Goal: Task Accomplishment & Management: Manage account settings

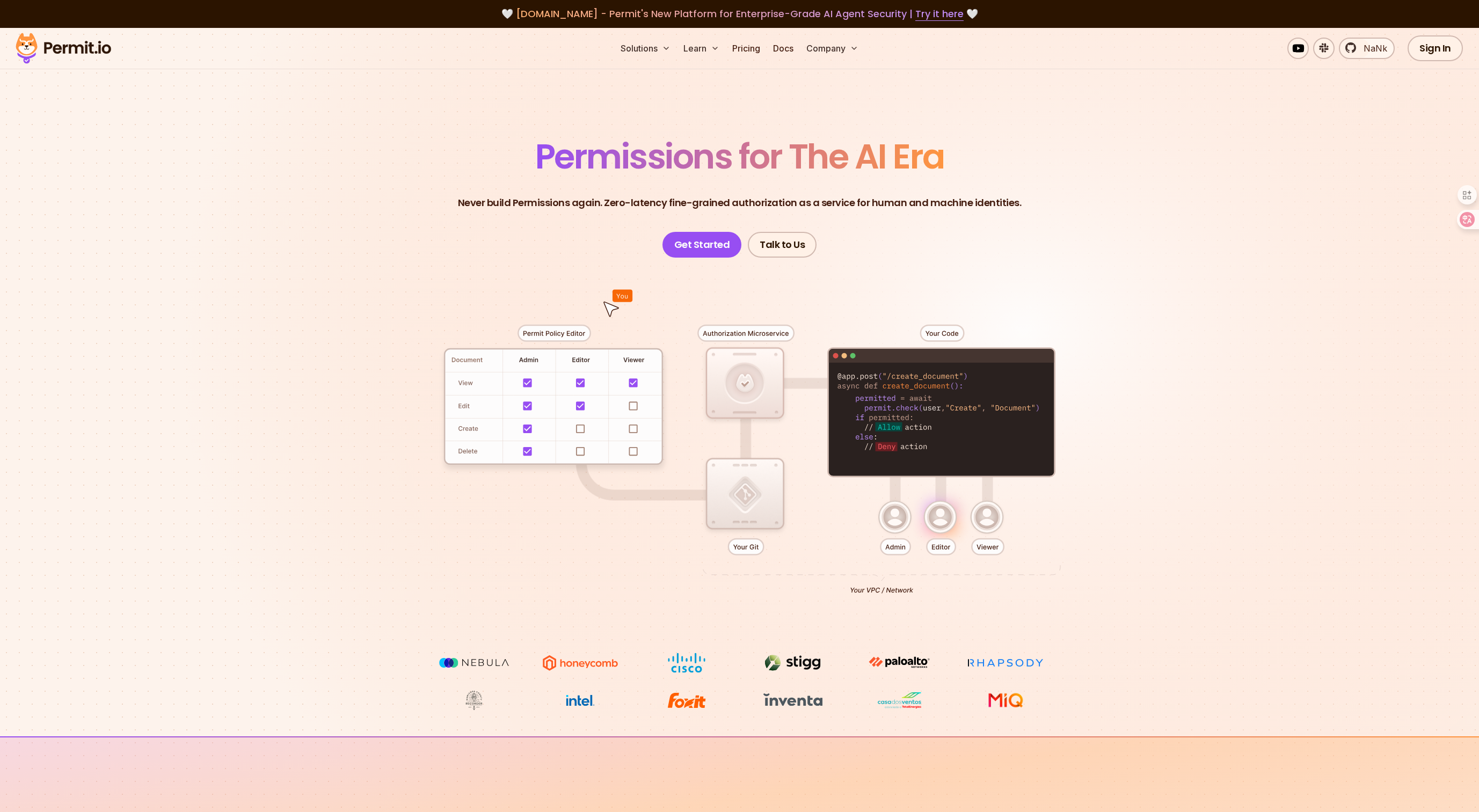
click at [862, 376] on div at bounding box center [740, 455] width 751 height 395
click at [923, 390] on div at bounding box center [740, 455] width 751 height 395
click at [717, 249] on link "Get Started" at bounding box center [702, 244] width 79 height 25
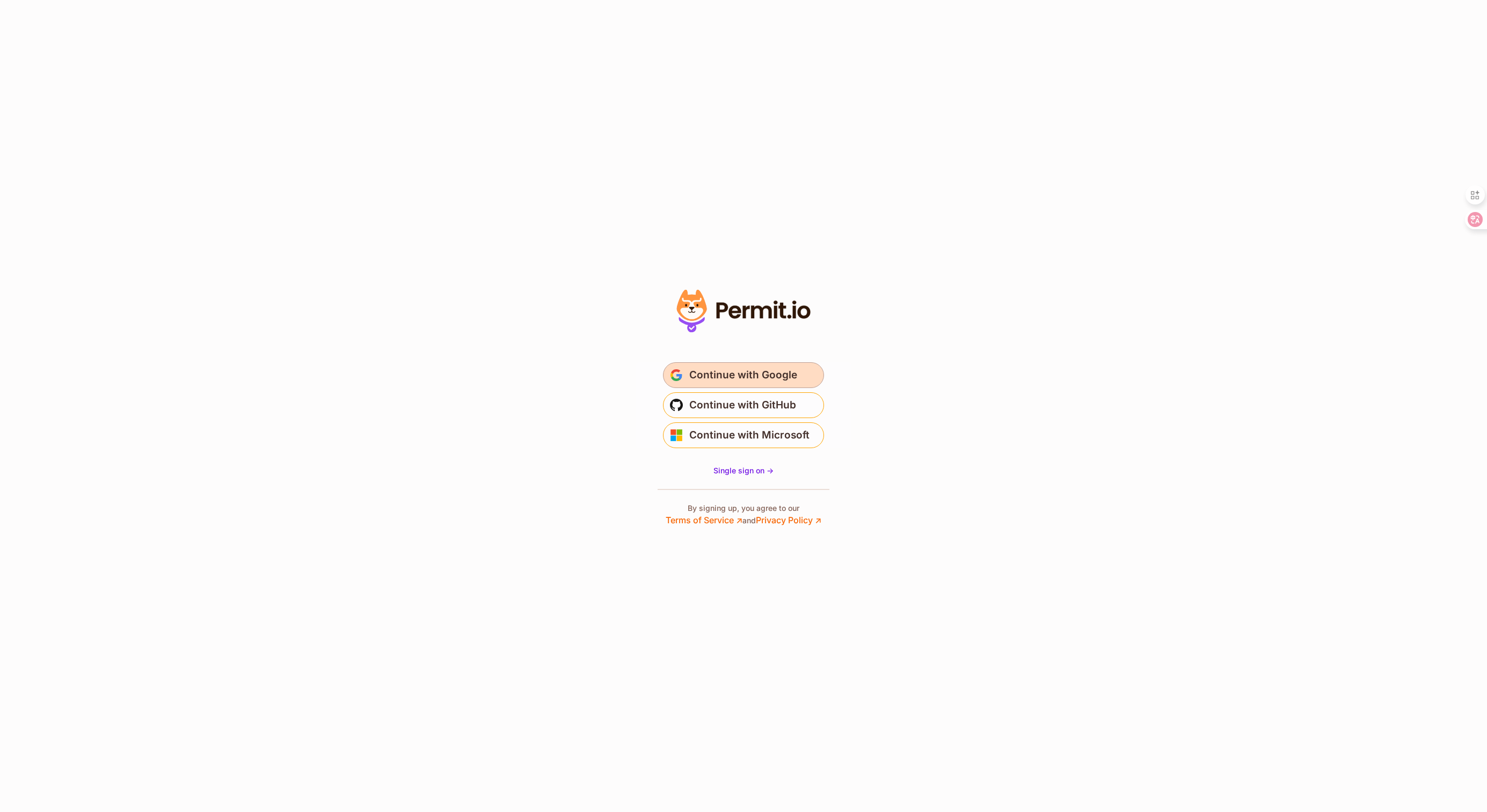
click at [758, 372] on span "Continue with Google" at bounding box center [743, 374] width 108 height 17
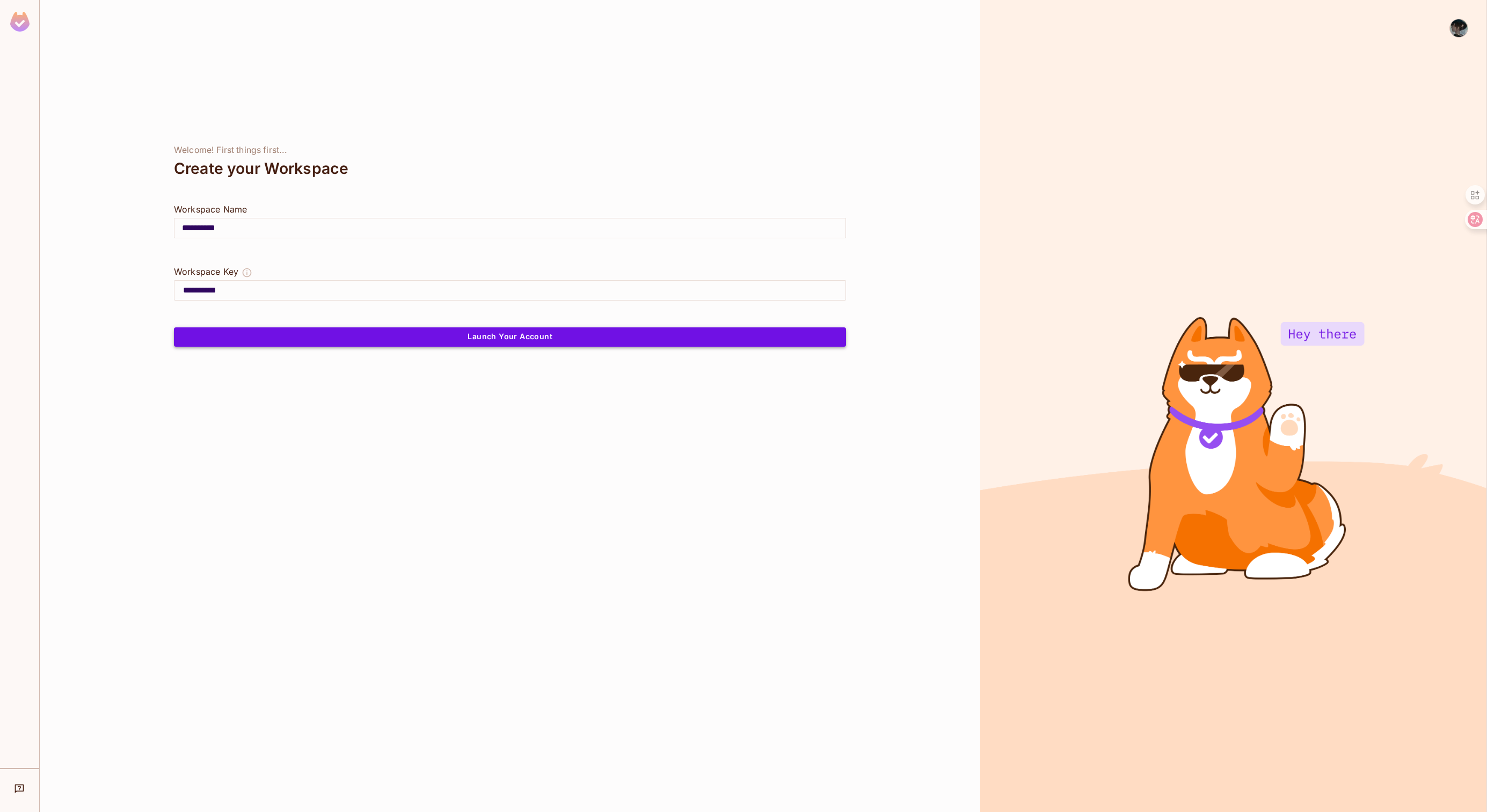
click at [625, 335] on button "Launch Your Account" at bounding box center [510, 337] width 672 height 20
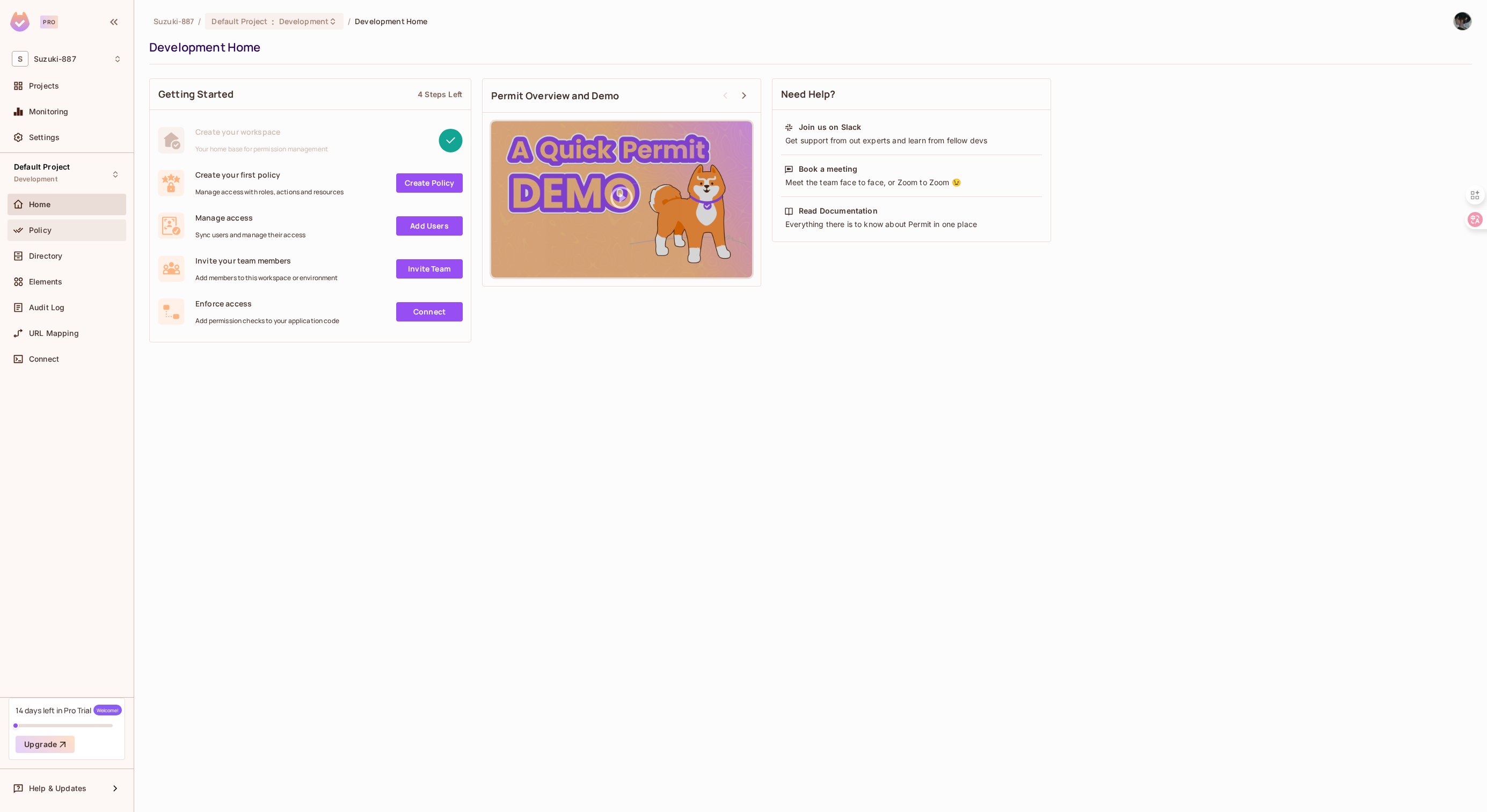
click at [88, 219] on div "Policy" at bounding box center [67, 230] width 119 height 22
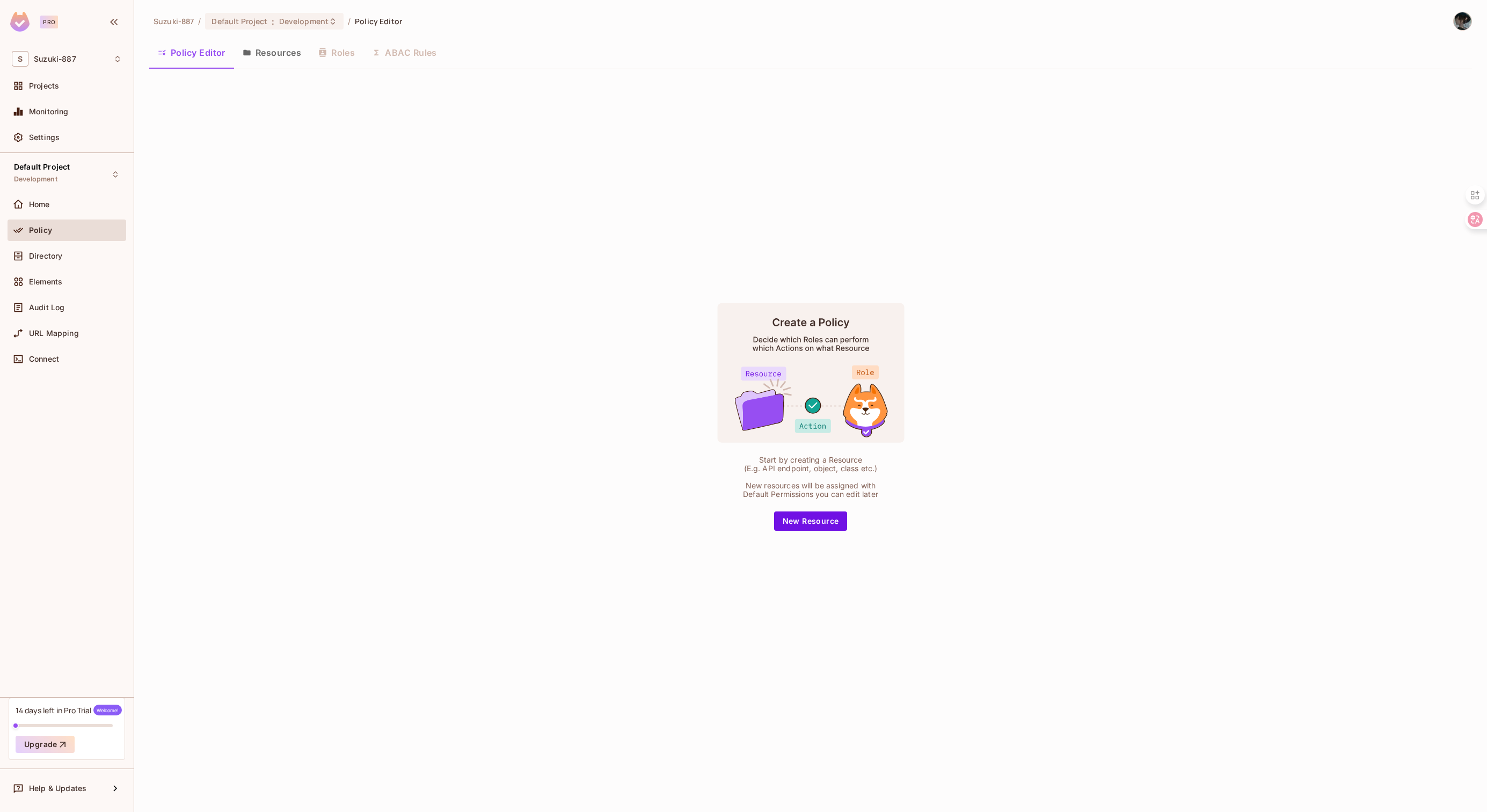
click at [253, 53] on button "Resources" at bounding box center [272, 53] width 75 height 27
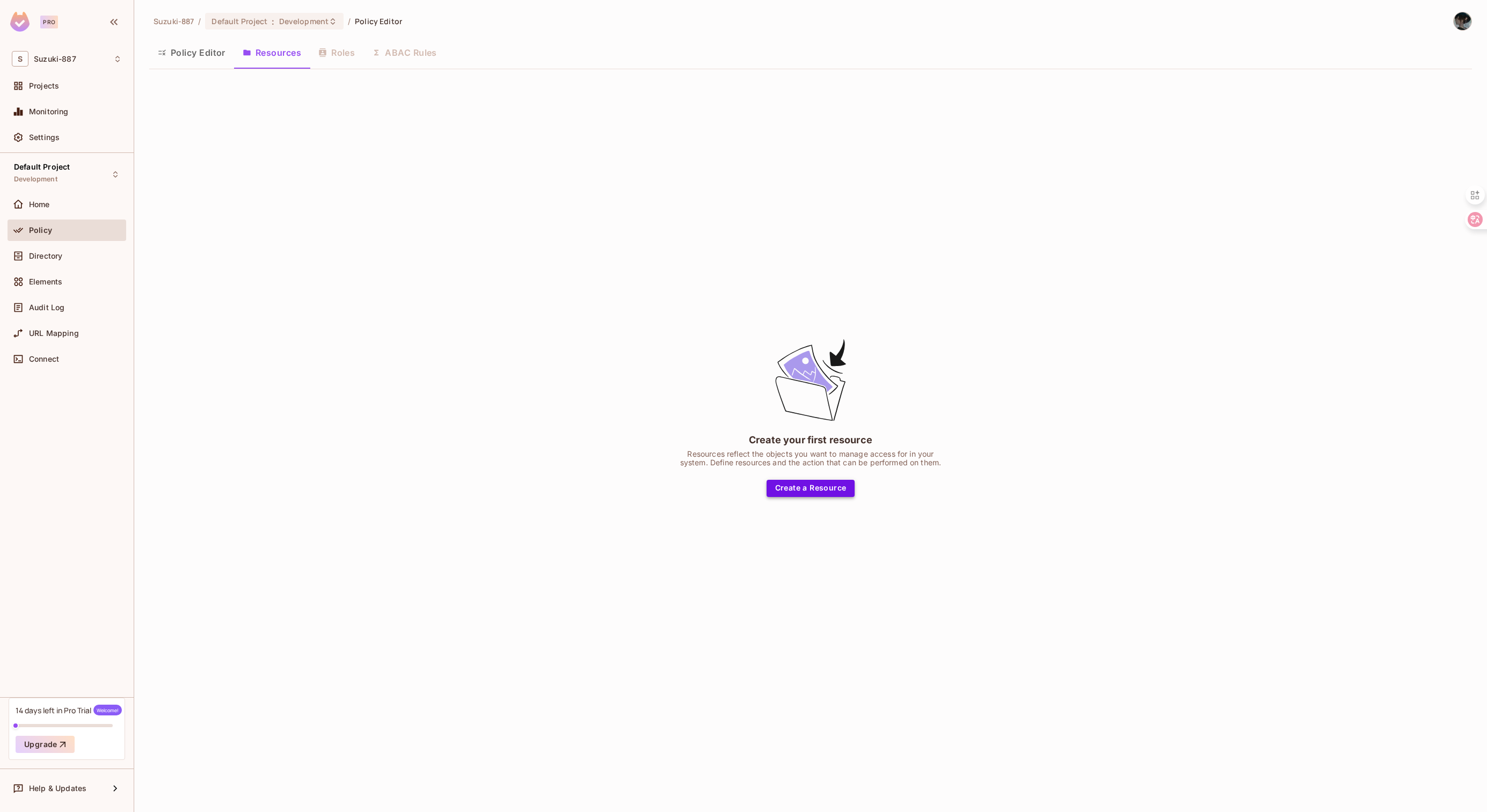
click at [849, 493] on button "Create a Resource" at bounding box center [810, 488] width 88 height 17
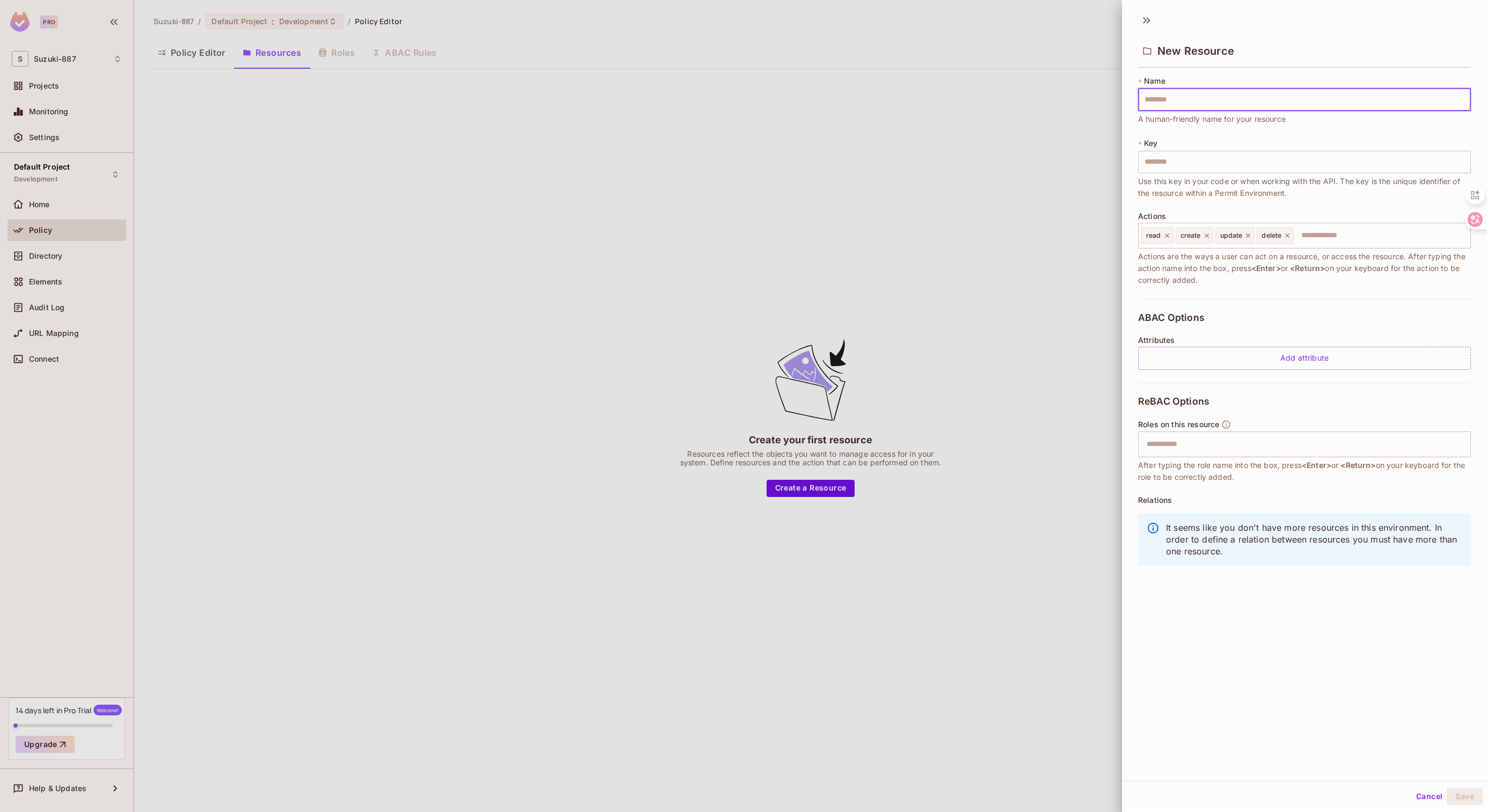
click at [80, 320] on div at bounding box center [744, 406] width 1487 height 812
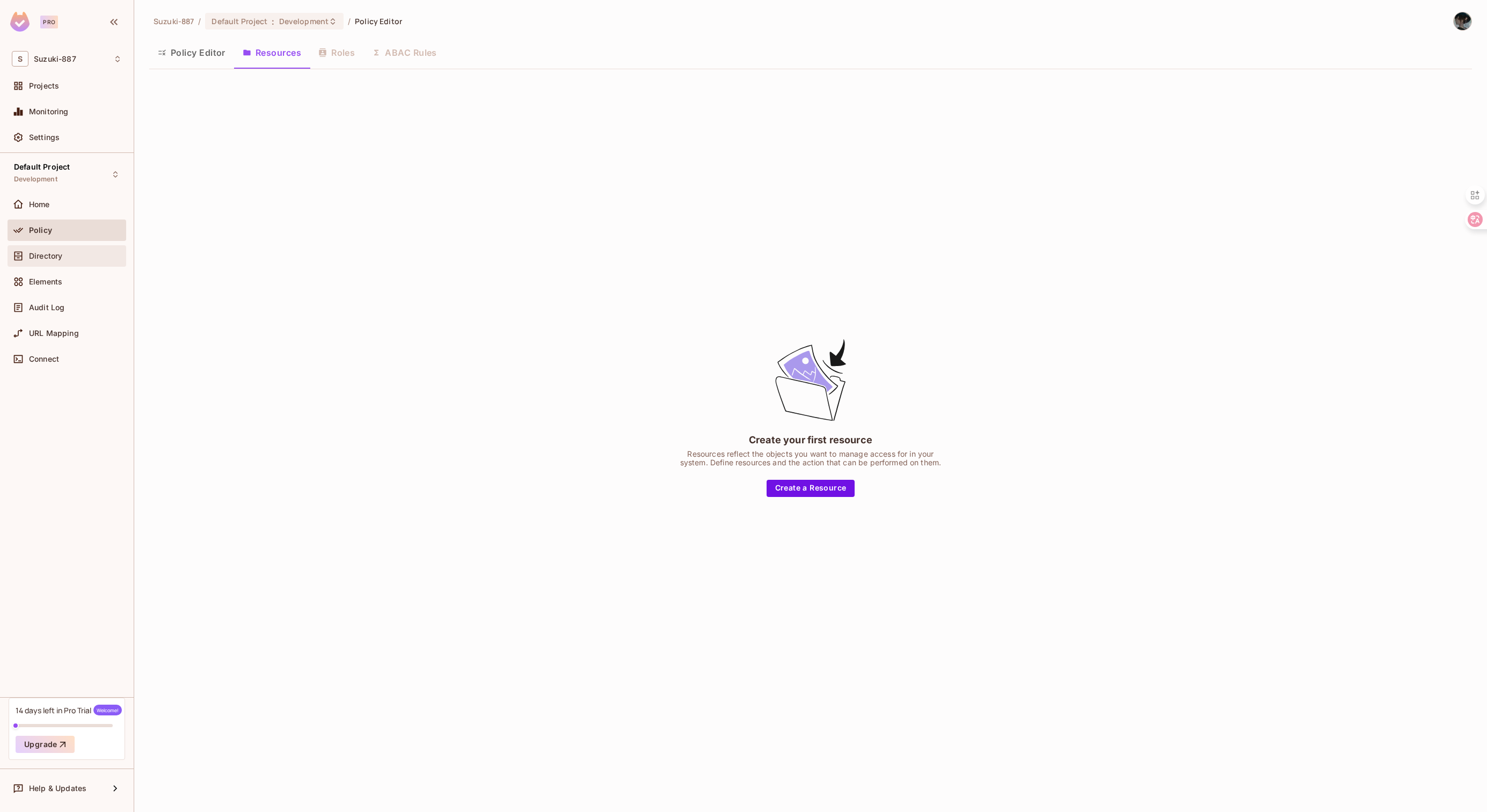
click at [66, 254] on div "Directory" at bounding box center [75, 255] width 93 height 8
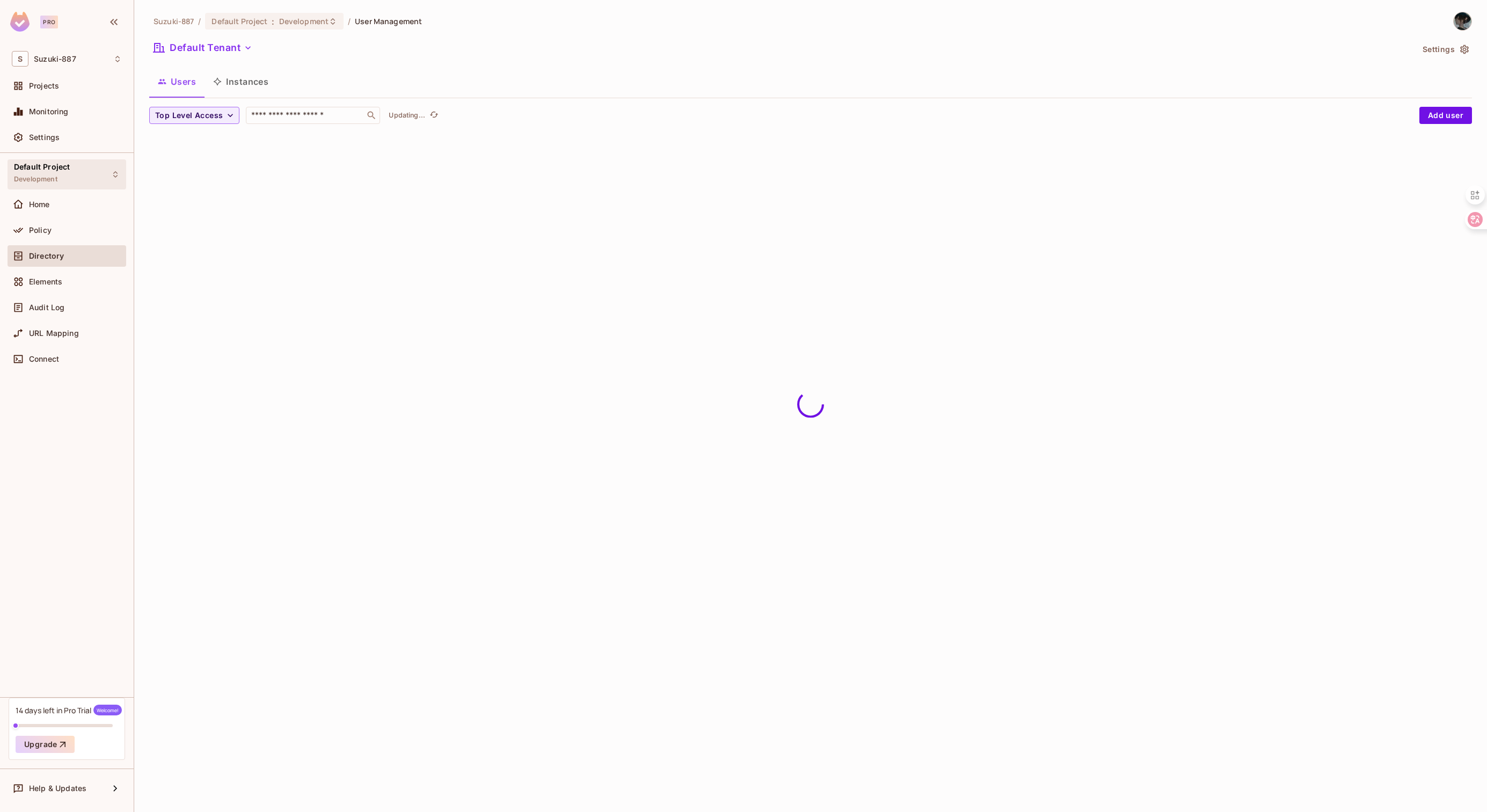
click at [83, 176] on div "Default Project Development" at bounding box center [67, 173] width 119 height 29
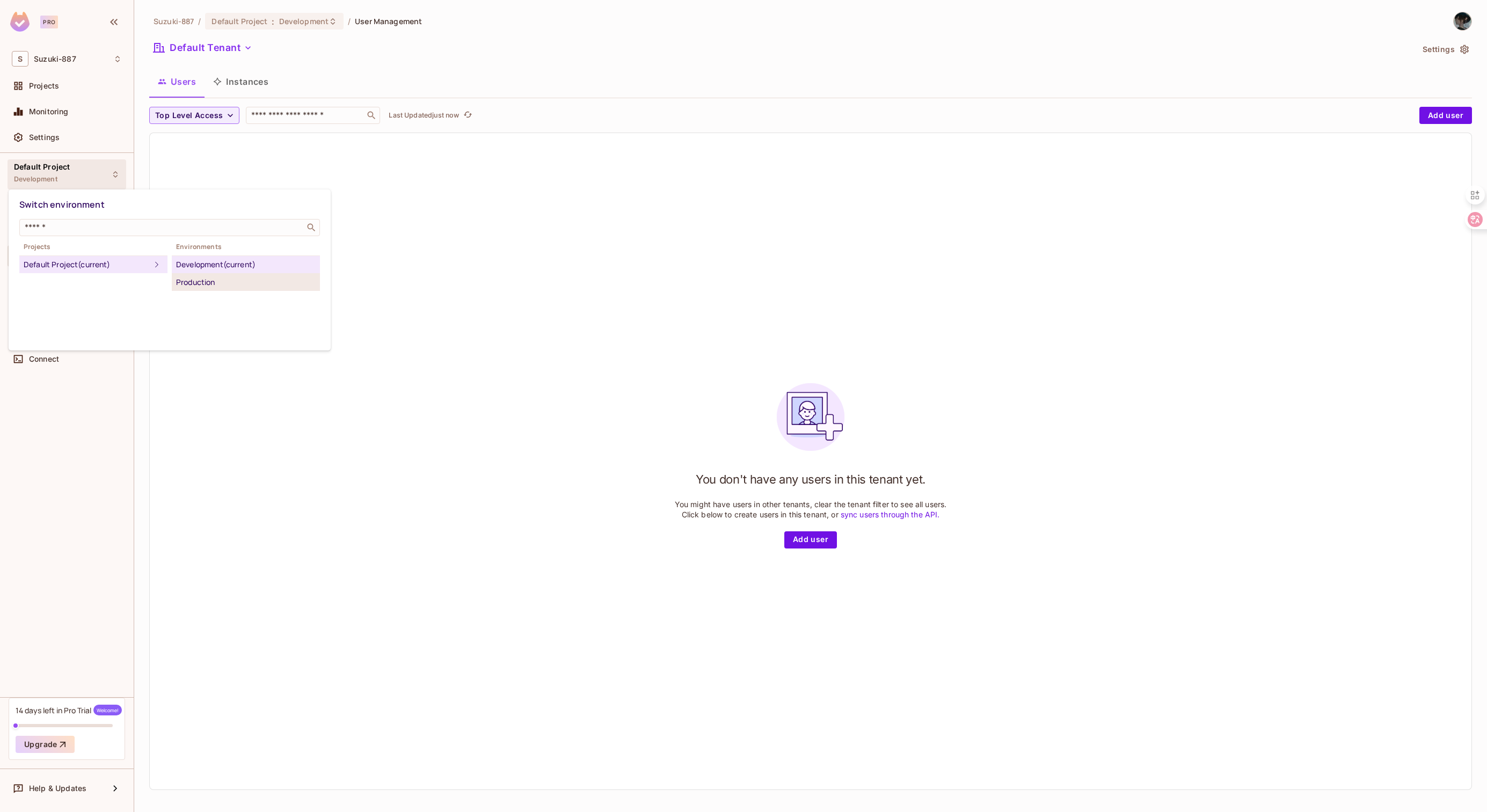
click at [223, 284] on div "Production" at bounding box center [246, 282] width 139 height 13
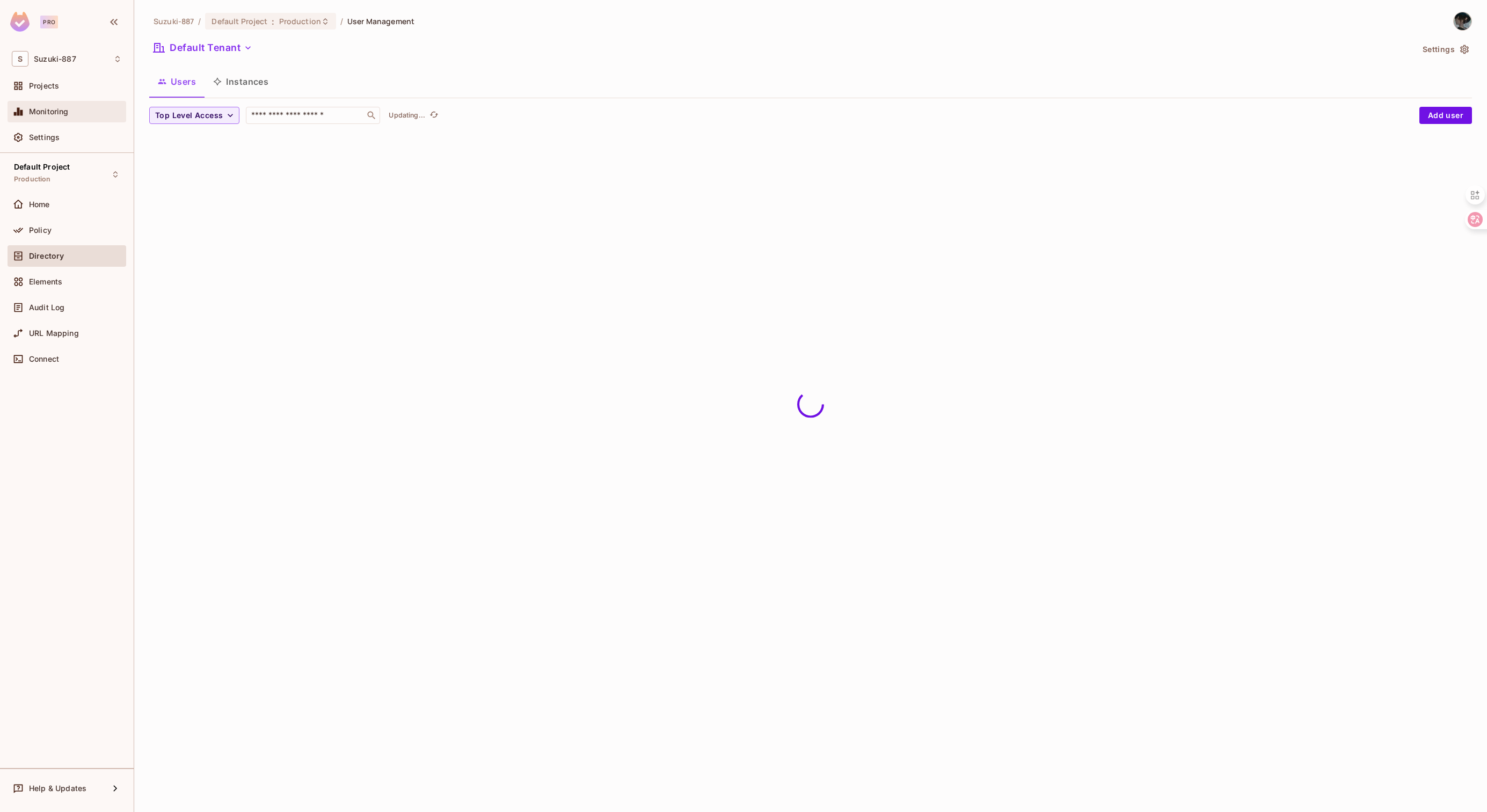
click at [91, 107] on div "Monitoring" at bounding box center [75, 111] width 93 height 8
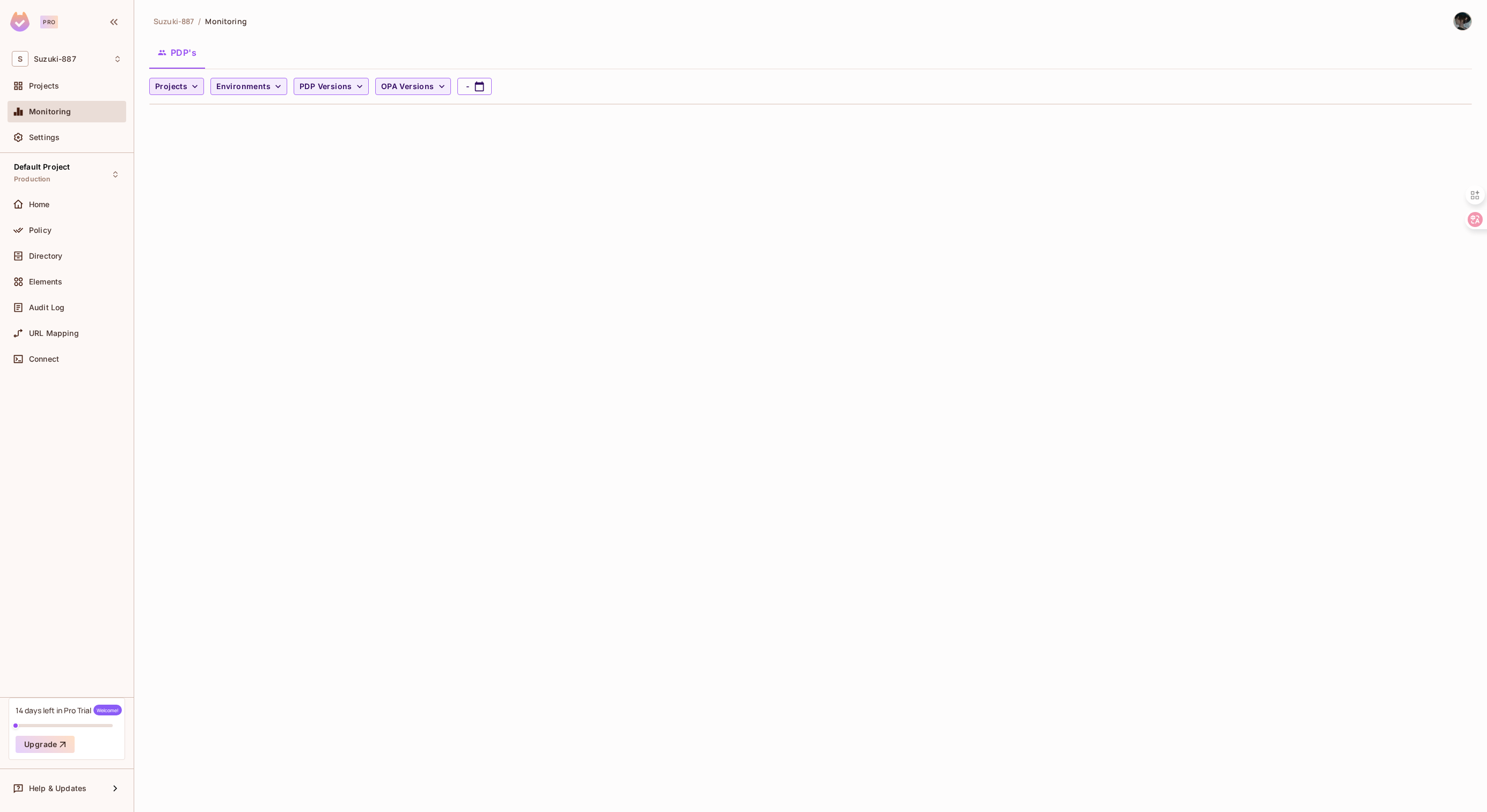
click at [170, 85] on span "Projects" at bounding box center [171, 87] width 32 height 13
click at [251, 153] on div at bounding box center [744, 406] width 1487 height 812
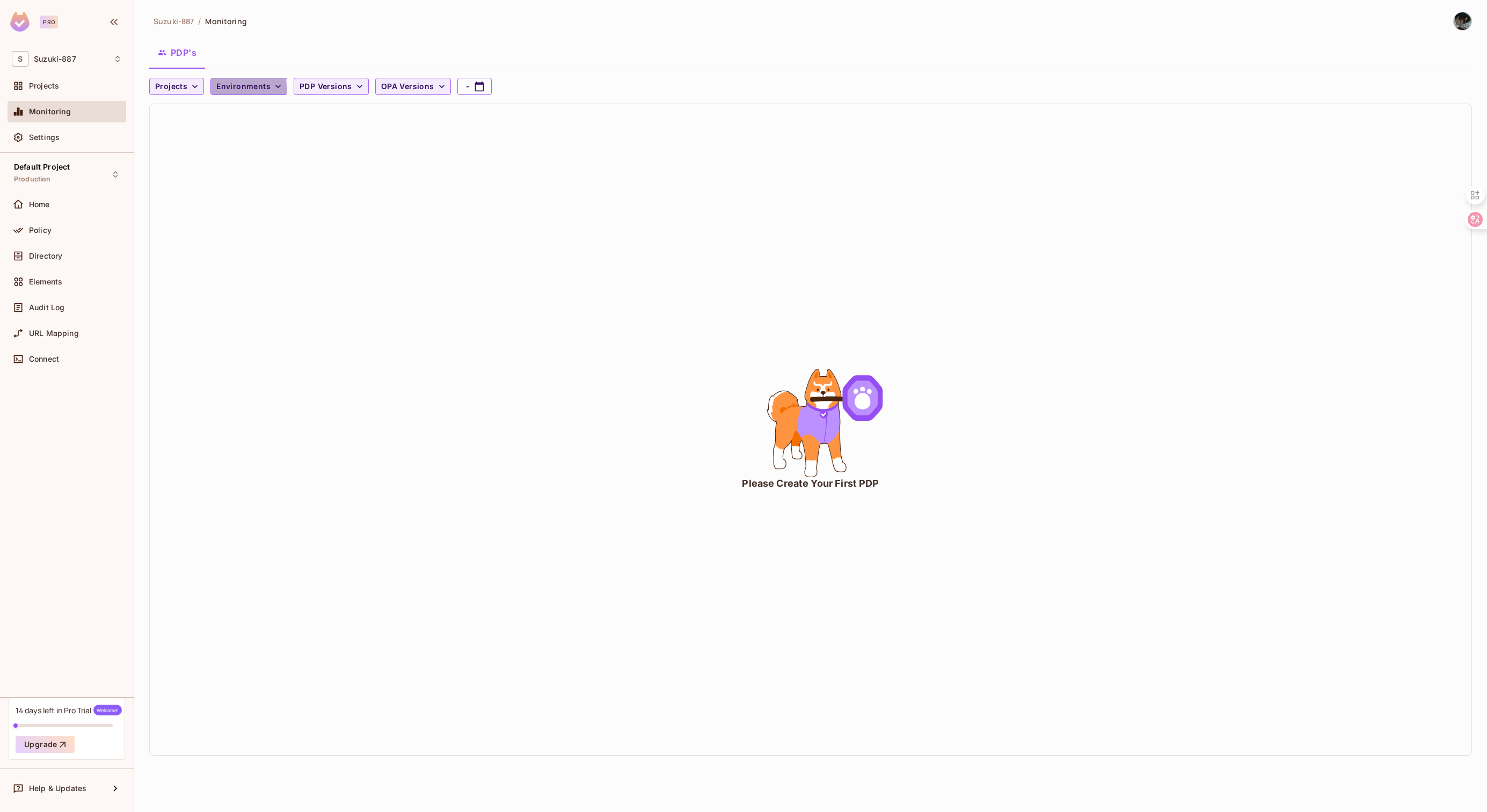
click at [231, 89] on span "Environments" at bounding box center [244, 87] width 55 height 13
drag, startPoint x: 322, startPoint y: 129, endPoint x: 324, endPoint y: 110, distance: 19.1
click at [326, 131] on div at bounding box center [744, 406] width 1487 height 812
click at [330, 87] on span "PDP Versions" at bounding box center [326, 87] width 53 height 13
click at [428, 133] on div at bounding box center [744, 406] width 1487 height 812
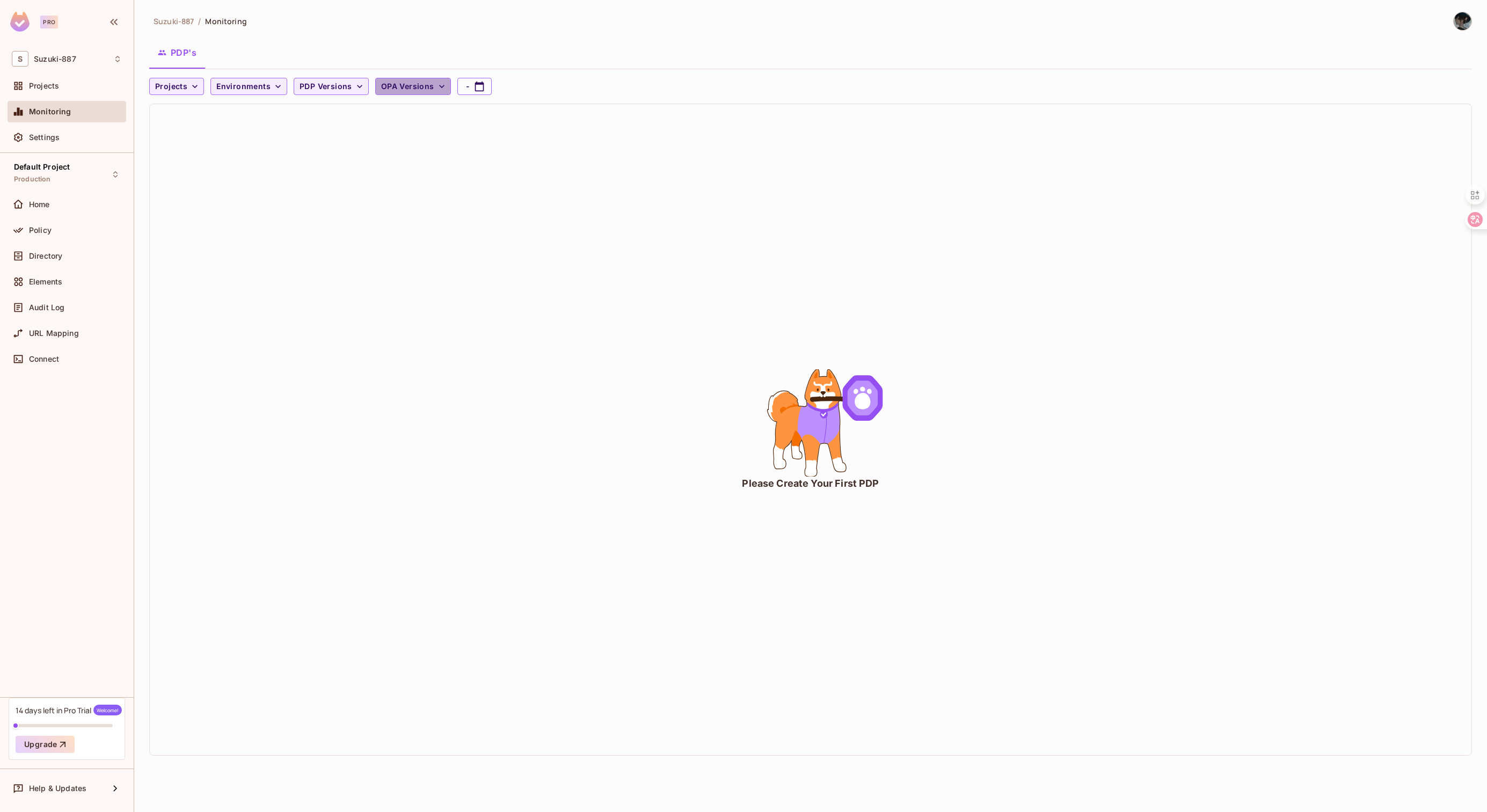
click at [427, 92] on span "OPA Versions" at bounding box center [408, 87] width 53 height 13
click at [420, 161] on div at bounding box center [744, 406] width 1487 height 812
click at [896, 399] on div "Please Create Your First PDP" at bounding box center [810, 430] width 1321 height 651
click at [764, 461] on icon "animation" at bounding box center [810, 422] width 161 height 107
drag, startPoint x: 706, startPoint y: 486, endPoint x: 903, endPoint y: 485, distance: 197.0
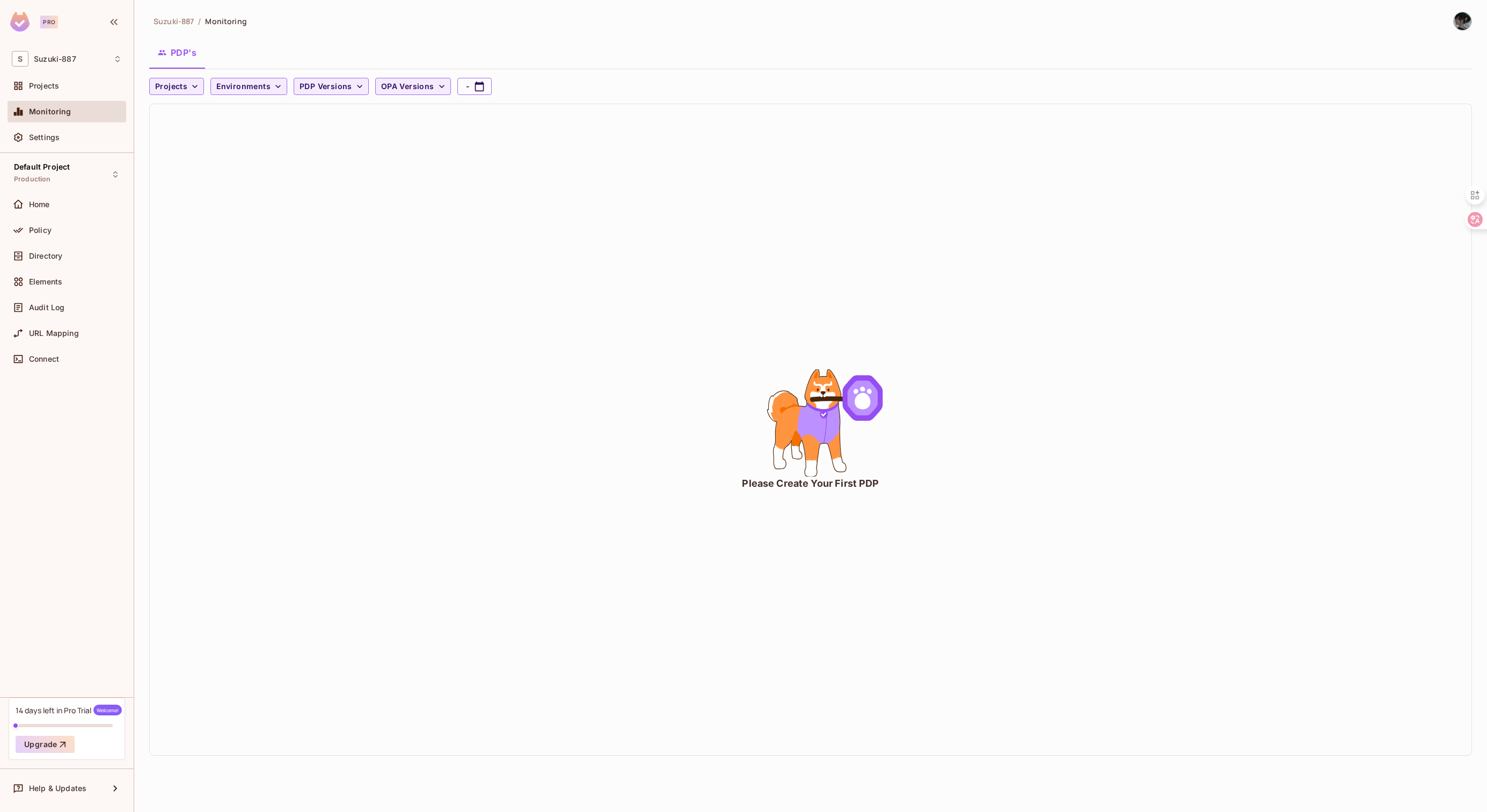
click at [901, 485] on div "Please Create Your First PDP" at bounding box center [810, 430] width 1321 height 651
click at [915, 486] on div "Please Create Your First PDP" at bounding box center [810, 430] width 1321 height 651
click at [60, 131] on div "Settings" at bounding box center [67, 137] width 119 height 22
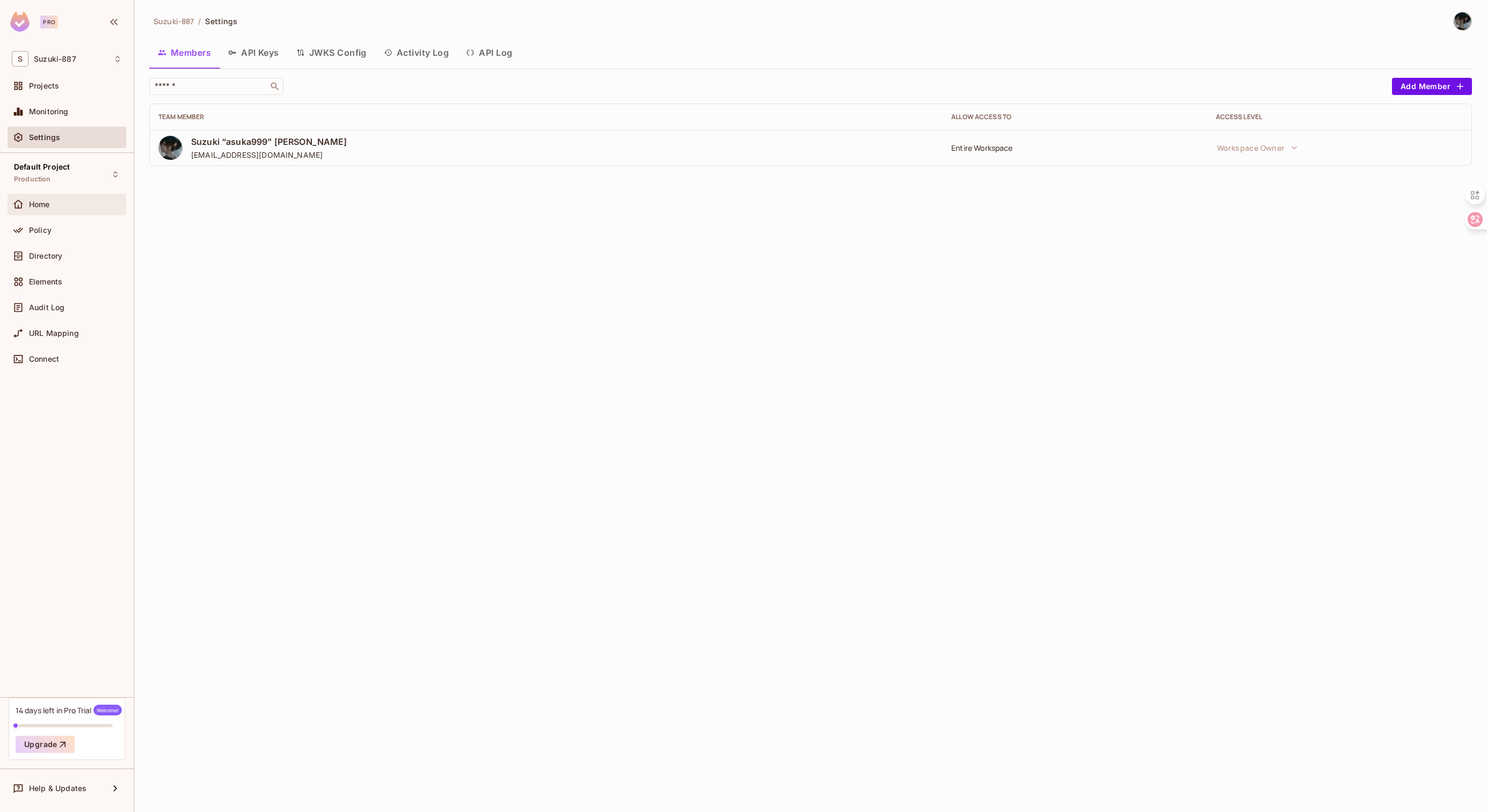
click at [63, 198] on div "Home" at bounding box center [67, 204] width 110 height 13
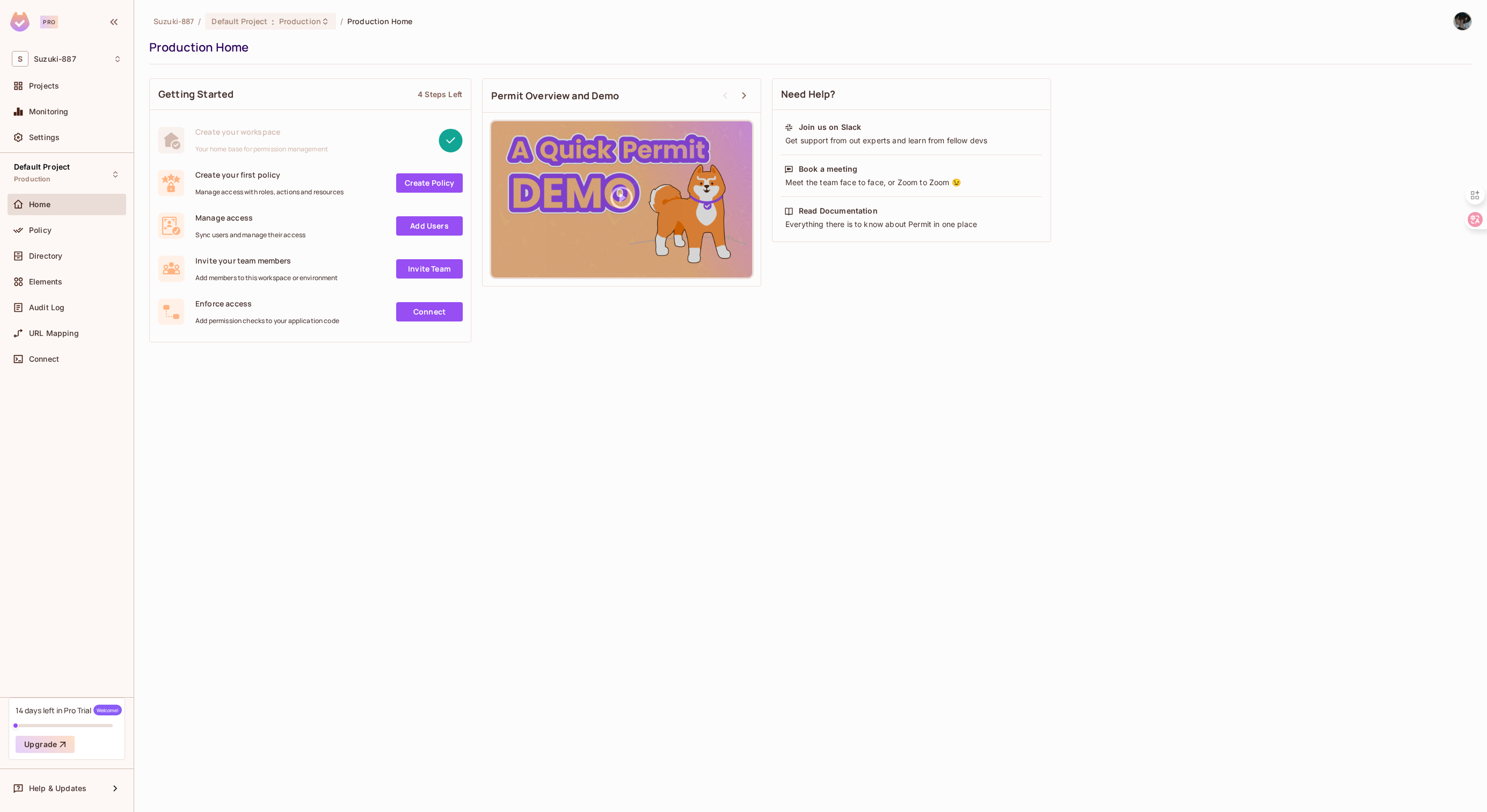
click at [70, 244] on div "Policy" at bounding box center [67, 231] width 119 height 25
click at [73, 231] on div "Policy" at bounding box center [75, 230] width 93 height 8
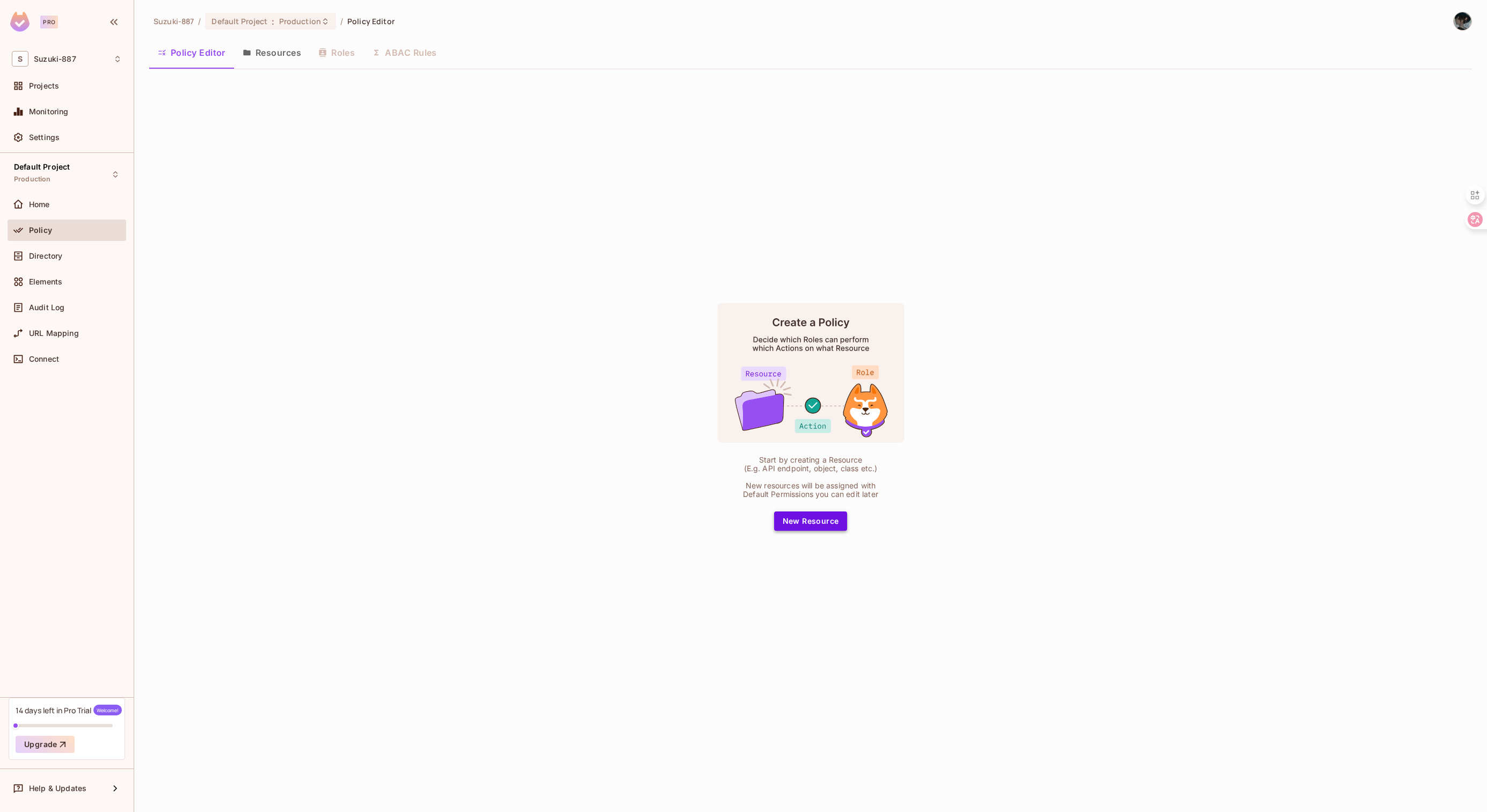
click at [838, 528] on button "New Resource" at bounding box center [810, 520] width 73 height 20
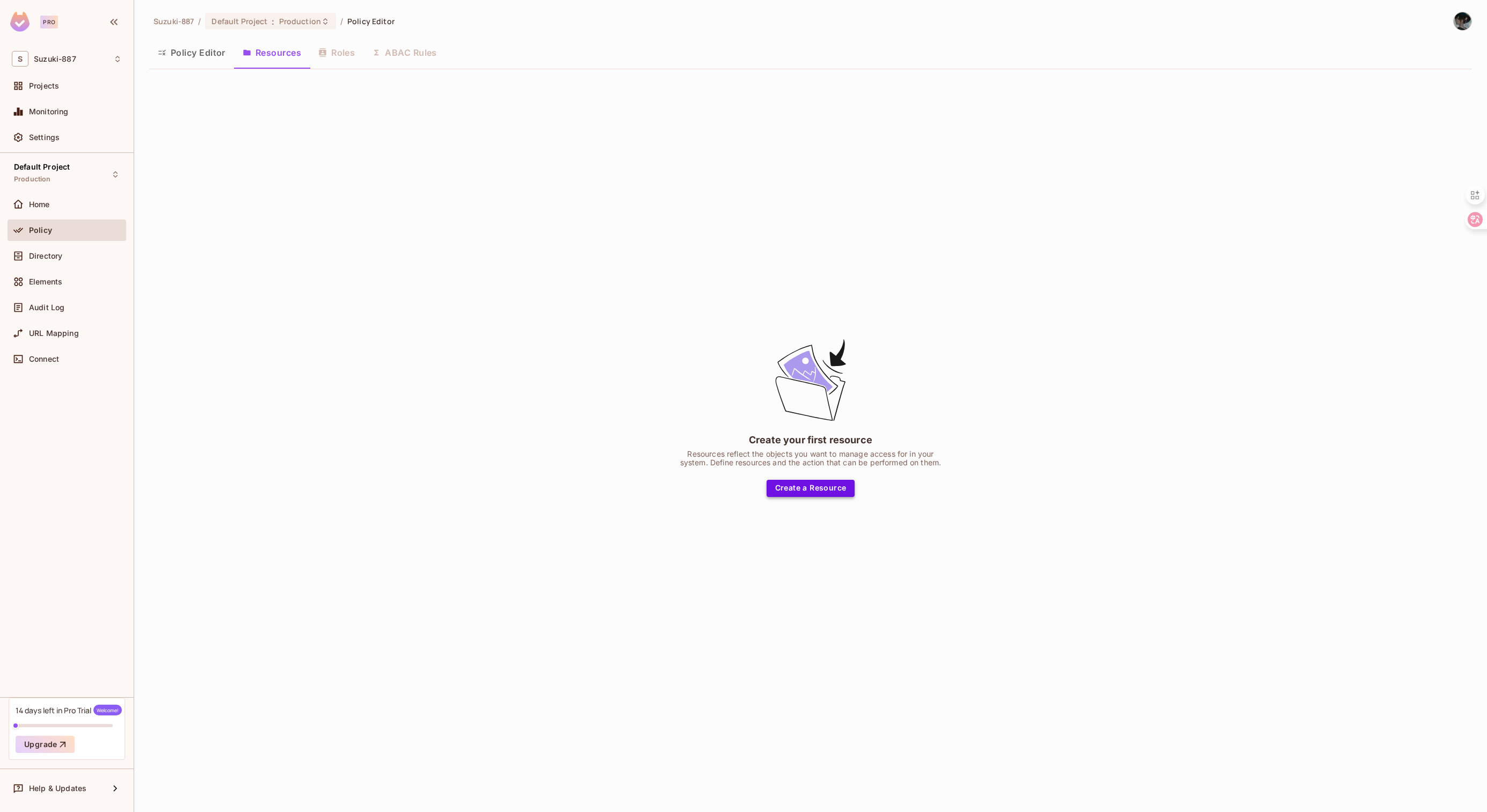
click at [801, 486] on button "Create a Resource" at bounding box center [810, 488] width 88 height 17
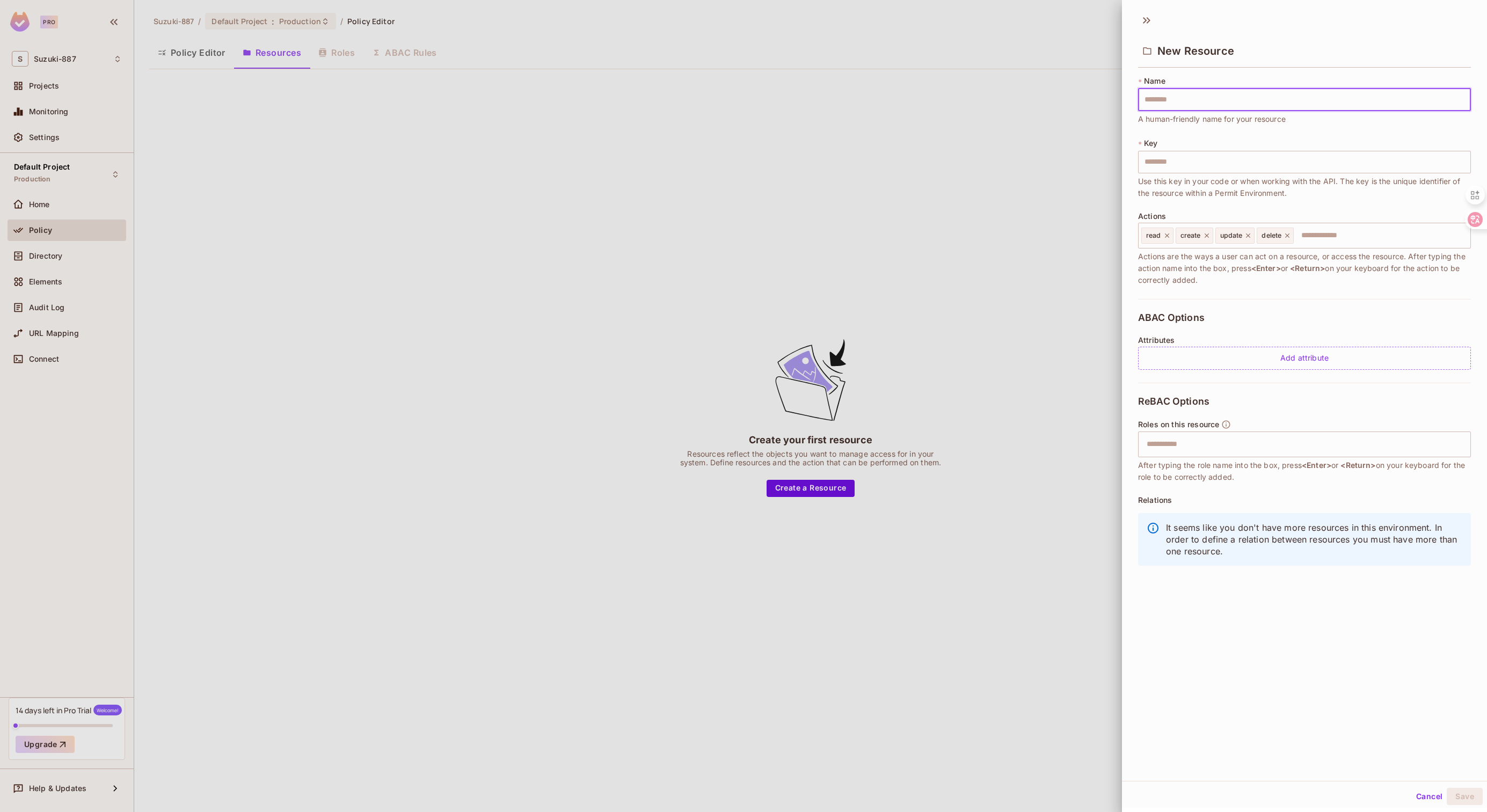
type input "*"
type input "**"
type input "*"
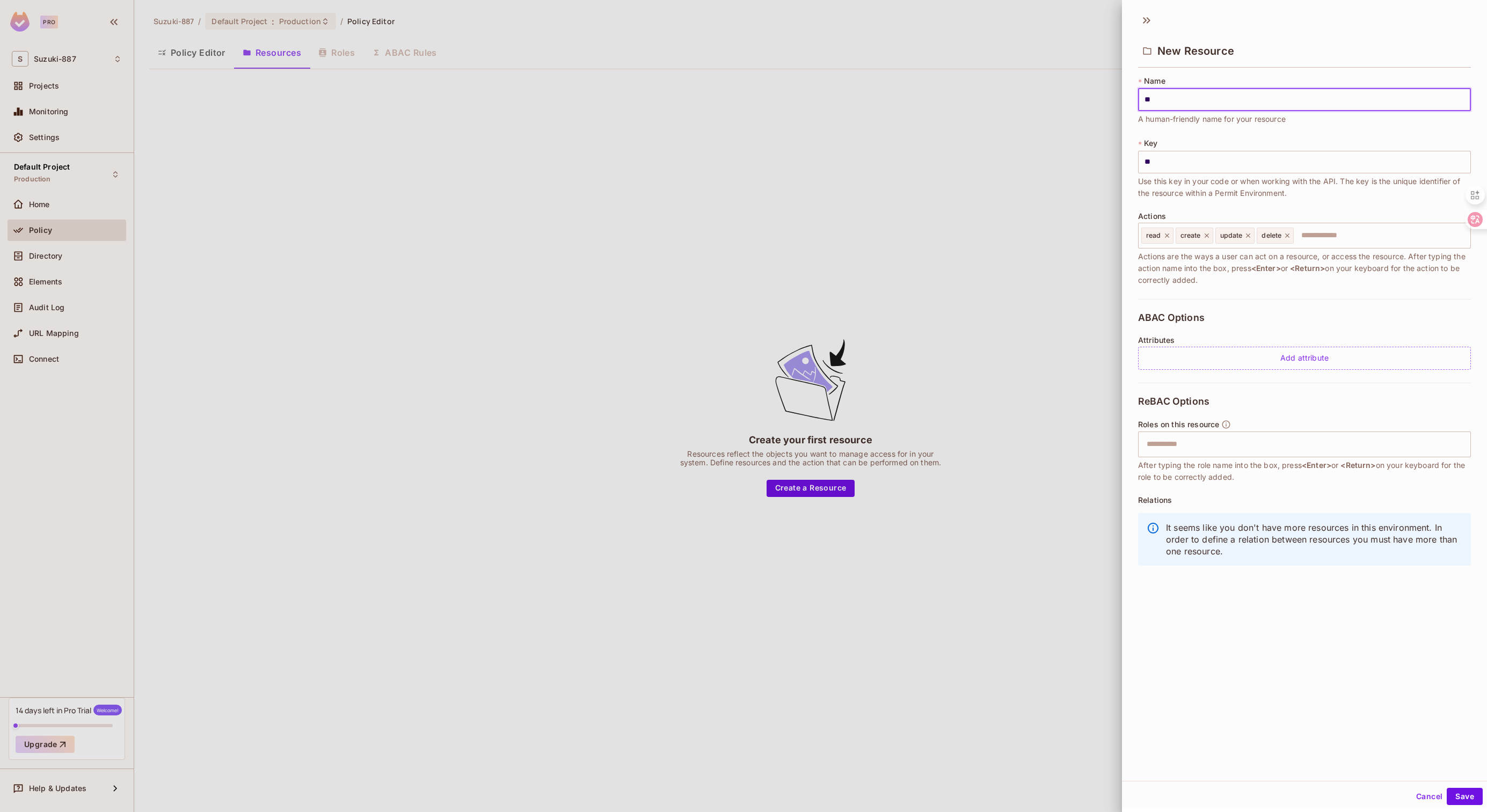
type input "*"
type input "**"
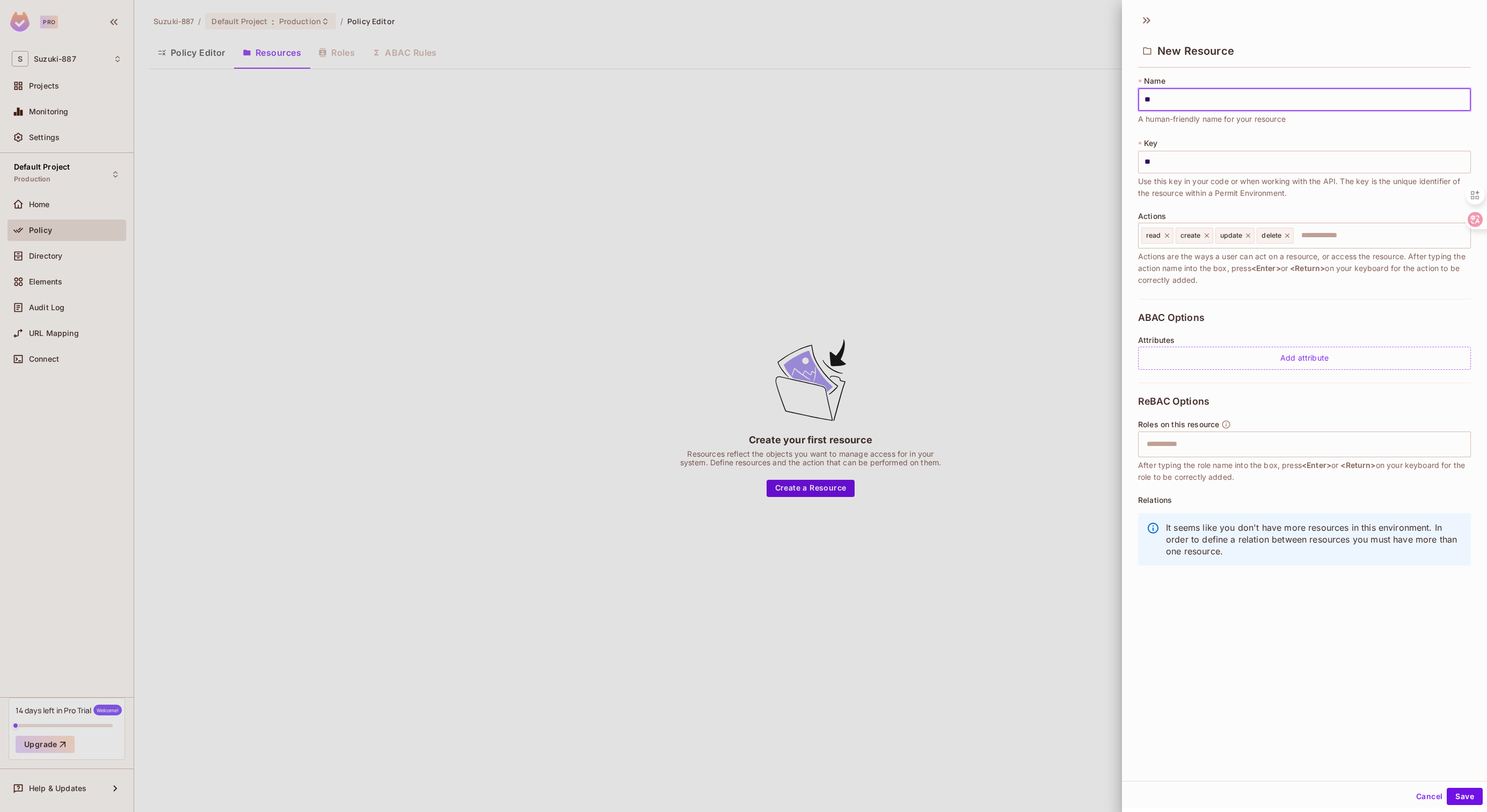
type input "*"
type input "**"
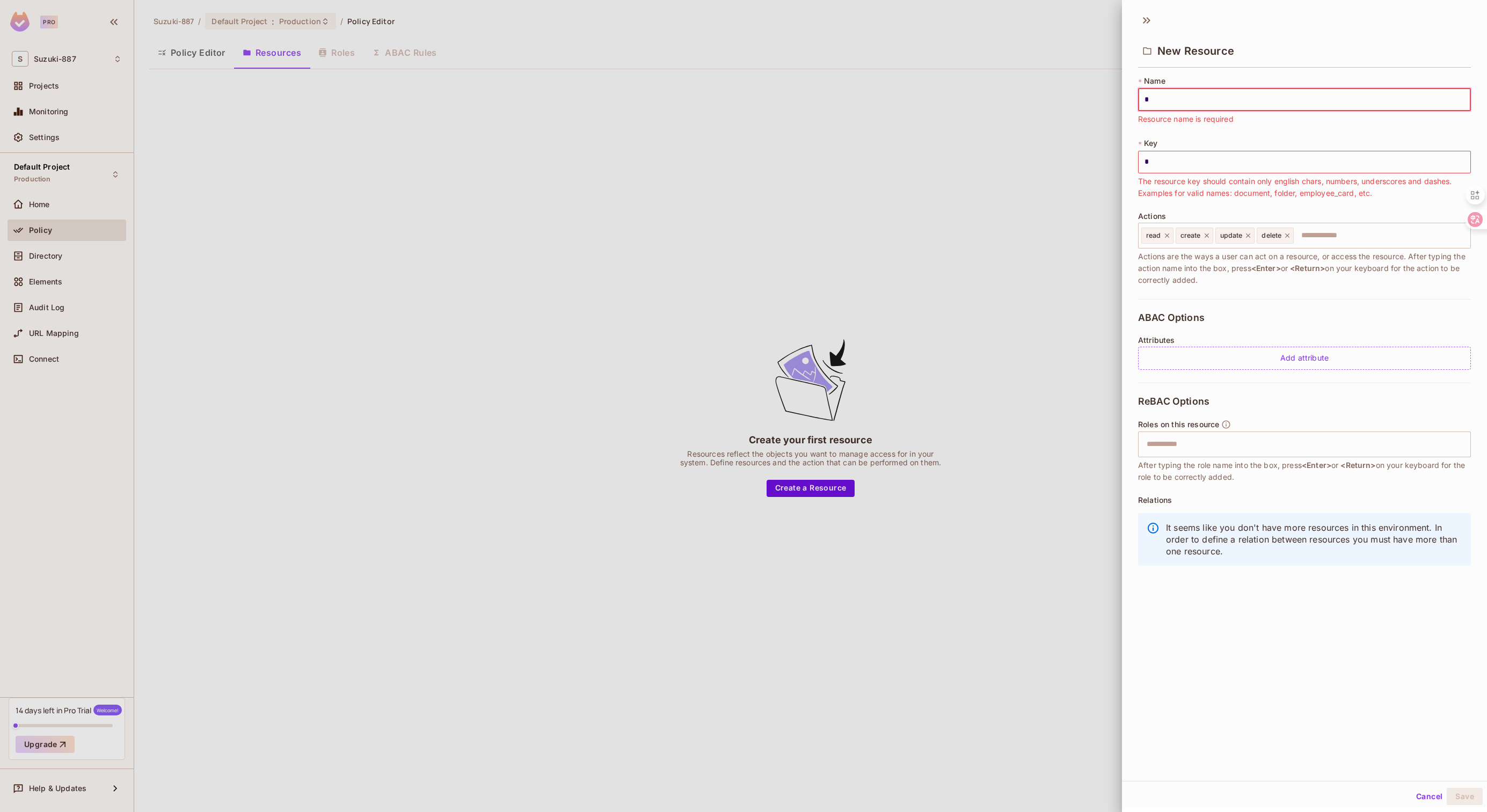
type input "**"
type input "***"
type input "*"
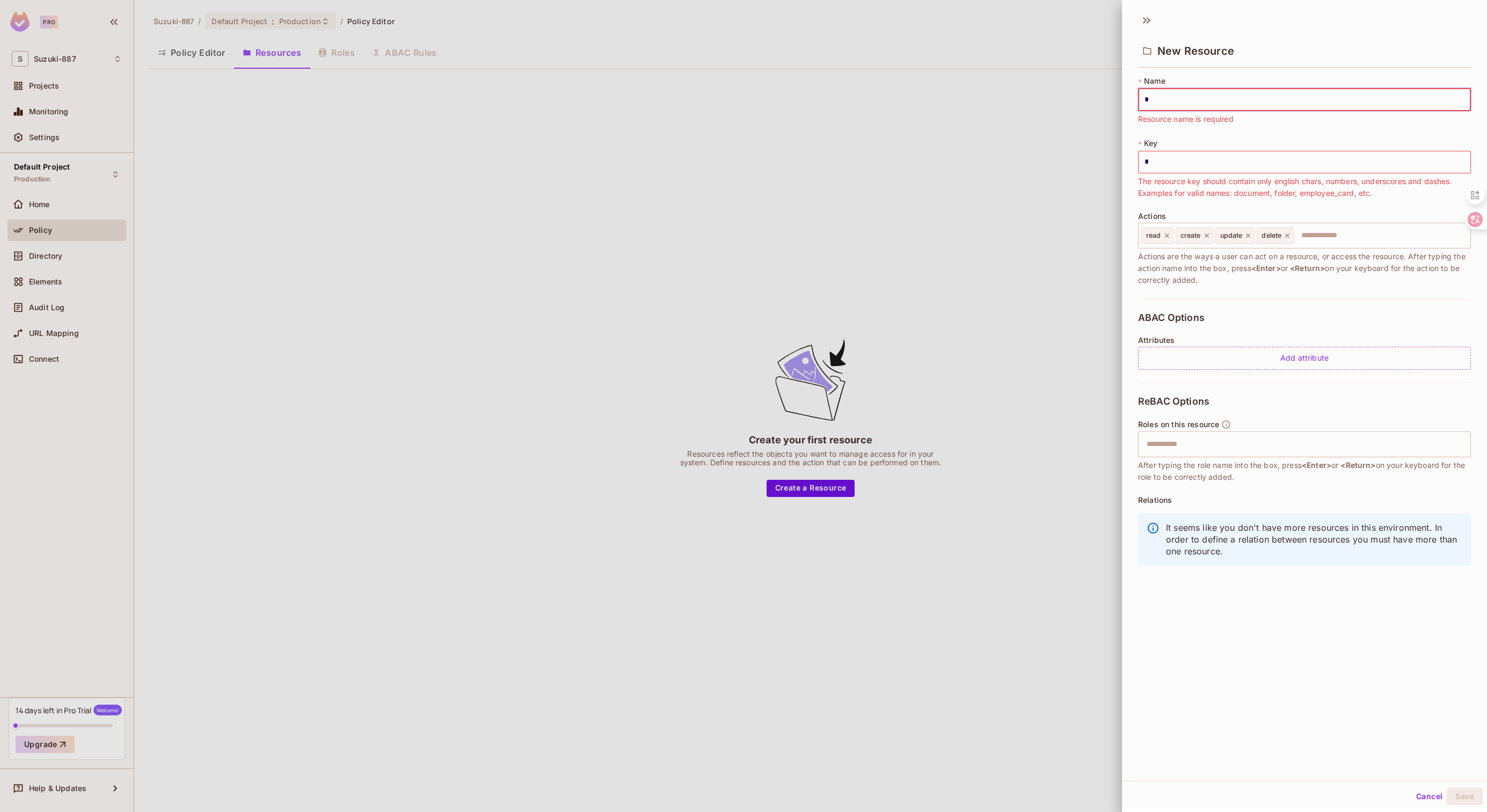
type input "**"
type input "***"
type input "****"
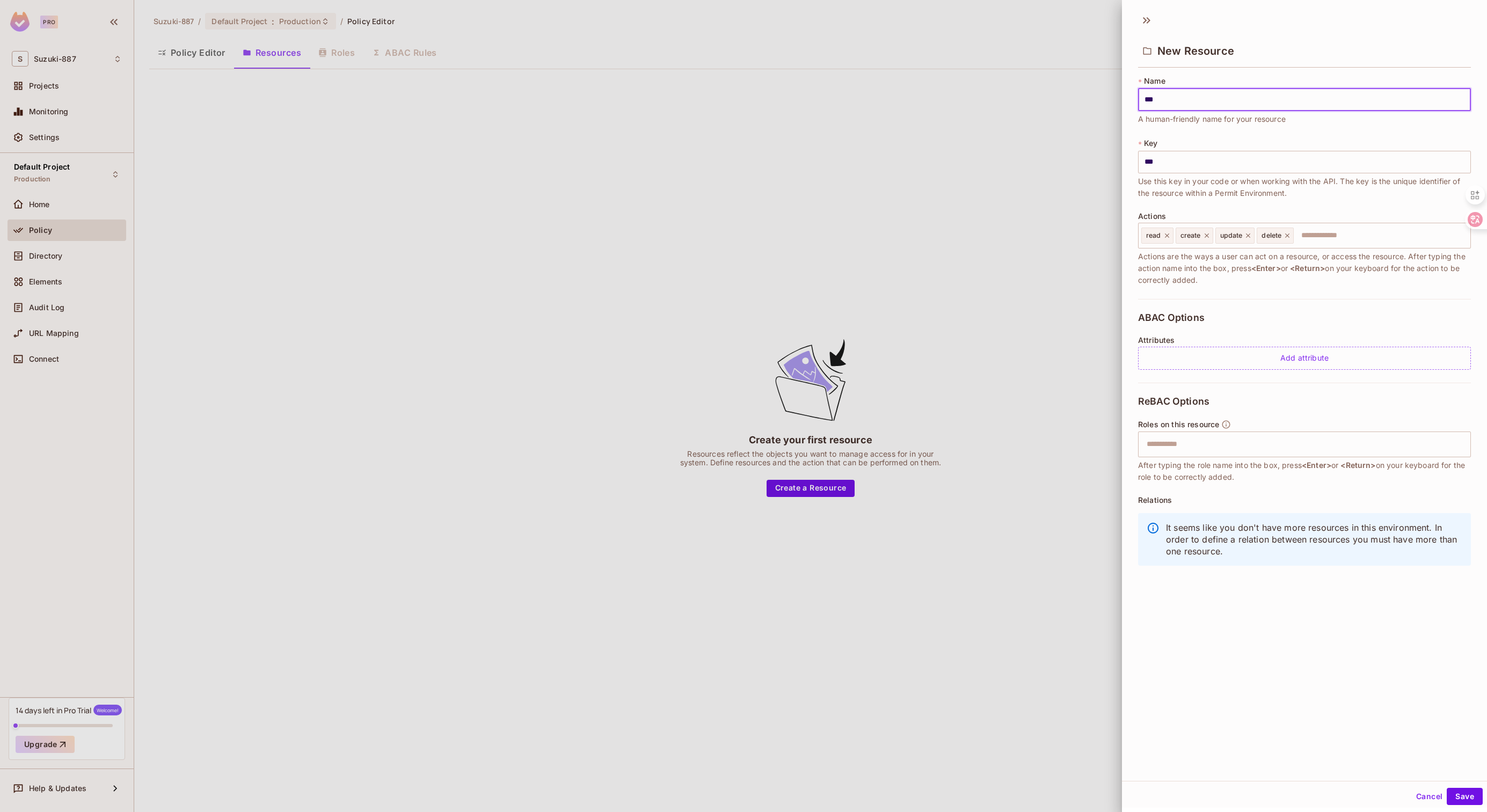
type input "****"
drag, startPoint x: 1159, startPoint y: 429, endPoint x: 1220, endPoint y: 424, distance: 61.2
click at [1220, 424] on div "Roles on this resource ​ After typing the role name into the box, press <Enter>…" at bounding box center [1304, 451] width 333 height 63
click at [1254, 422] on div "Roles on this resource ​ After typing the role name into the box, press <Enter>…" at bounding box center [1304, 451] width 333 height 63
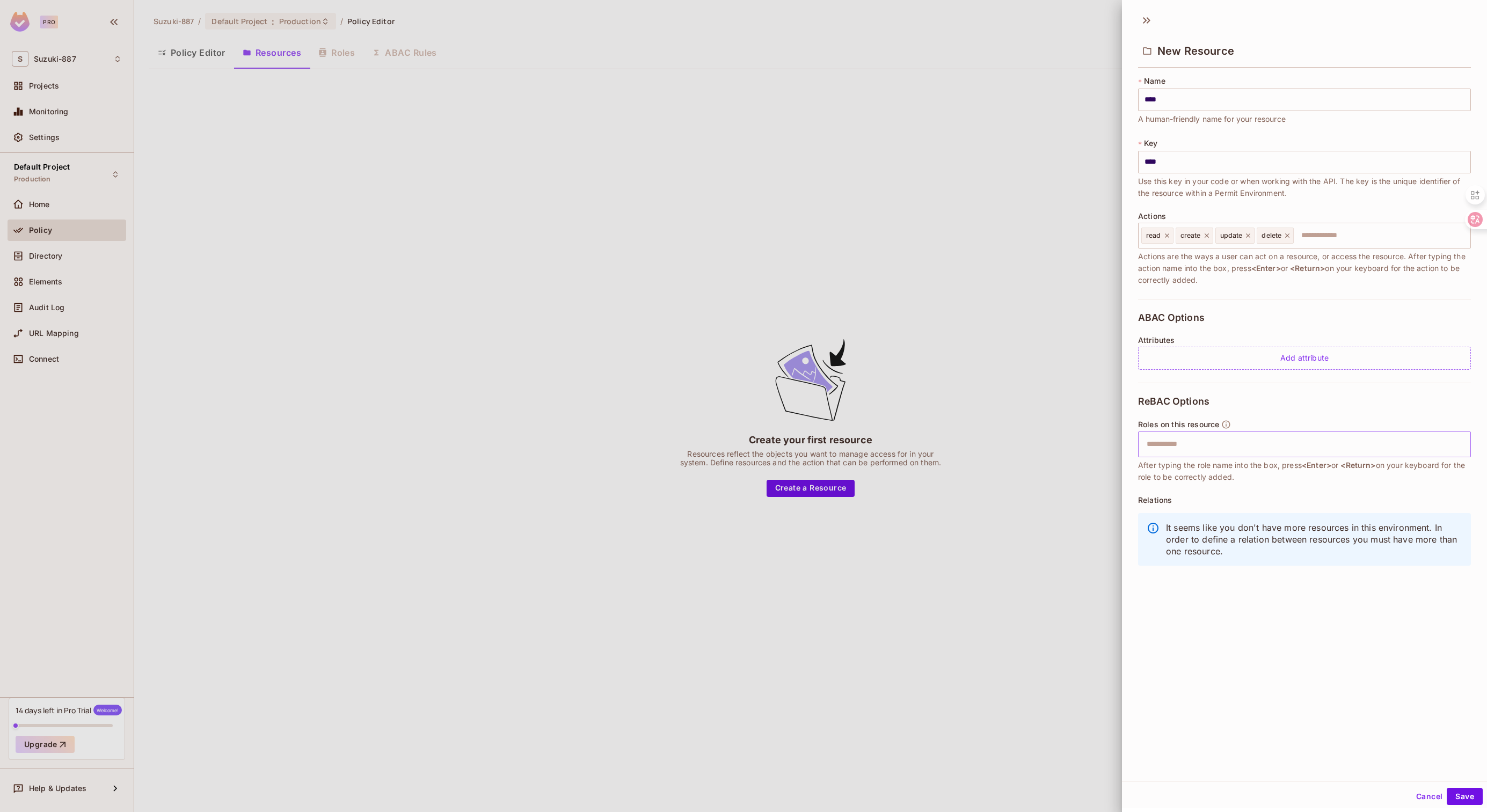
click at [1216, 443] on input "text" at bounding box center [1303, 444] width 326 height 22
click at [1443, 808] on div "New Resource * Name **** ​ A human-friendly name for your resource * Key **** ​…" at bounding box center [1304, 406] width 365 height 812
click at [1451, 801] on button "Save" at bounding box center [1464, 796] width 36 height 17
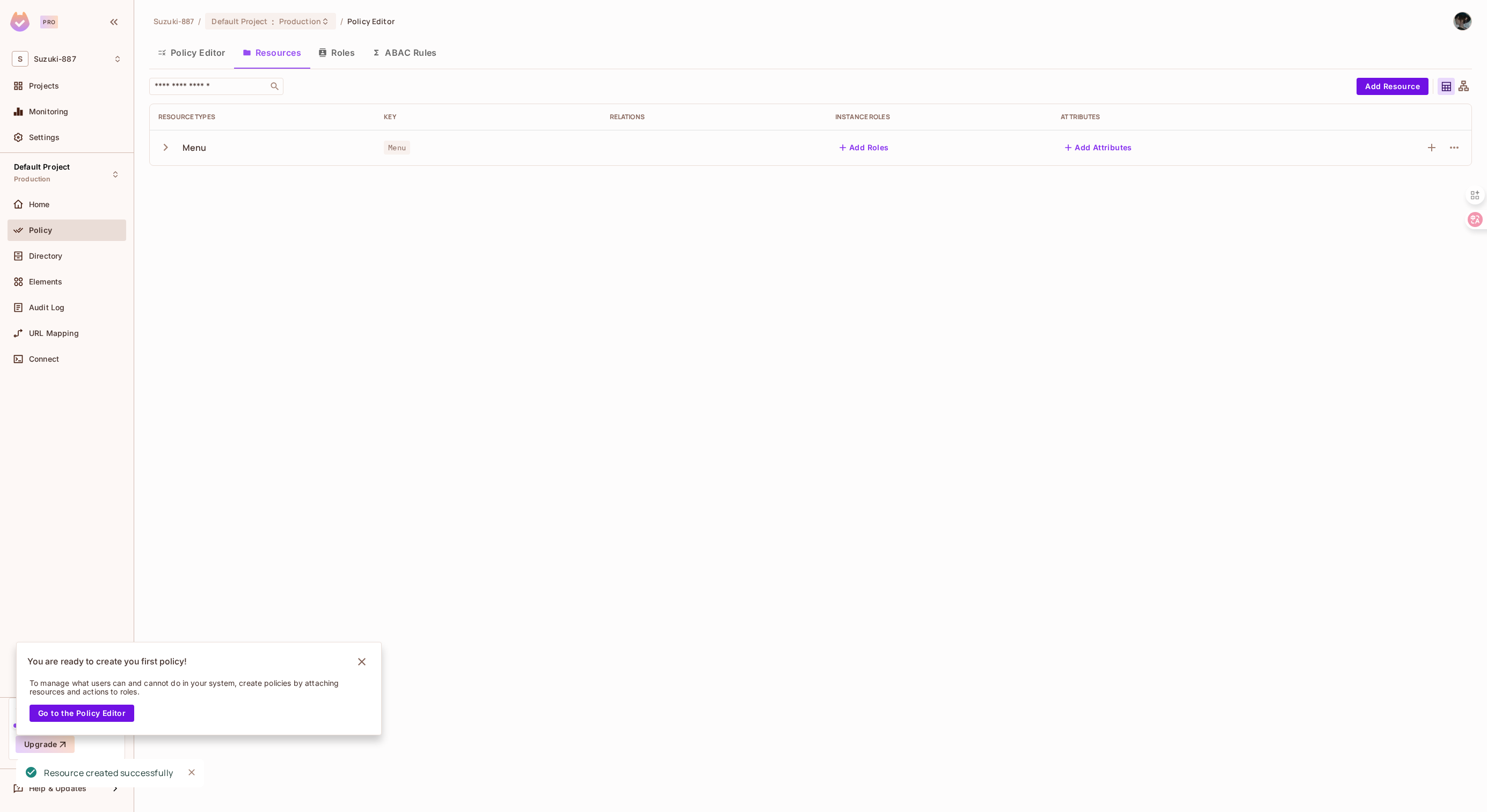
click at [166, 142] on icon "button" at bounding box center [165, 147] width 14 height 14
click at [1465, 89] on icon at bounding box center [1463, 87] width 13 height 13
click at [1450, 88] on icon at bounding box center [1446, 87] width 13 height 13
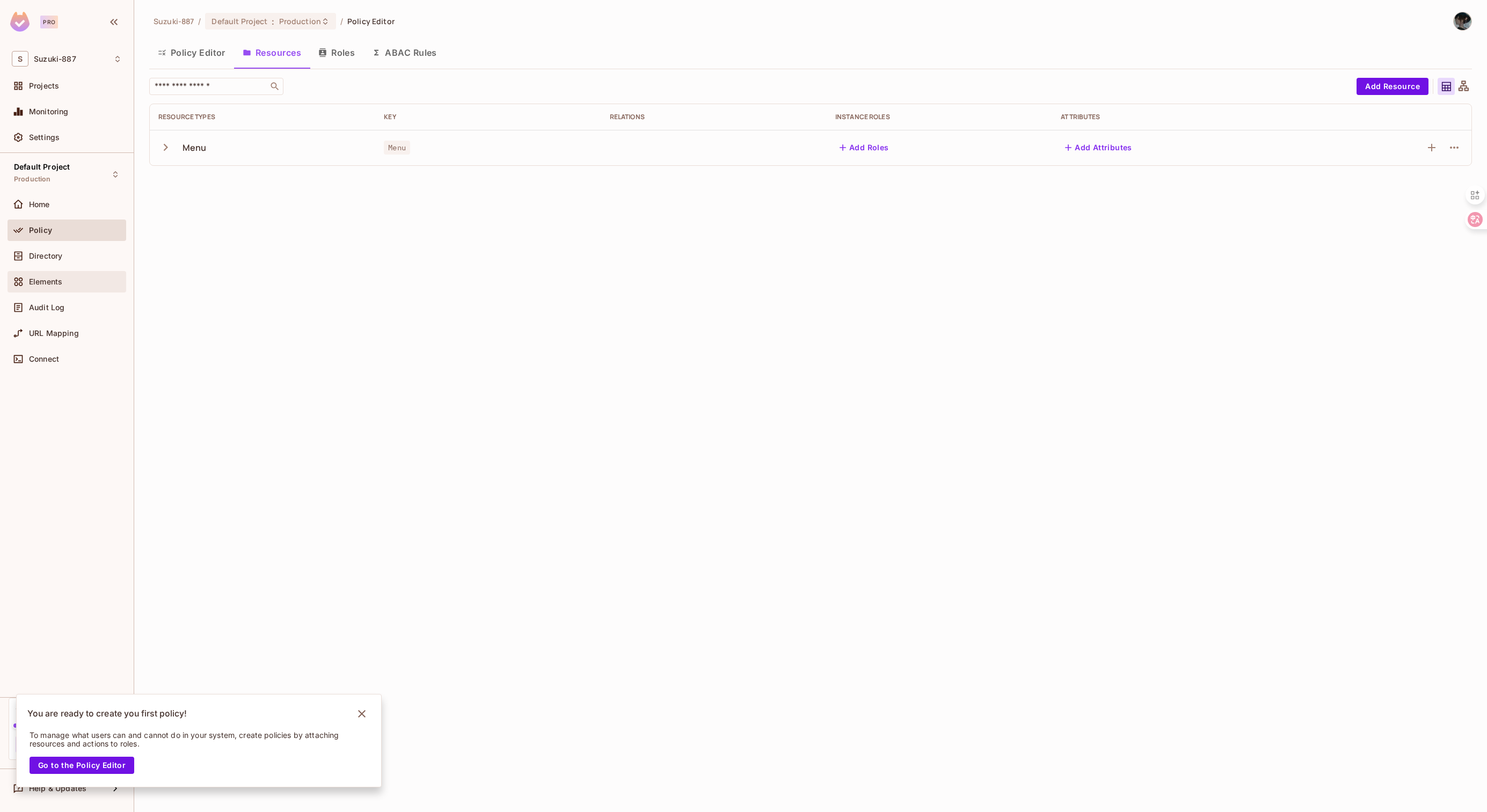
click at [68, 284] on div "Elements" at bounding box center [75, 281] width 93 height 8
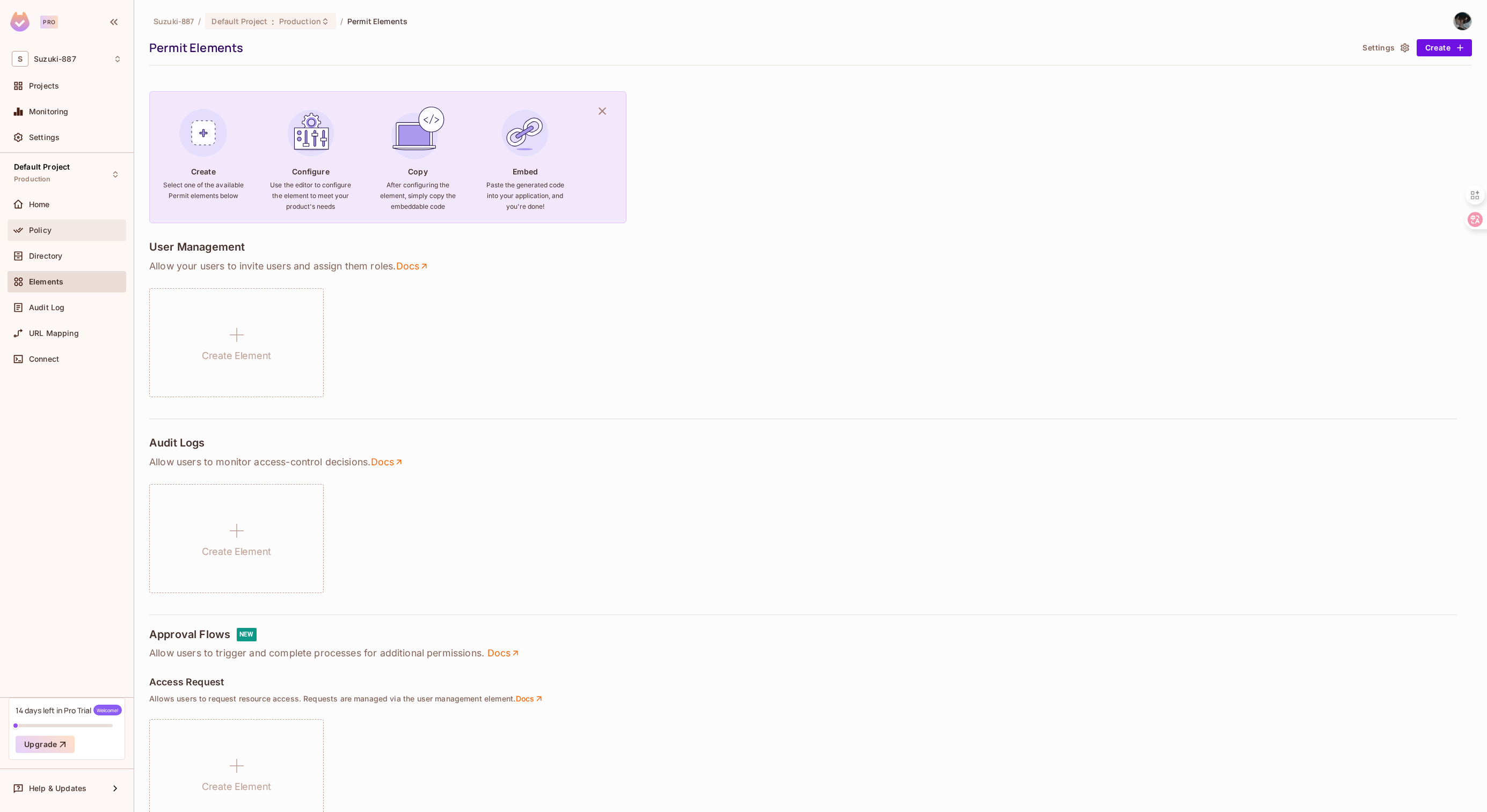
click at [73, 234] on div "Policy" at bounding box center [75, 230] width 93 height 8
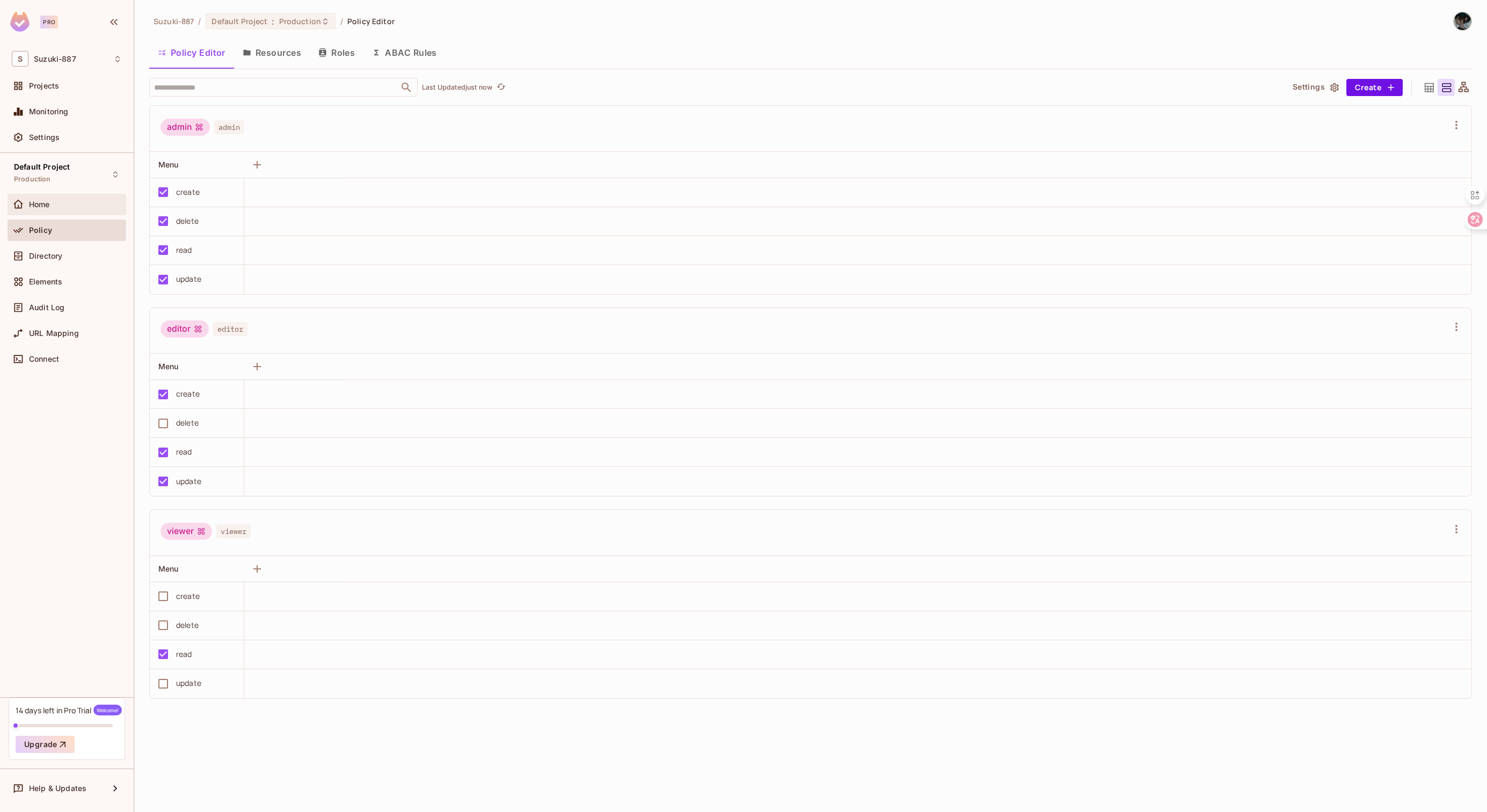
click at [69, 203] on div "Home" at bounding box center [75, 204] width 93 height 8
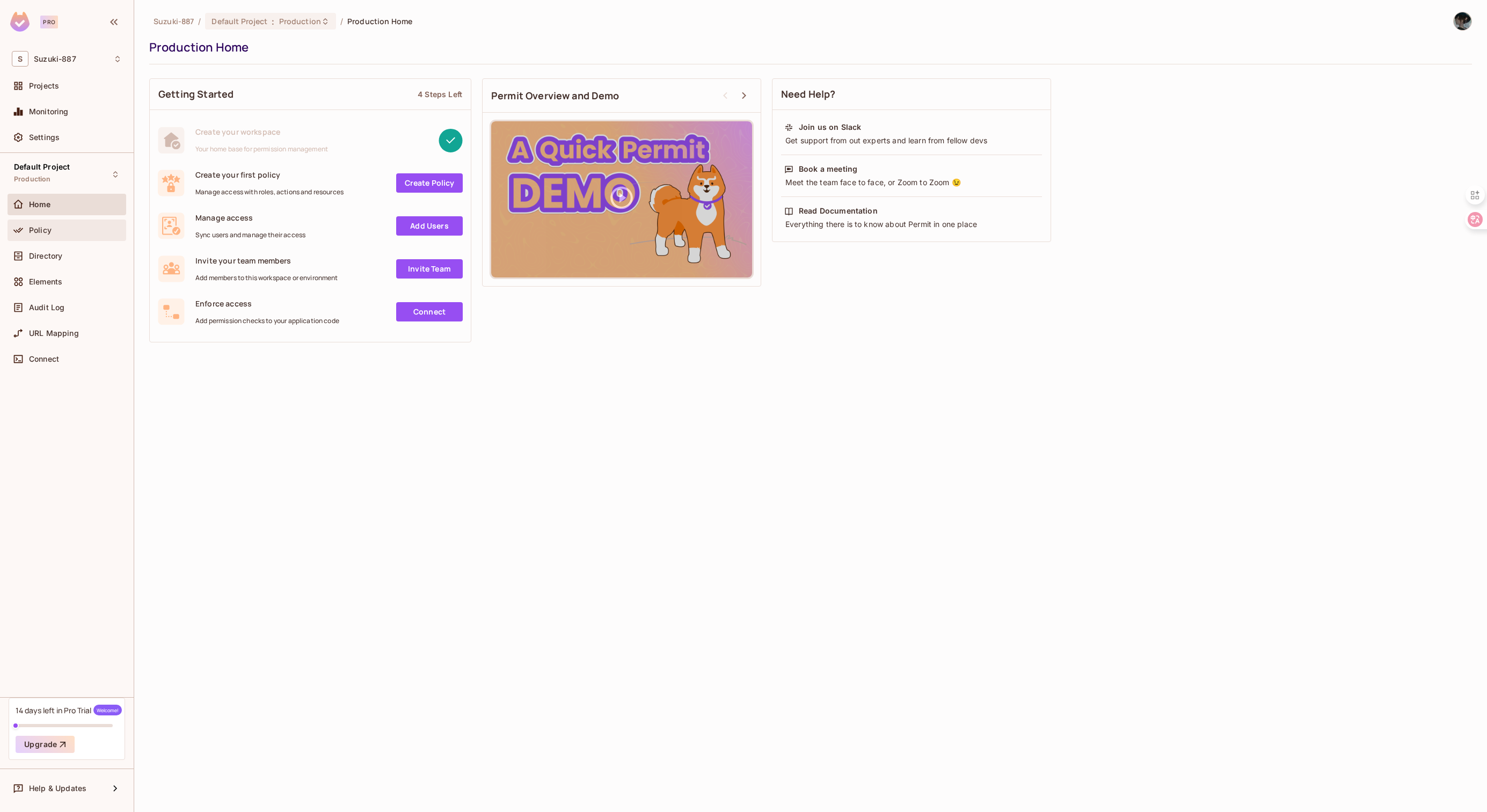
click at [67, 229] on div "Policy" at bounding box center [75, 230] width 93 height 8
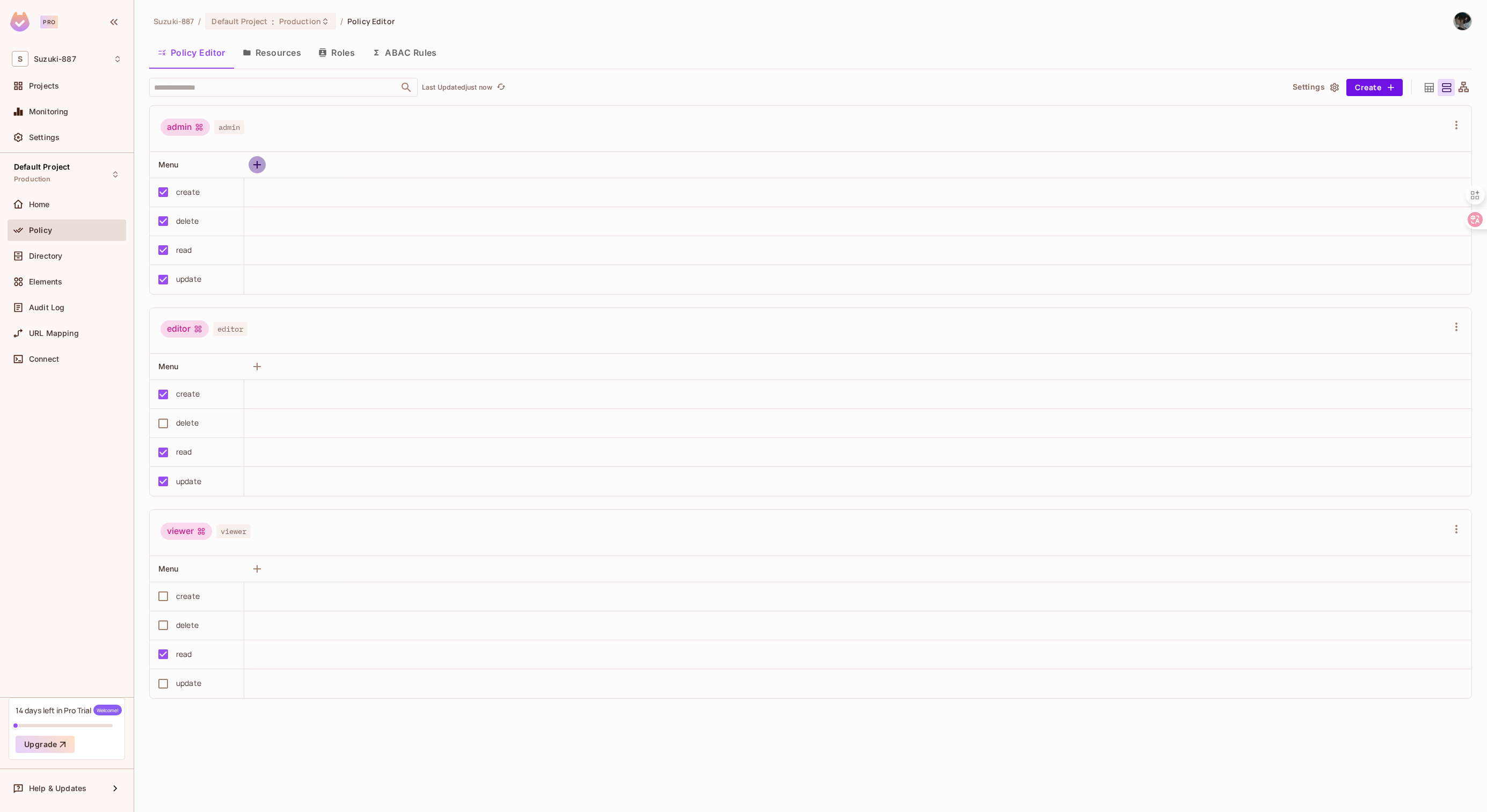
click at [255, 160] on icon "button" at bounding box center [257, 165] width 13 height 13
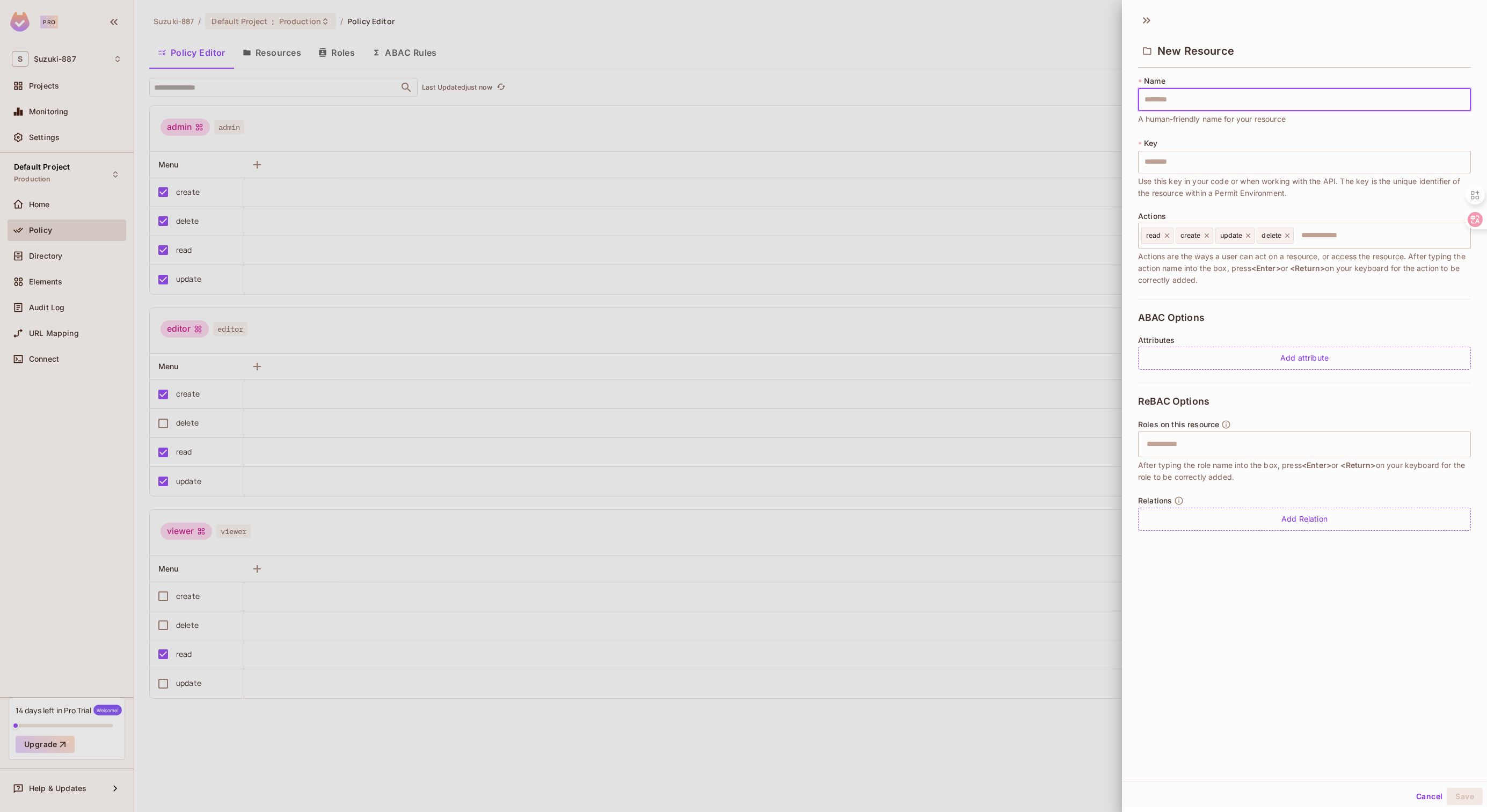
click at [361, 262] on div at bounding box center [744, 406] width 1487 height 812
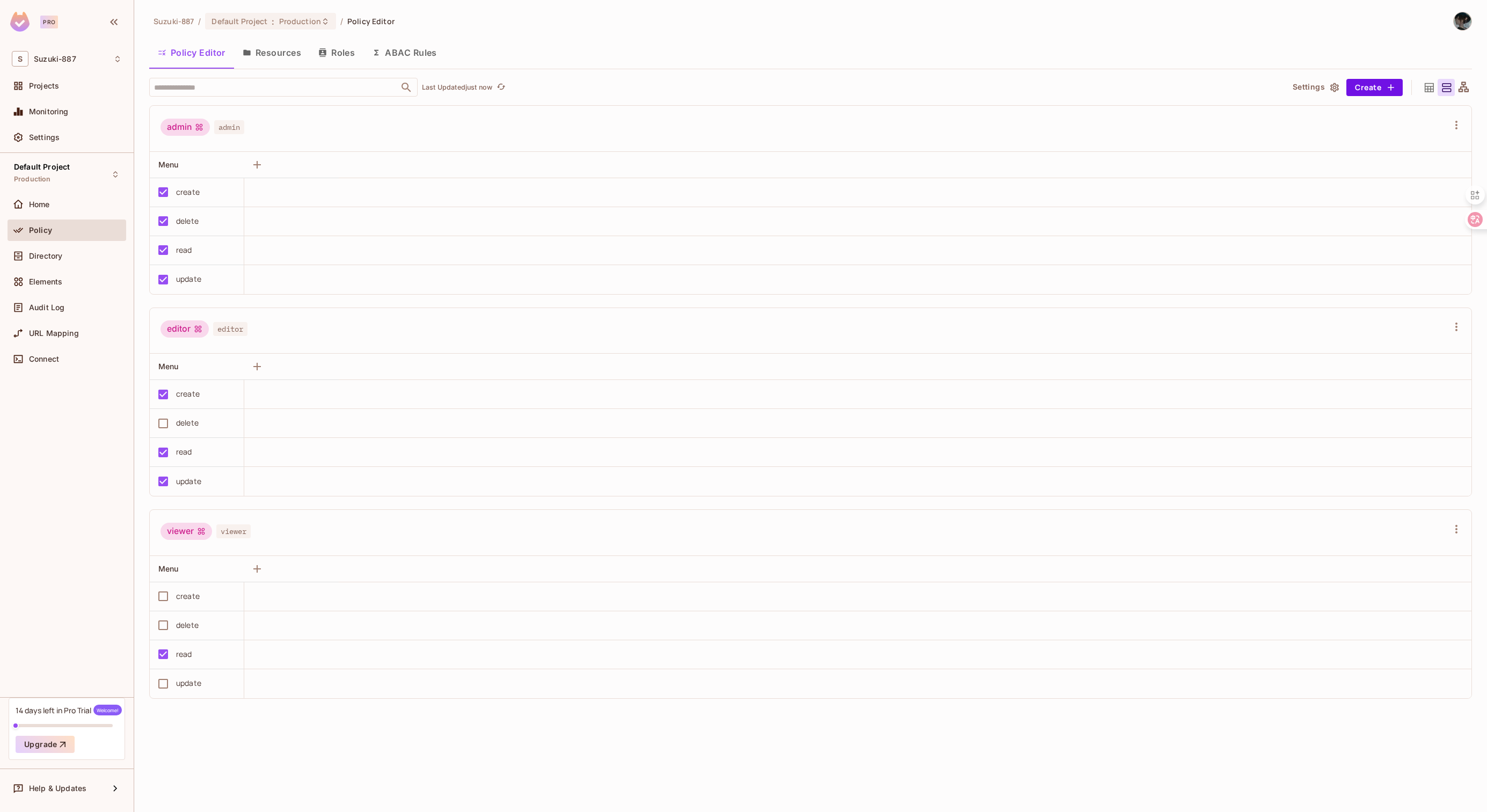
click at [308, 199] on td at bounding box center [857, 192] width 1227 height 29
click at [1300, 82] on button "Settings" at bounding box center [1315, 88] width 54 height 17
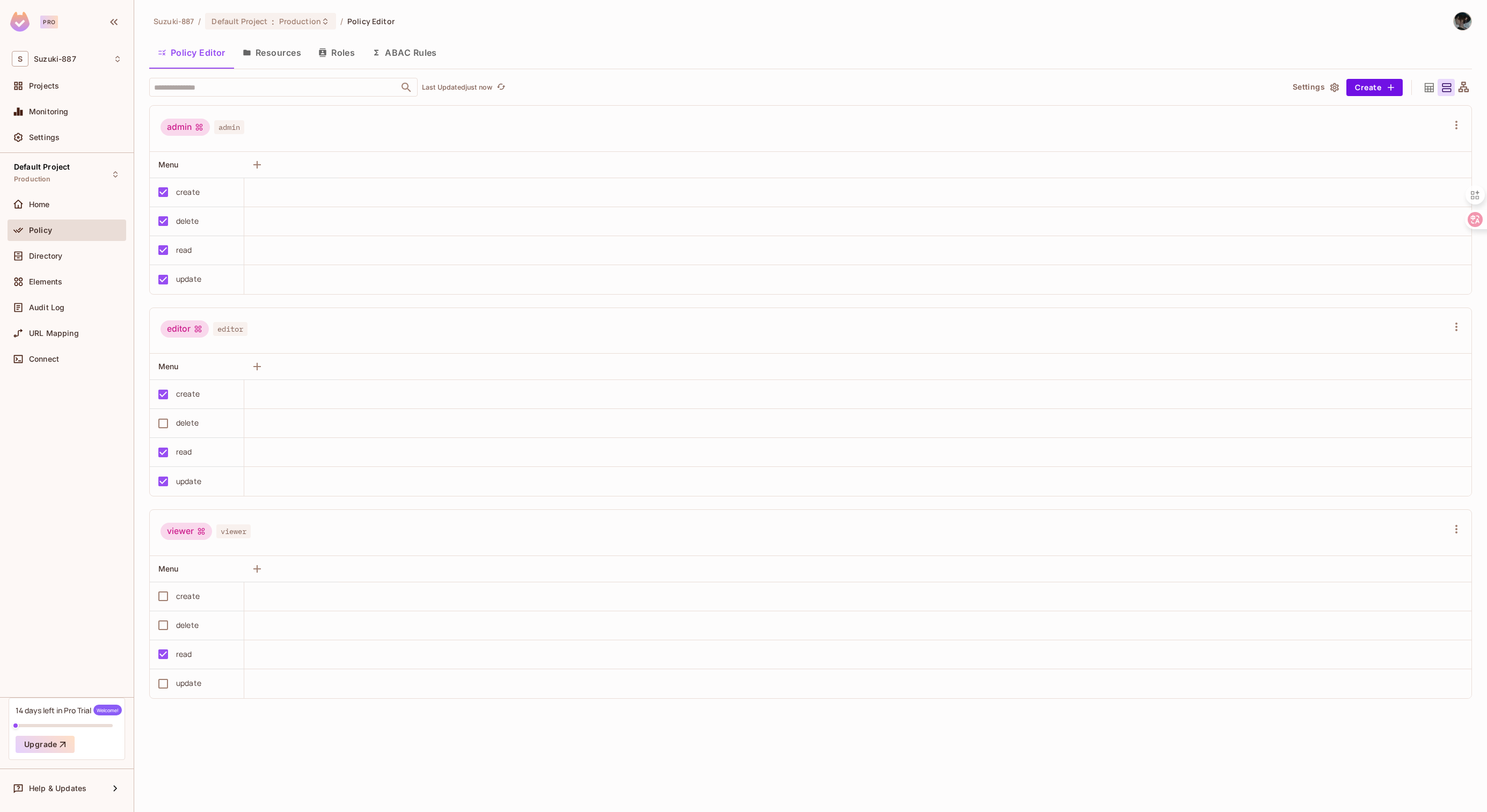
click at [329, 54] on button "Roles" at bounding box center [336, 53] width 54 height 27
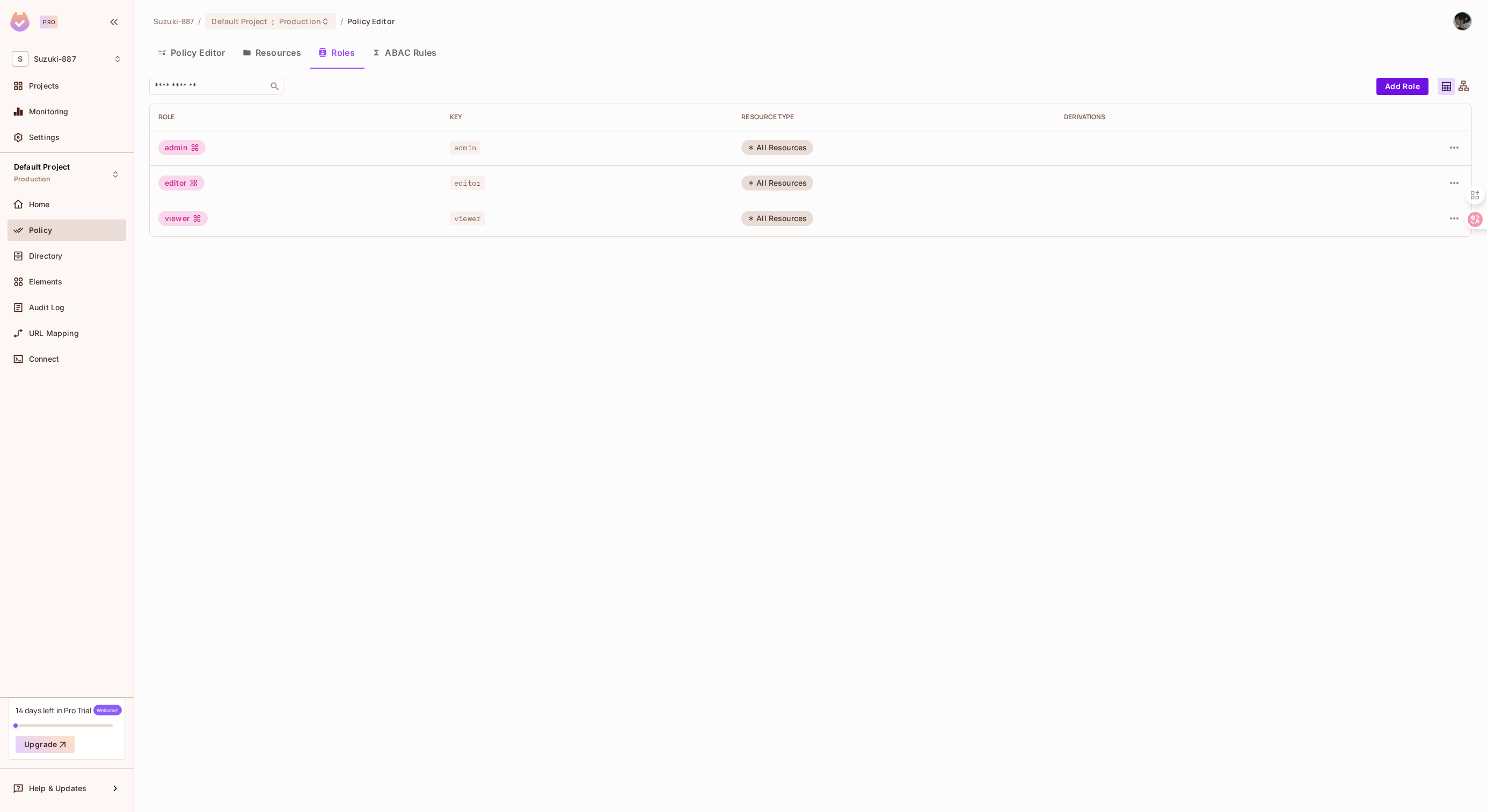
click at [208, 48] on button "Policy Editor" at bounding box center [192, 53] width 85 height 27
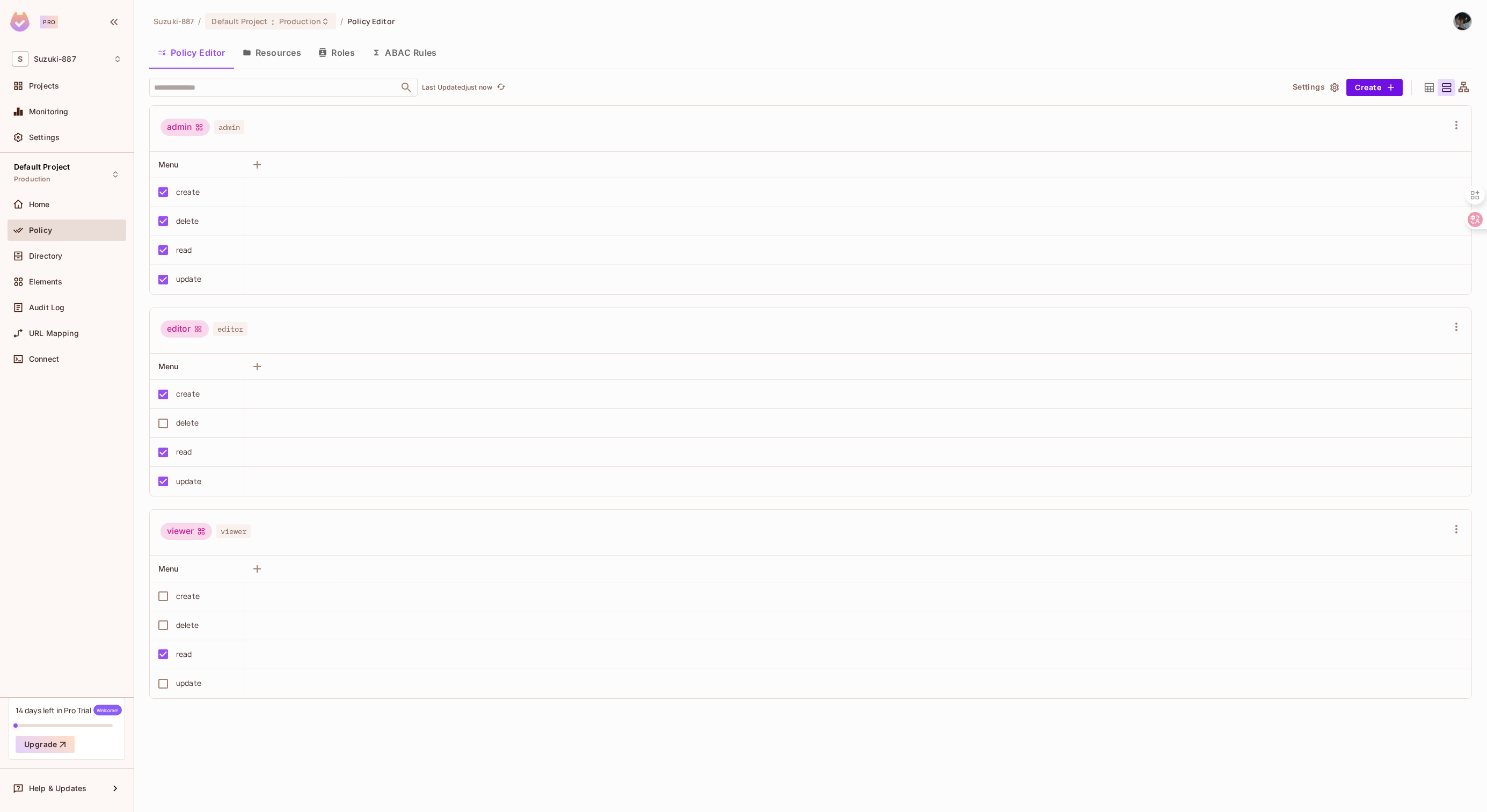
click at [263, 50] on button "Resources" at bounding box center [272, 53] width 75 height 27
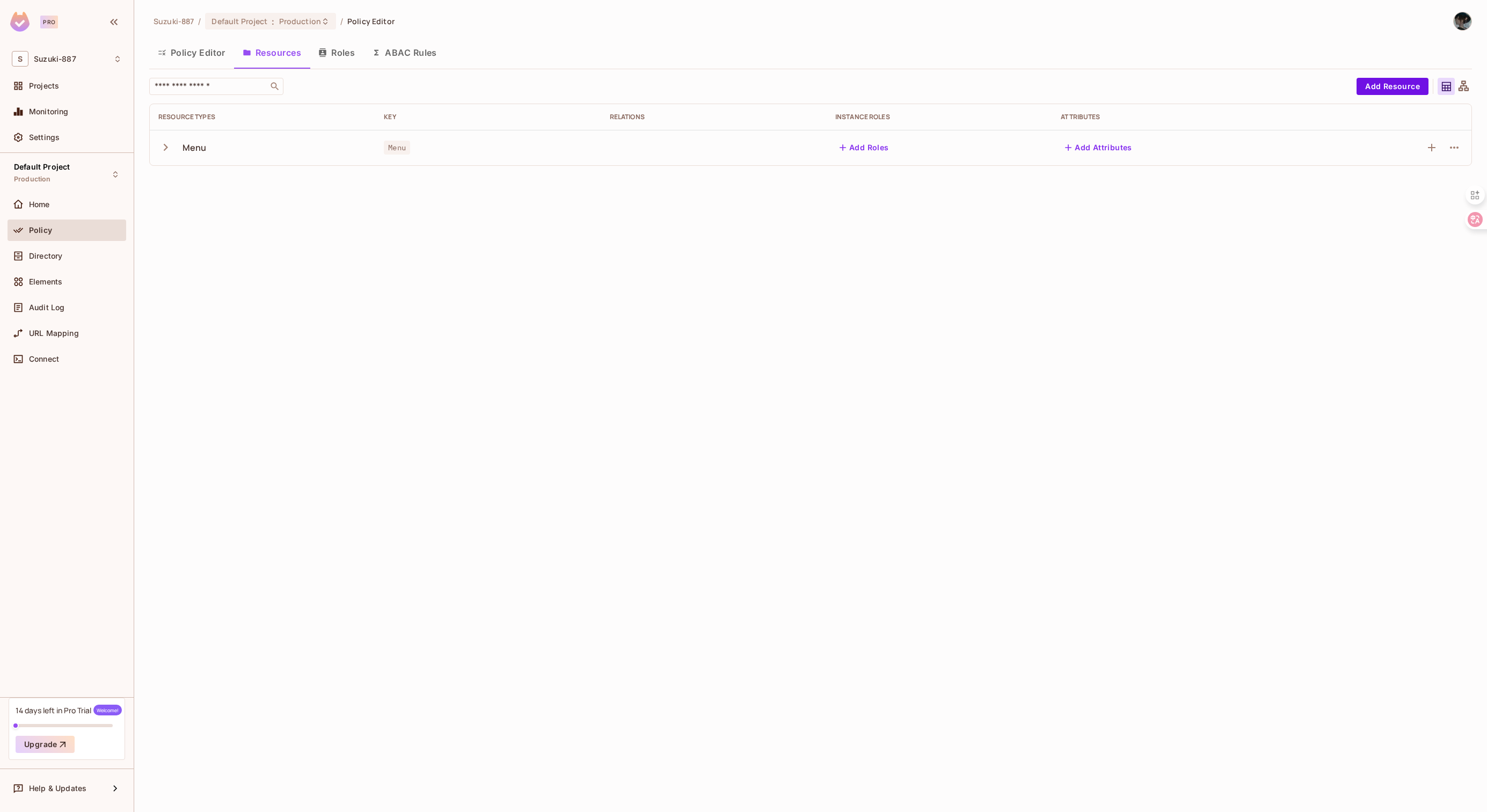
click at [326, 56] on icon "button" at bounding box center [322, 52] width 7 height 8
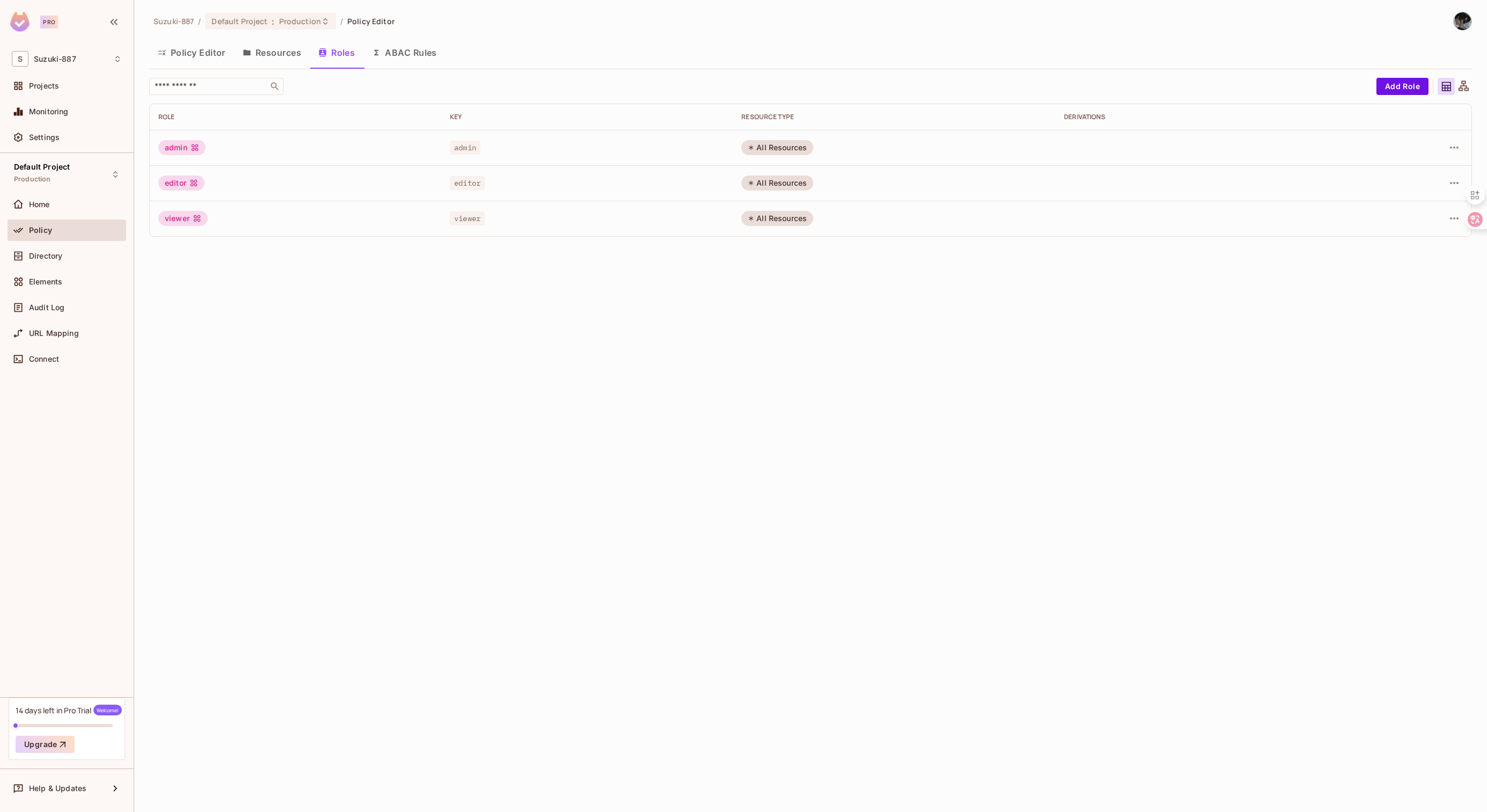
click at [411, 63] on button "ABAC Rules" at bounding box center [404, 53] width 82 height 27
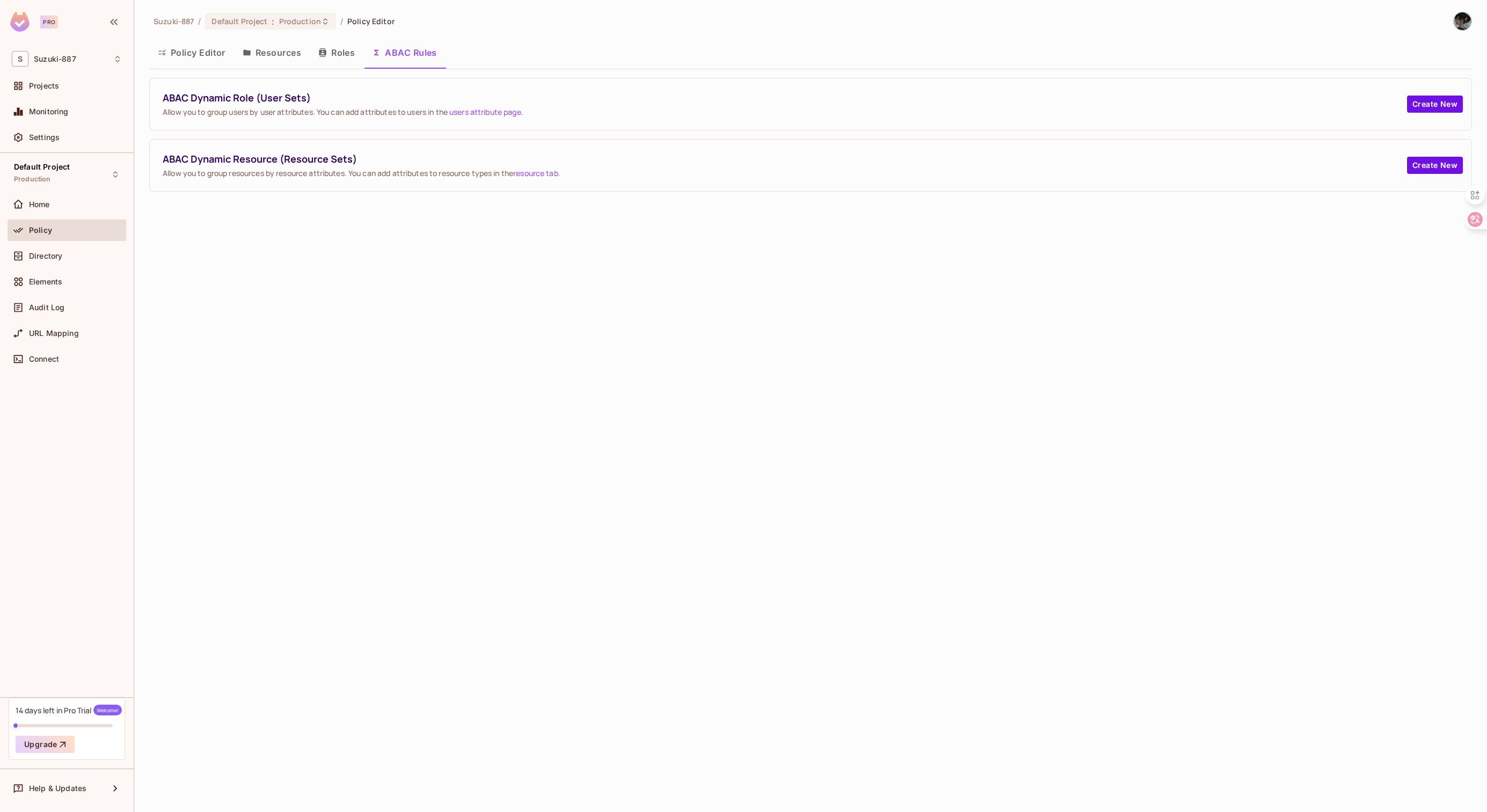
click at [170, 56] on button "Policy Editor" at bounding box center [192, 53] width 85 height 27
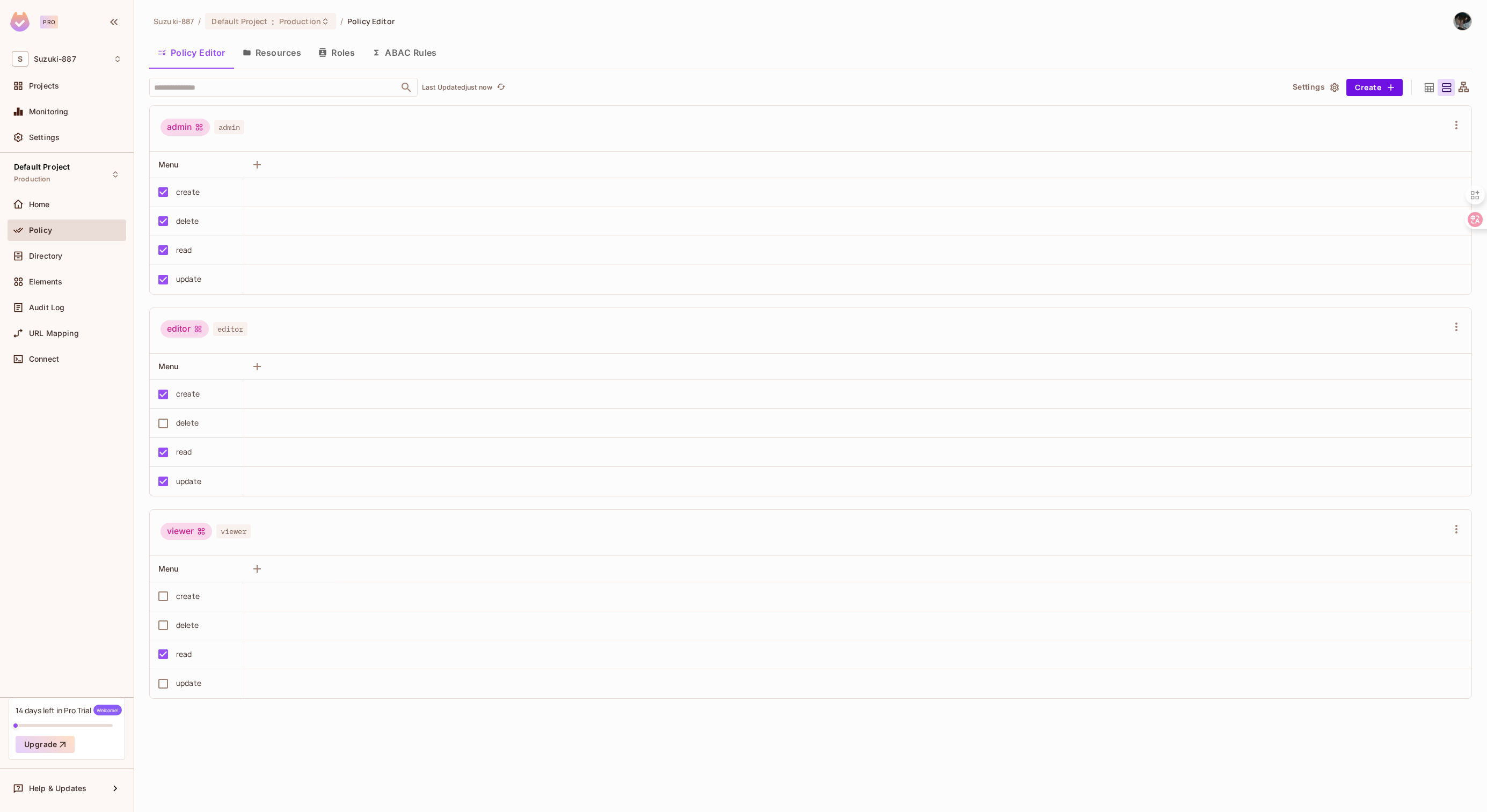
click at [193, 530] on div "viewer" at bounding box center [186, 531] width 52 height 17
click at [207, 529] on div "viewer" at bounding box center [186, 531] width 52 height 17
click at [208, 529] on div "viewer" at bounding box center [186, 531] width 52 height 17
click at [1424, 87] on icon at bounding box center [1429, 88] width 13 height 13
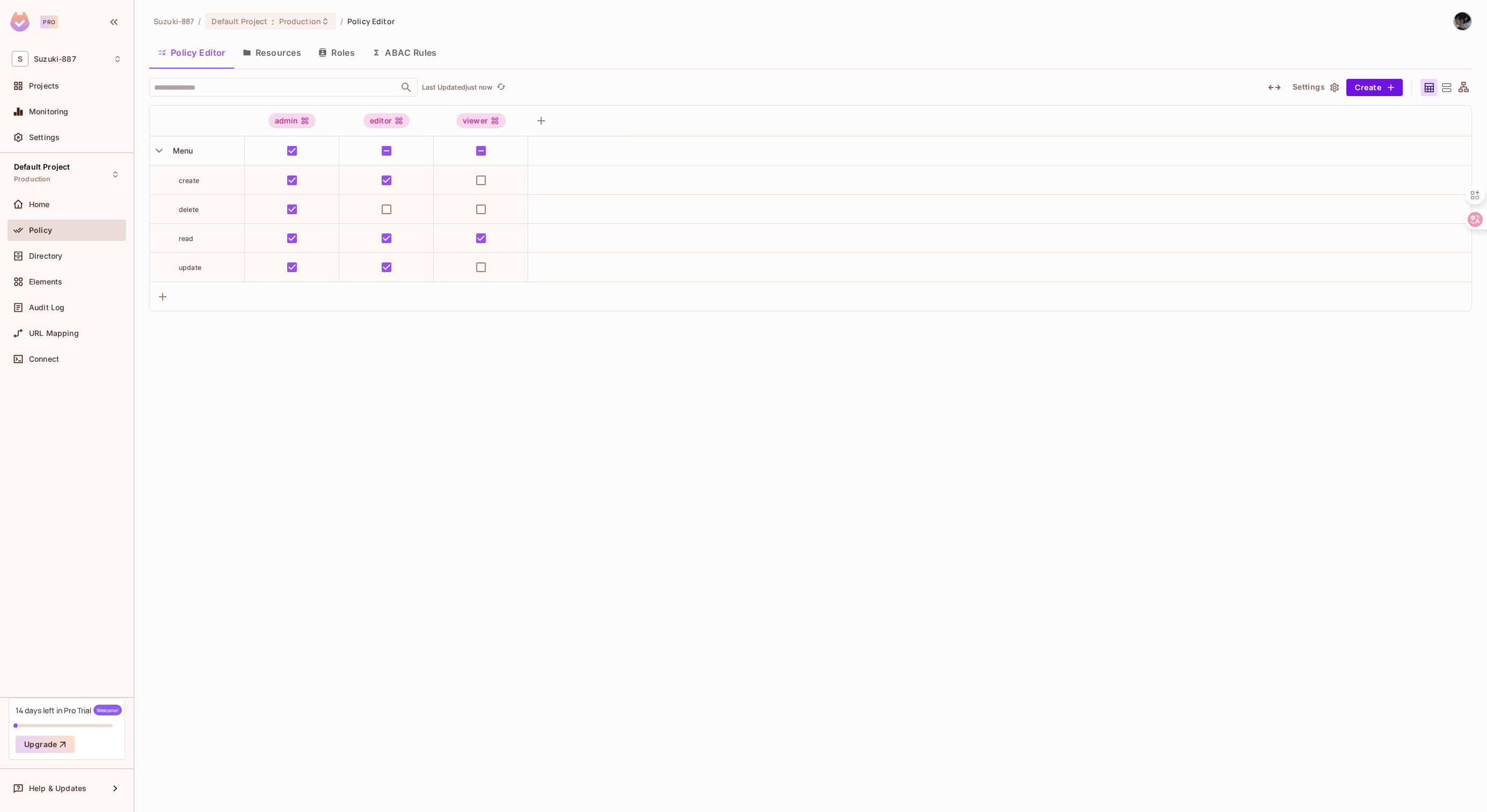
click at [1452, 93] on icon at bounding box center [1446, 88] width 13 height 13
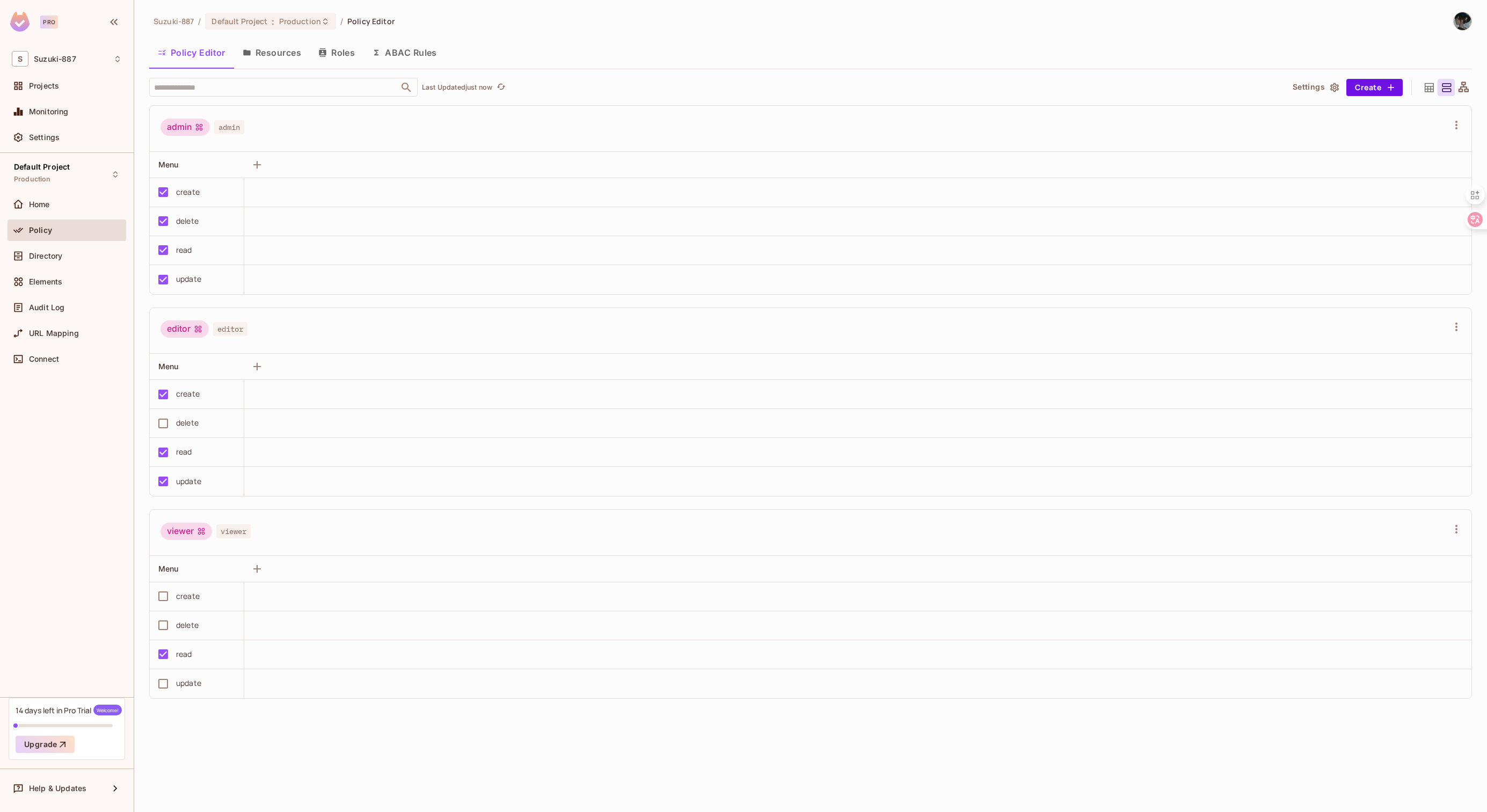
click at [1466, 87] on icon at bounding box center [1463, 87] width 10 height 10
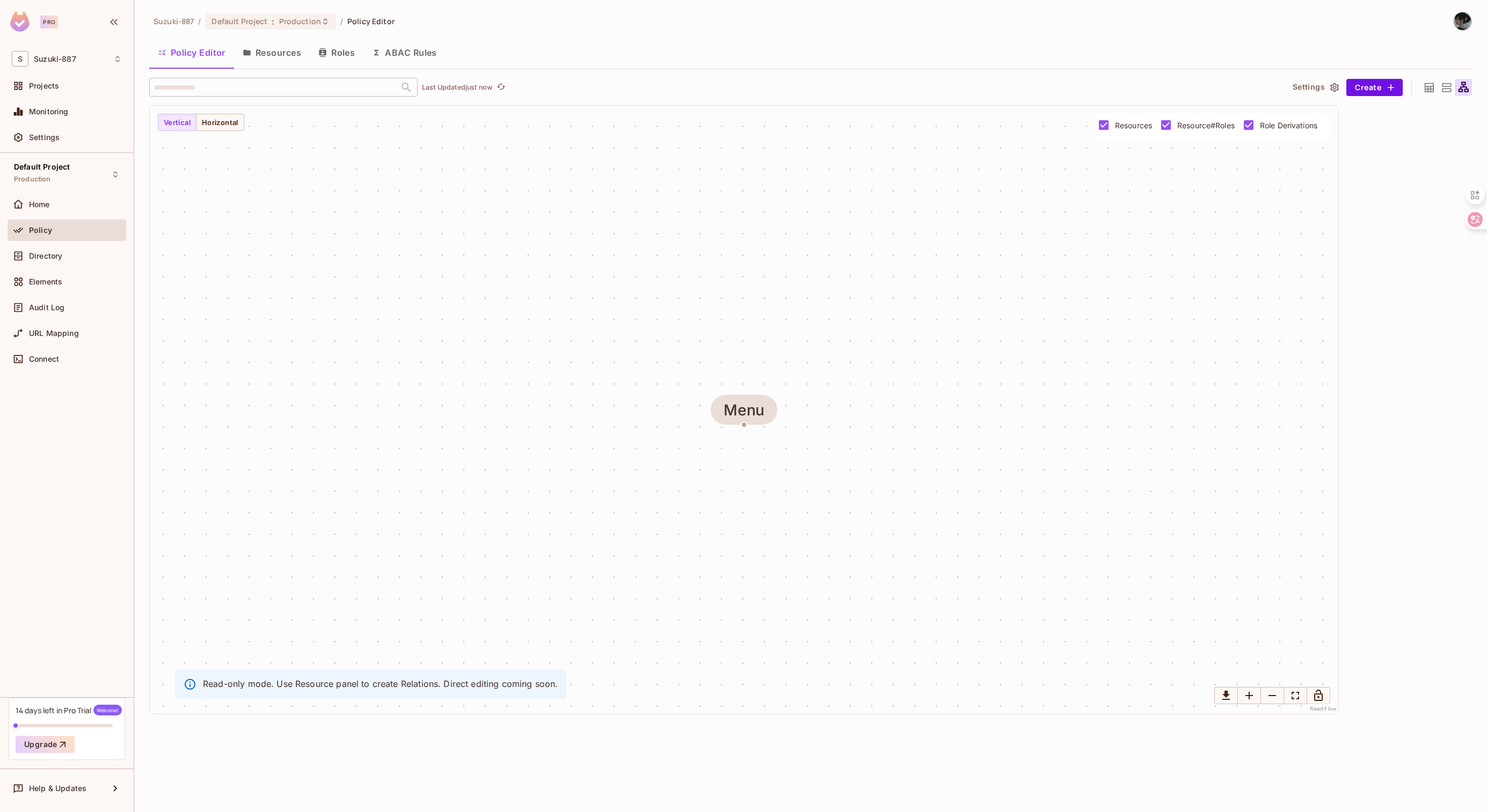
click at [1447, 87] on icon at bounding box center [1446, 88] width 13 height 13
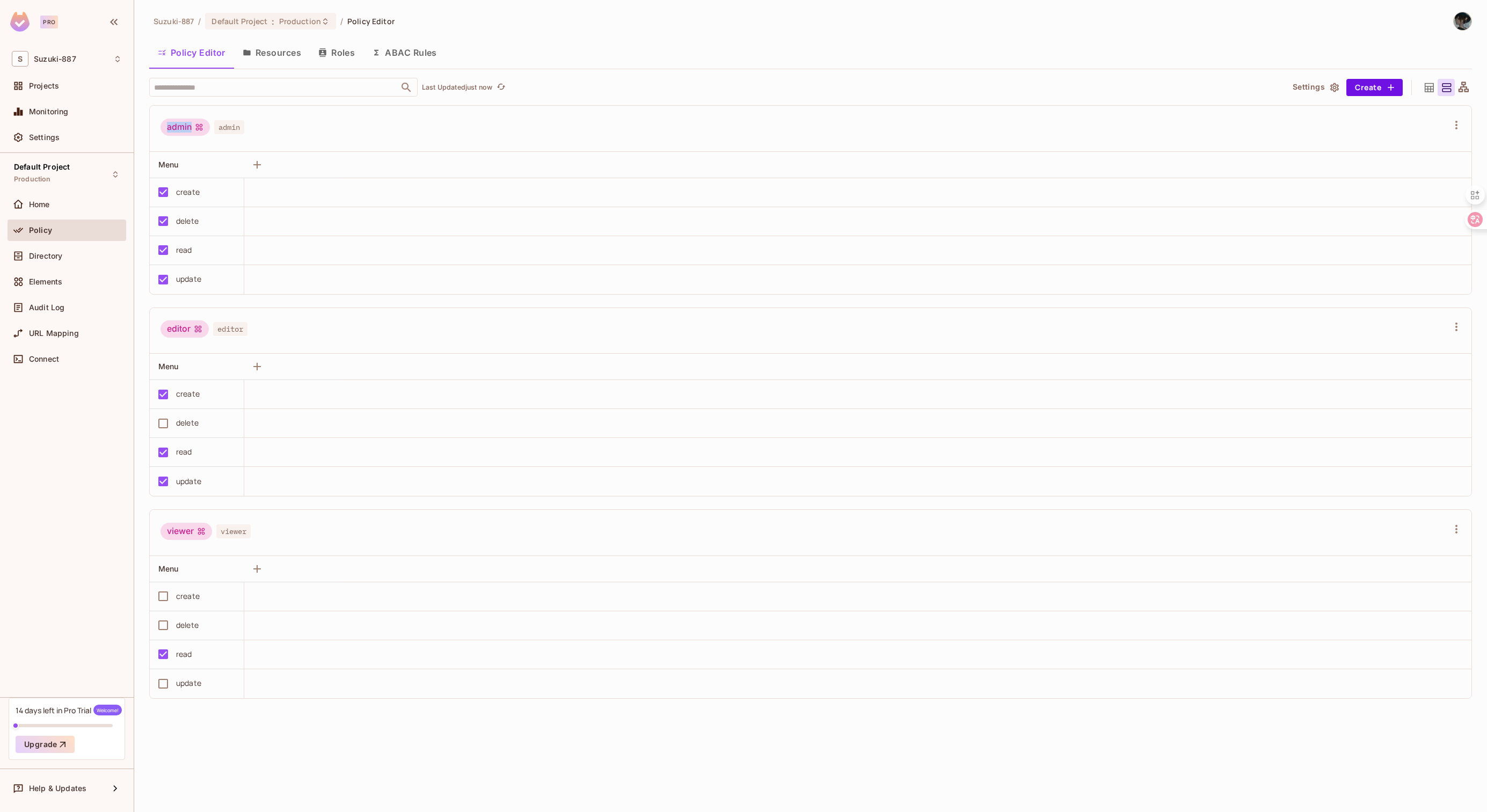
click at [1457, 89] on icon at bounding box center [1463, 88] width 13 height 13
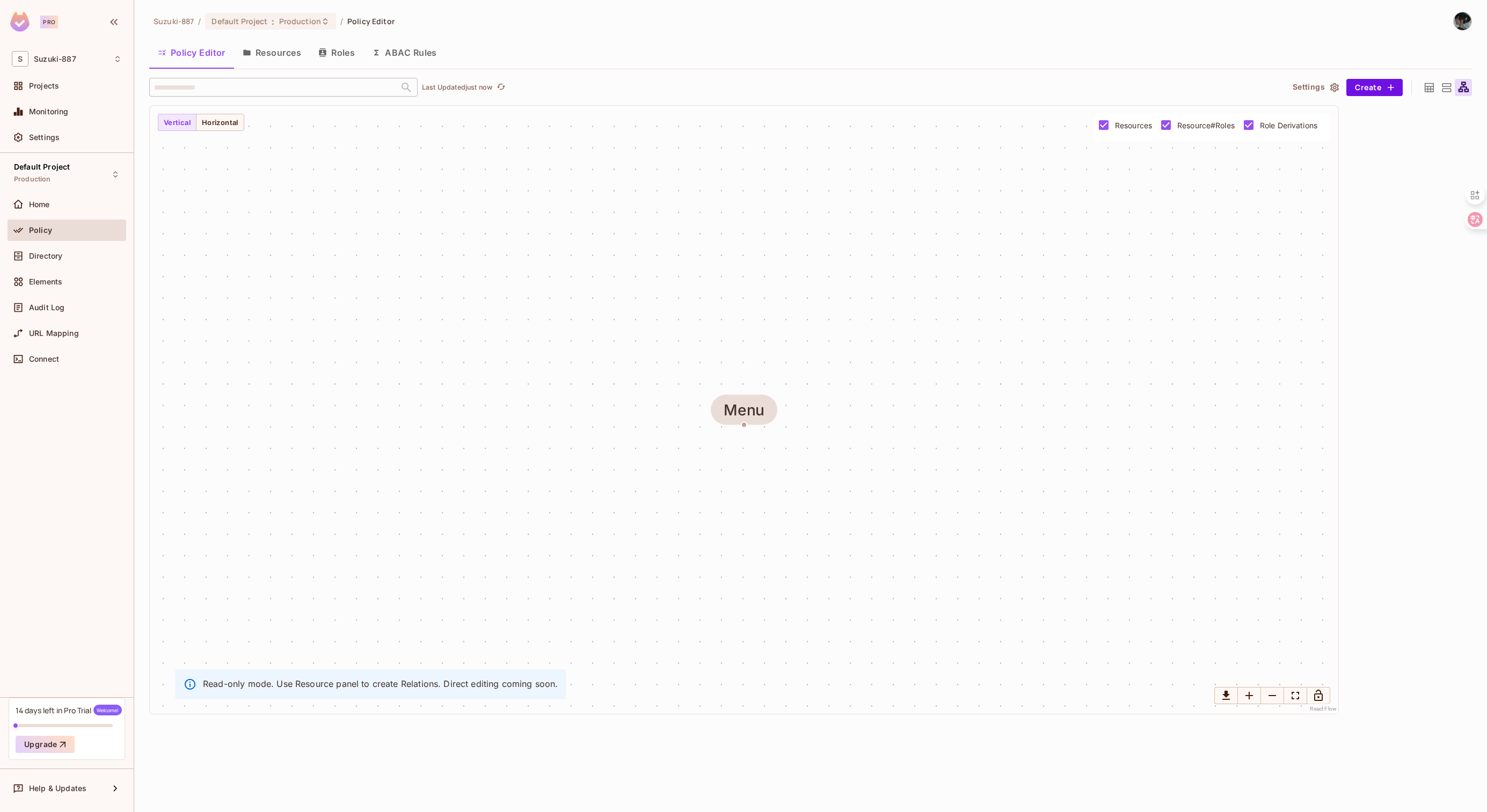
click at [1439, 90] on div at bounding box center [1446, 88] width 17 height 17
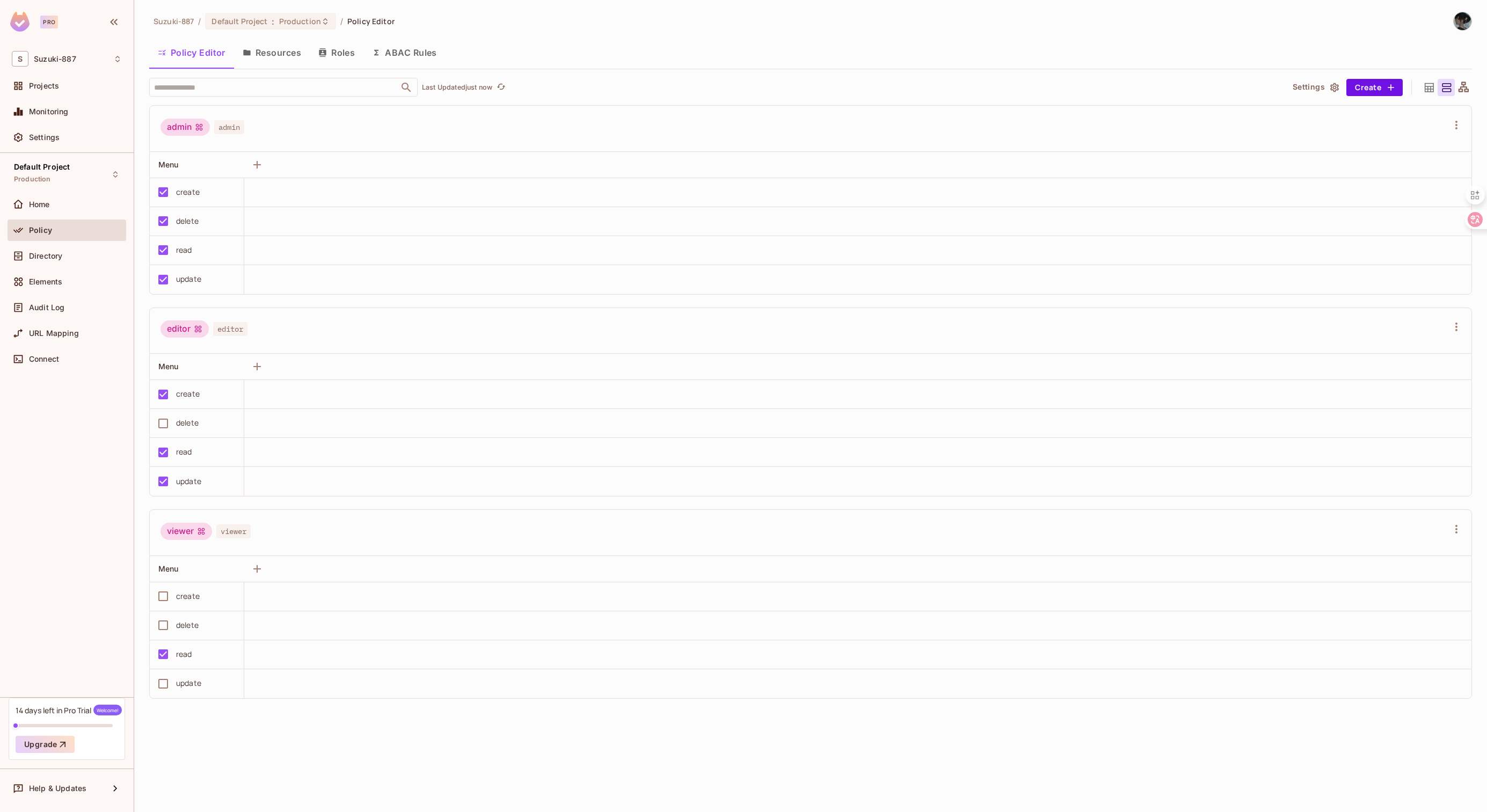
click at [1422, 90] on icon at bounding box center [1429, 88] width 13 height 13
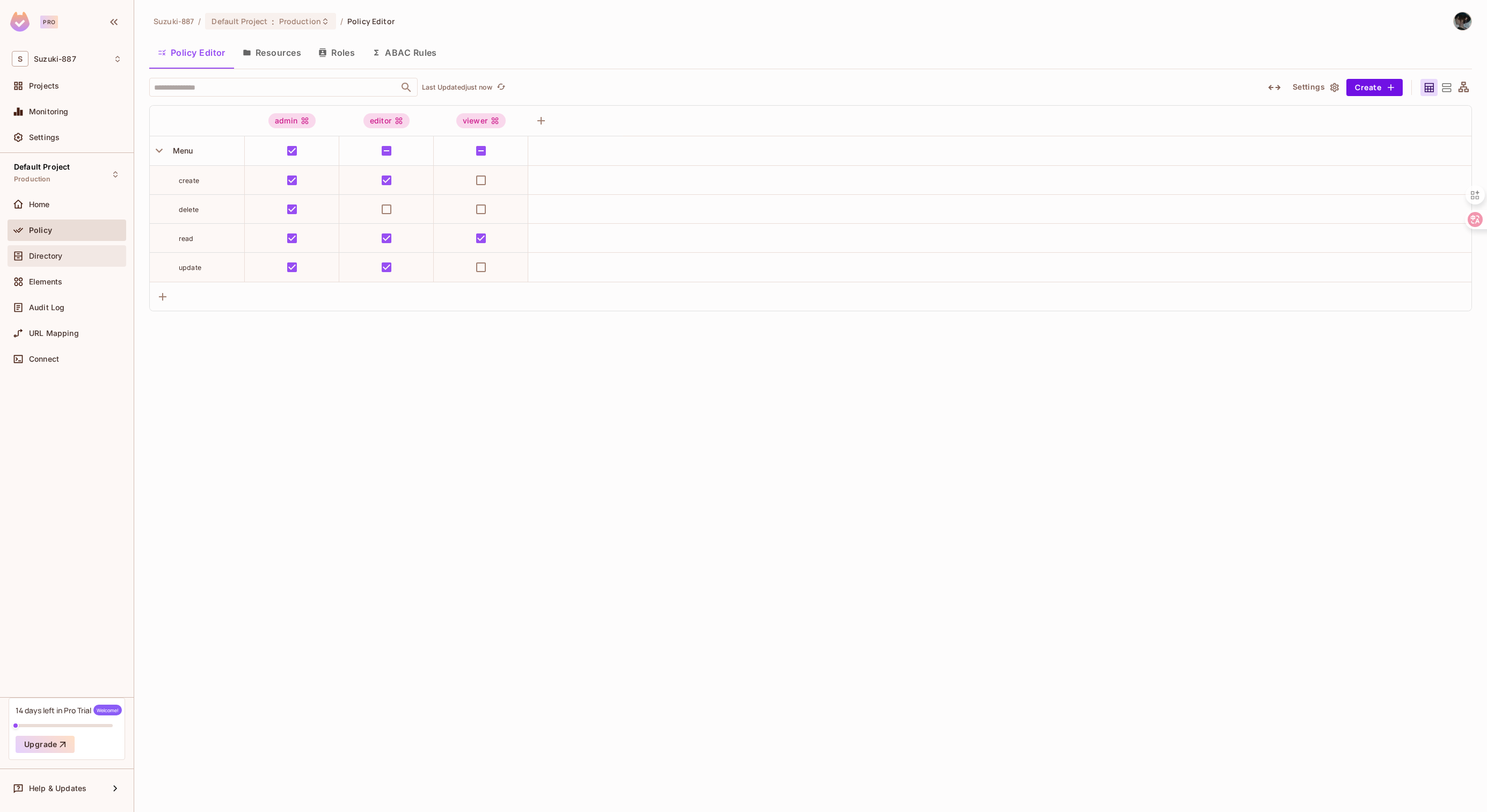
click at [93, 263] on div "Directory" at bounding box center [67, 256] width 119 height 22
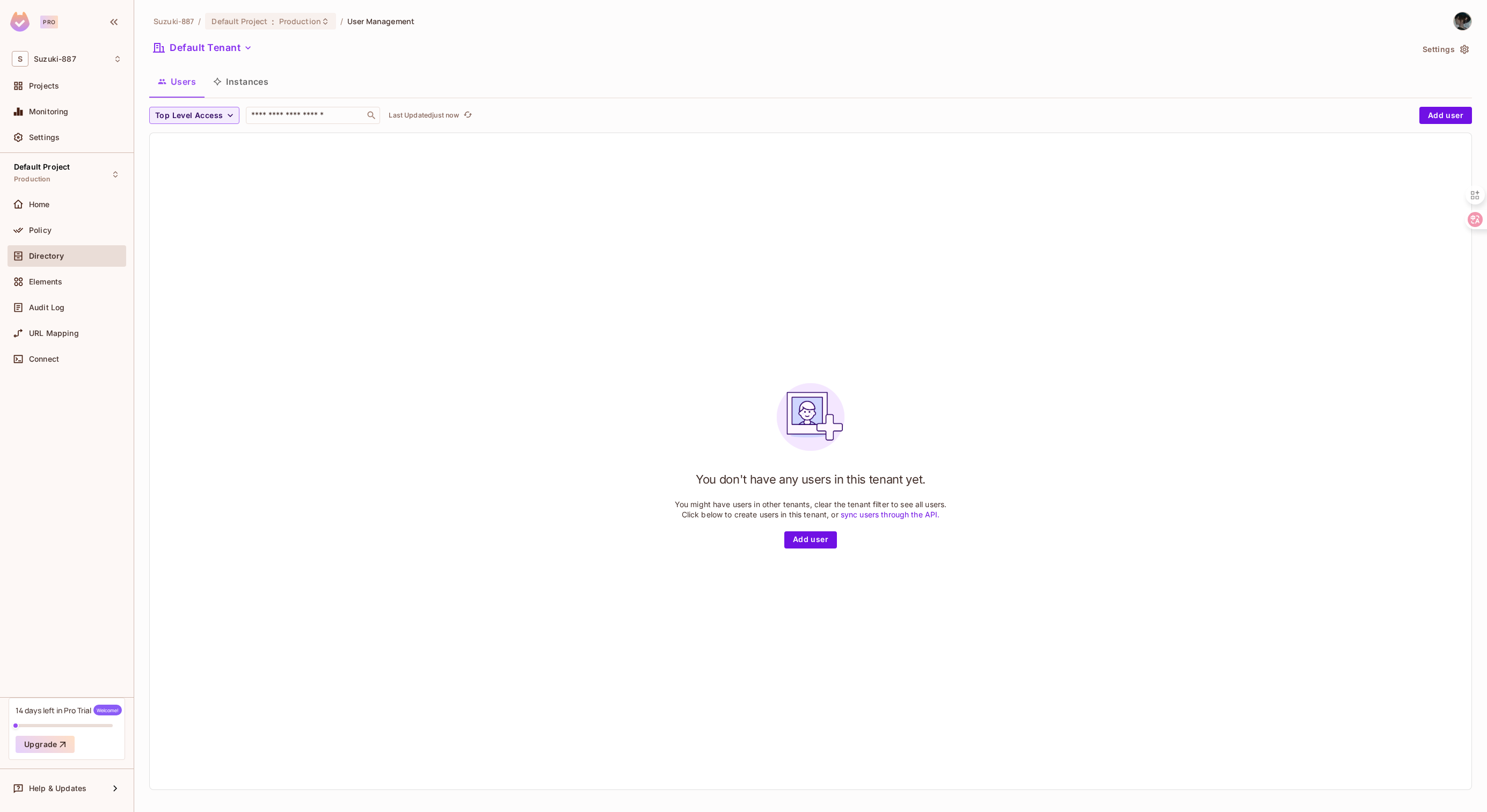
click at [238, 78] on button "Instances" at bounding box center [240, 81] width 72 height 27
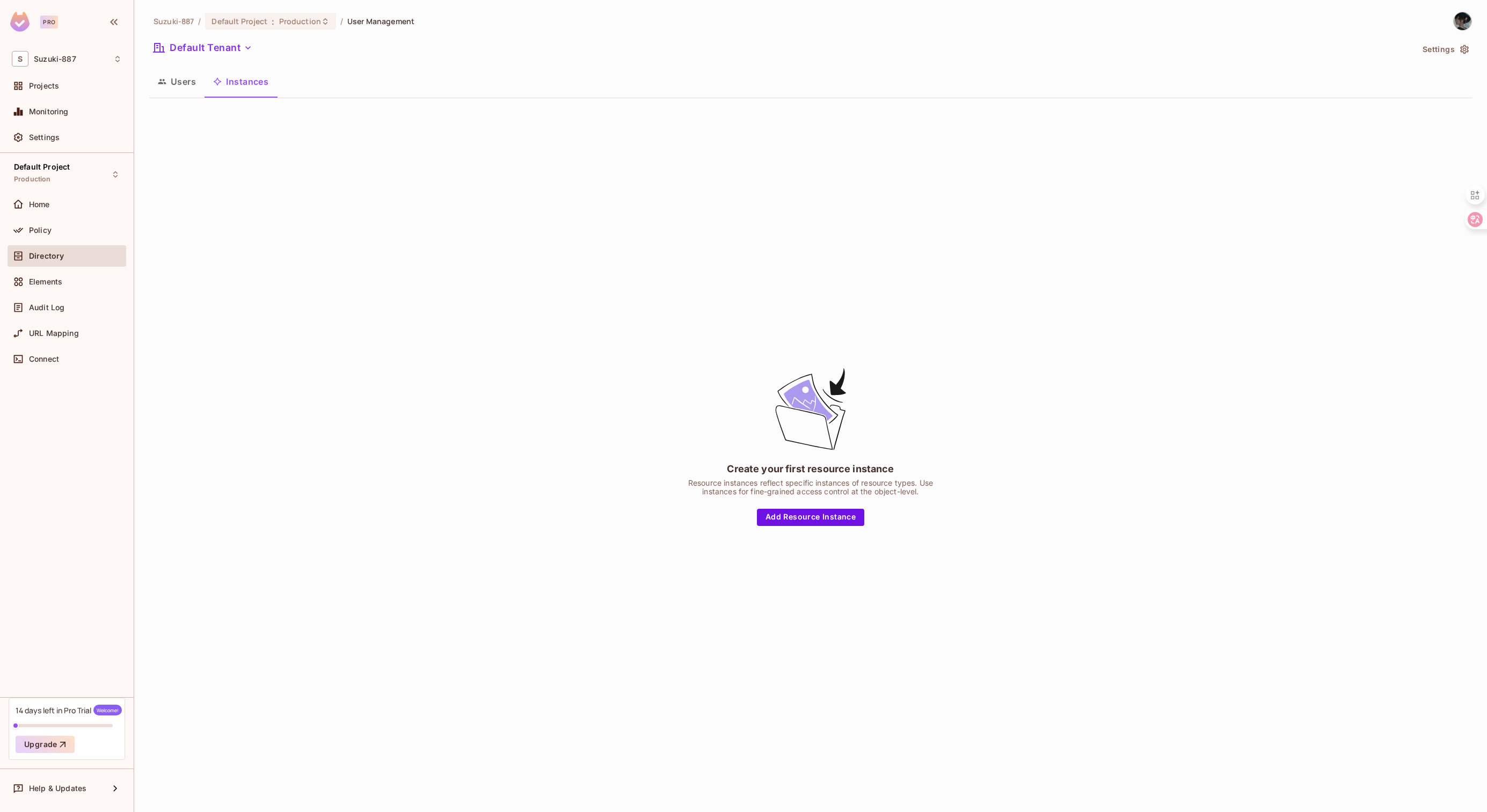
click at [174, 82] on button "Users" at bounding box center [177, 81] width 56 height 27
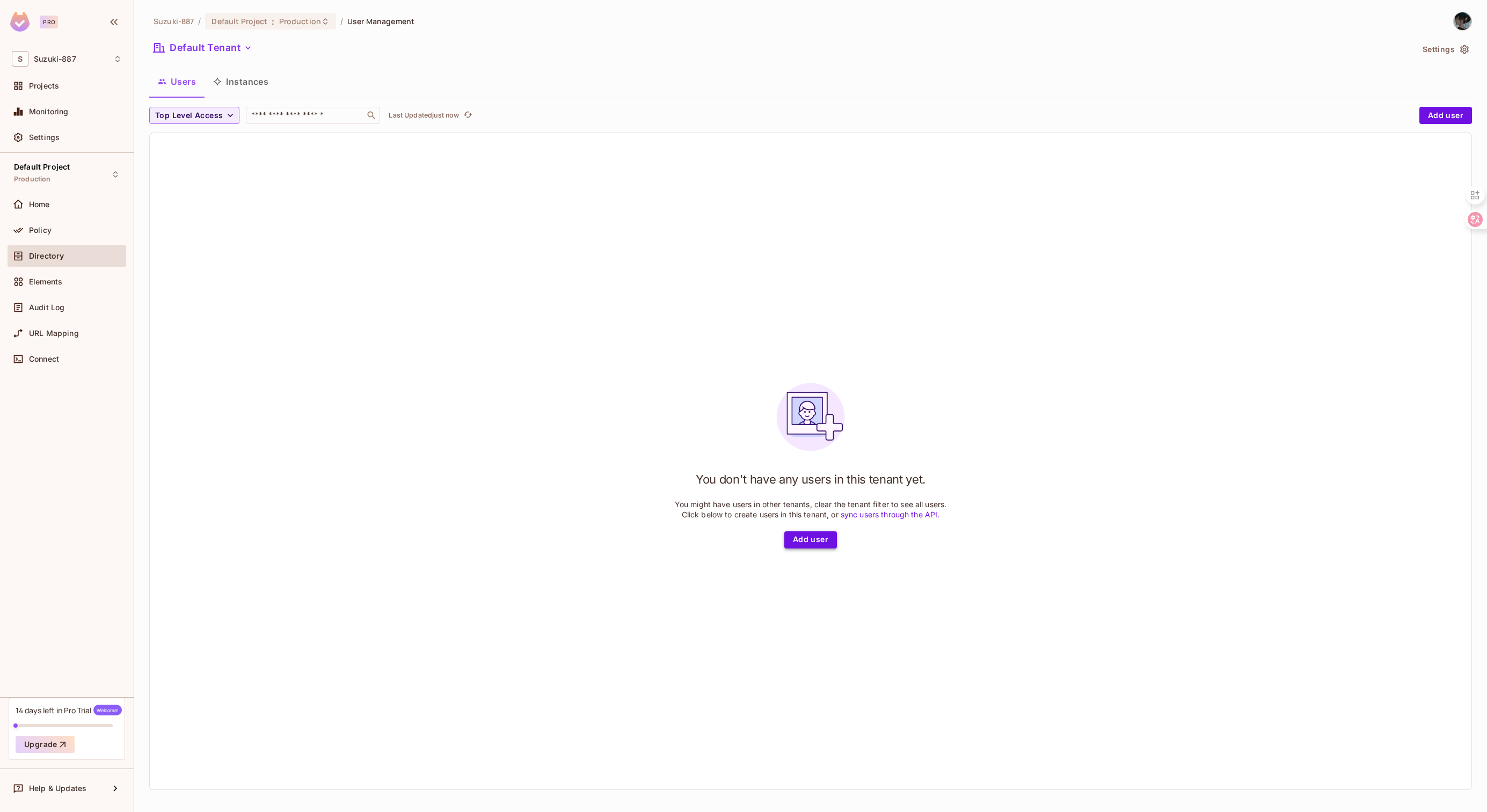
click at [809, 541] on button "Add user" at bounding box center [810, 540] width 53 height 17
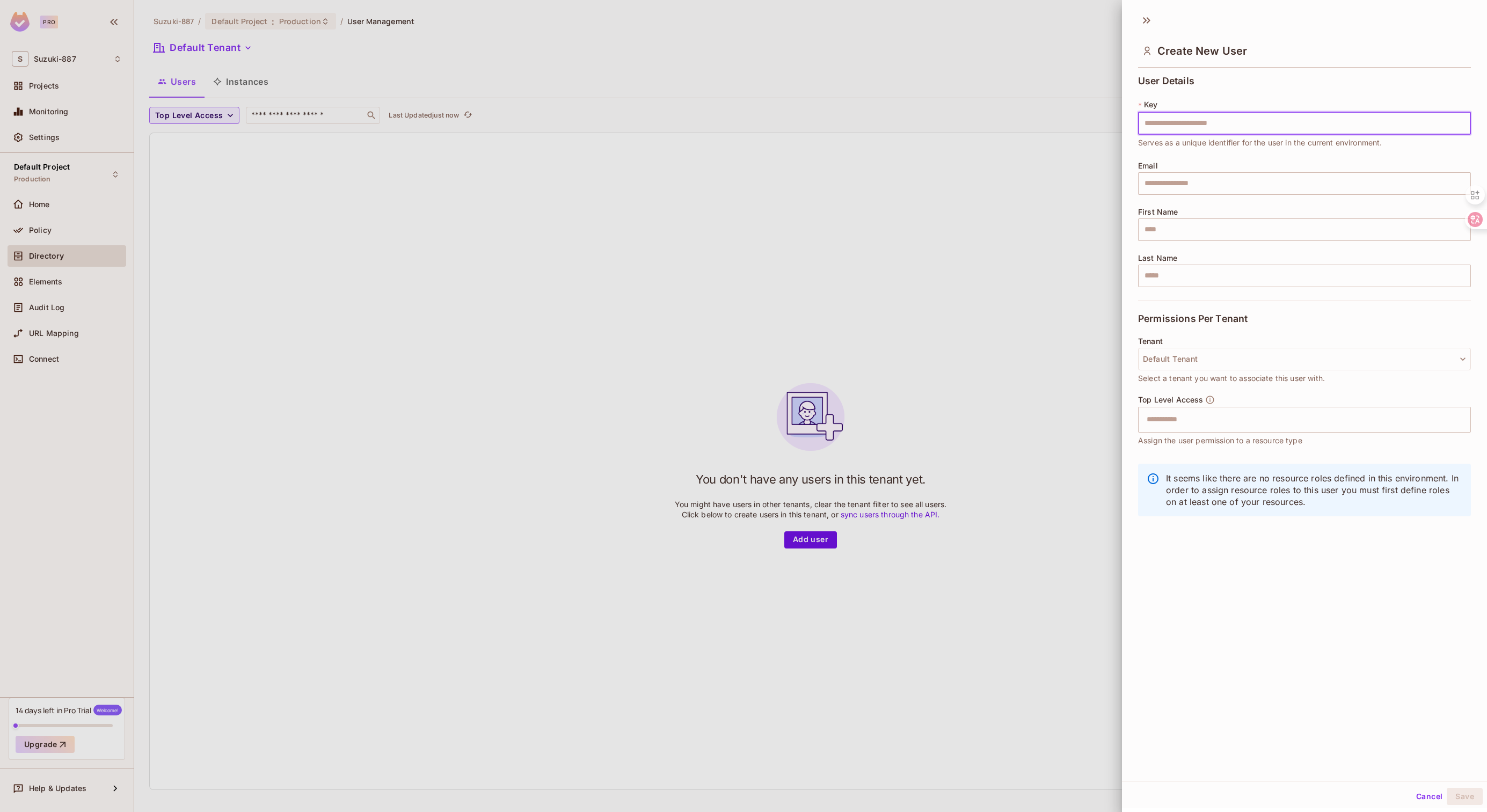
drag, startPoint x: 951, startPoint y: 233, endPoint x: 713, endPoint y: 268, distance: 240.6
click at [951, 234] on div at bounding box center [744, 406] width 1487 height 812
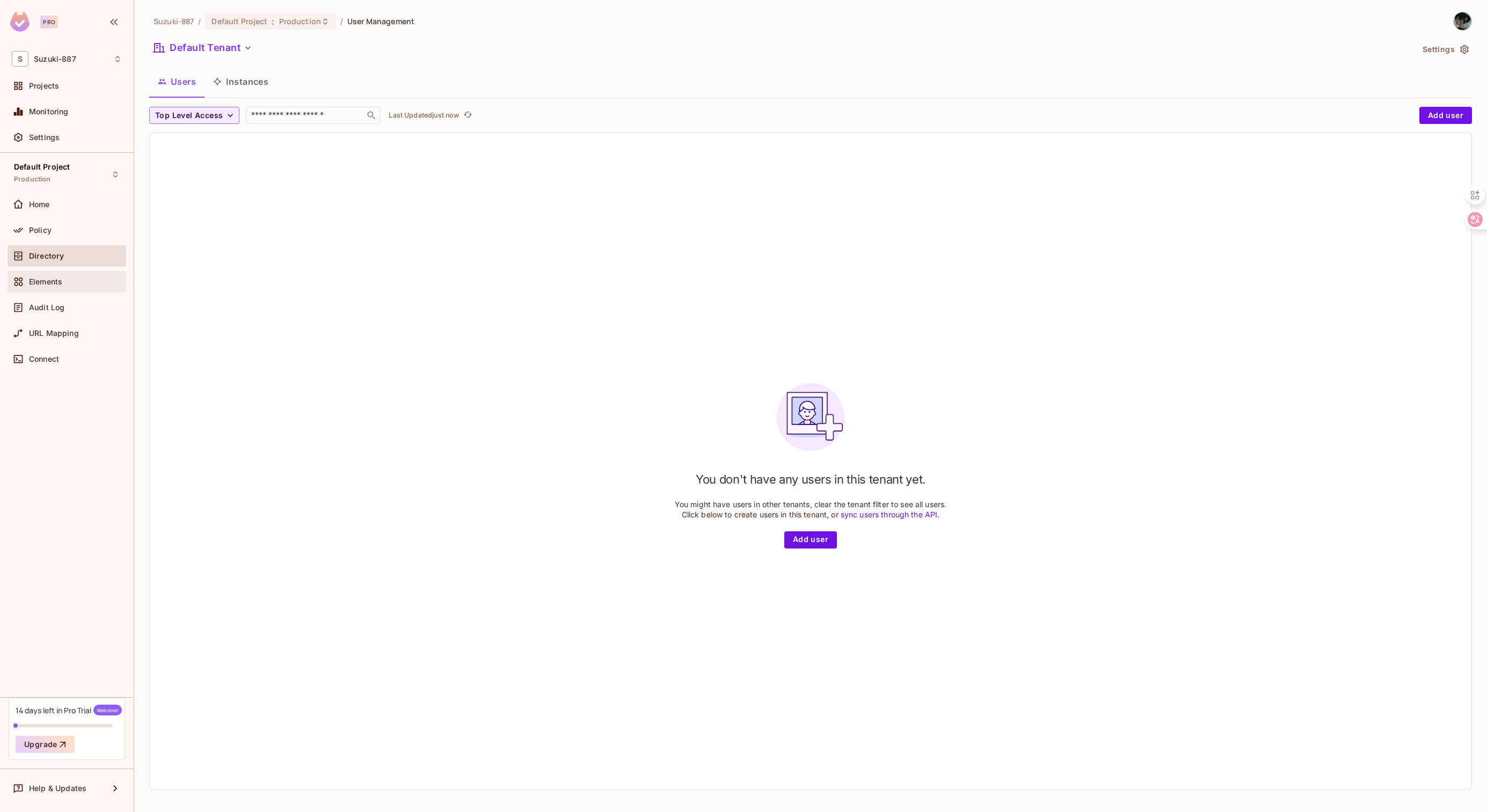
click at [35, 280] on span "Elements" at bounding box center [45, 281] width 33 height 8
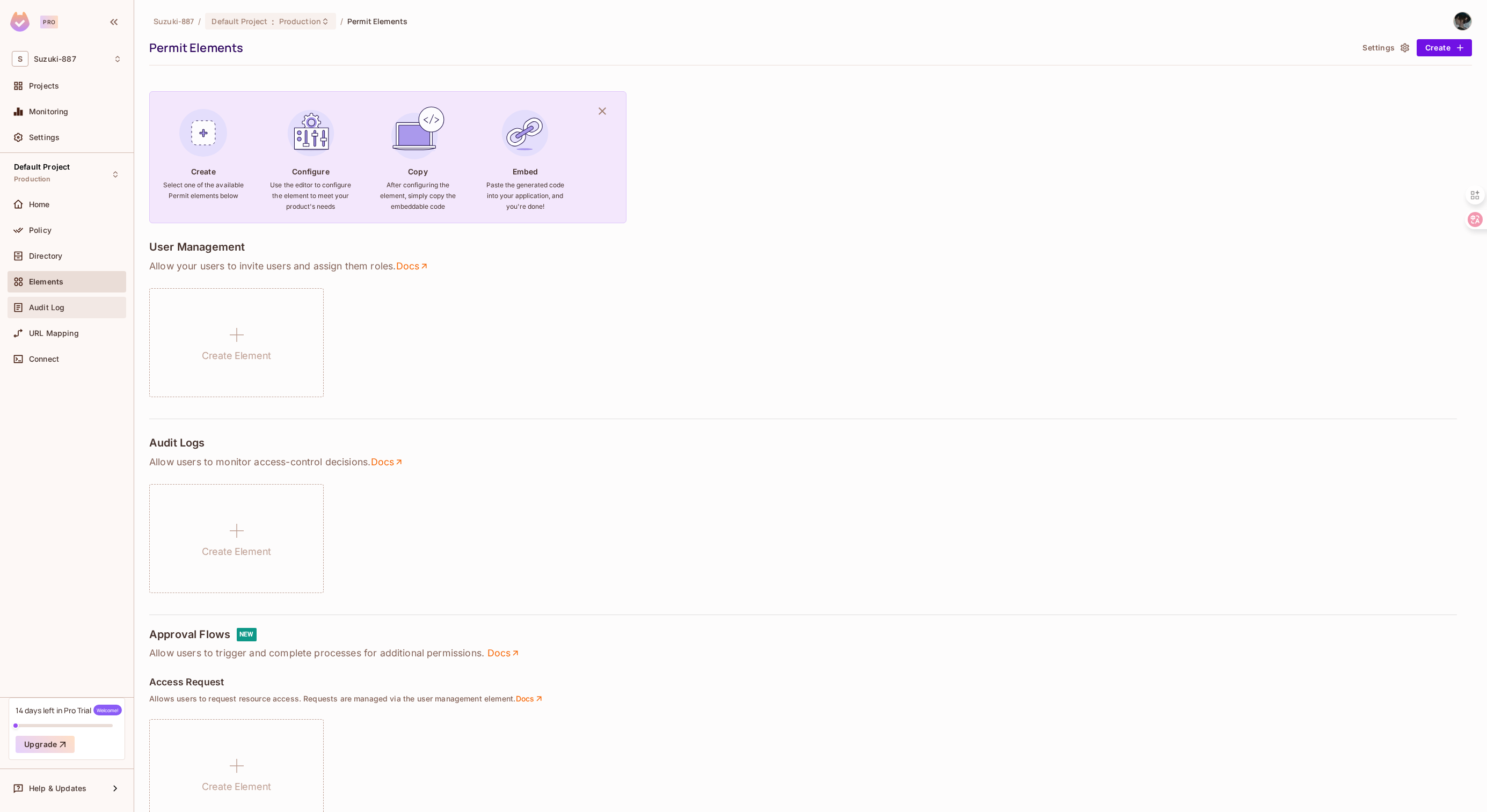
click at [65, 304] on div "Audit Log" at bounding box center [75, 307] width 93 height 8
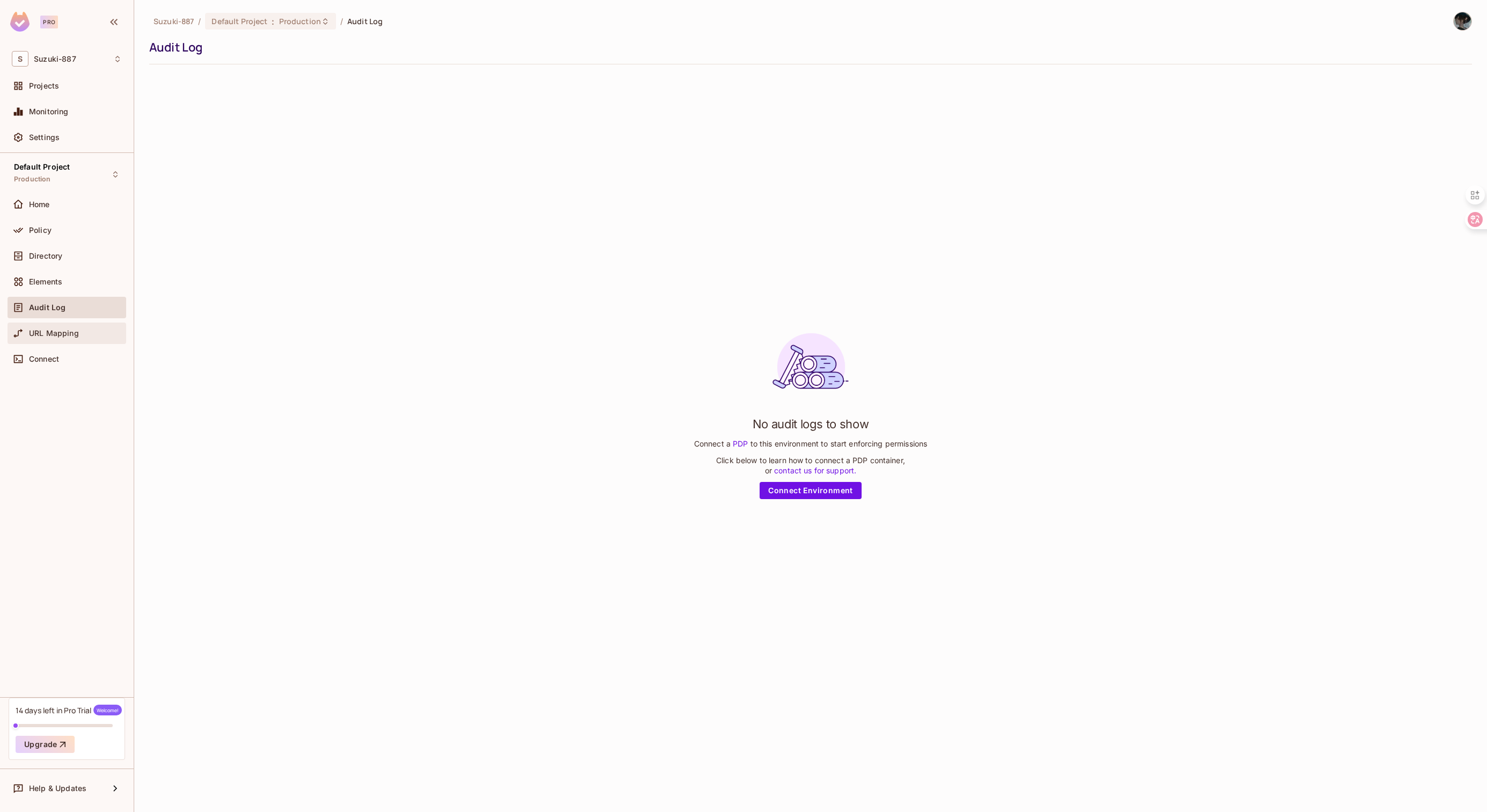
click at [71, 333] on span "URL Mapping" at bounding box center [54, 333] width 50 height 8
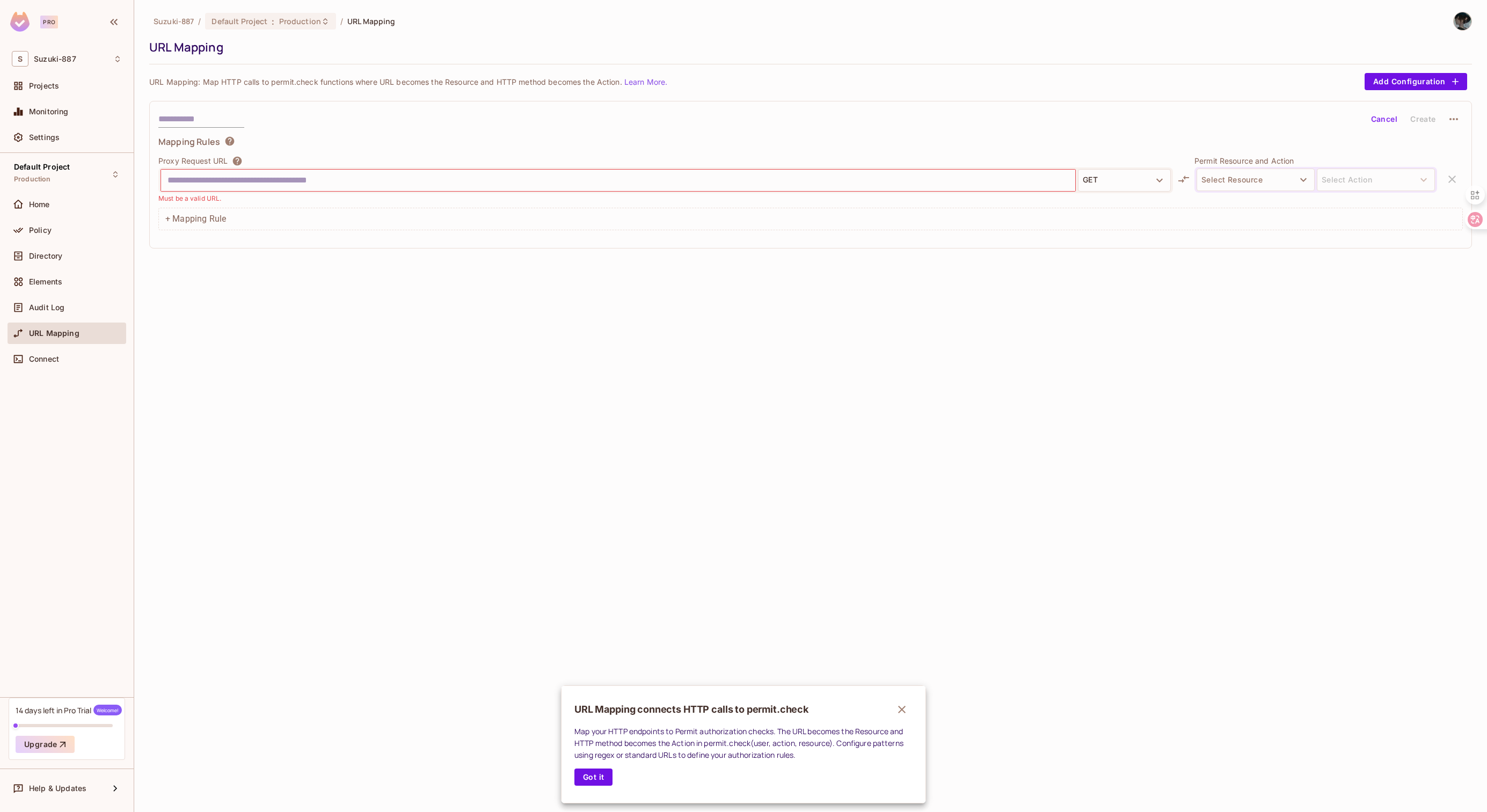
click at [70, 360] on div at bounding box center [744, 406] width 1487 height 812
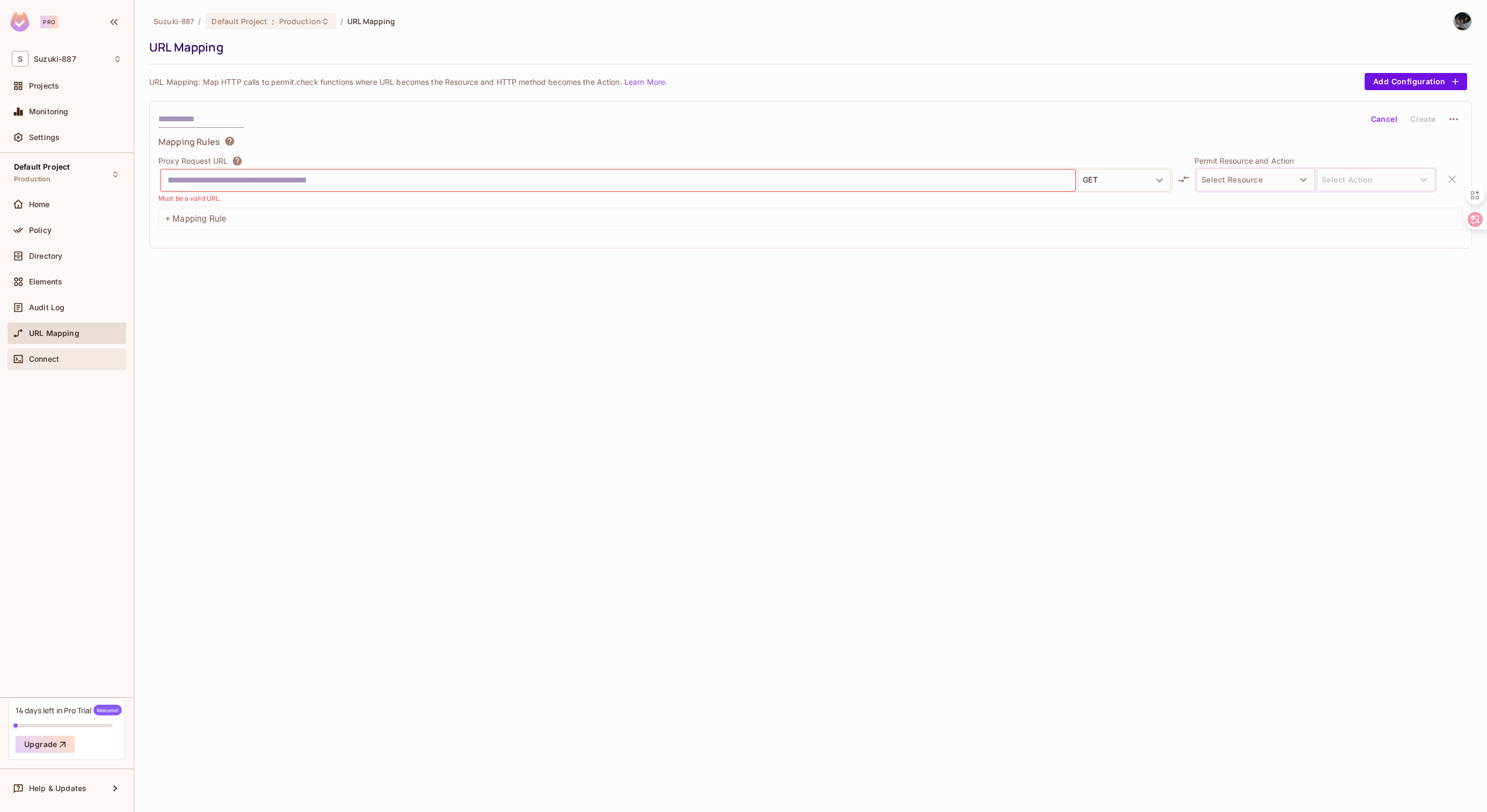
click at [58, 358] on span "Connect" at bounding box center [44, 358] width 30 height 8
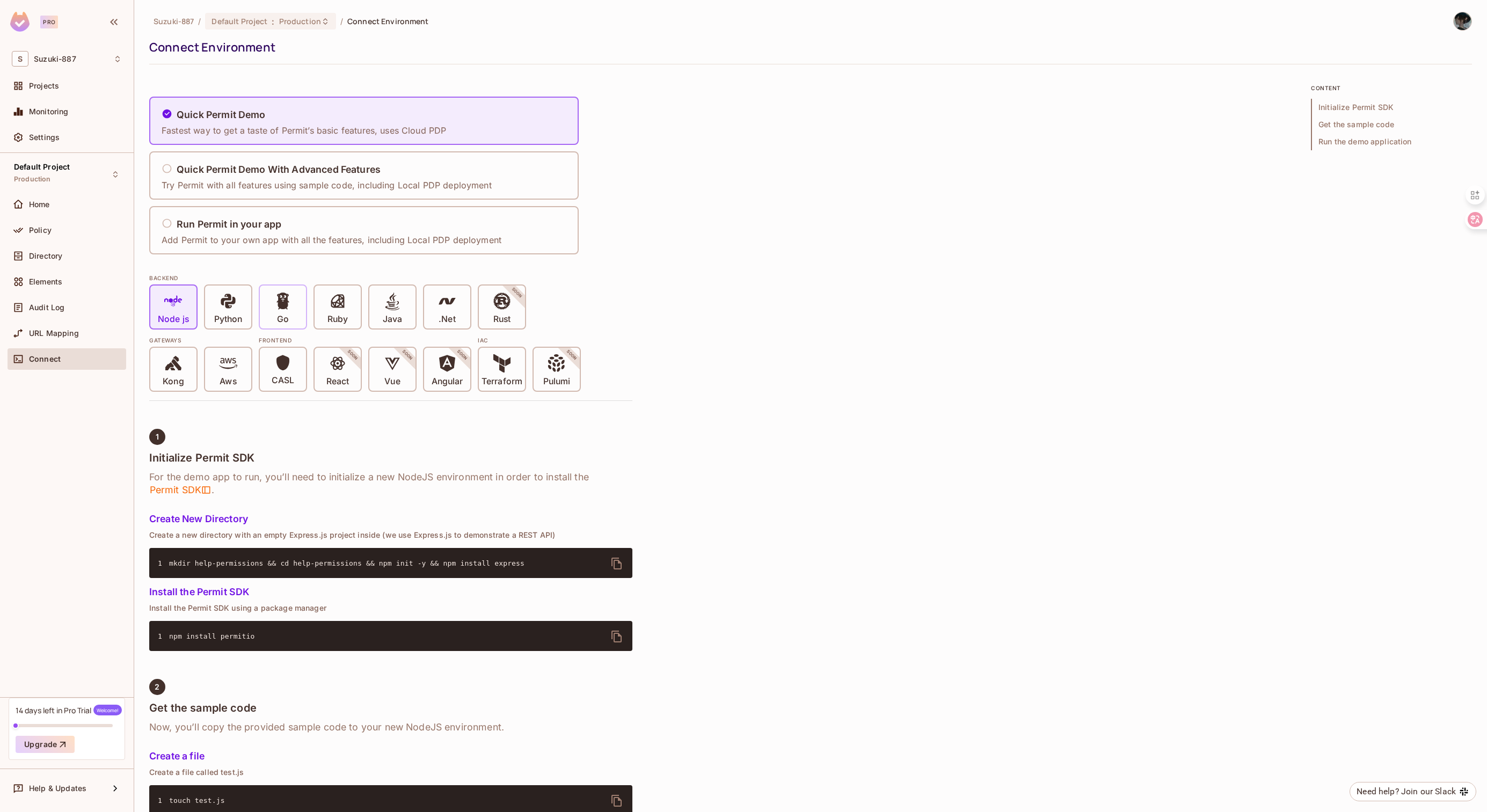
click at [266, 309] on div "Go" at bounding box center [282, 307] width 46 height 43
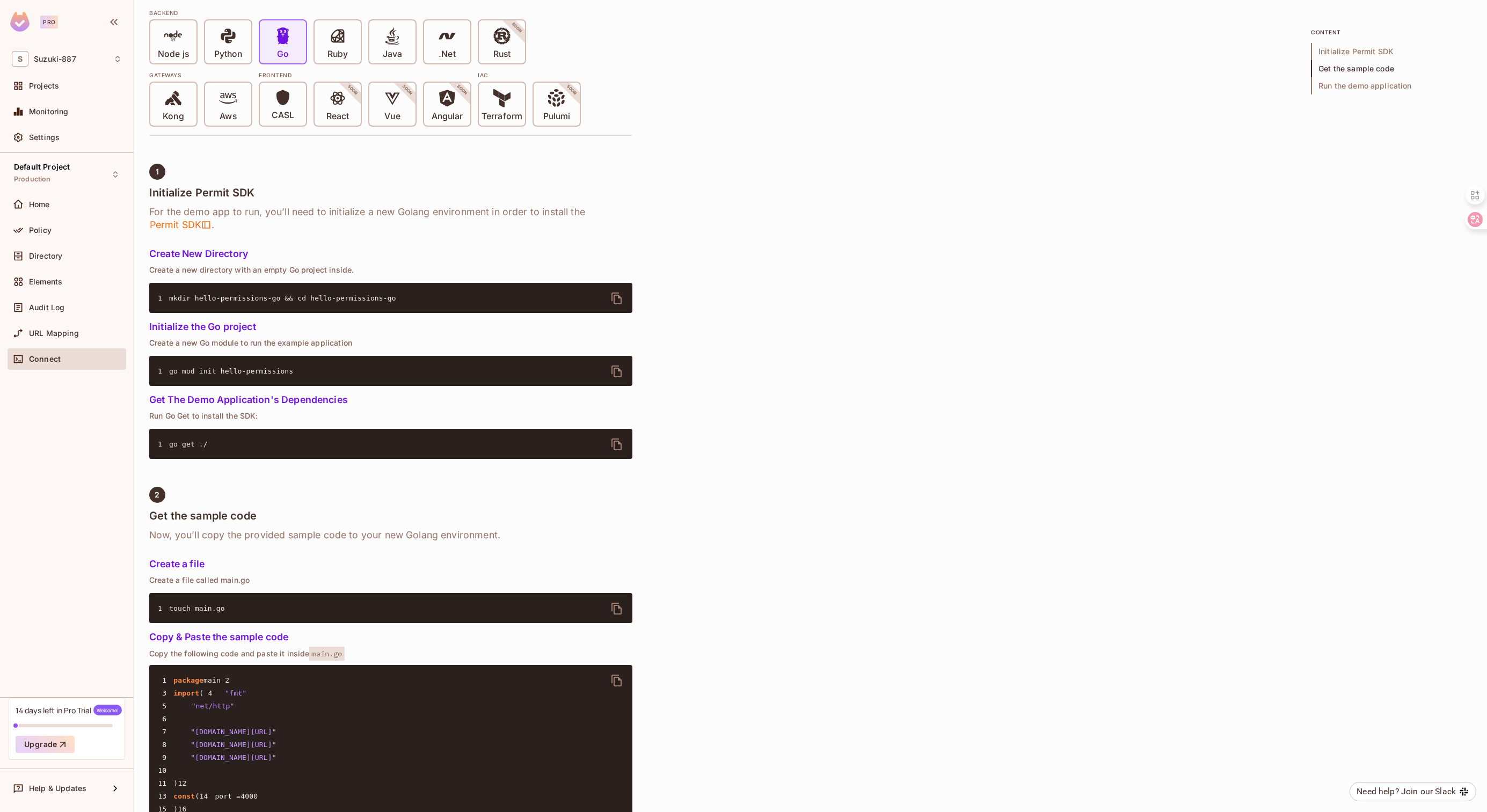
scroll to position [476, 0]
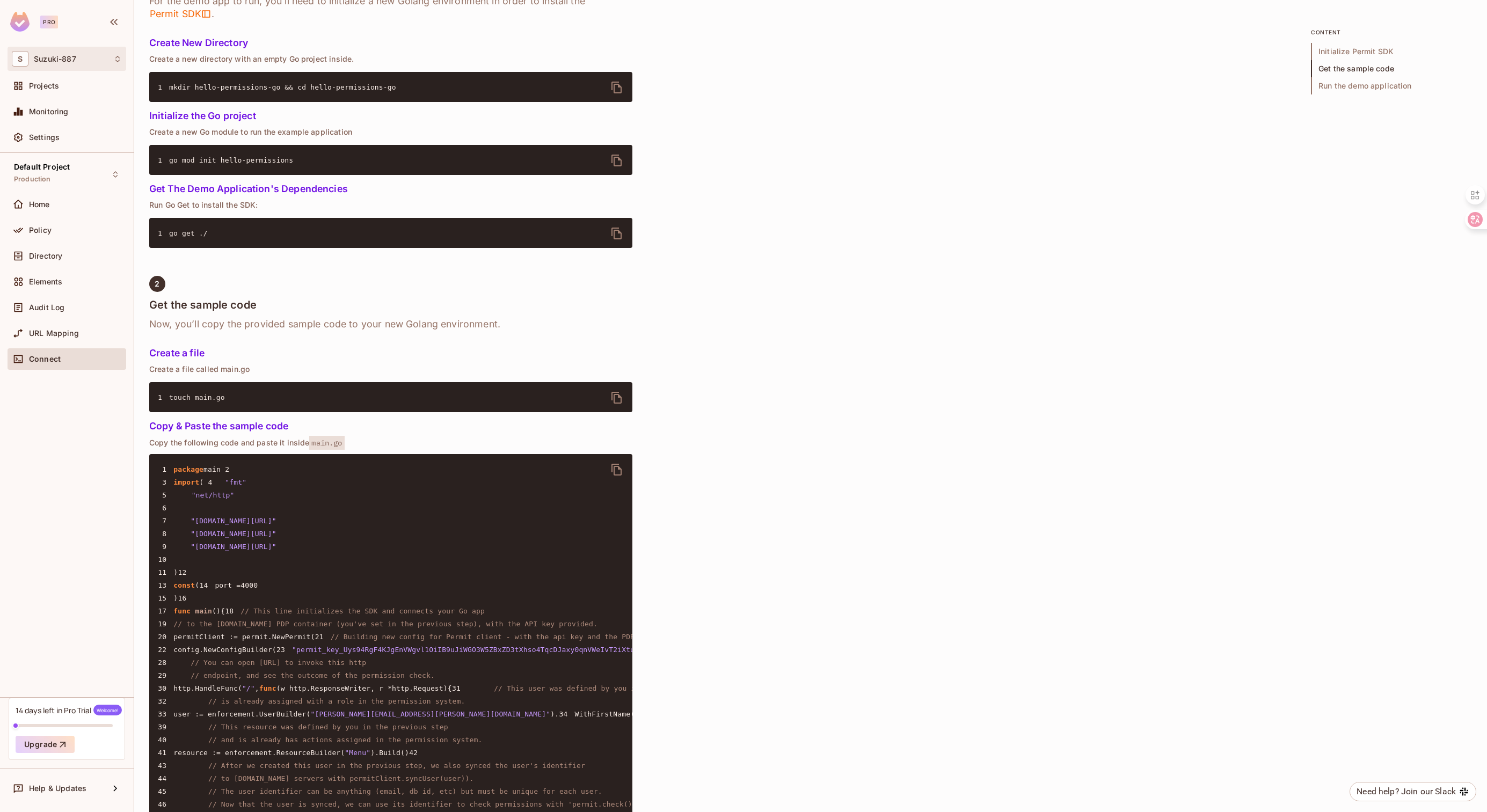
click at [84, 60] on div "S Suzuki-887" at bounding box center [67, 58] width 110 height 16
click at [66, 242] on div at bounding box center [744, 406] width 1487 height 812
click at [58, 215] on div "Home" at bounding box center [67, 206] width 119 height 25
click at [67, 201] on div "Home" at bounding box center [75, 204] width 93 height 8
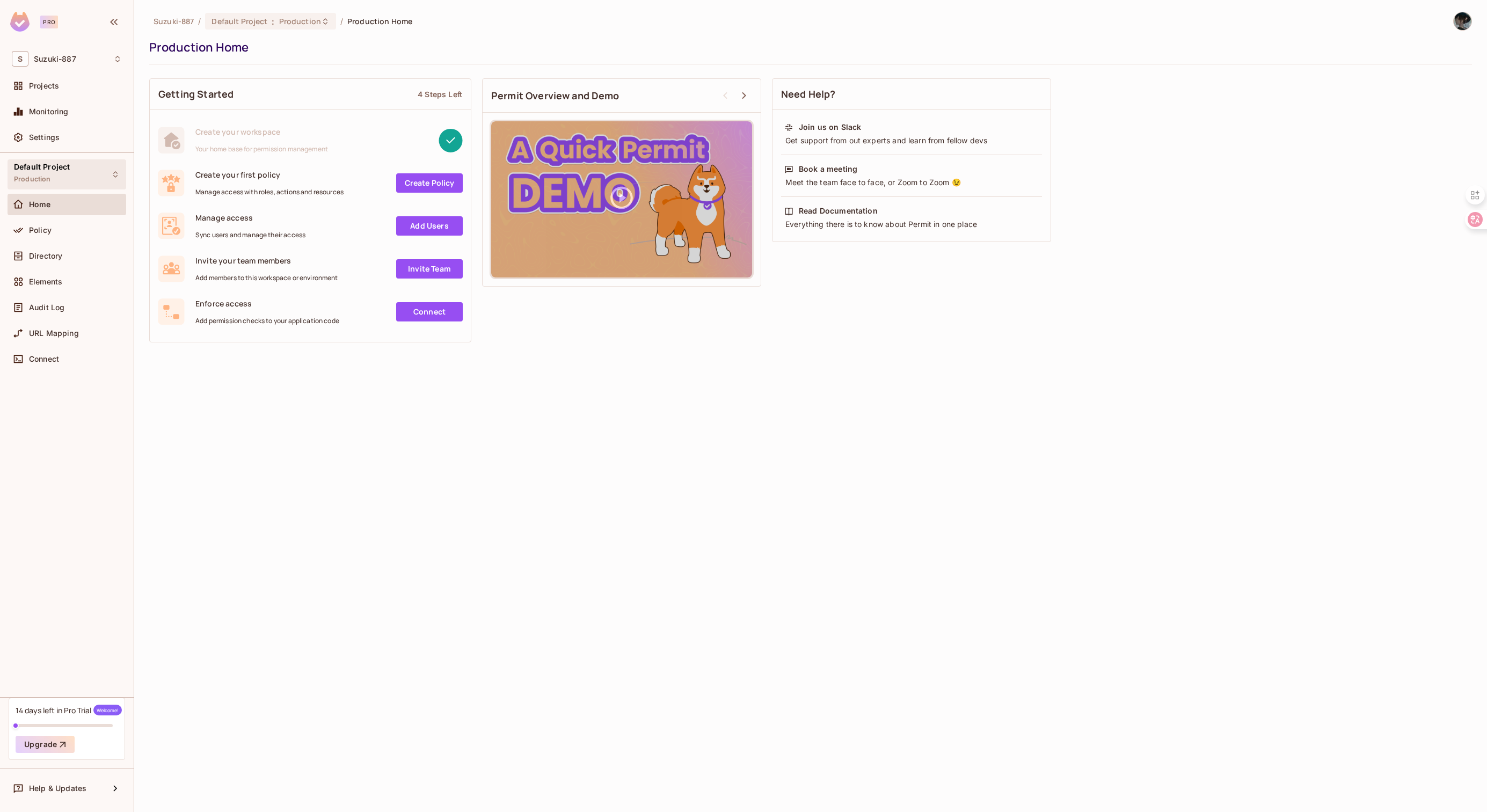
click at [85, 165] on div "Default Project Production" at bounding box center [67, 173] width 119 height 29
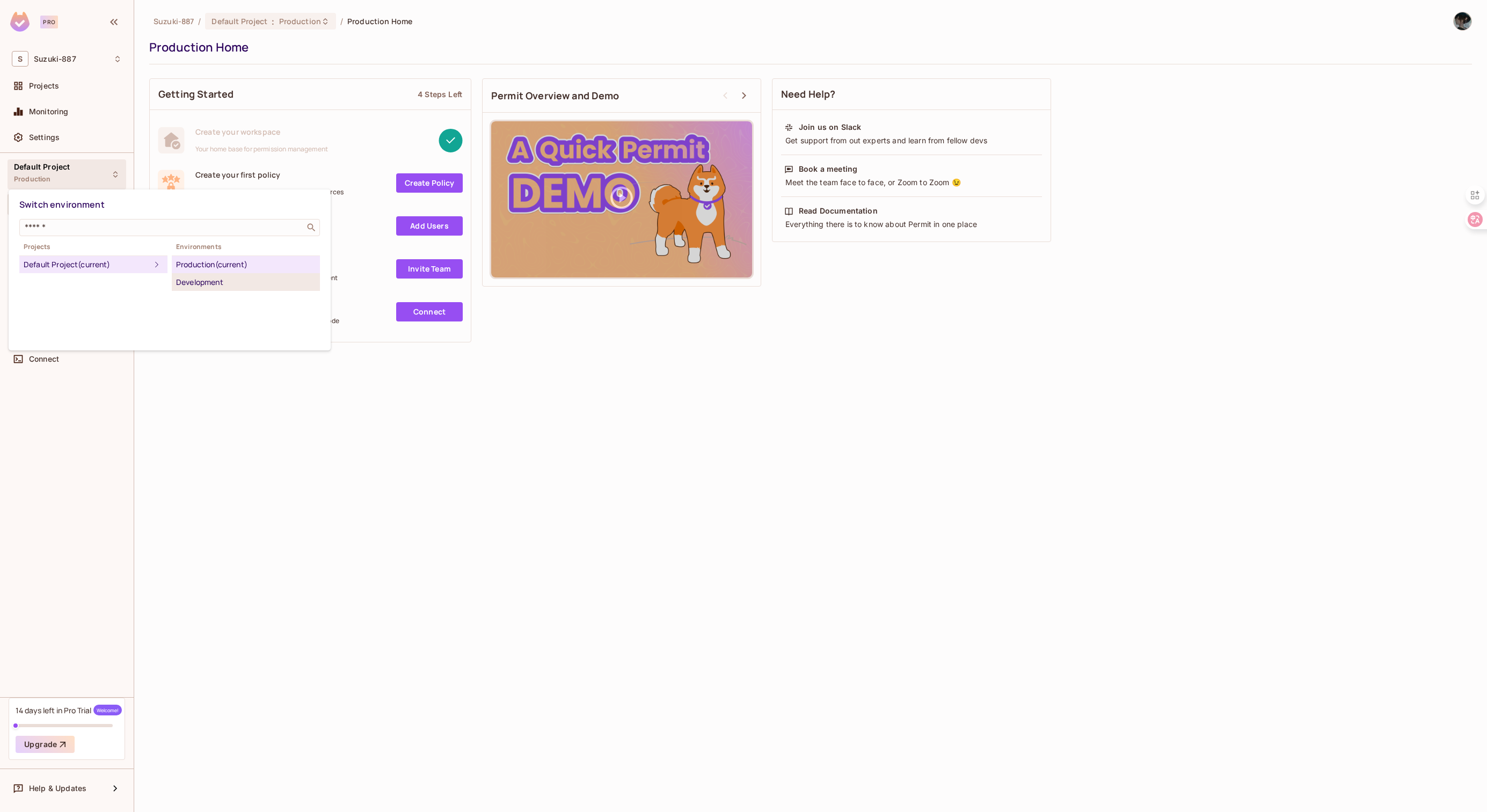
click at [239, 289] on li "Development" at bounding box center [245, 282] width 148 height 17
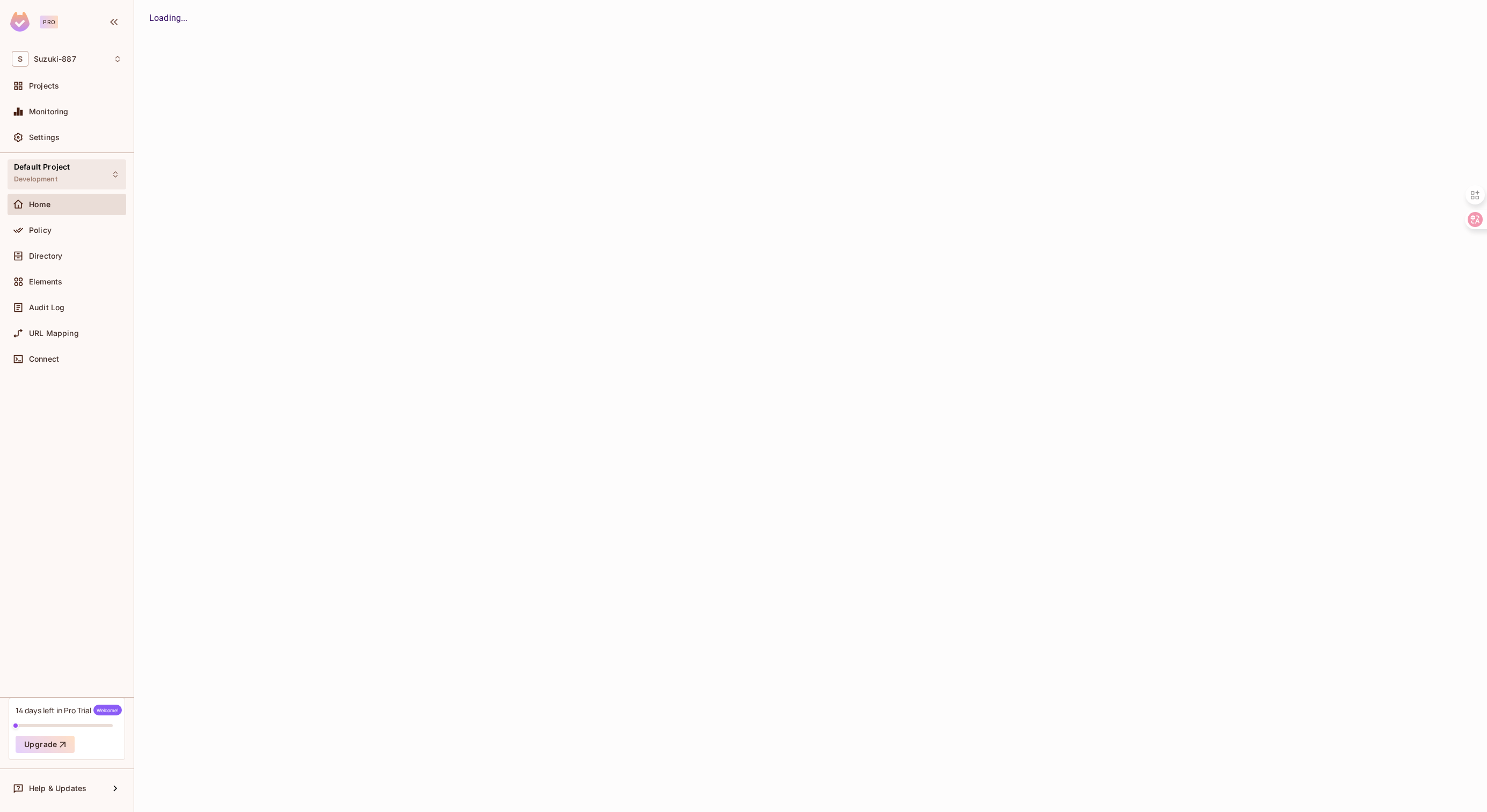
click at [94, 169] on div "Default Project Development" at bounding box center [67, 173] width 119 height 29
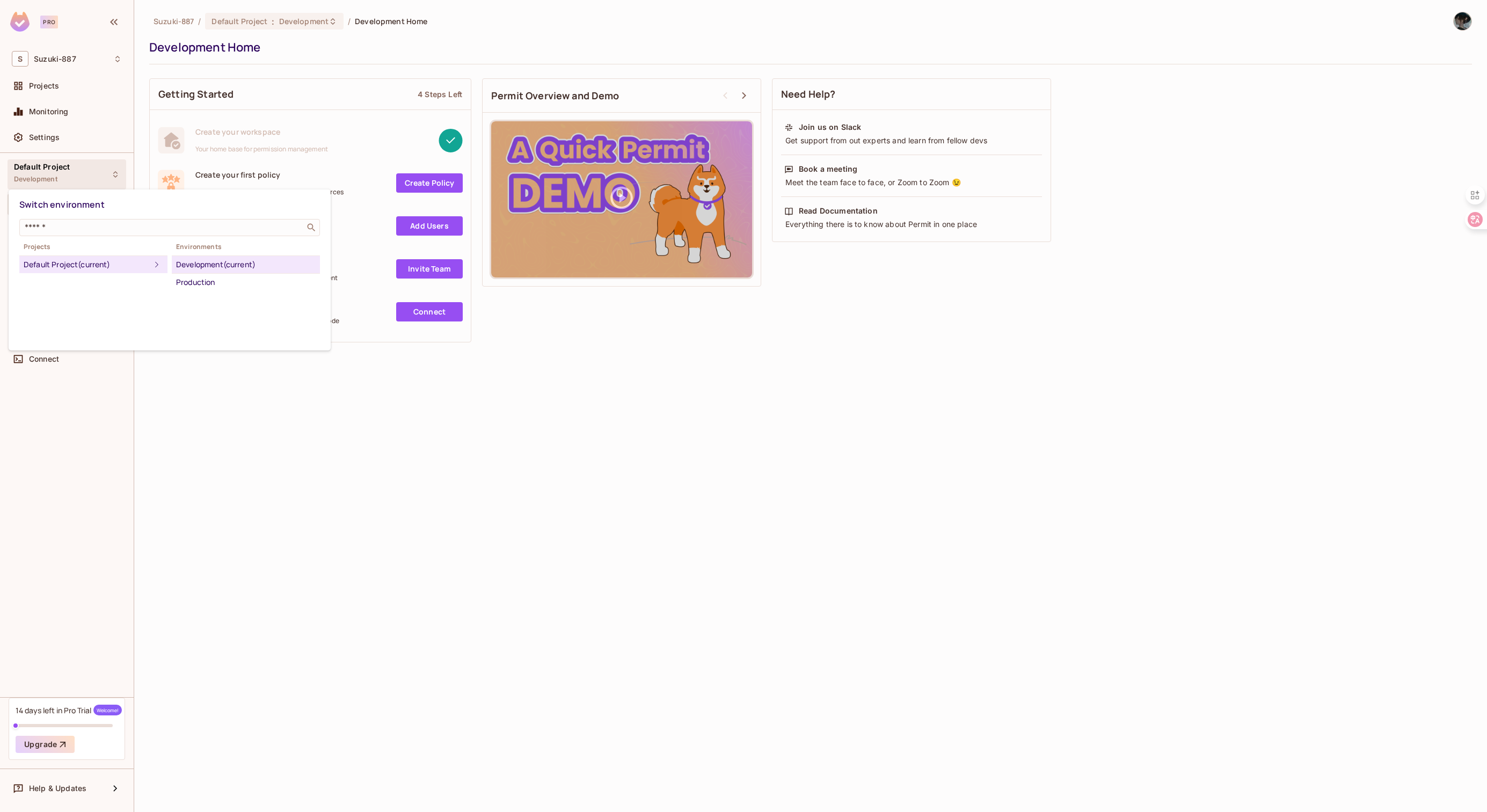
click at [424, 351] on div at bounding box center [744, 406] width 1487 height 812
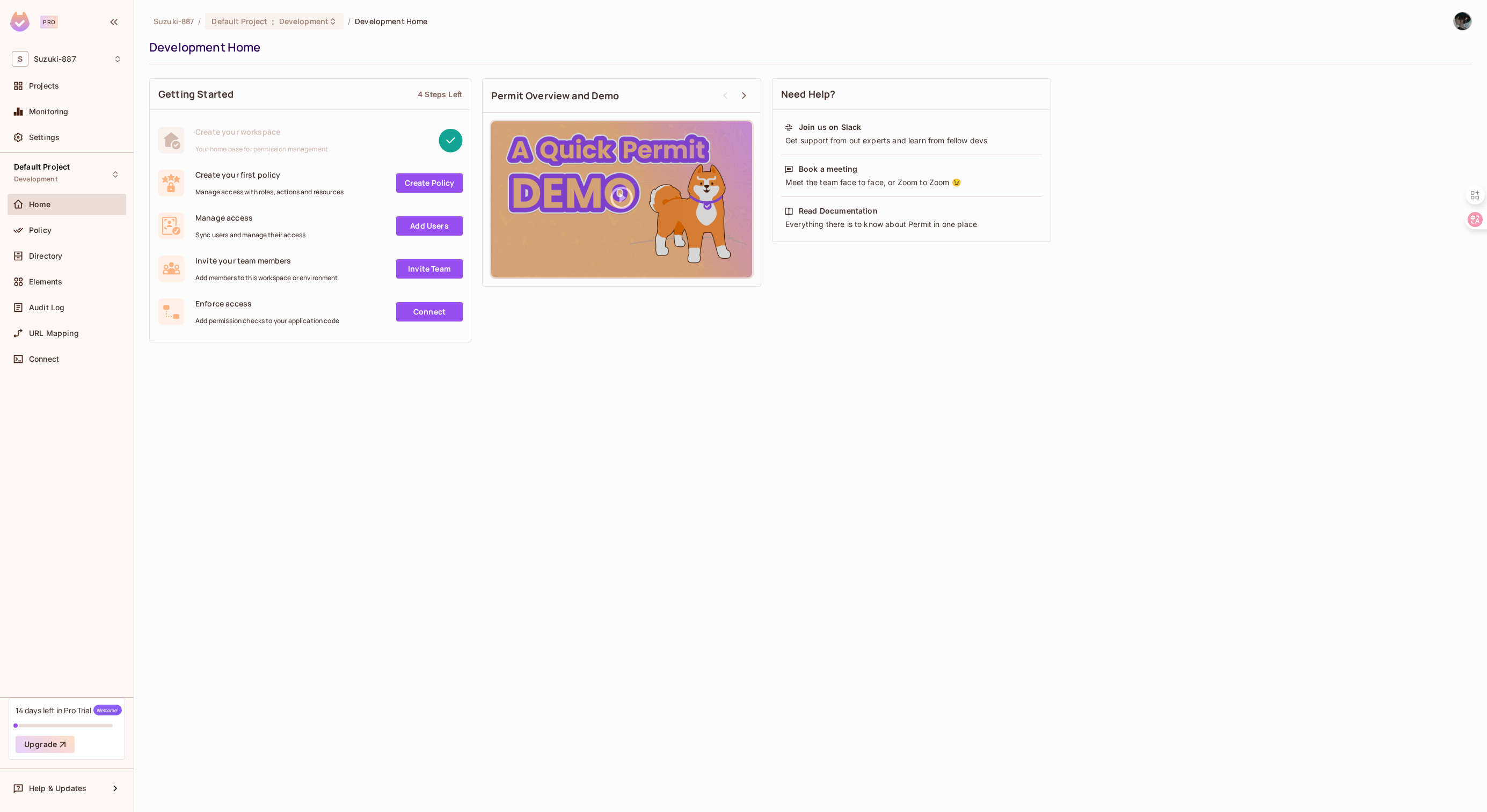
click at [429, 183] on link "Create Policy" at bounding box center [429, 183] width 67 height 20
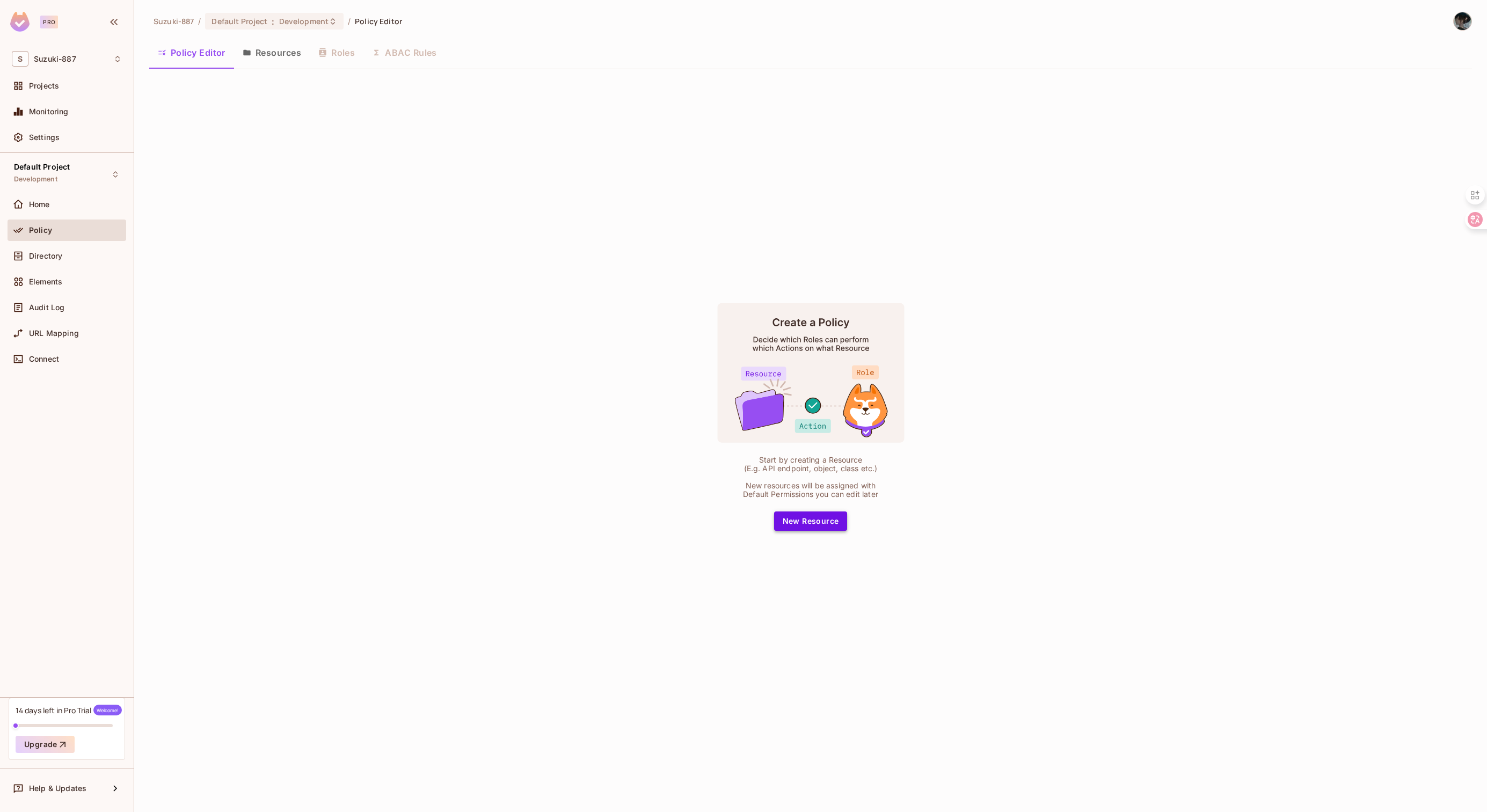
click at [812, 517] on button "New Resource" at bounding box center [810, 520] width 73 height 20
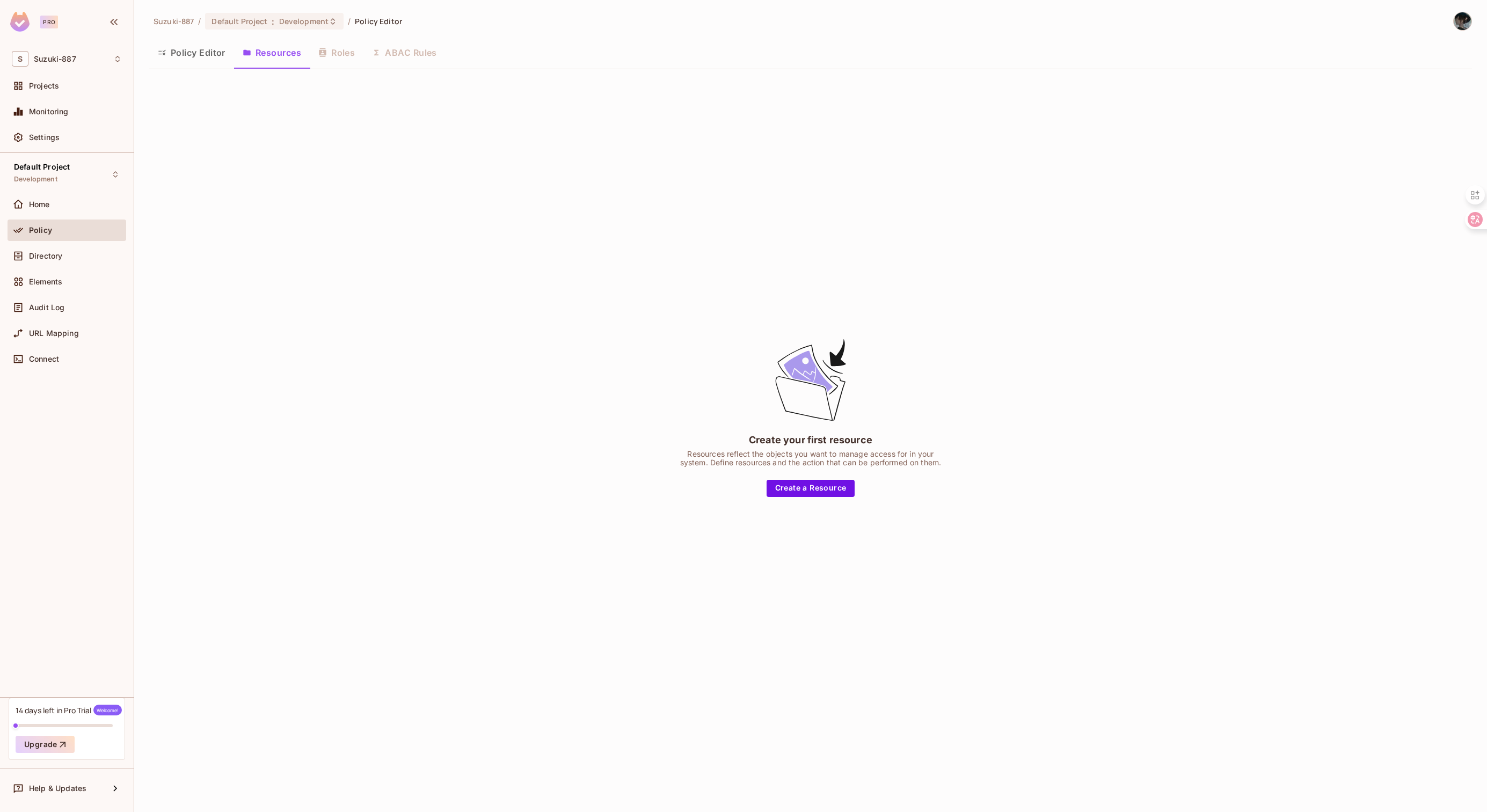
click at [811, 498] on div "Create your first resource Resources reflect the objects you want to manage acc…" at bounding box center [810, 417] width 1322 height 677
click at [809, 494] on button "Create a Resource" at bounding box center [810, 488] width 88 height 17
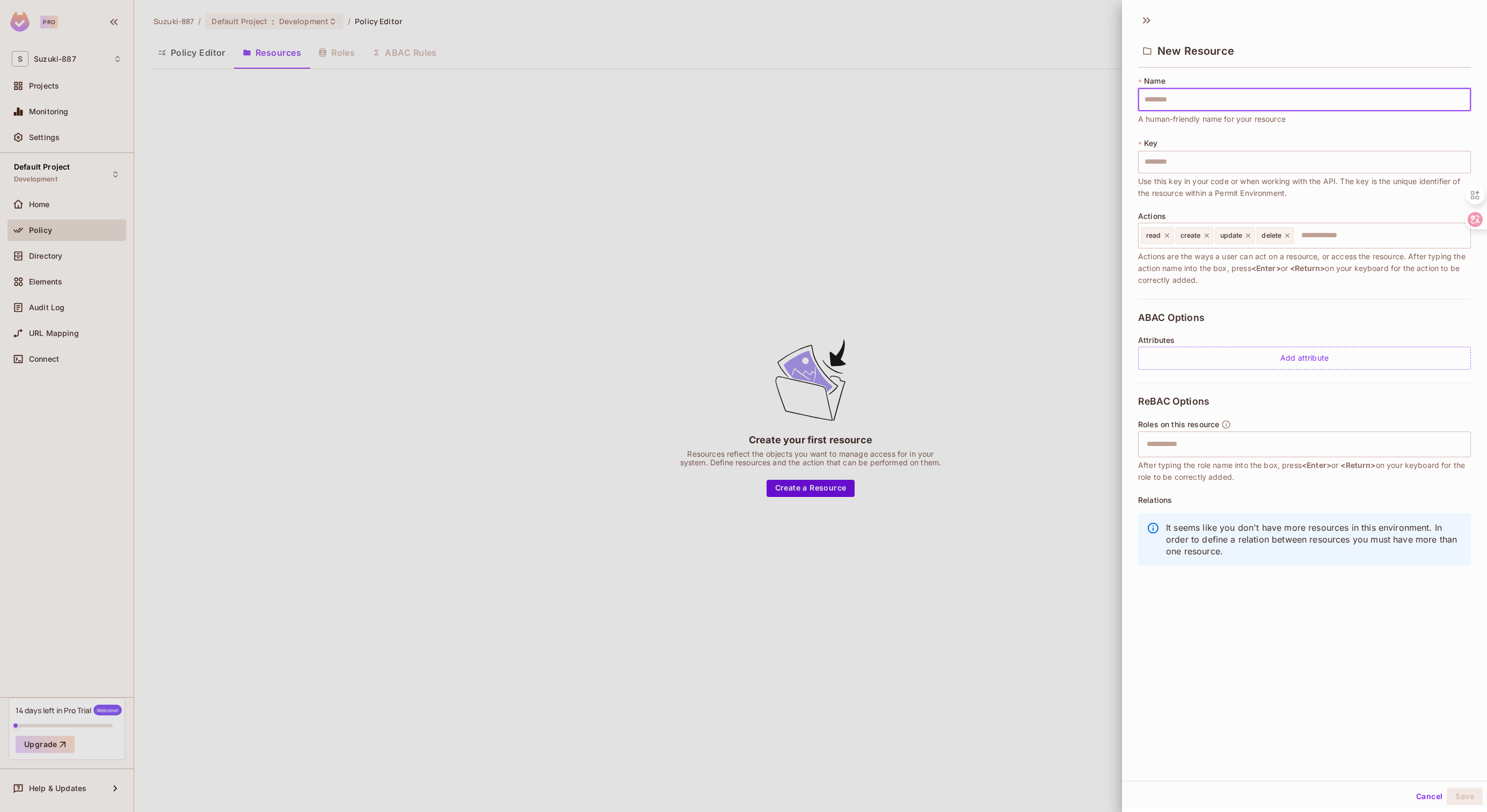
click at [298, 123] on div at bounding box center [744, 406] width 1487 height 812
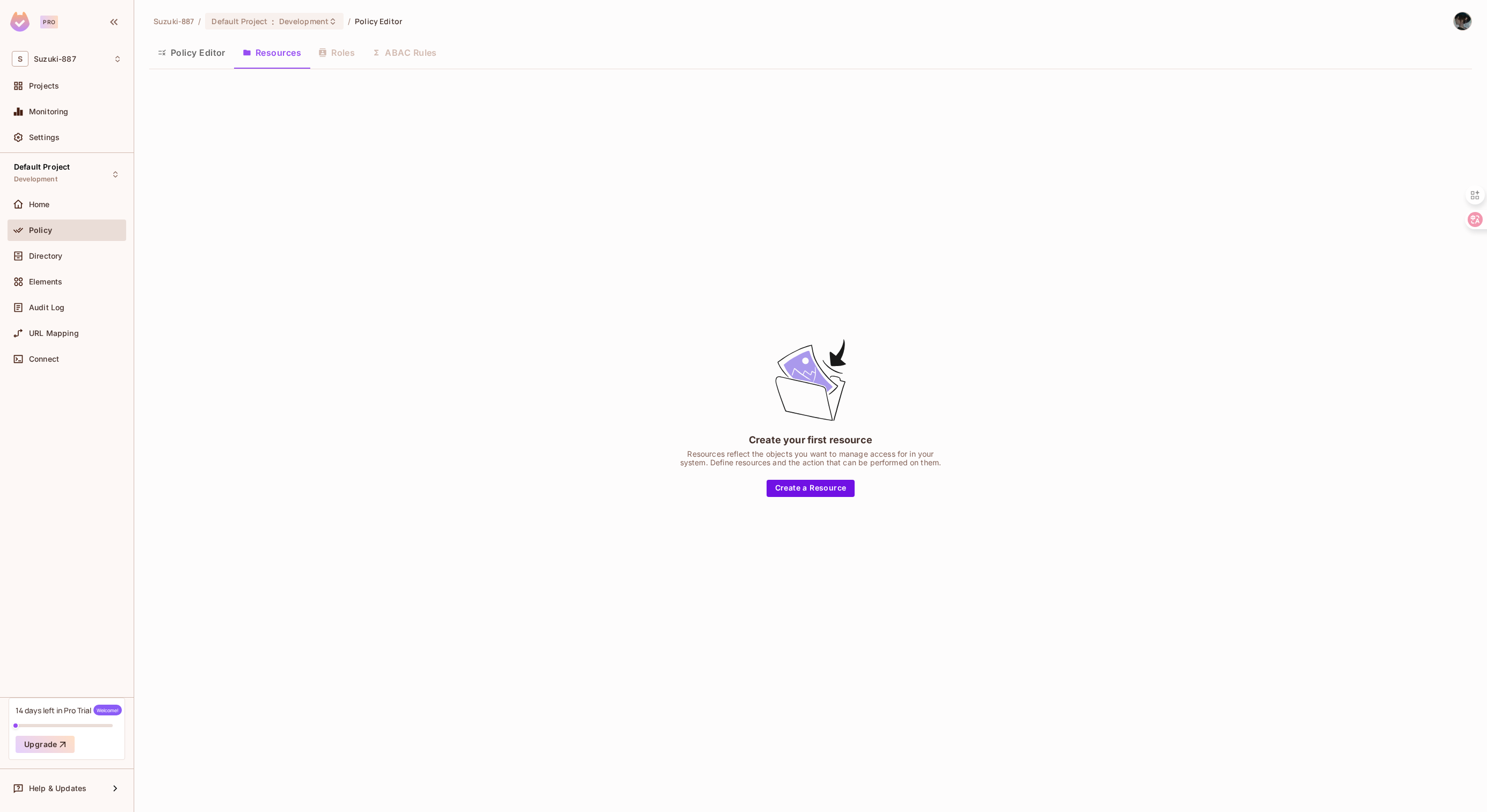
click at [203, 56] on button "Policy Editor" at bounding box center [192, 53] width 85 height 27
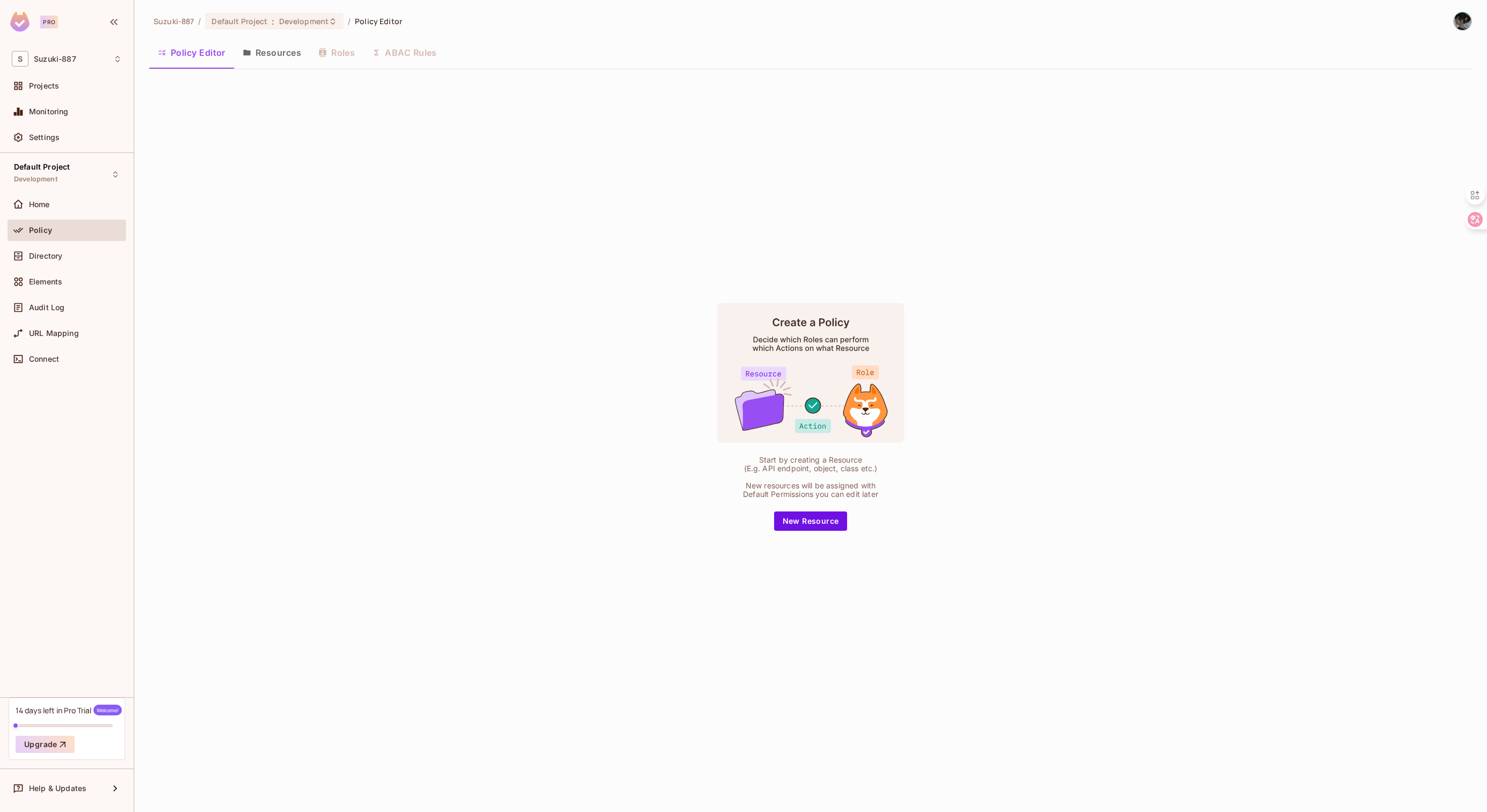
click at [262, 58] on button "Resources" at bounding box center [272, 53] width 75 height 27
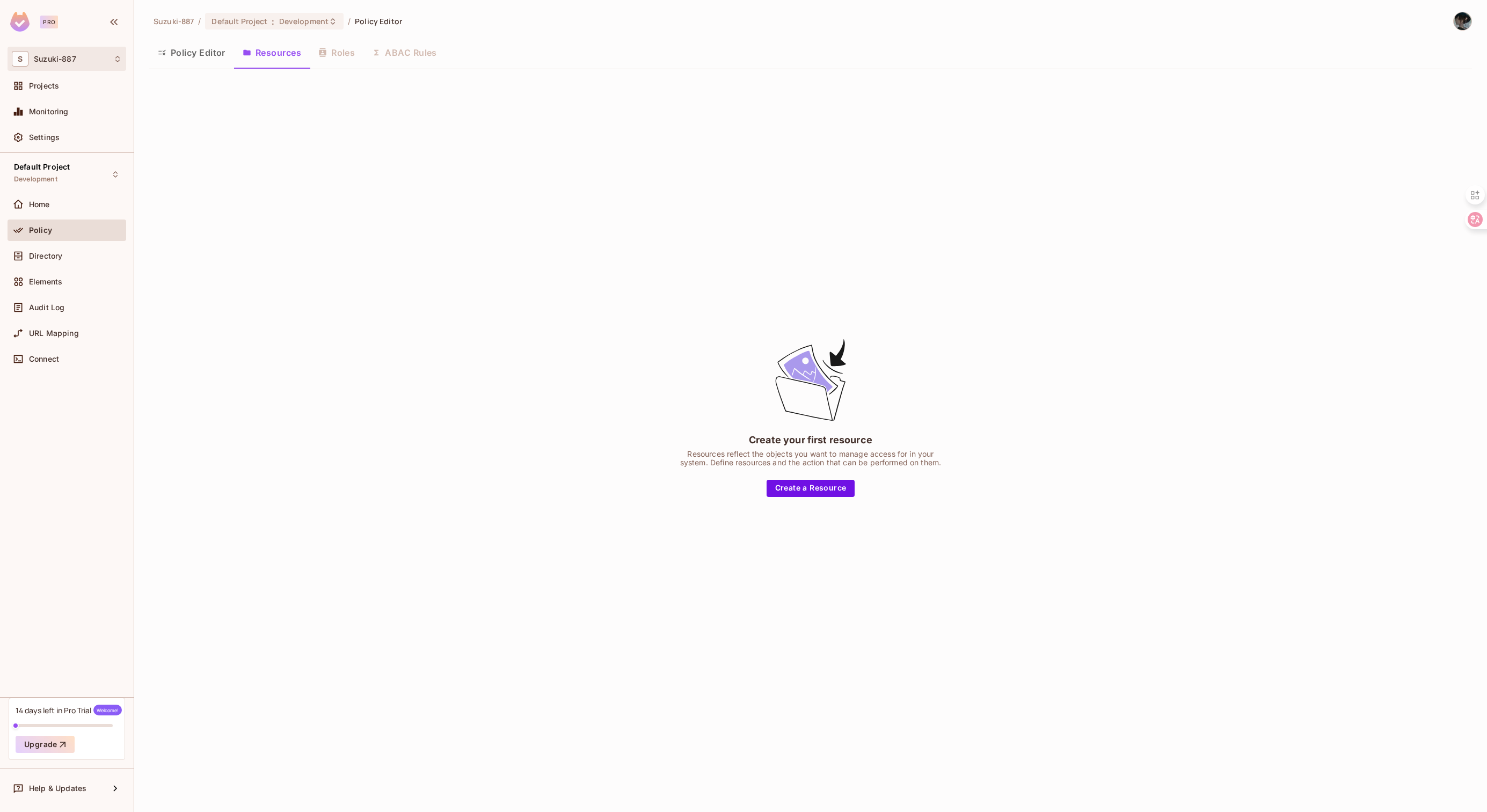
click at [87, 59] on div "S Suzuki-887" at bounding box center [67, 58] width 110 height 16
click at [71, 102] on li "Suzuki-887 suzuki-887" at bounding box center [81, 89] width 146 height 29
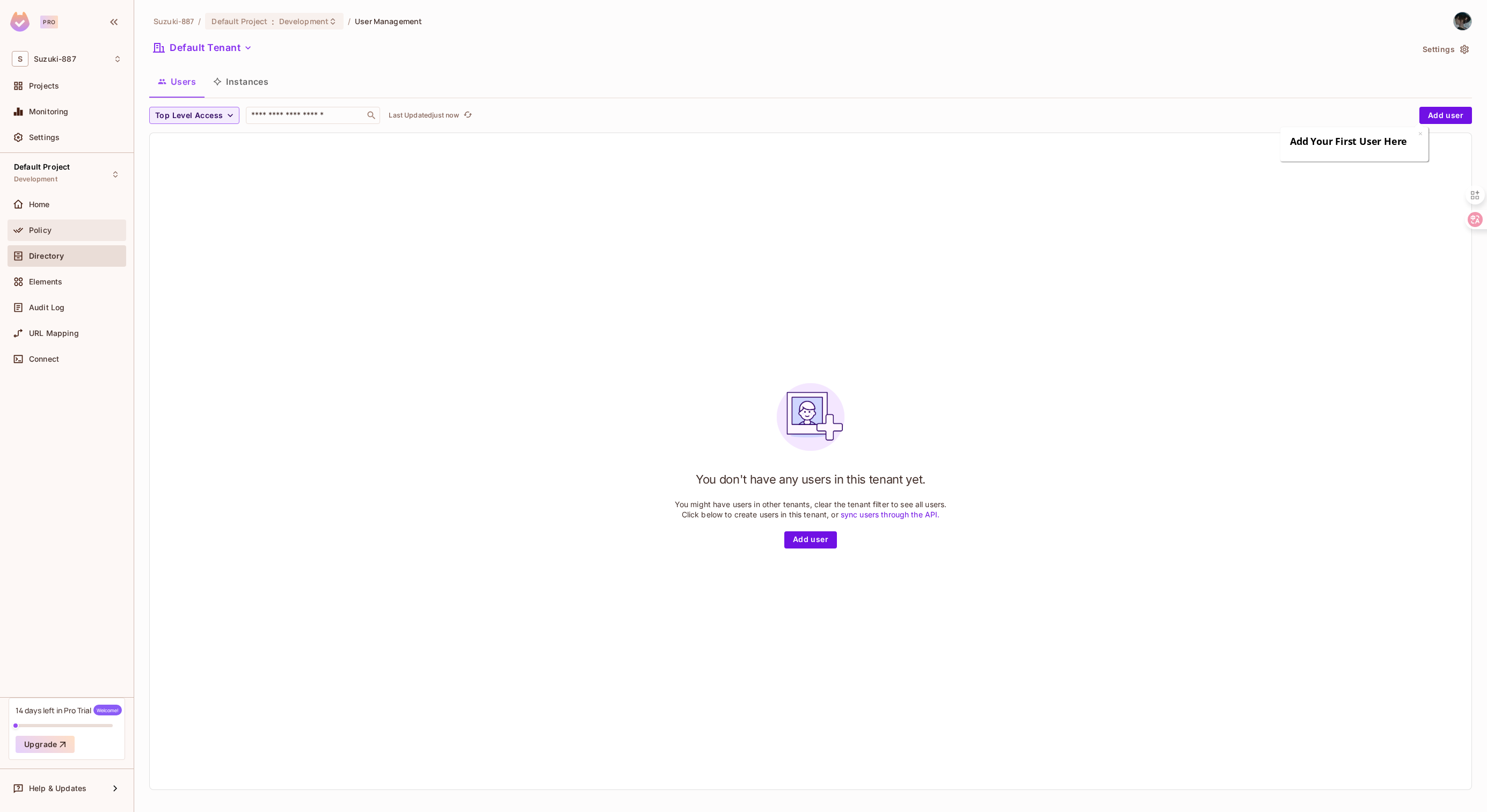
click at [55, 228] on div "Policy" at bounding box center [75, 230] width 93 height 8
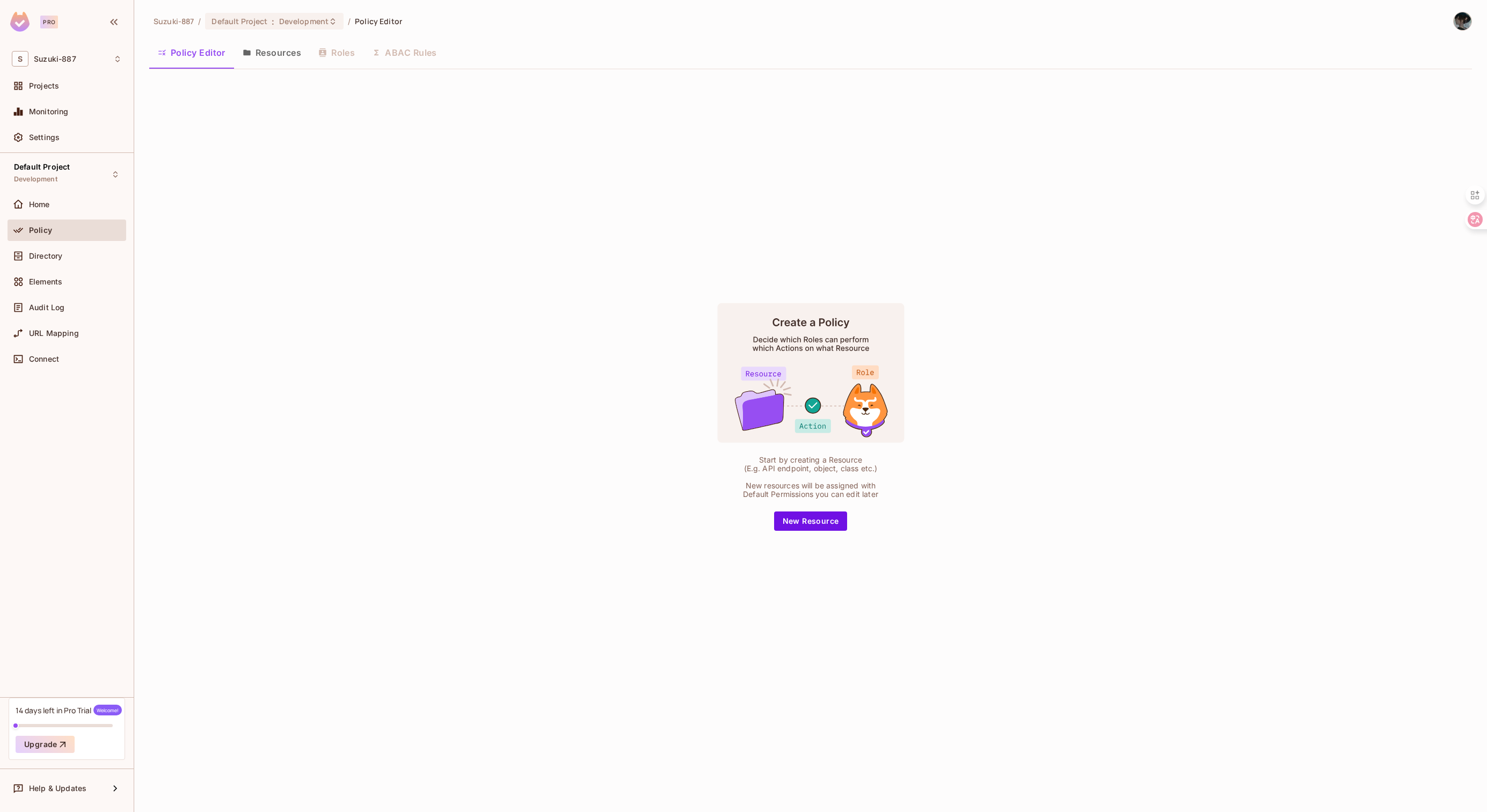
click at [282, 59] on button "Resources" at bounding box center [272, 53] width 75 height 27
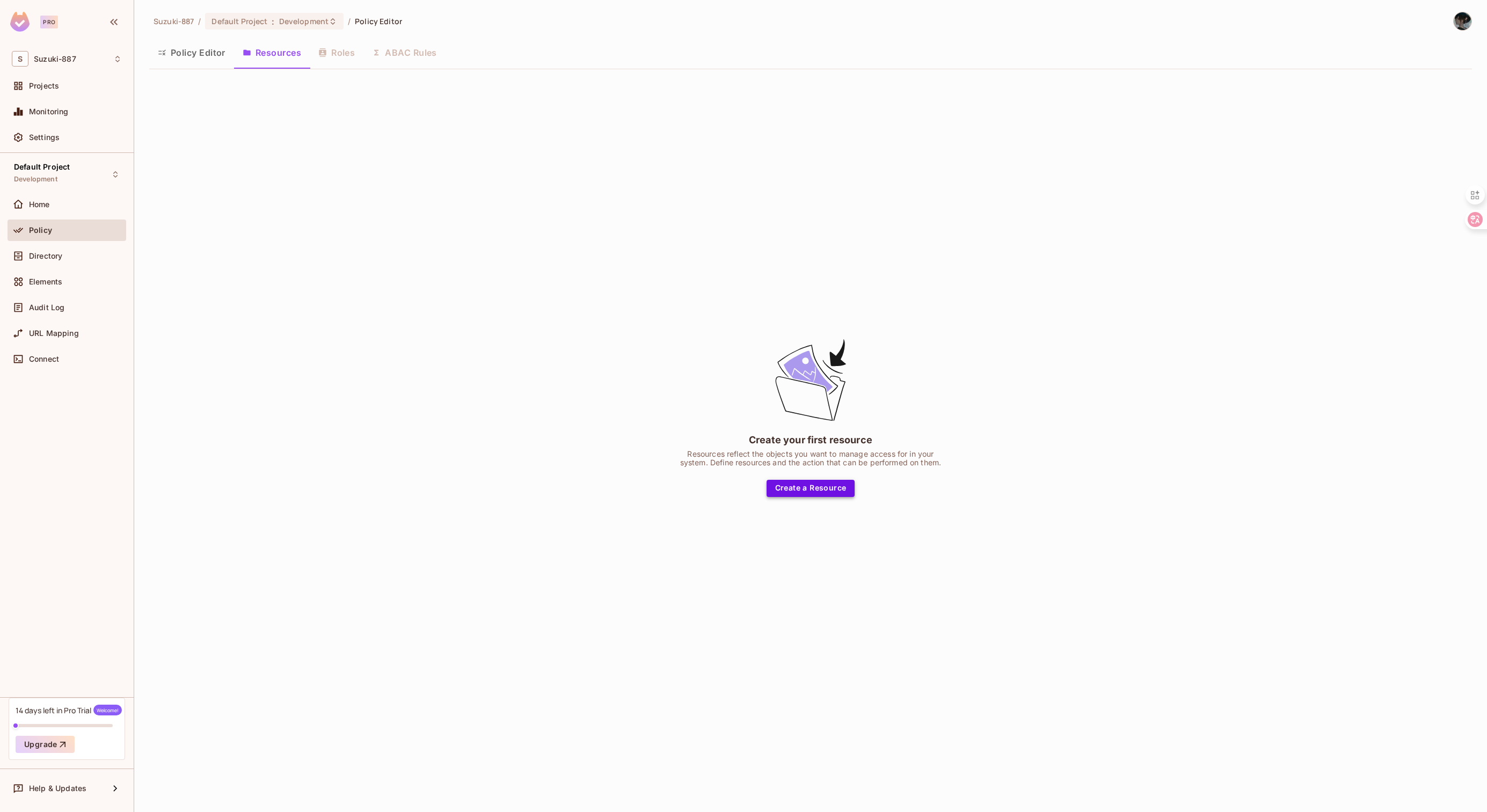
click at [822, 495] on button "Create a Resource" at bounding box center [810, 488] width 88 height 17
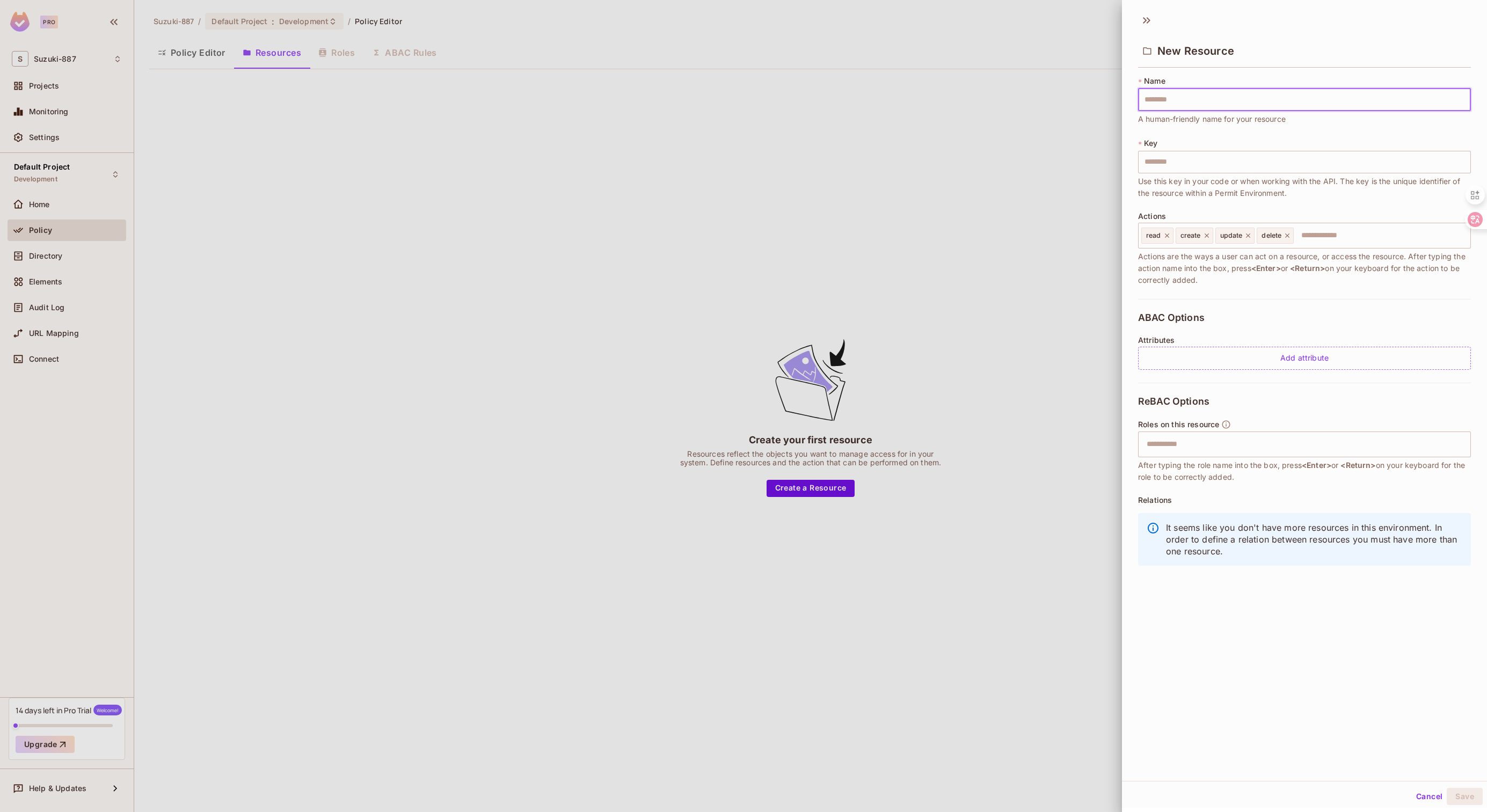
click at [1297, 102] on input "text" at bounding box center [1304, 100] width 333 height 23
type input "*"
type input "**"
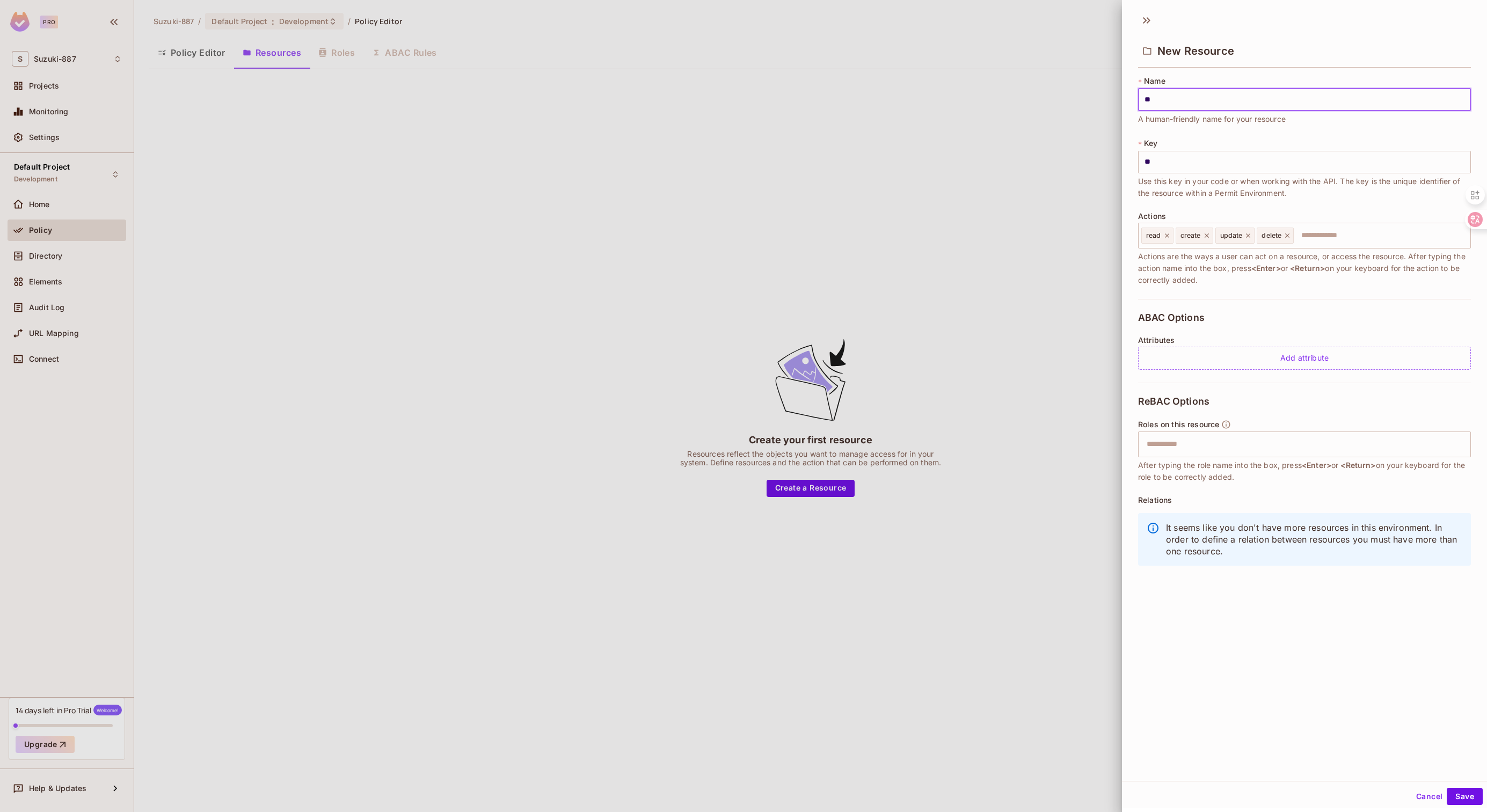
type input "***"
type input "****"
type input "*"
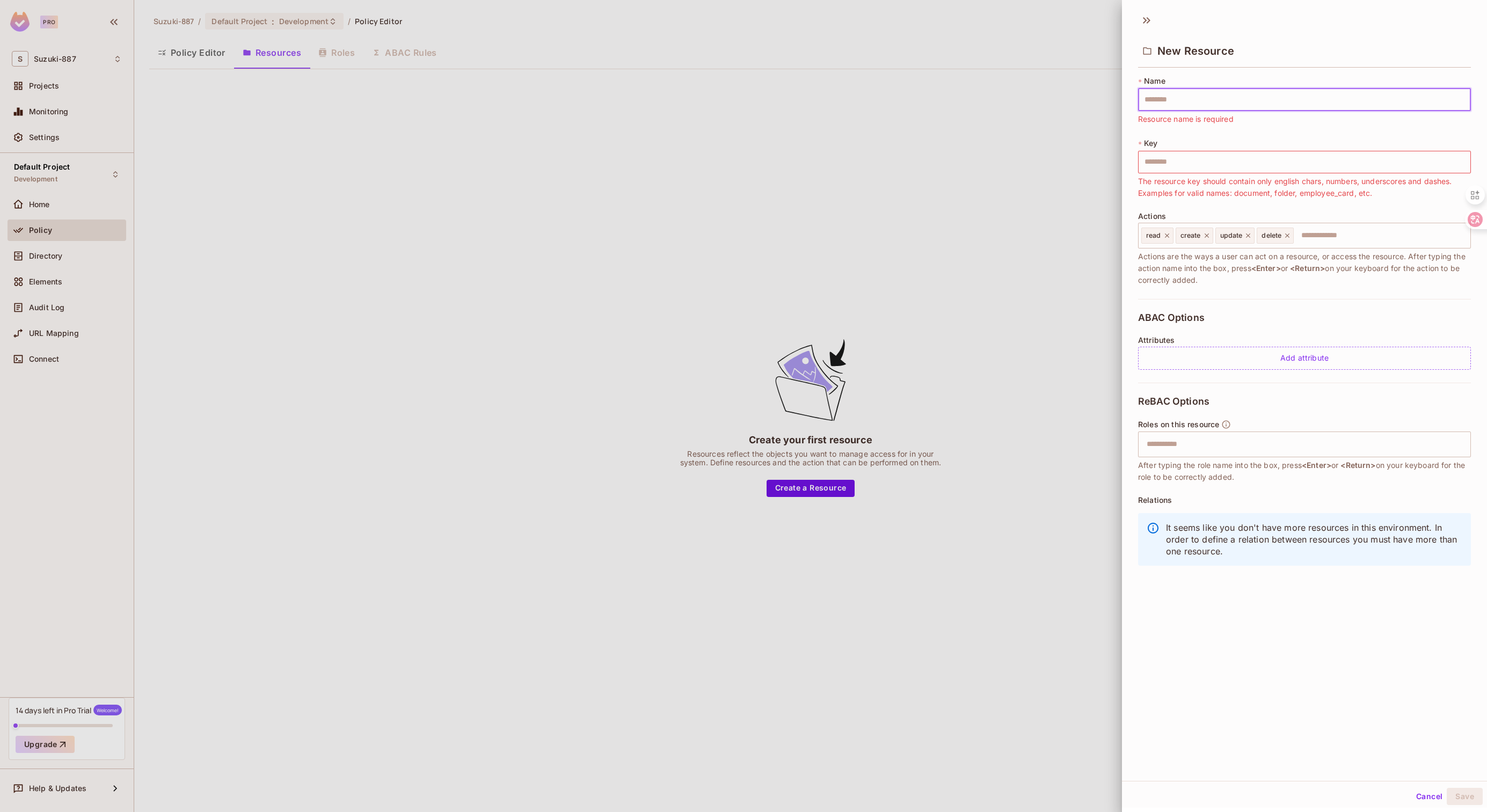
type input "*"
type input "**"
type input "*"
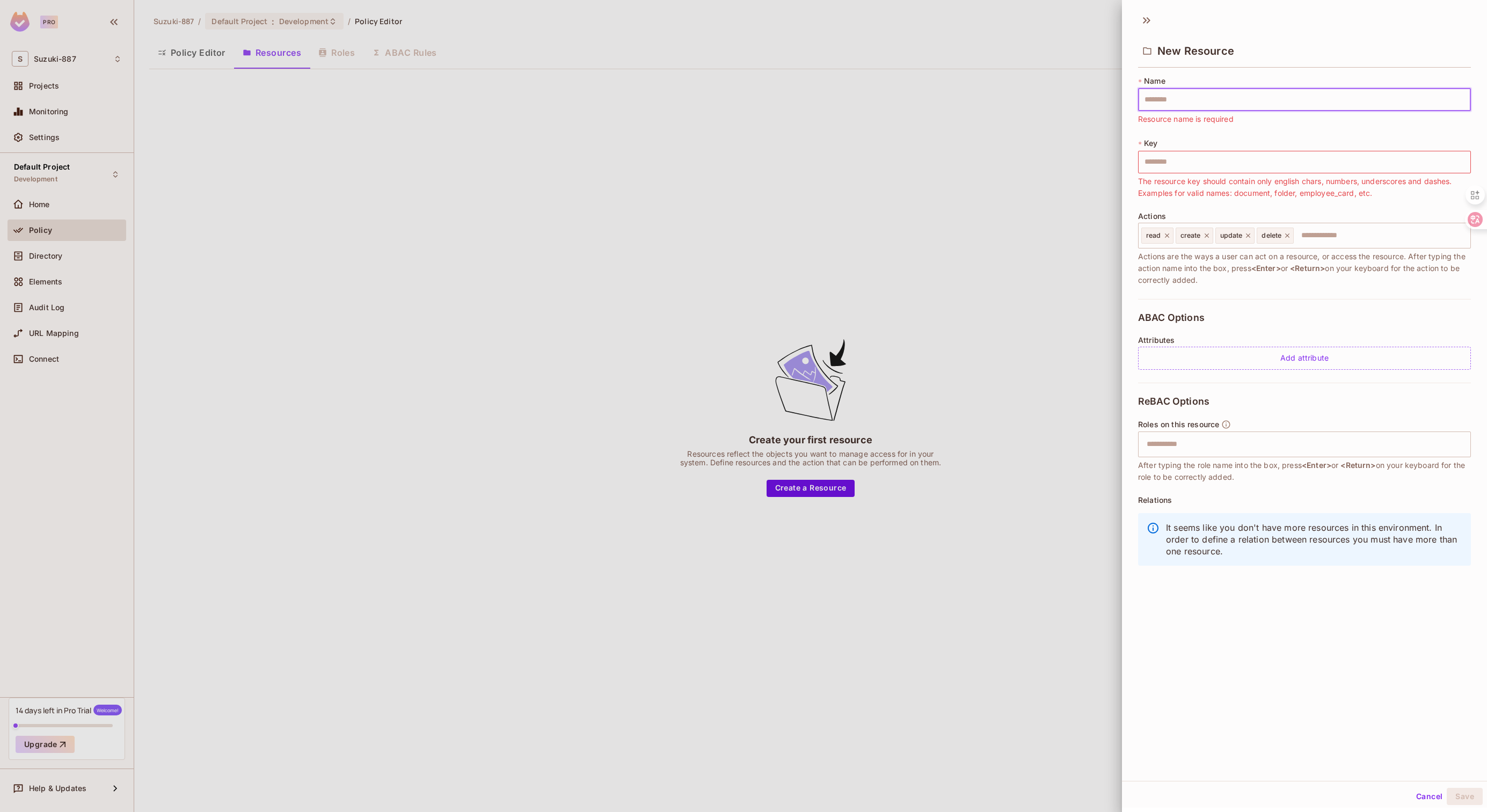
type input "*"
type input "**"
type input "***"
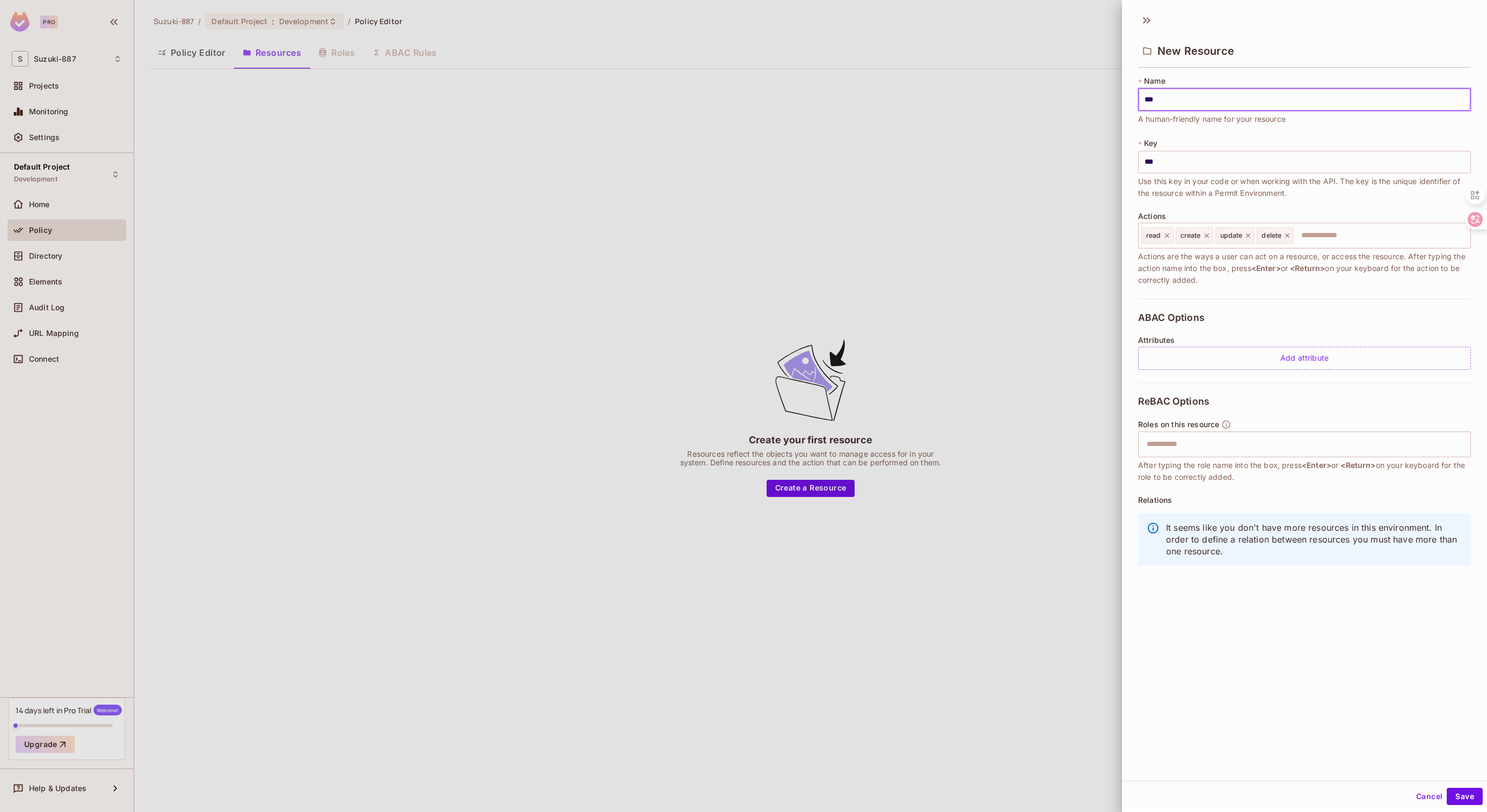
type input "****"
type input "*"
type input "**"
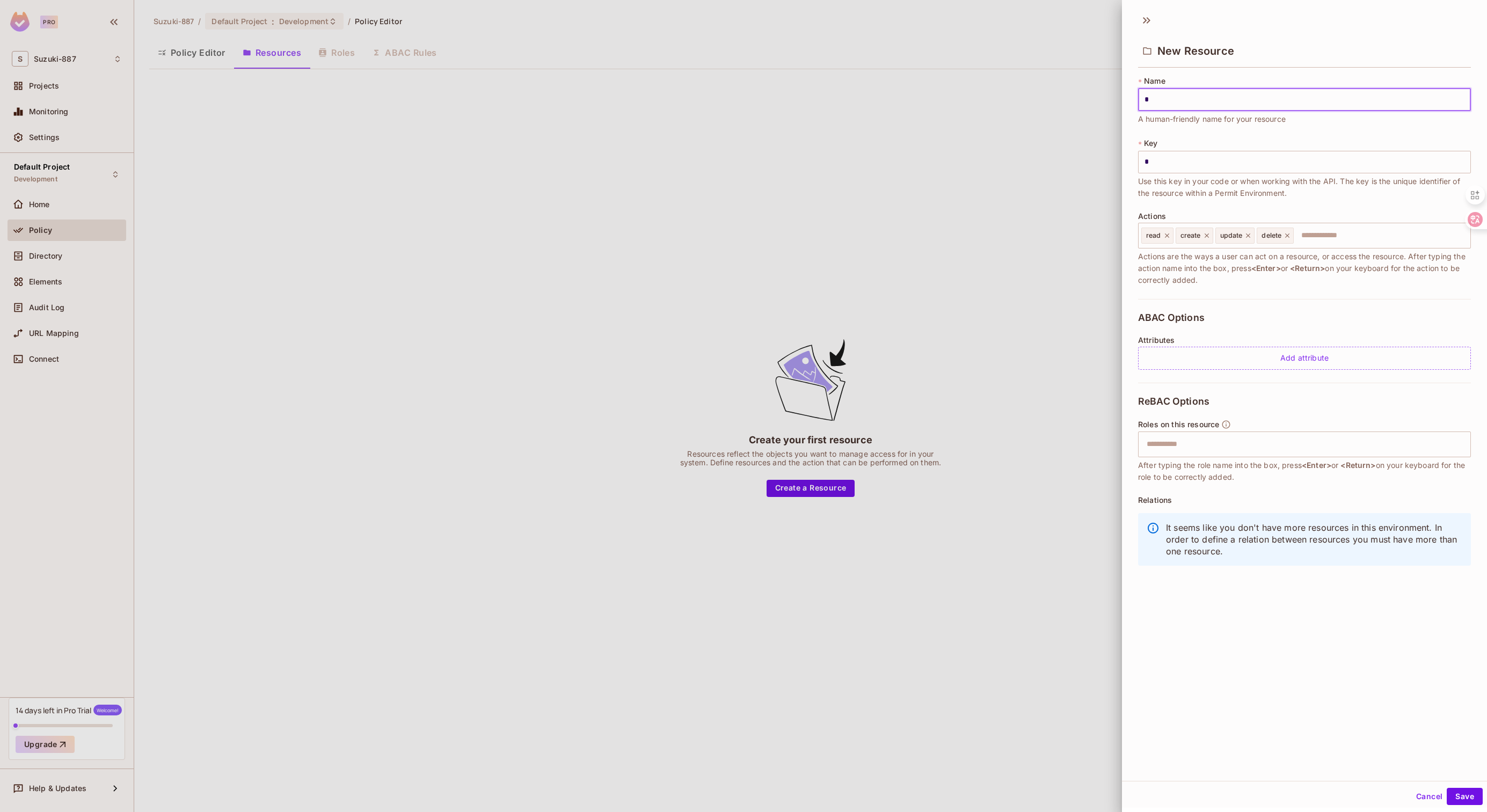
type input "**"
type input "***"
type input "****"
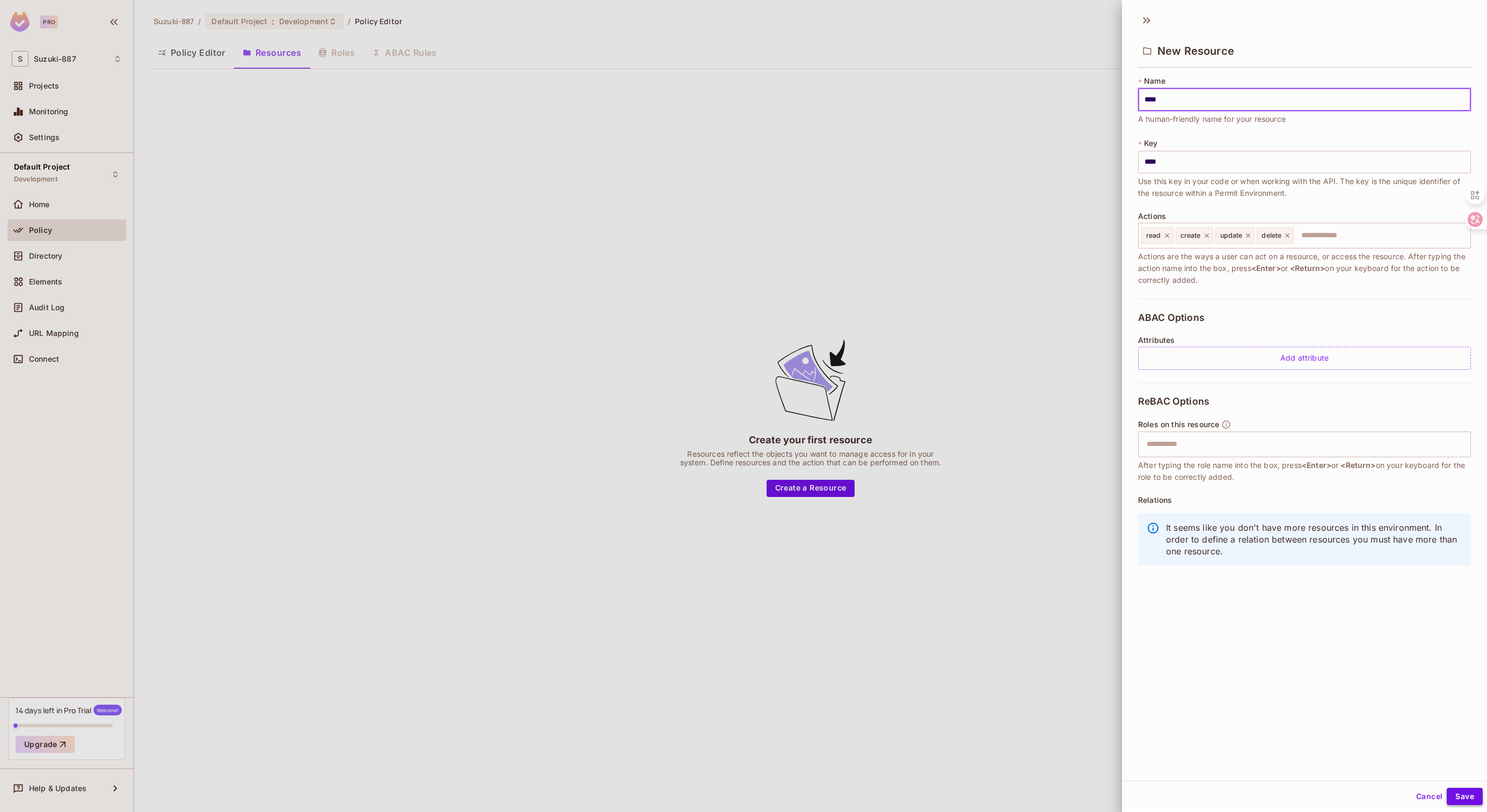
type input "****"
click at [1460, 794] on button "Save" at bounding box center [1464, 796] width 36 height 17
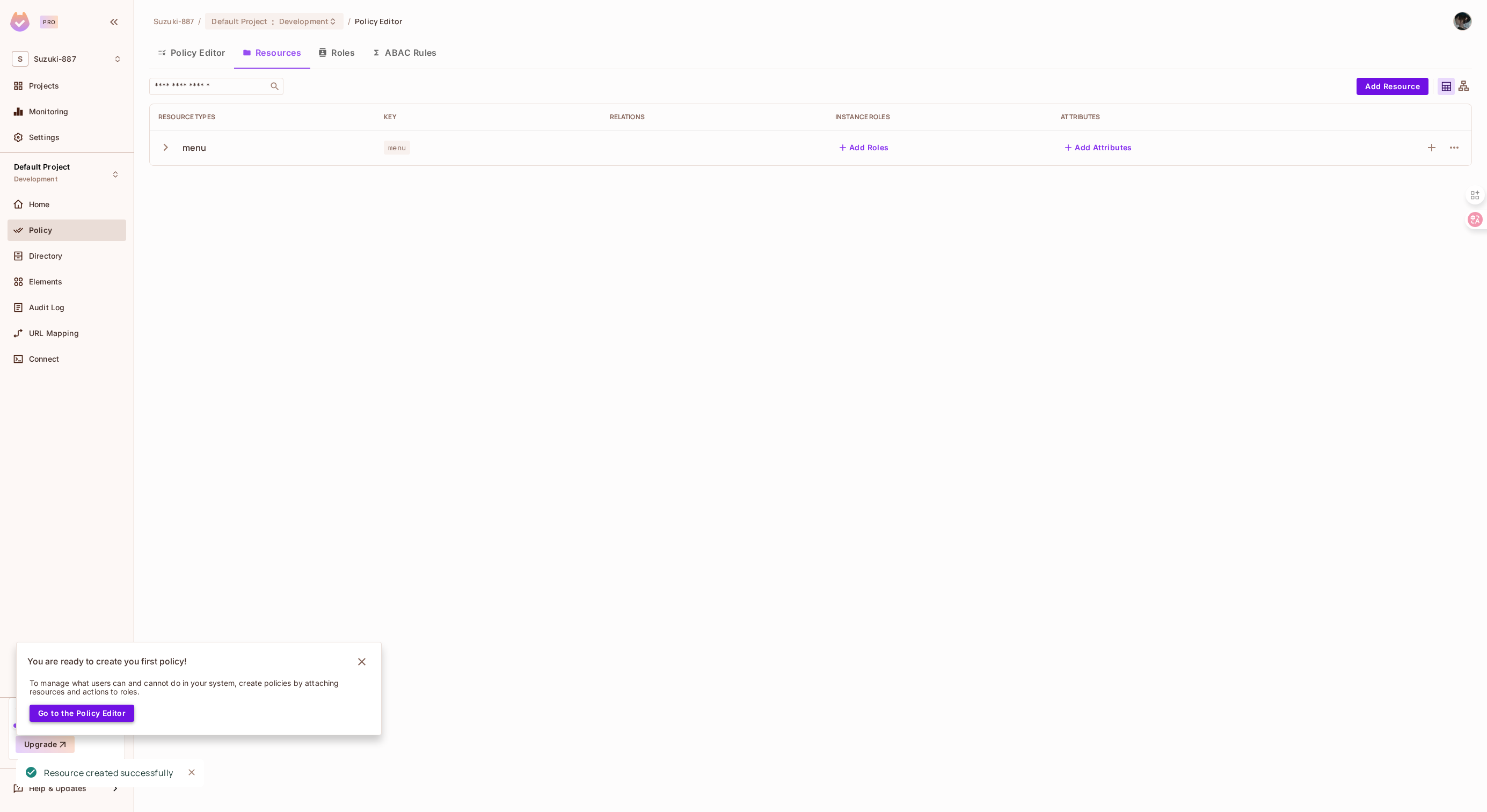
click at [120, 716] on button "Go to the Policy Editor" at bounding box center [81, 713] width 104 height 17
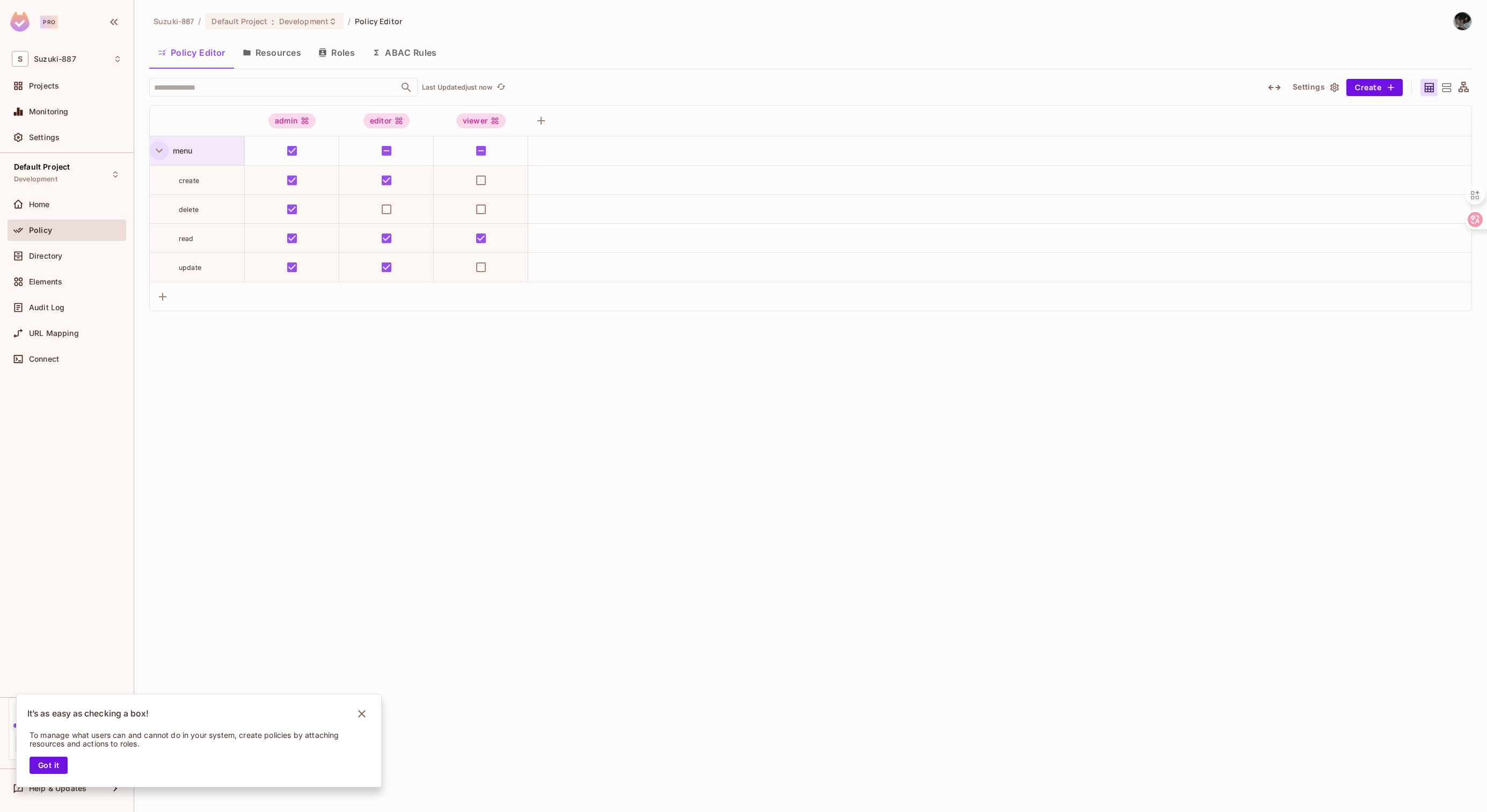
click at [157, 156] on icon "button" at bounding box center [158, 150] width 14 height 14
click at [154, 151] on icon "button" at bounding box center [158, 150] width 14 height 14
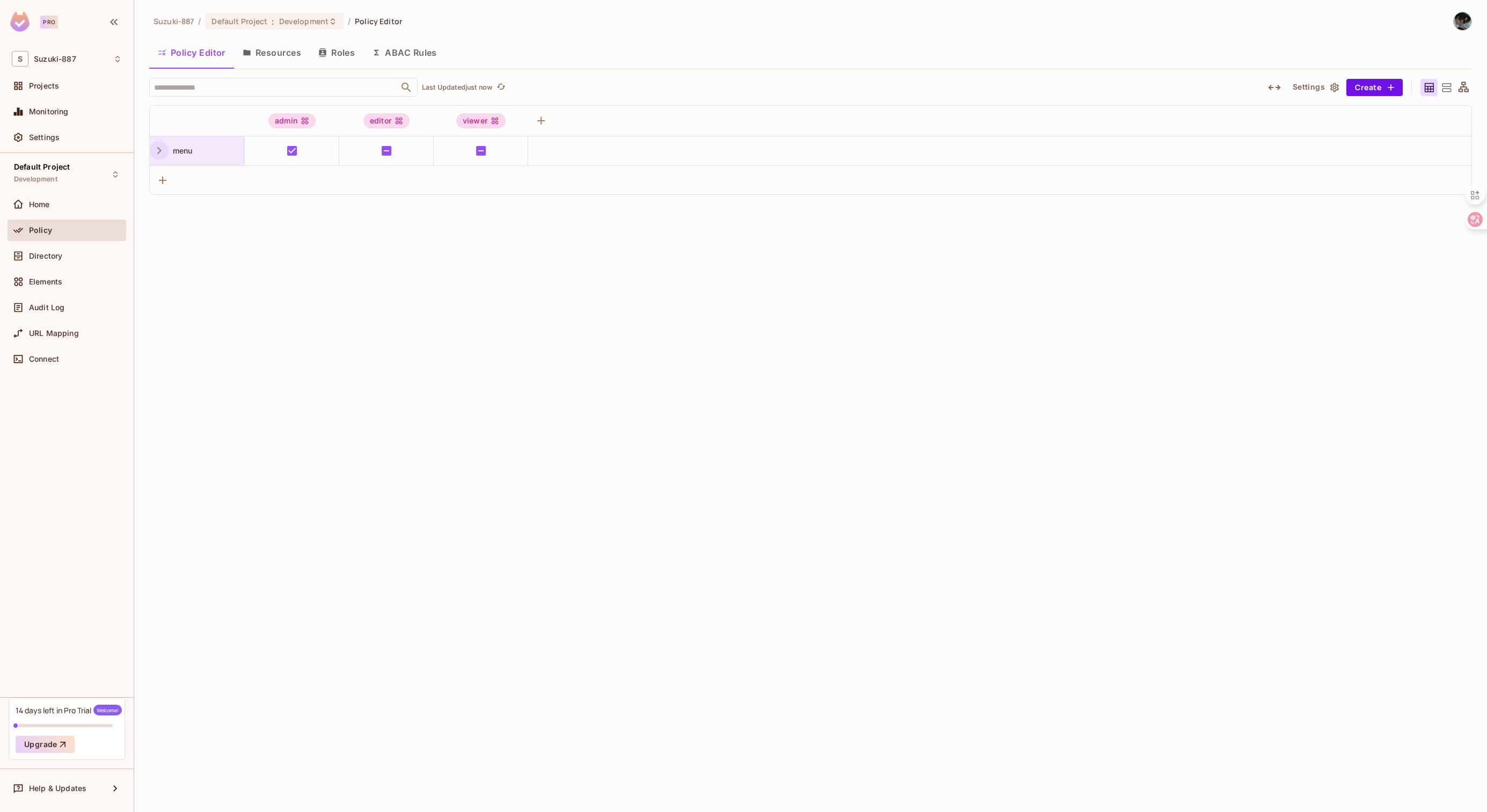
click at [154, 151] on icon "button" at bounding box center [158, 150] width 14 height 14
click at [295, 59] on button "Resources" at bounding box center [272, 53] width 75 height 27
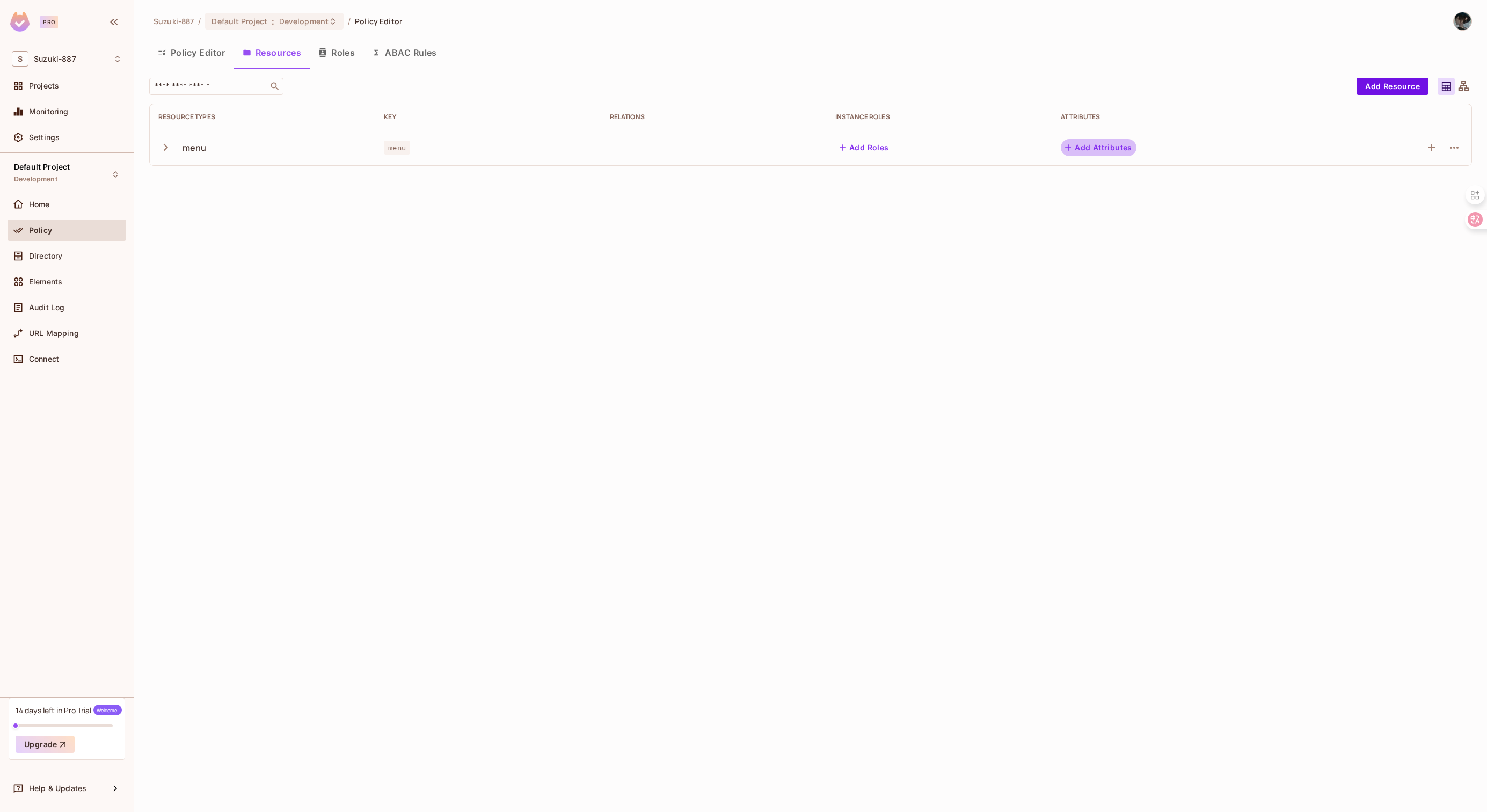
click at [1093, 150] on button "Add Attributes" at bounding box center [1098, 148] width 75 height 17
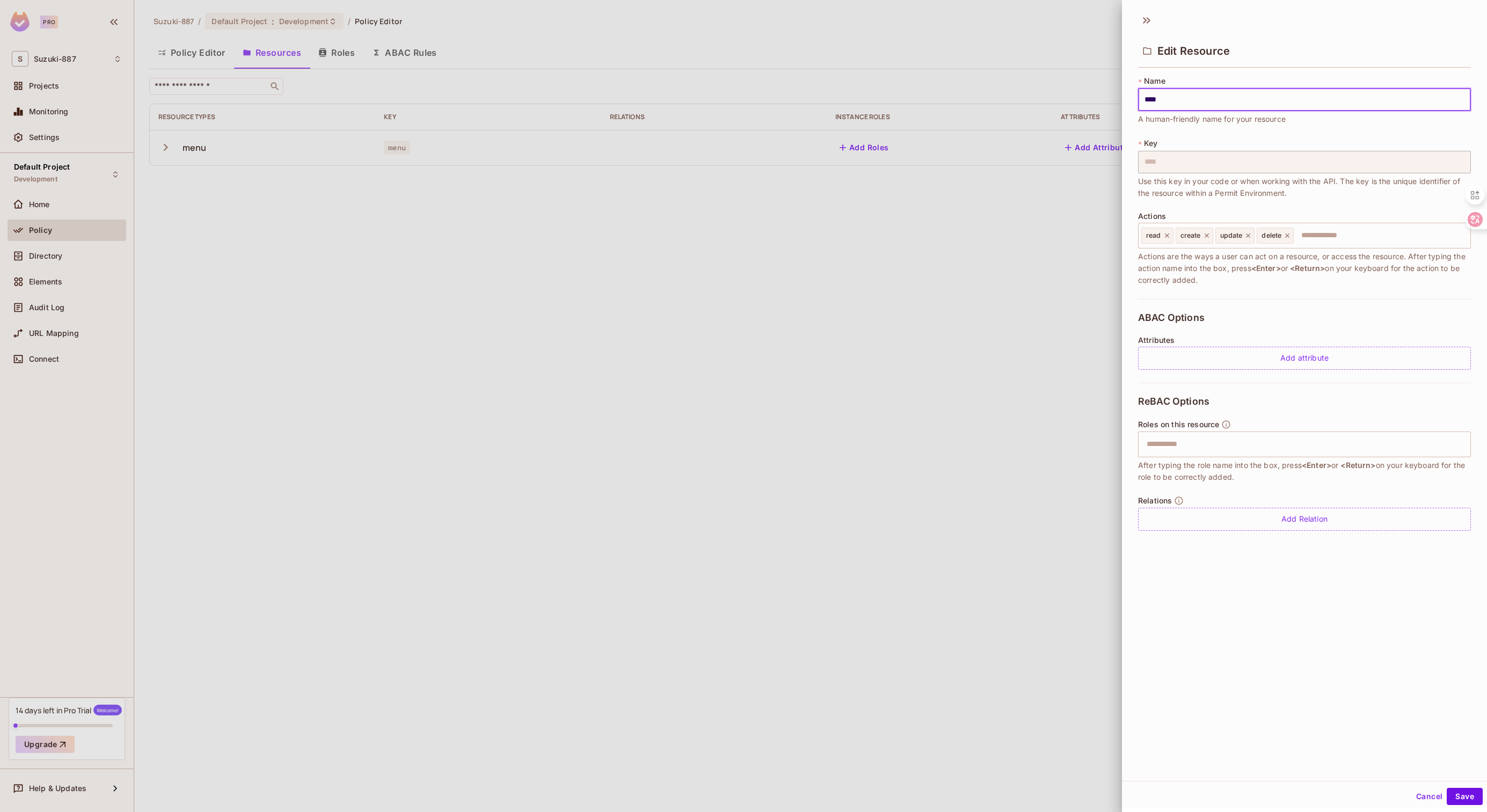
click at [1004, 215] on div at bounding box center [744, 406] width 1487 height 812
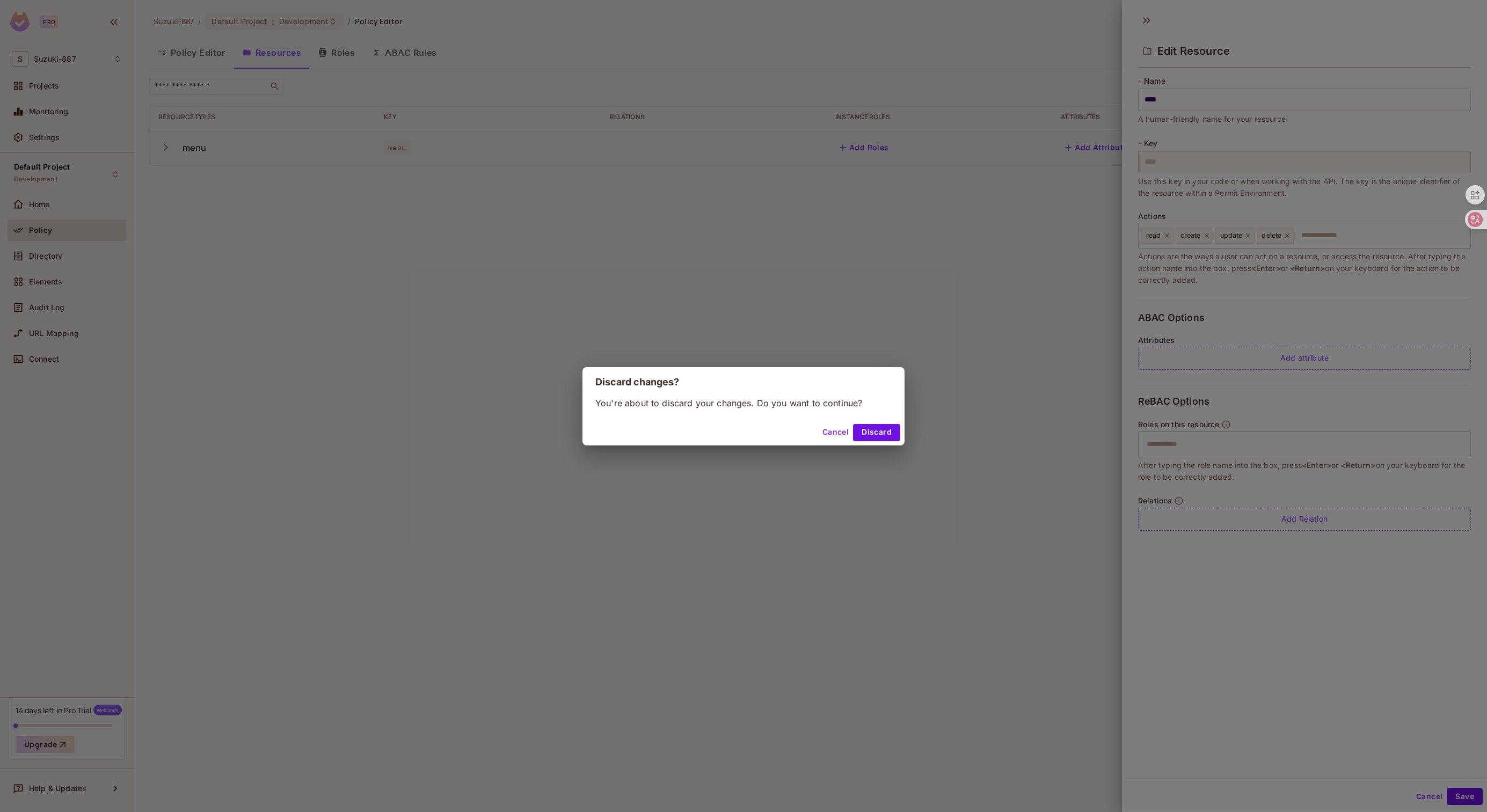
click at [835, 438] on button "Cancel" at bounding box center [835, 433] width 35 height 17
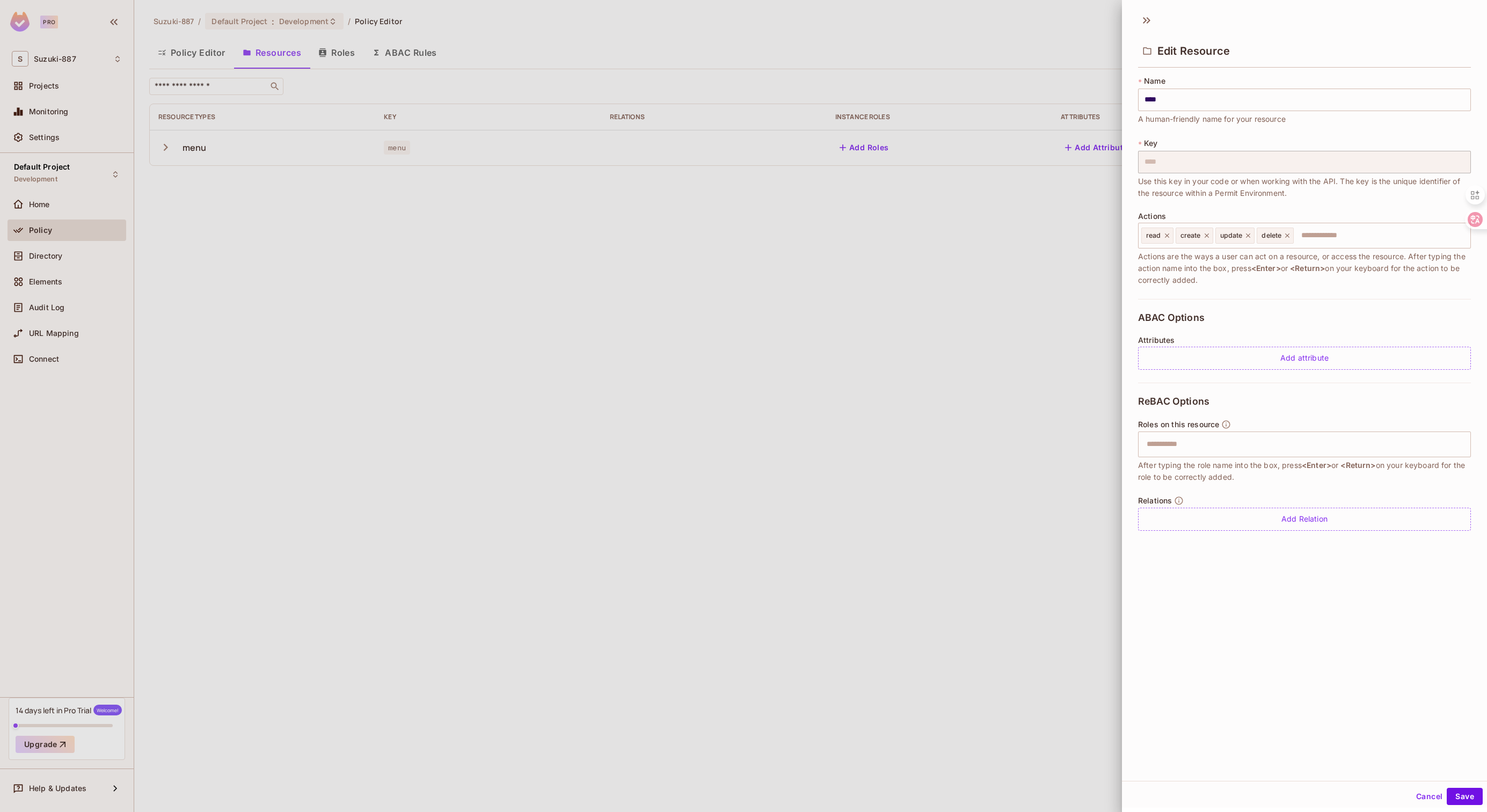
click at [866, 151] on div at bounding box center [744, 406] width 1487 height 812
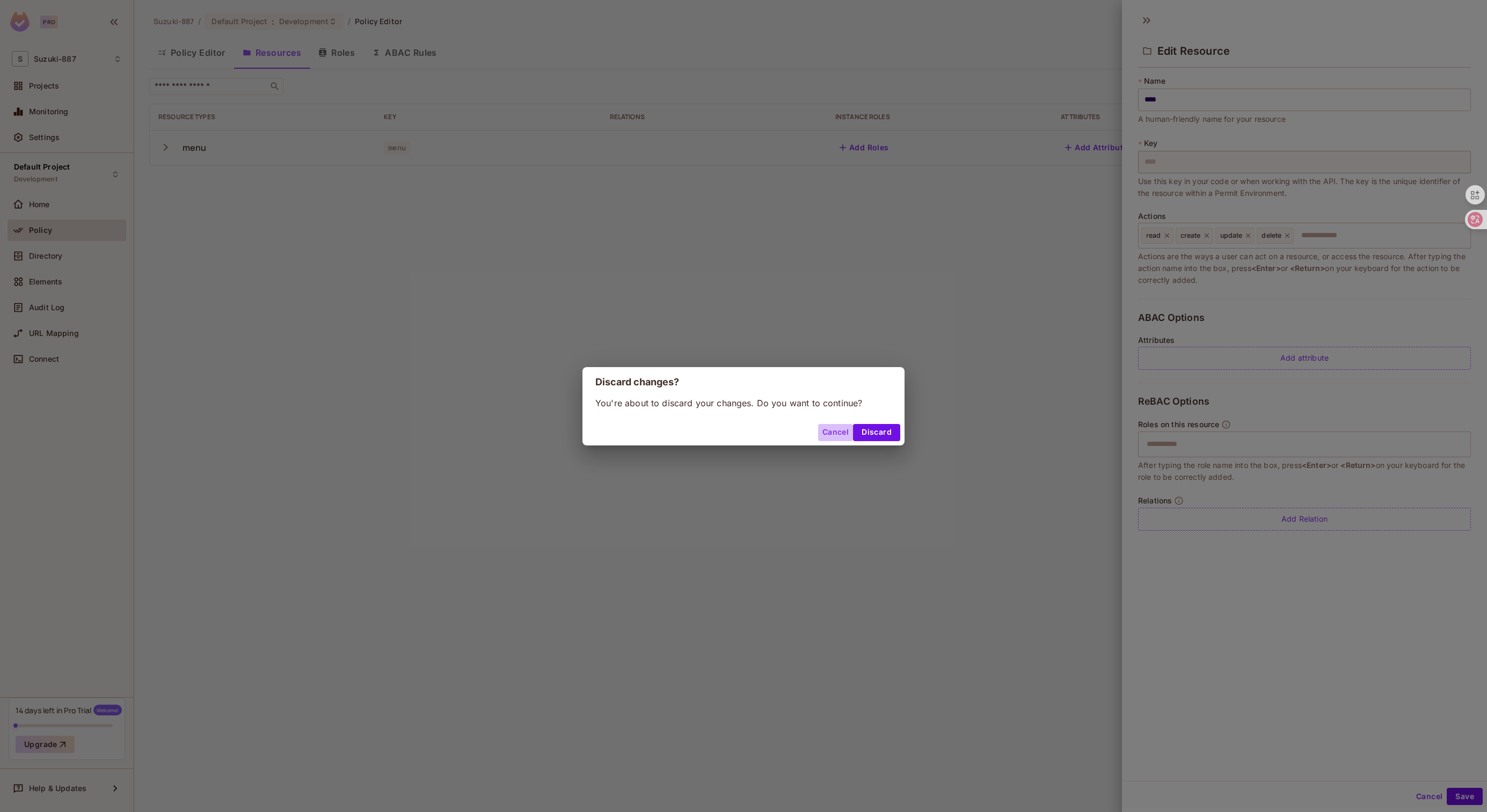
drag, startPoint x: 825, startPoint y: 429, endPoint x: 1361, endPoint y: 131, distance: 613.3
click at [825, 429] on button "Cancel" at bounding box center [835, 433] width 35 height 17
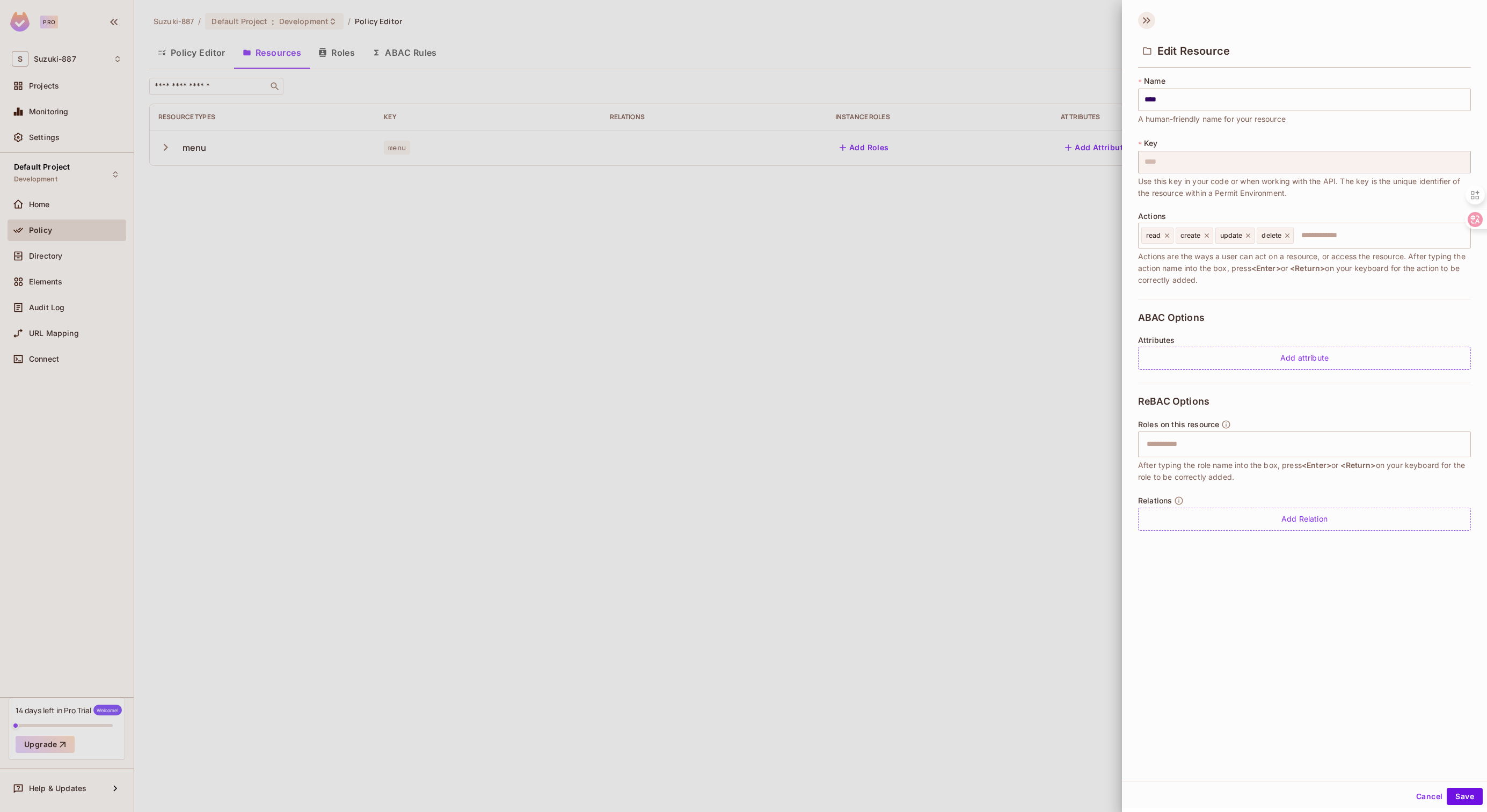
click at [1147, 18] on icon at bounding box center [1148, 20] width 4 height 7
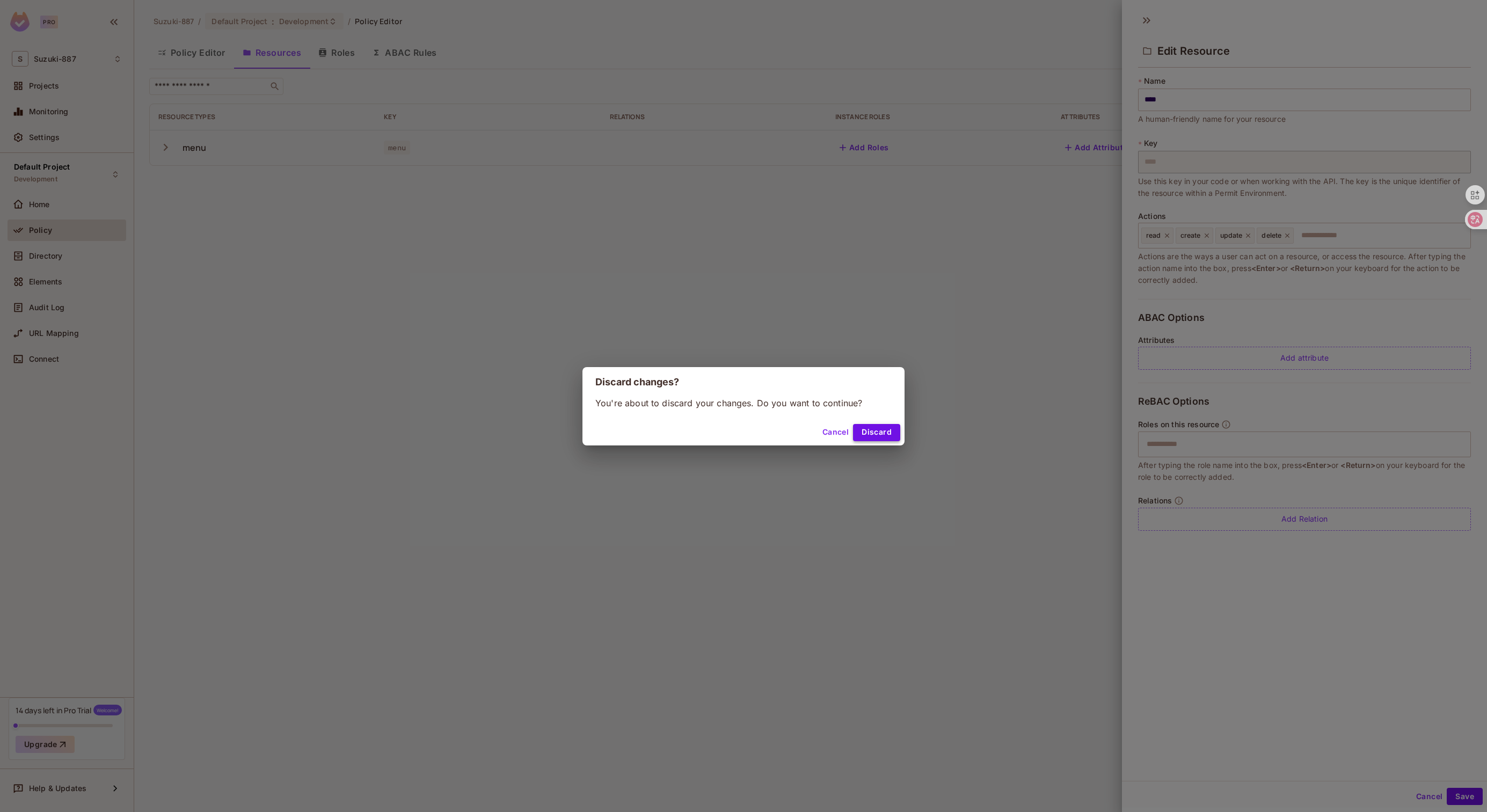
click at [871, 431] on button "Discard" at bounding box center [876, 433] width 47 height 17
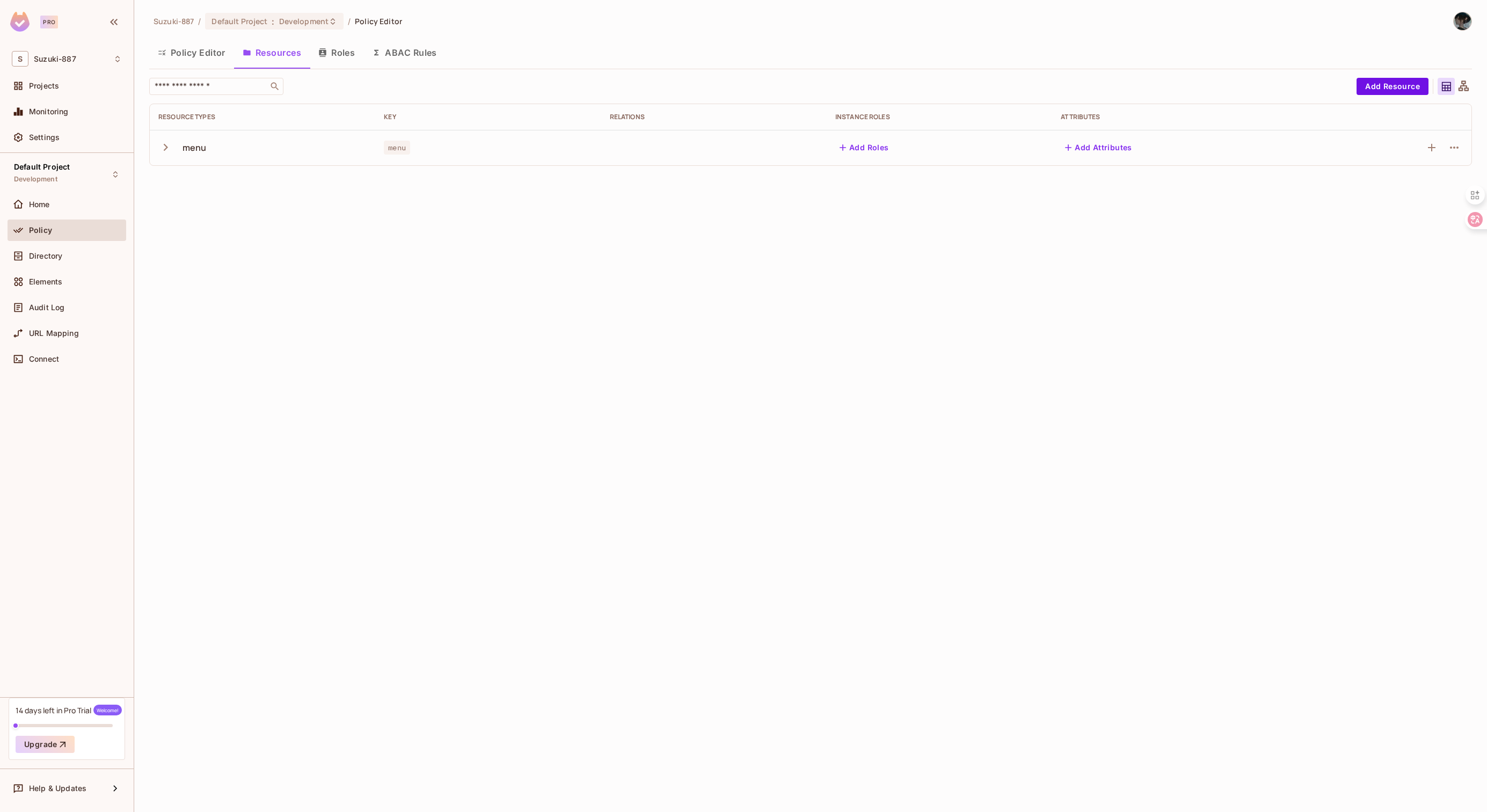
click at [869, 152] on button "Add Roles" at bounding box center [864, 148] width 58 height 17
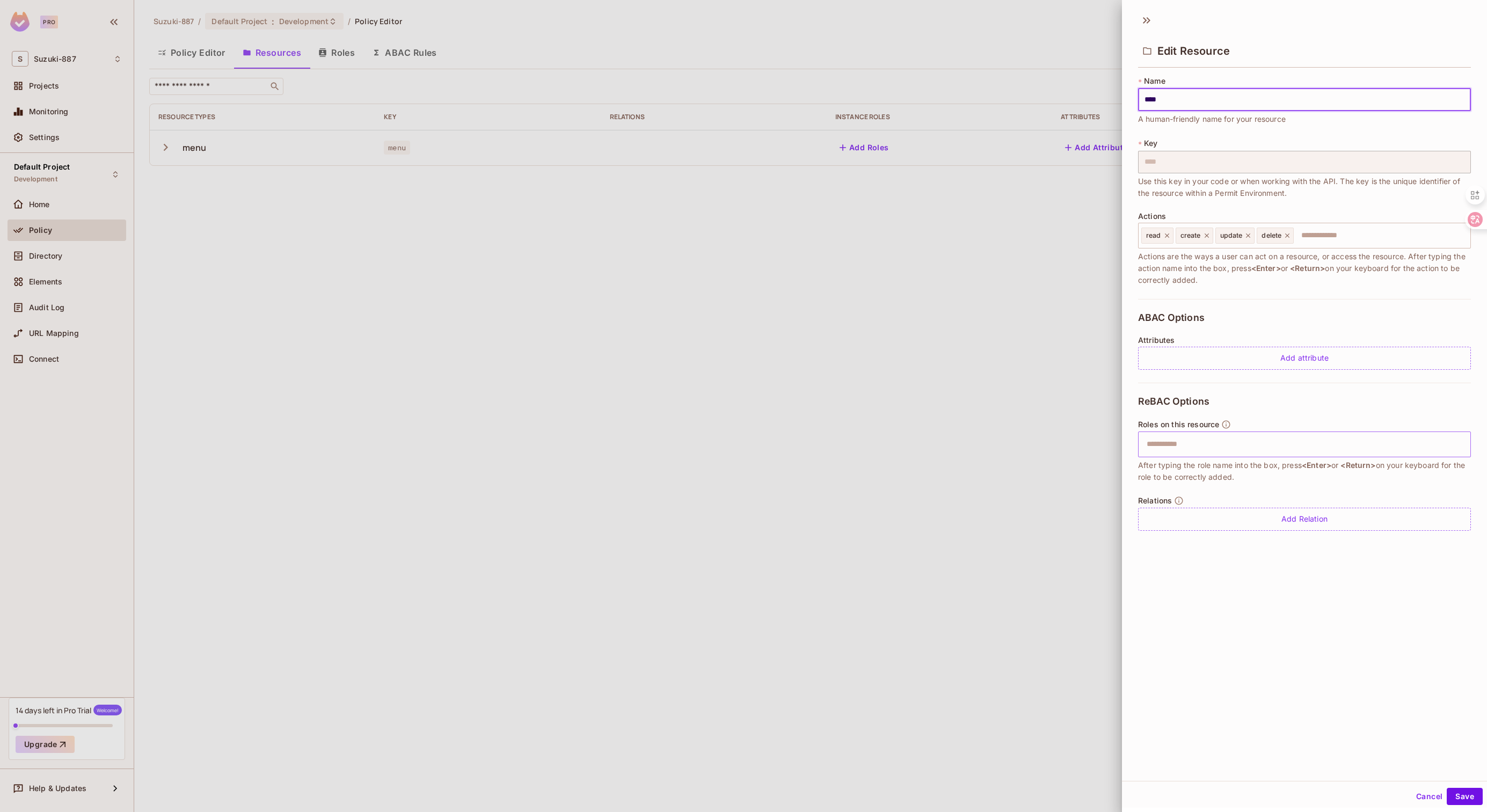
click at [1205, 448] on input "text" at bounding box center [1303, 444] width 326 height 22
click at [1223, 424] on icon "button" at bounding box center [1225, 424] width 9 height 9
click at [1217, 450] on input "text" at bounding box center [1303, 444] width 326 height 22
click at [1197, 514] on div "Add Relation" at bounding box center [1304, 518] width 333 height 24
click at [1250, 454] on input "text" at bounding box center [1303, 444] width 326 height 22
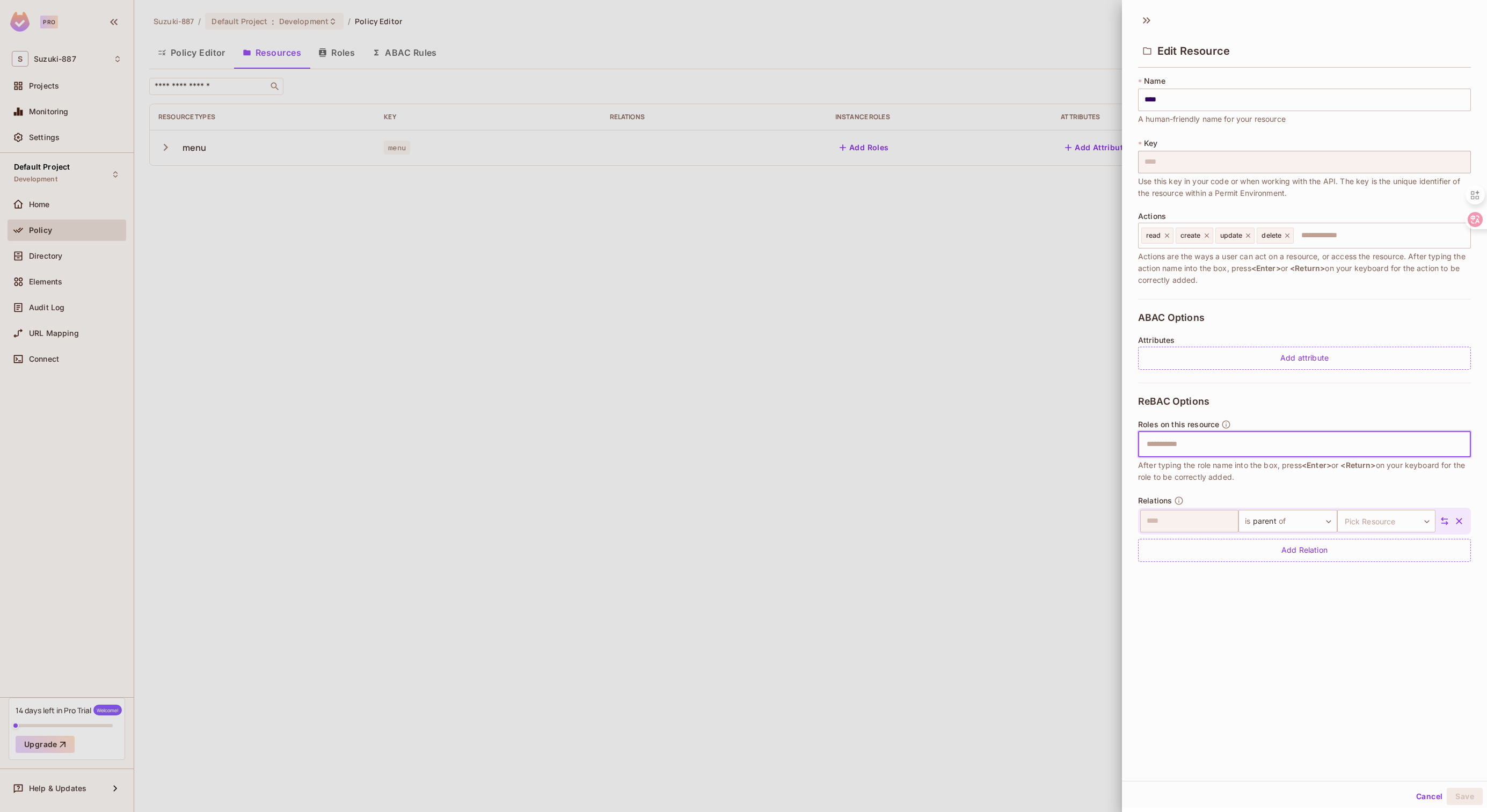
click at [1220, 443] on input "text" at bounding box center [1303, 444] width 326 height 22
type input "*"
type input "**********"
click at [1156, 17] on div "Edit Resource" at bounding box center [1304, 41] width 365 height 59
click at [1143, 20] on icon at bounding box center [1146, 21] width 17 height 17
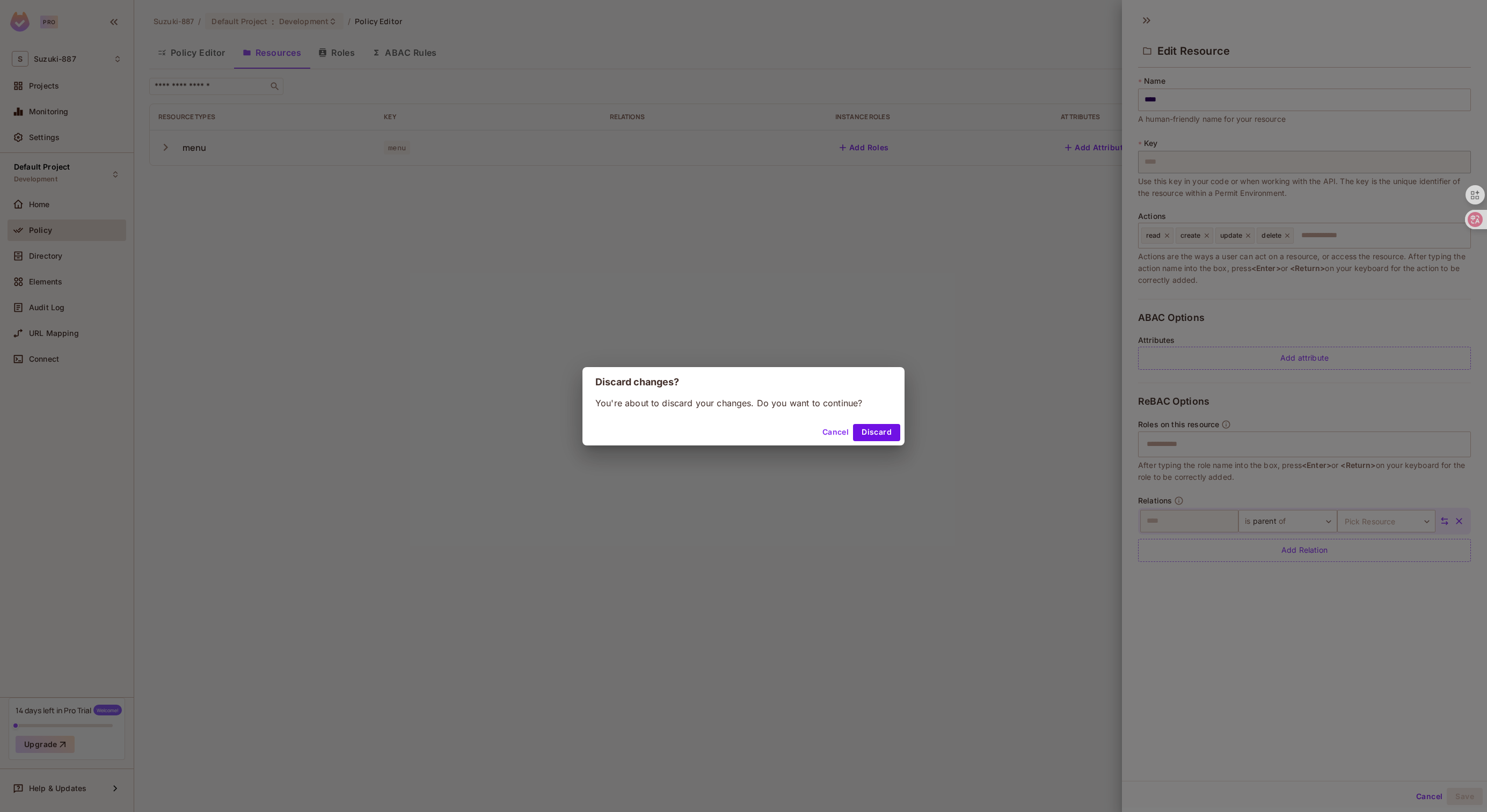
click at [850, 247] on div "Discard changes? You're about to discard your changes. Do you want to continue?…" at bounding box center [744, 406] width 1487 height 812
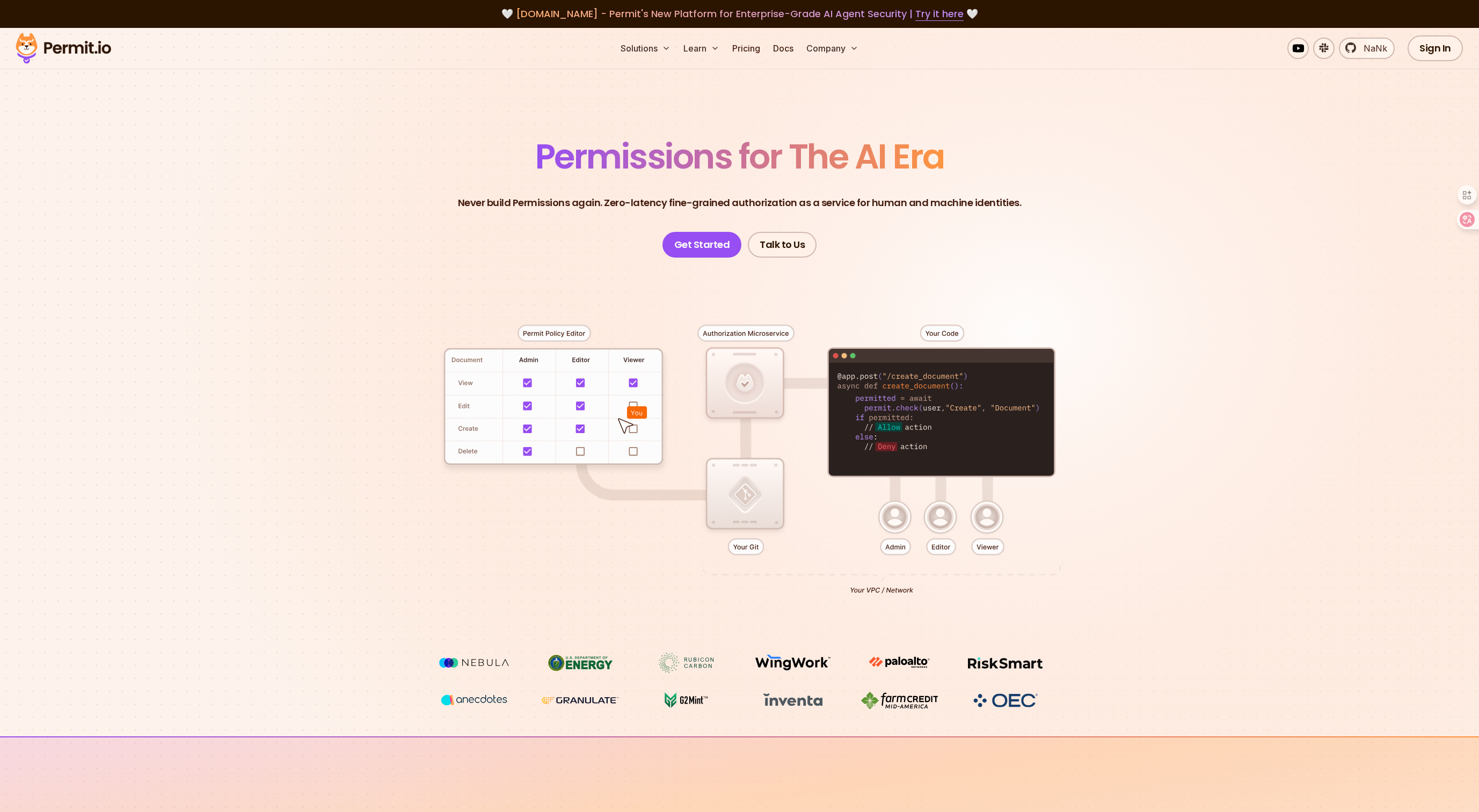
click at [972, 418] on div at bounding box center [740, 455] width 751 height 395
click at [941, 524] on div at bounding box center [740, 455] width 751 height 395
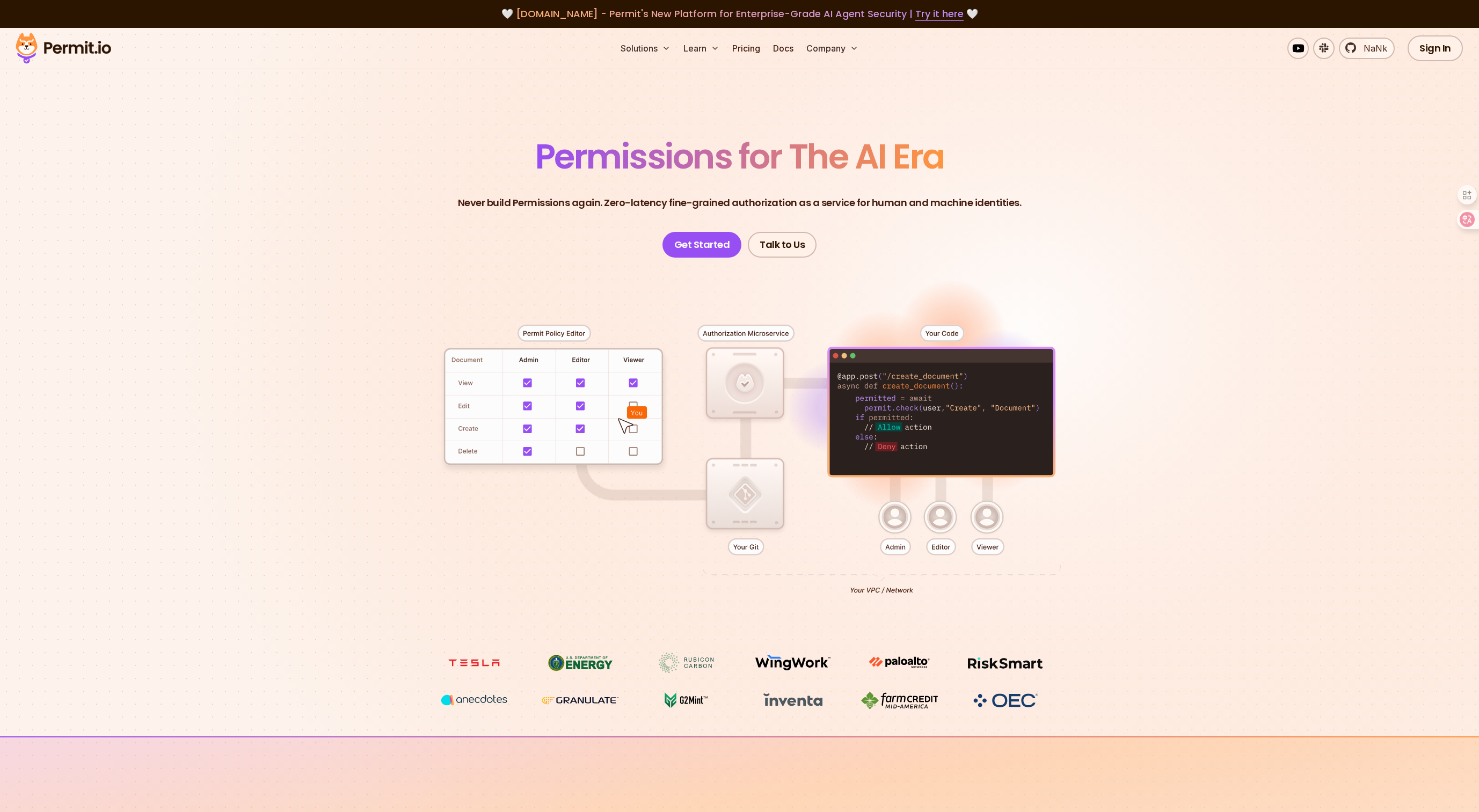
click at [1000, 524] on div at bounding box center [740, 455] width 751 height 395
click at [743, 550] on div at bounding box center [740, 455] width 751 height 395
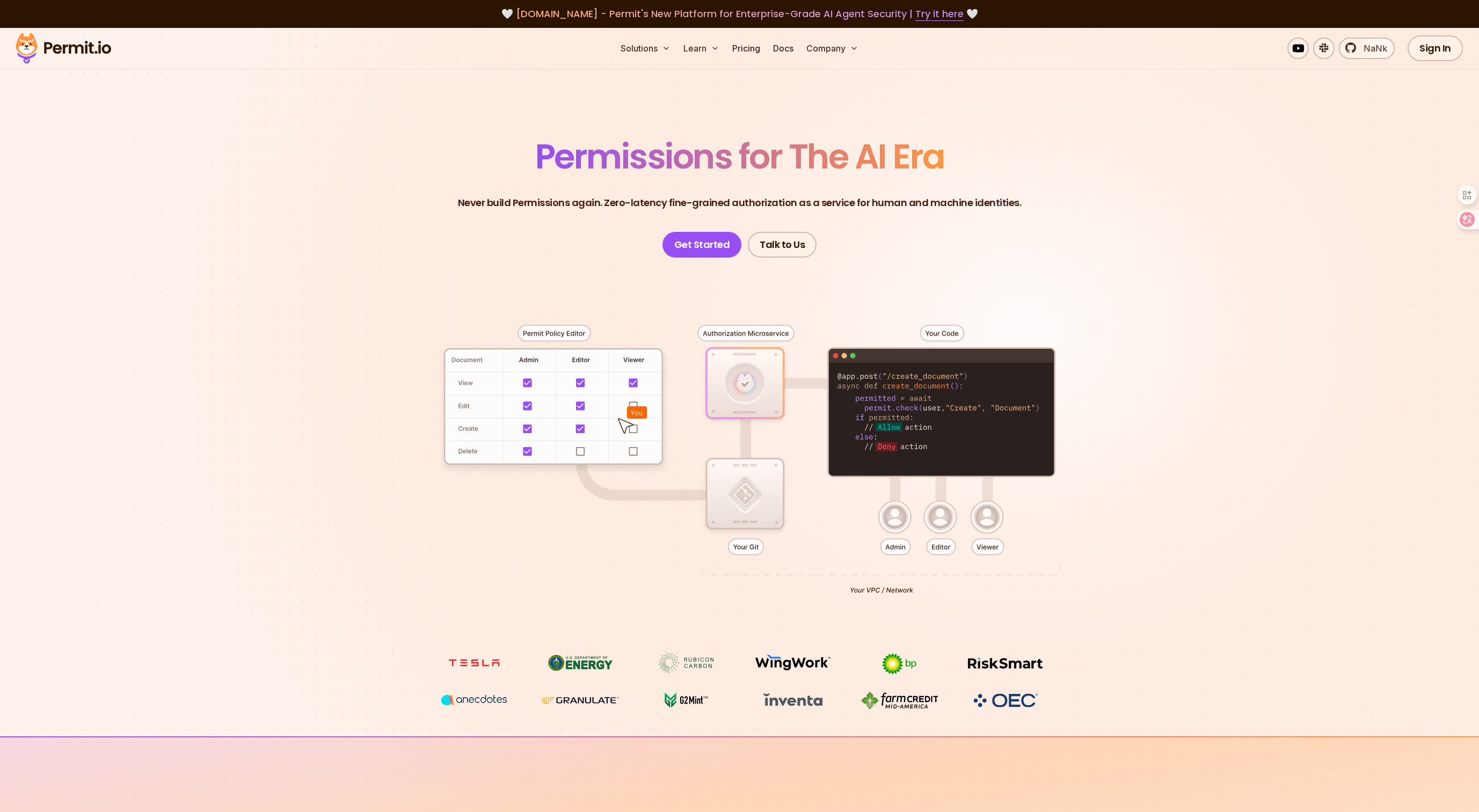
click at [751, 548] on div at bounding box center [740, 455] width 751 height 395
drag, startPoint x: 738, startPoint y: 548, endPoint x: 764, endPoint y: 547, distance: 26.0
click at [763, 547] on div at bounding box center [740, 455] width 751 height 395
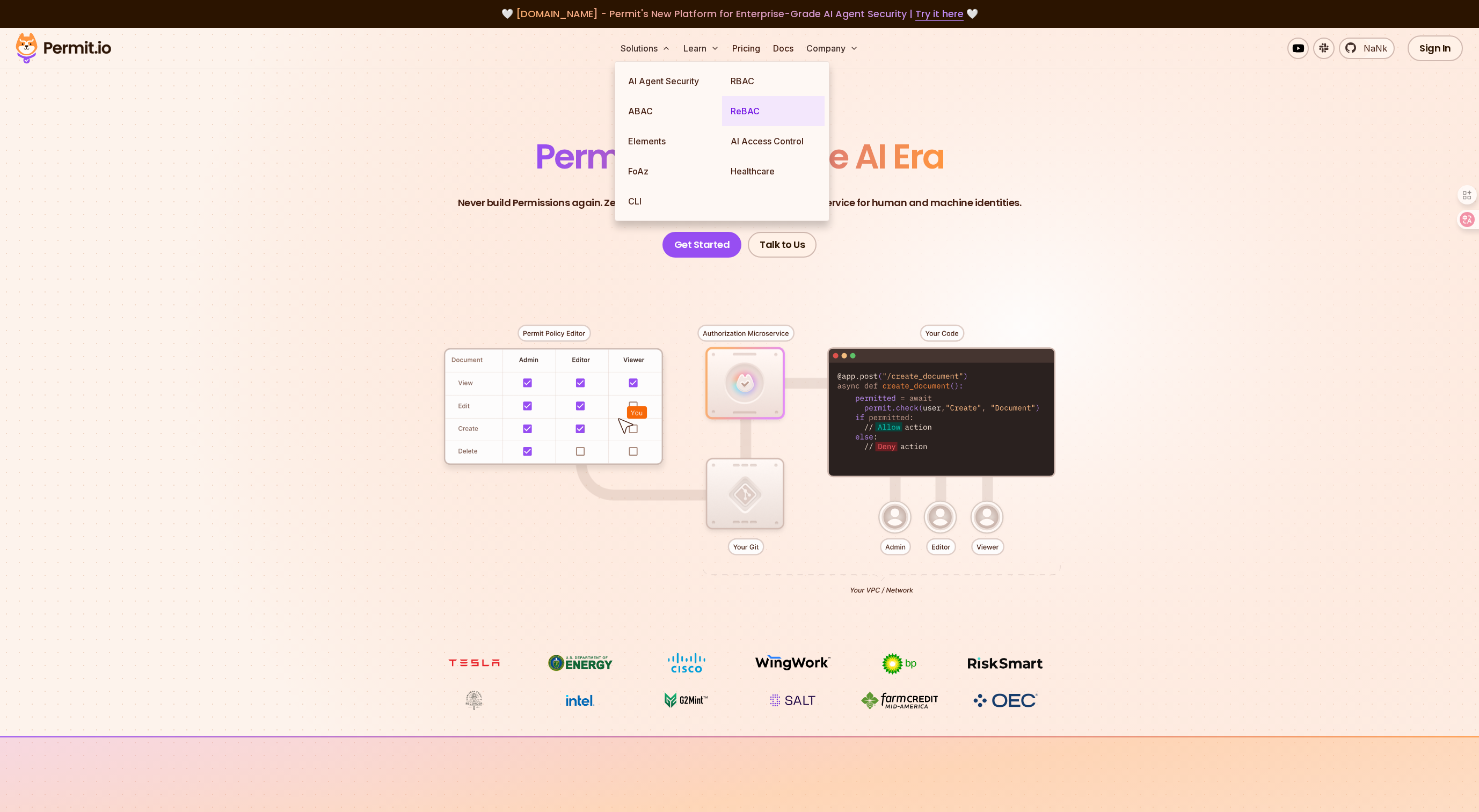
click at [749, 110] on link "ReBAC" at bounding box center [773, 111] width 103 height 30
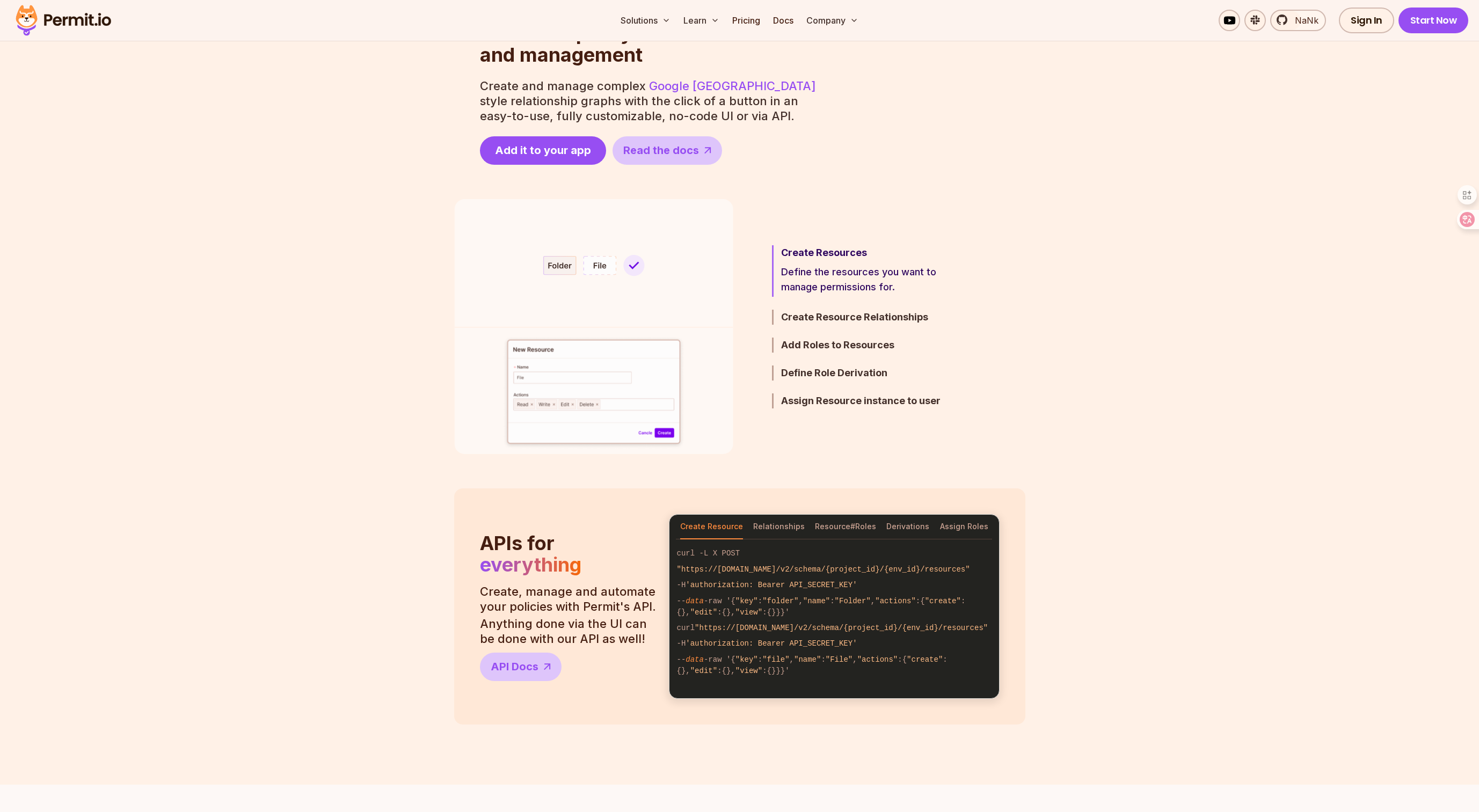
scroll to position [692, 0]
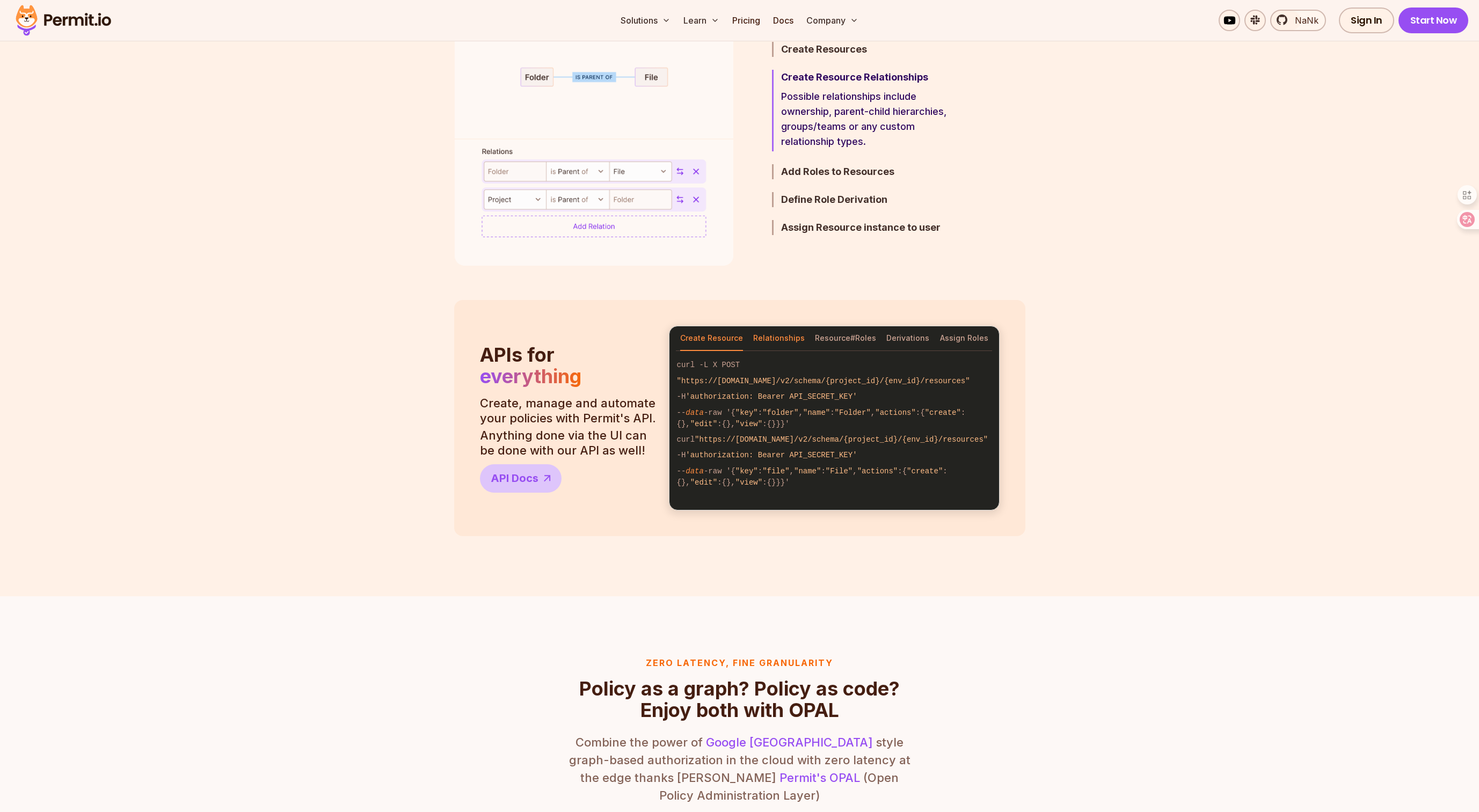
click at [774, 345] on button "Relationships" at bounding box center [779, 339] width 52 height 24
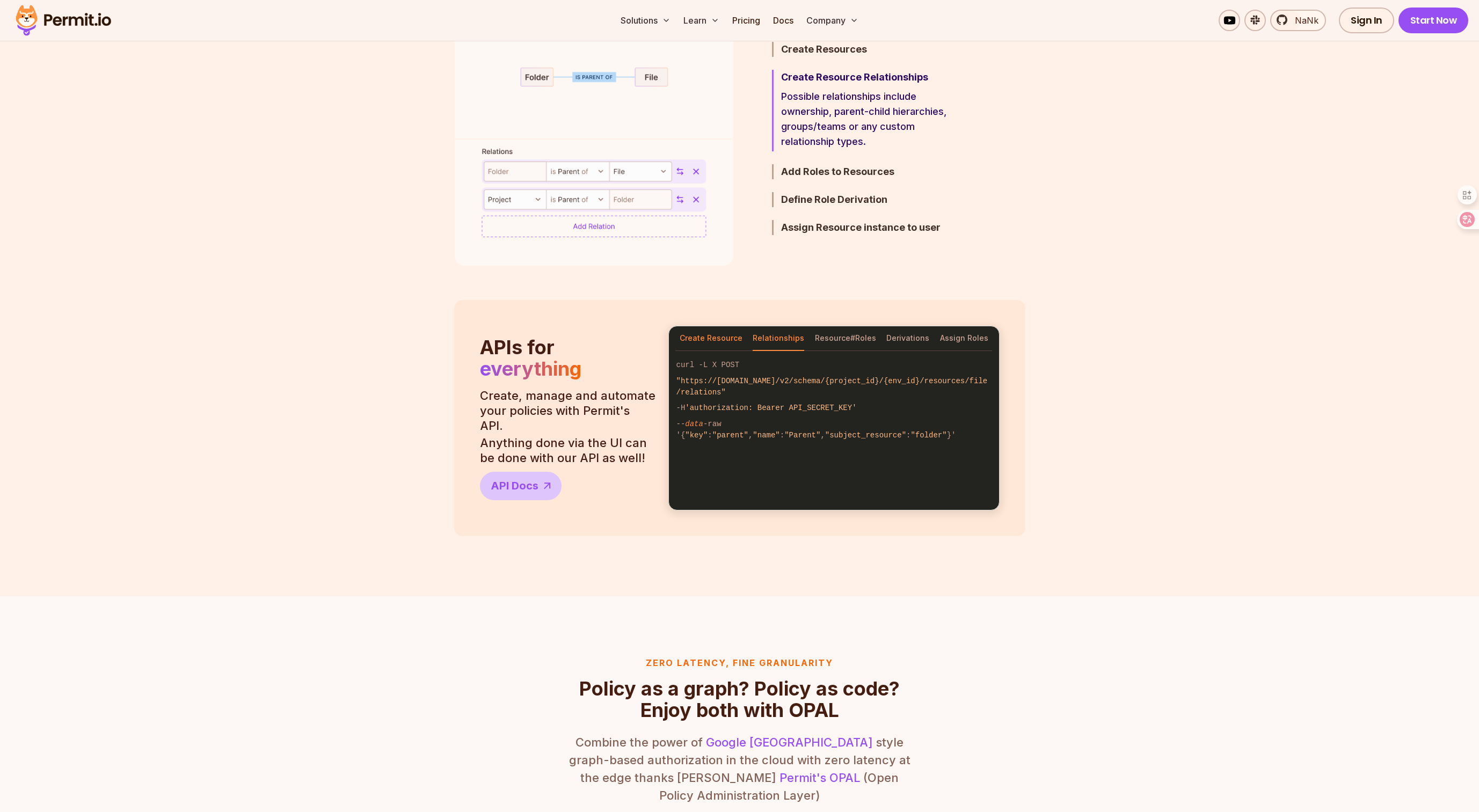
click at [713, 340] on button "Create Resource" at bounding box center [711, 339] width 63 height 24
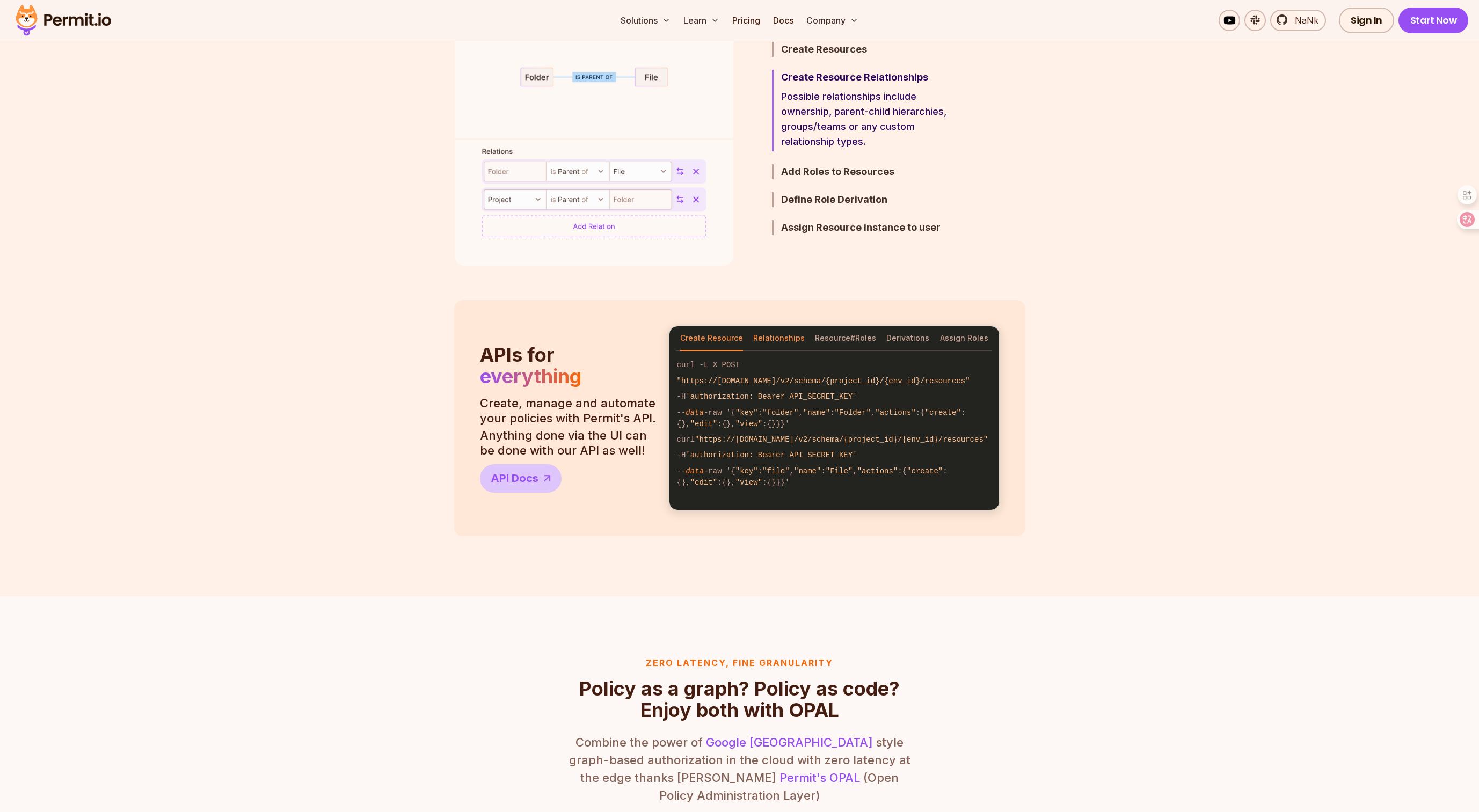
click at [786, 341] on button "Relationships" at bounding box center [779, 339] width 52 height 24
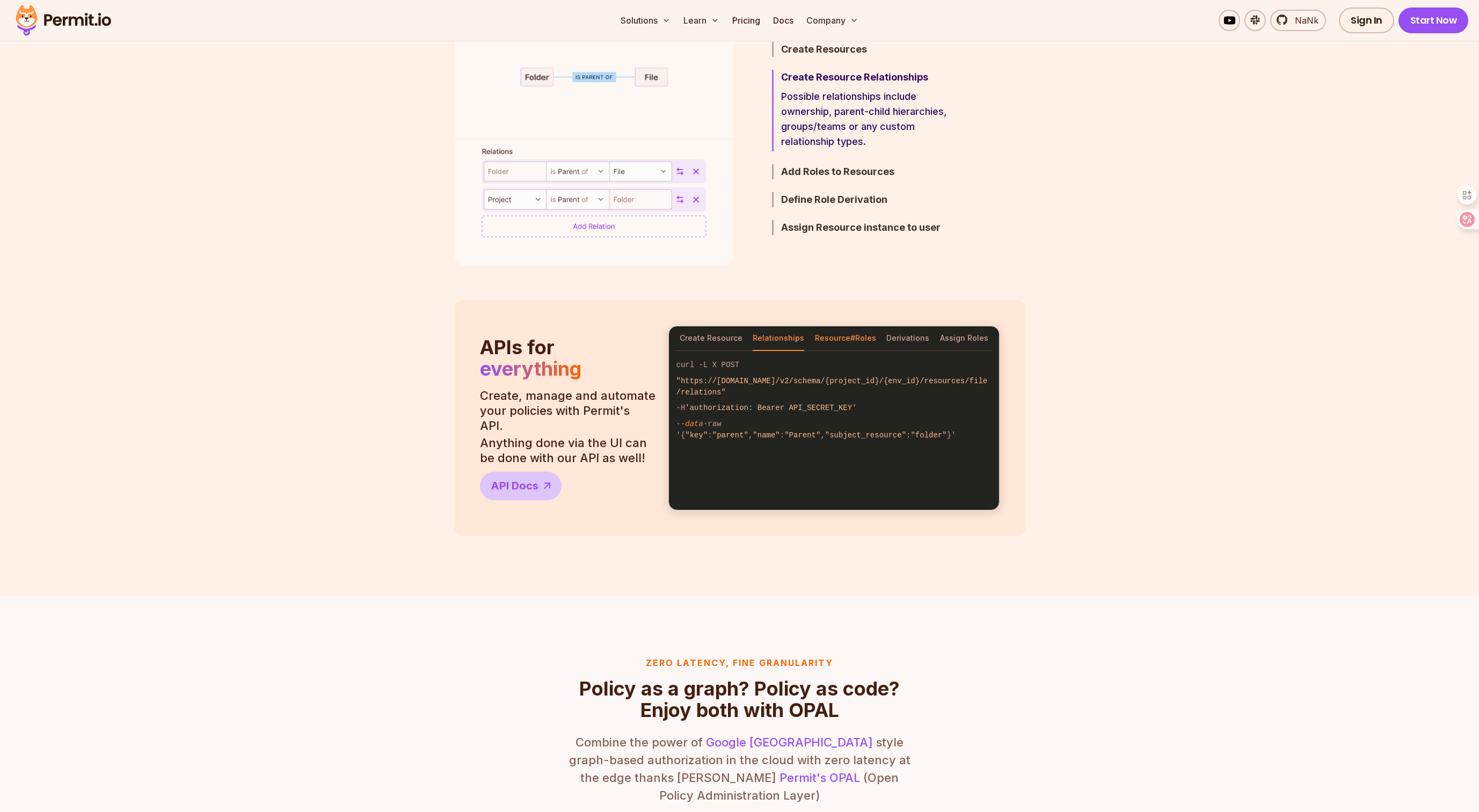
click at [850, 342] on button "Resource#Roles" at bounding box center [845, 339] width 61 height 24
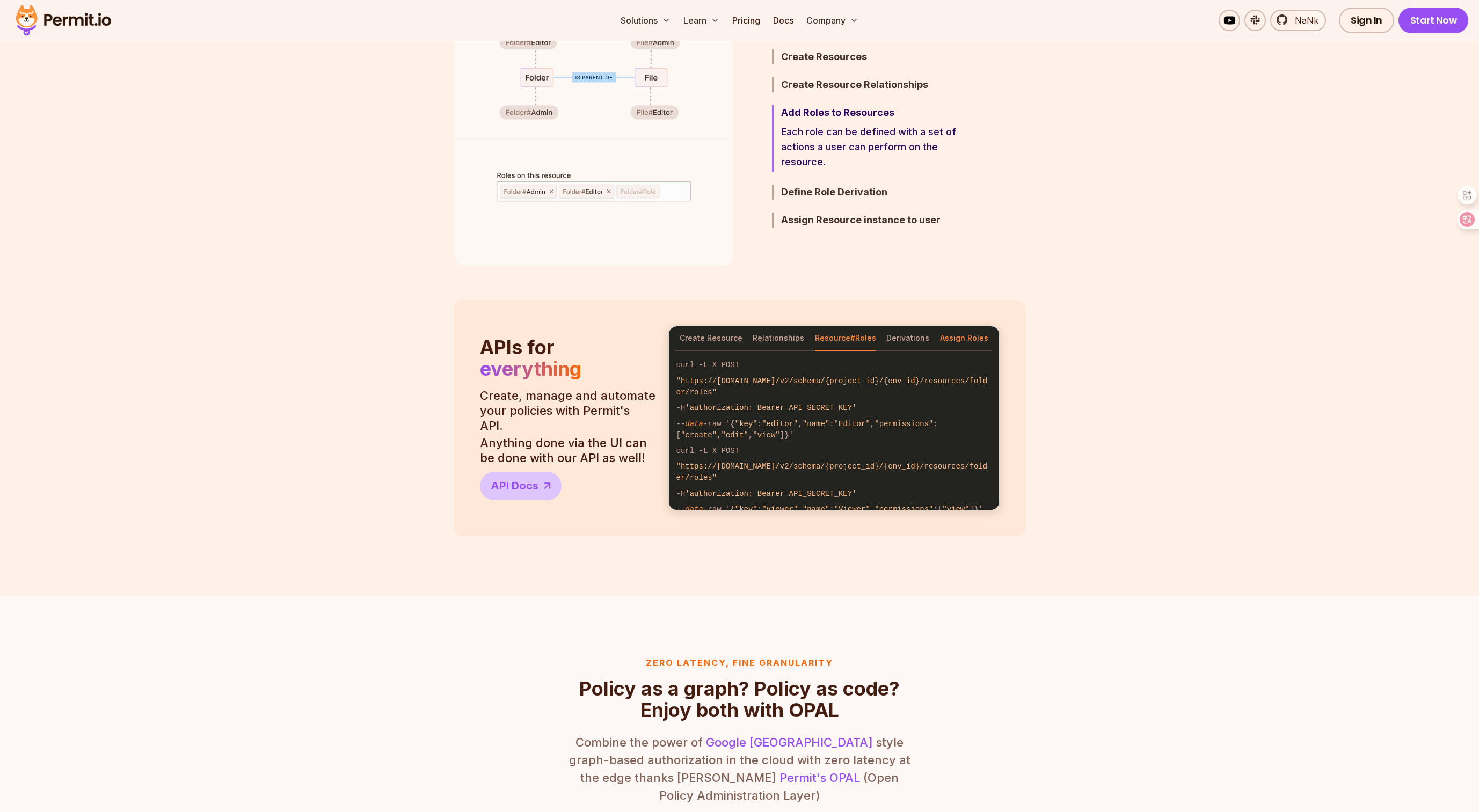
drag, startPoint x: 894, startPoint y: 344, endPoint x: 963, endPoint y: 346, distance: 69.0
click at [894, 344] on button "Derivations" at bounding box center [908, 339] width 43 height 24
click at [972, 345] on button "Assign Roles" at bounding box center [964, 339] width 48 height 24
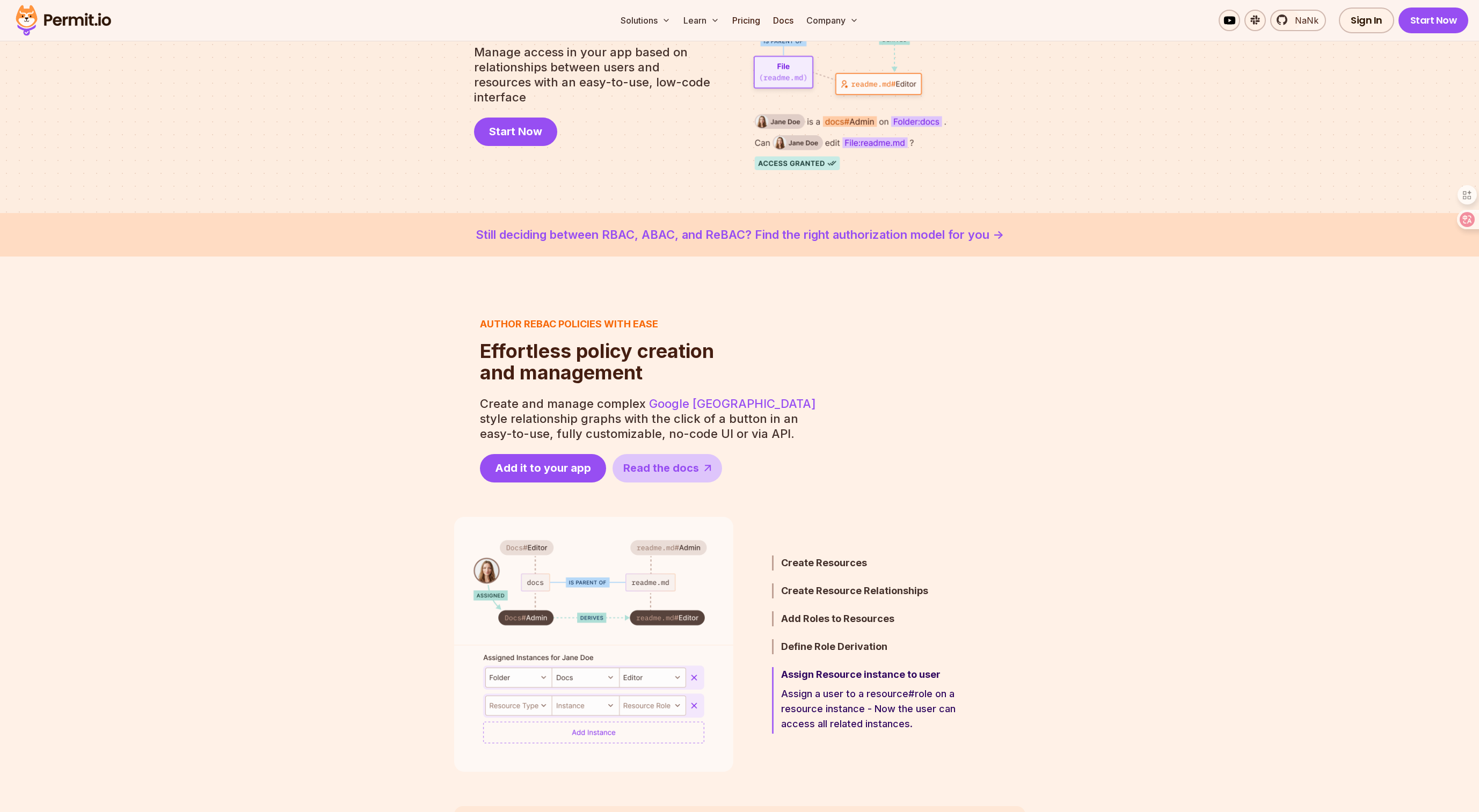
scroll to position [712, 0]
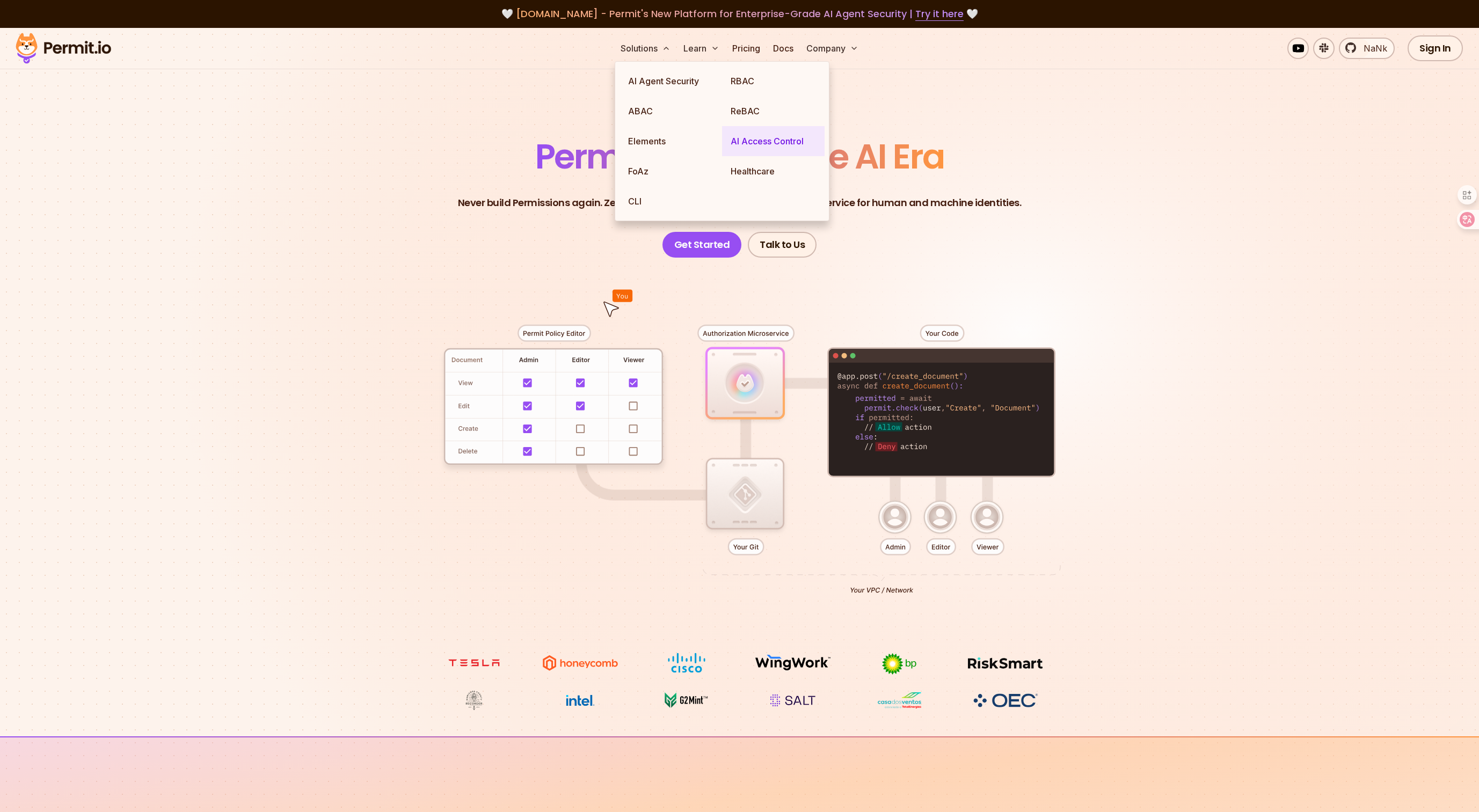
click at [758, 150] on link "AI Access Control" at bounding box center [773, 141] width 103 height 30
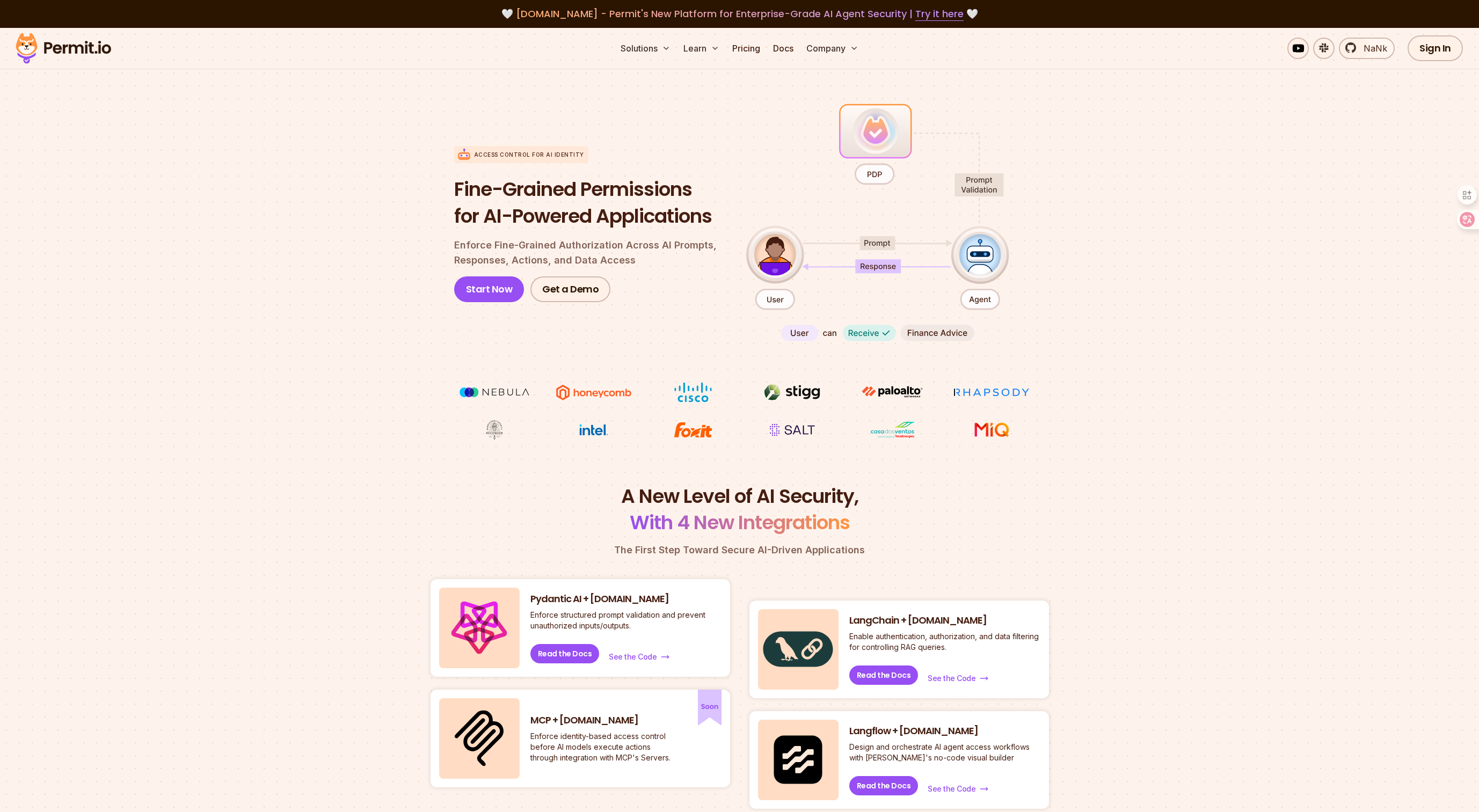
drag, startPoint x: 895, startPoint y: 125, endPoint x: 873, endPoint y: 135, distance: 24.2
click at [894, 151] on div "Access control for AI Identity Fine-Grained Permissions for AI-Powered Applicat…" at bounding box center [739, 224] width 571 height 247
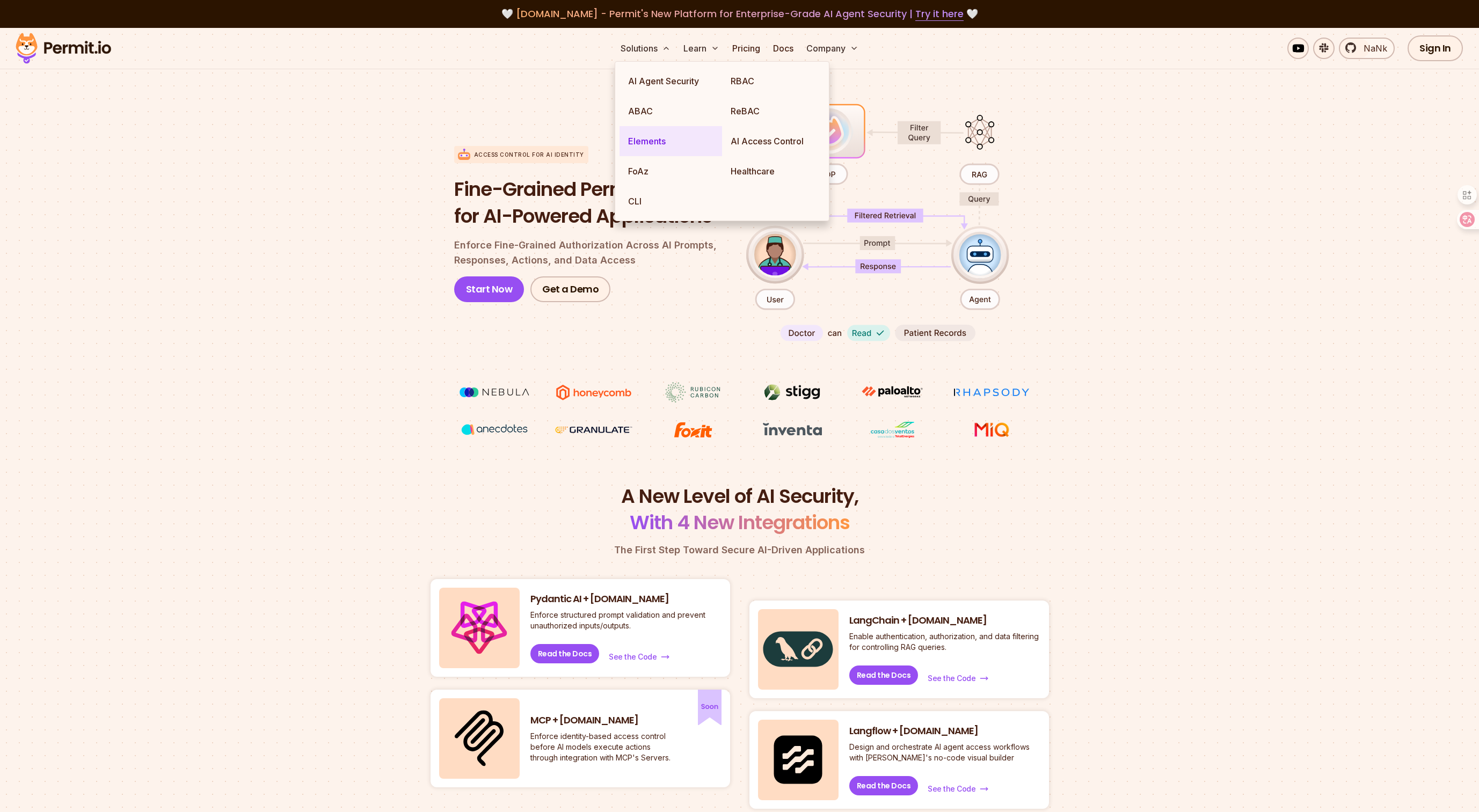
click at [672, 137] on link "Elements" at bounding box center [670, 141] width 103 height 30
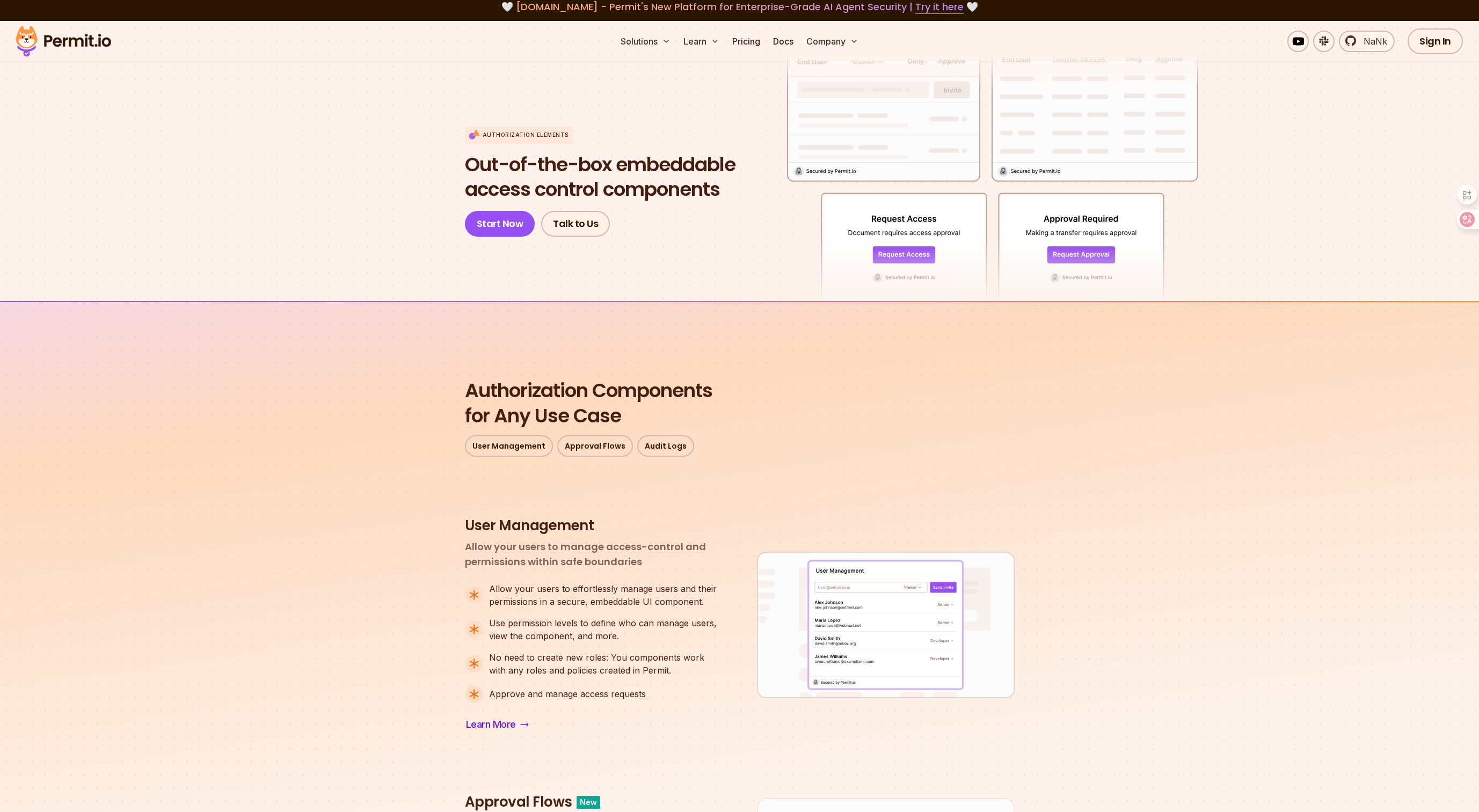
click at [45, 40] on img at bounding box center [63, 41] width 105 height 37
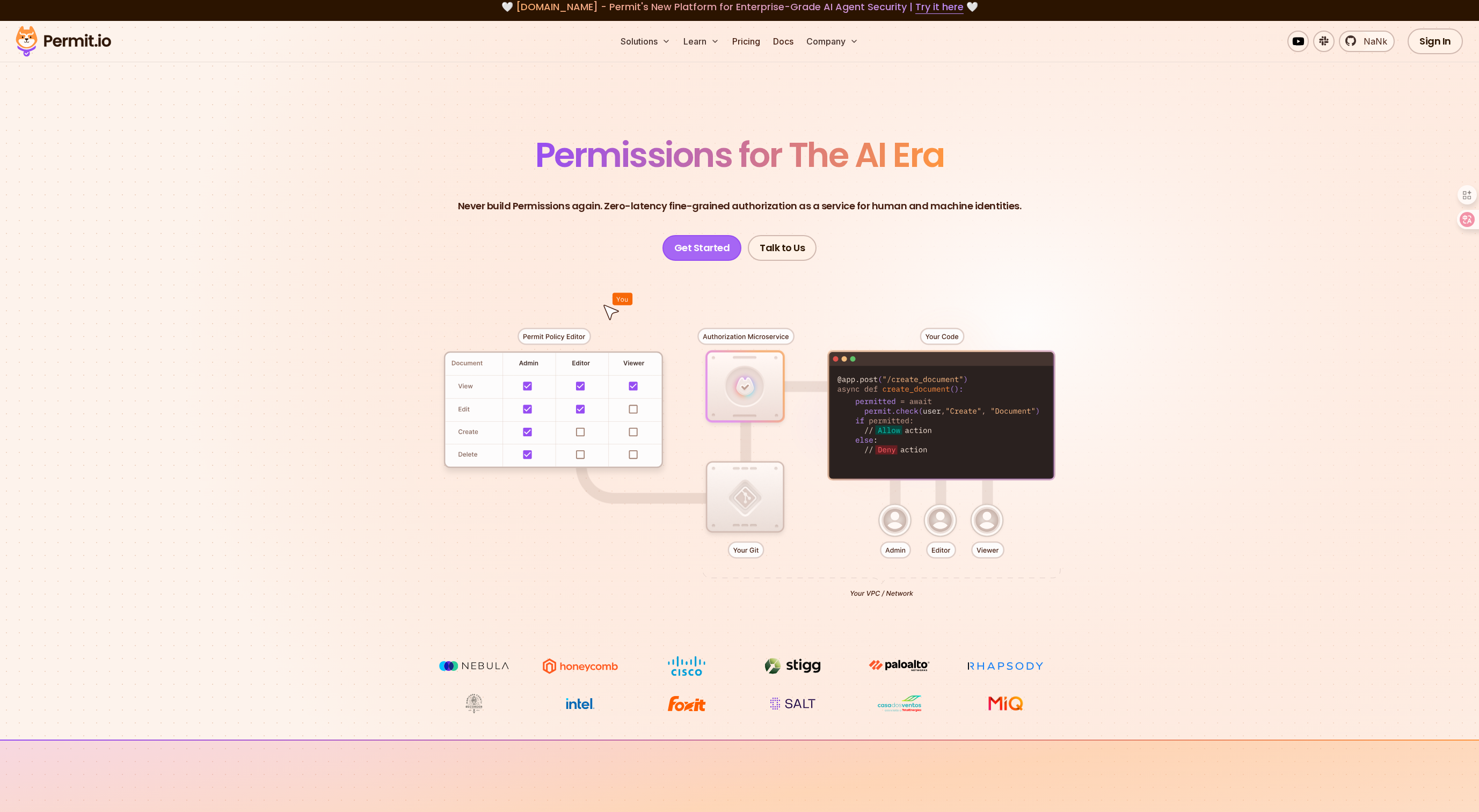
click at [698, 251] on link "Get Started" at bounding box center [702, 247] width 79 height 25
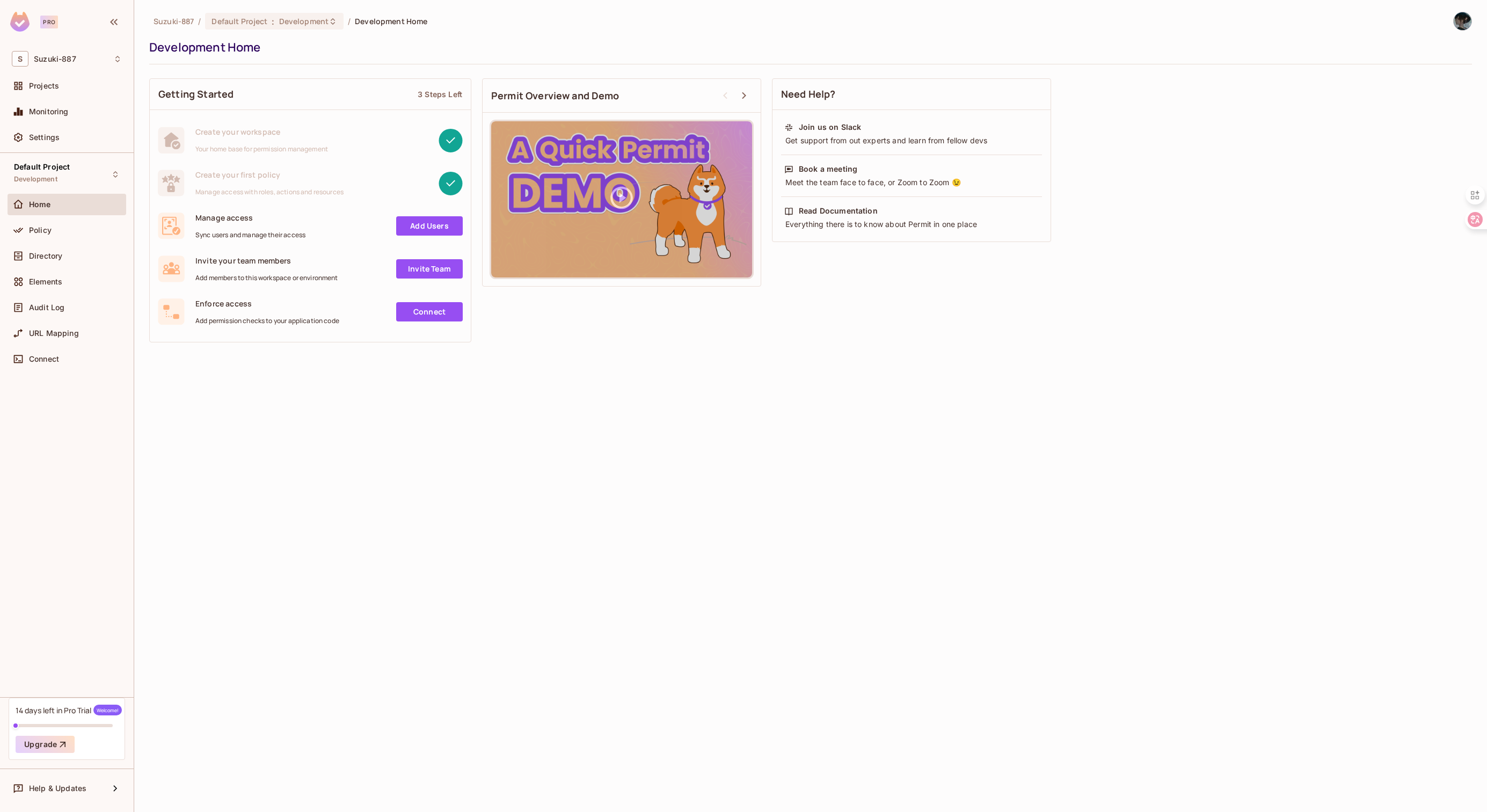
click at [412, 228] on link "Add Users" at bounding box center [429, 226] width 67 height 20
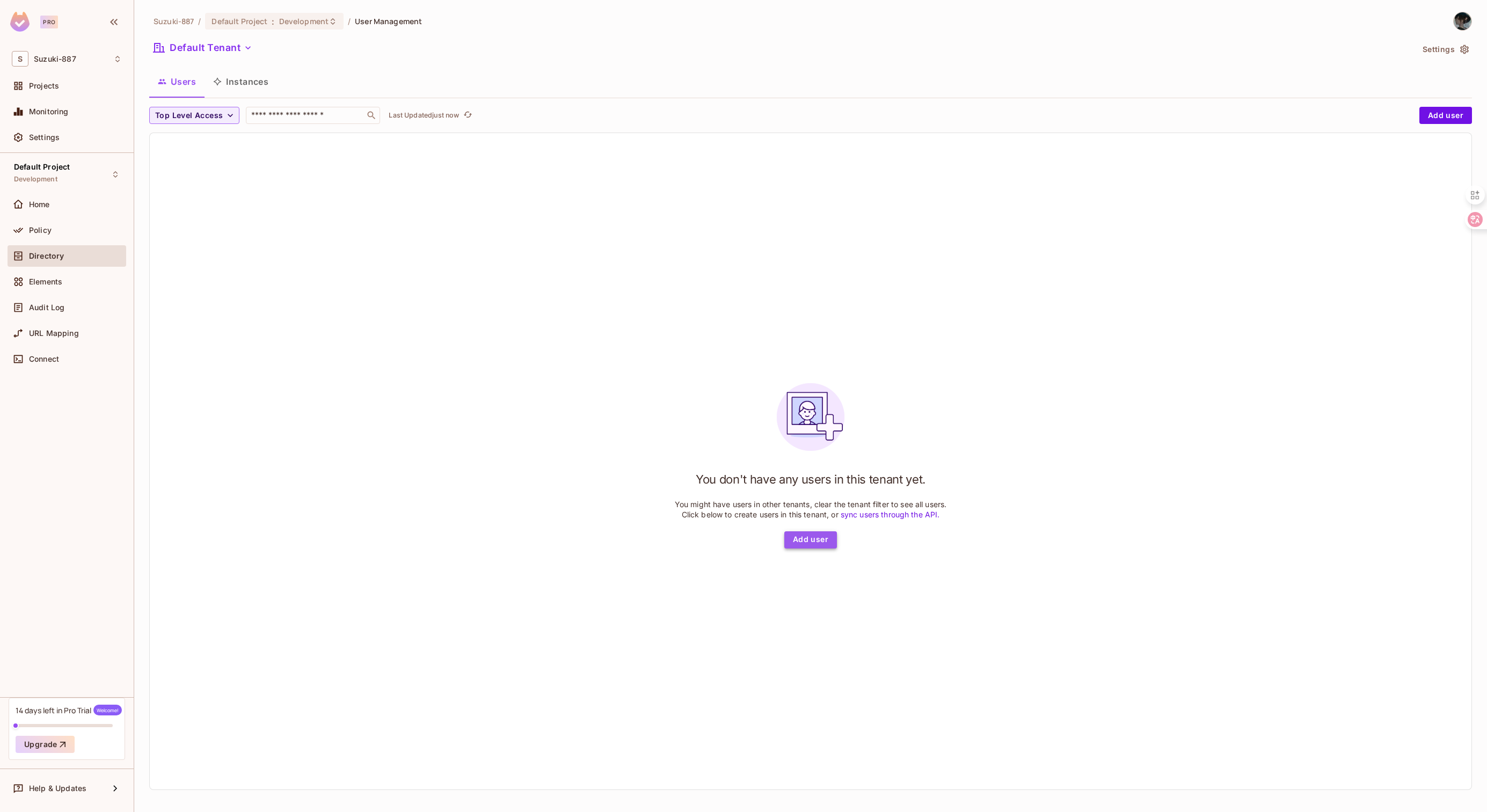
click at [804, 535] on button "Add user" at bounding box center [810, 540] width 53 height 17
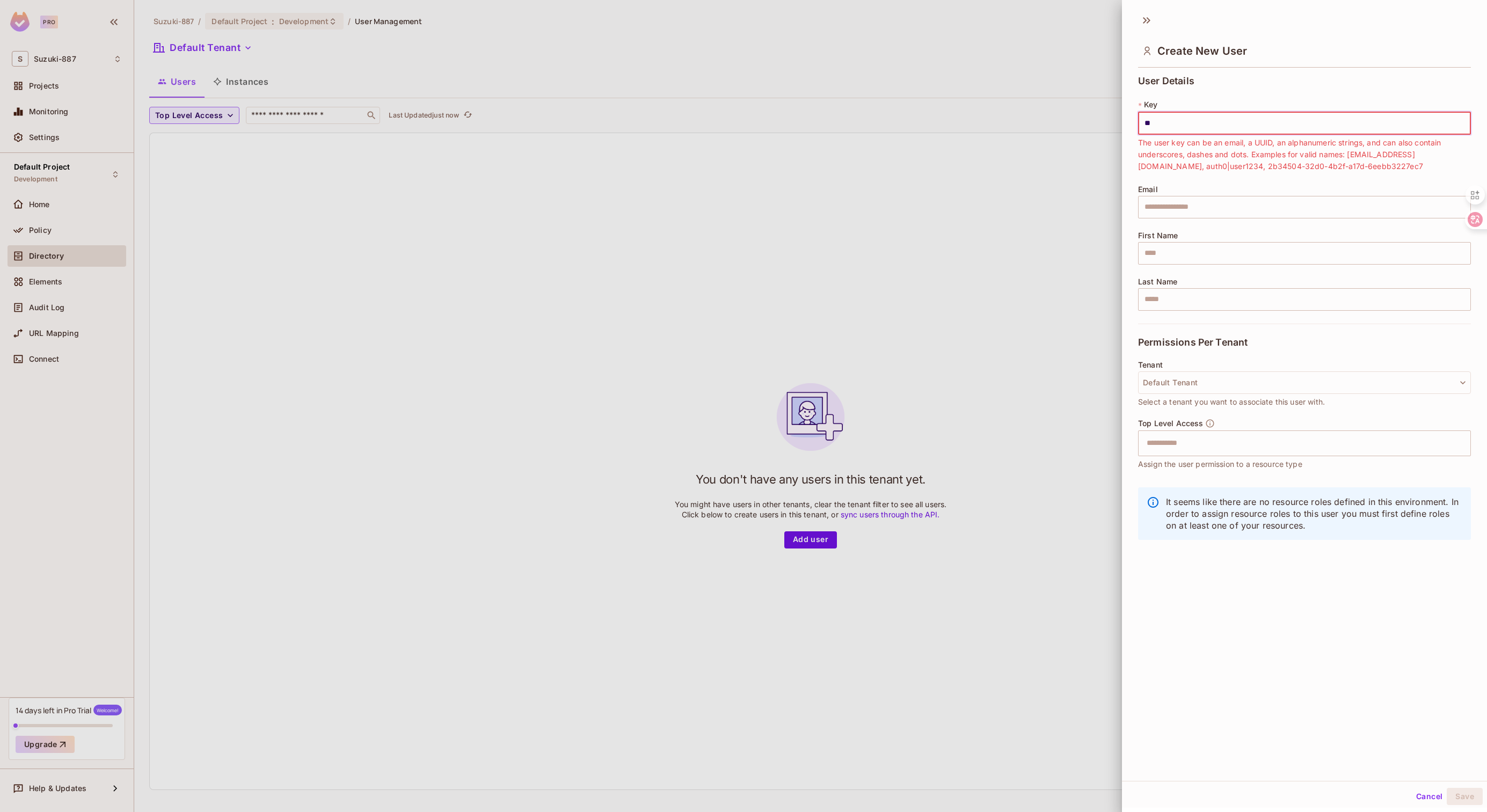
type input "*"
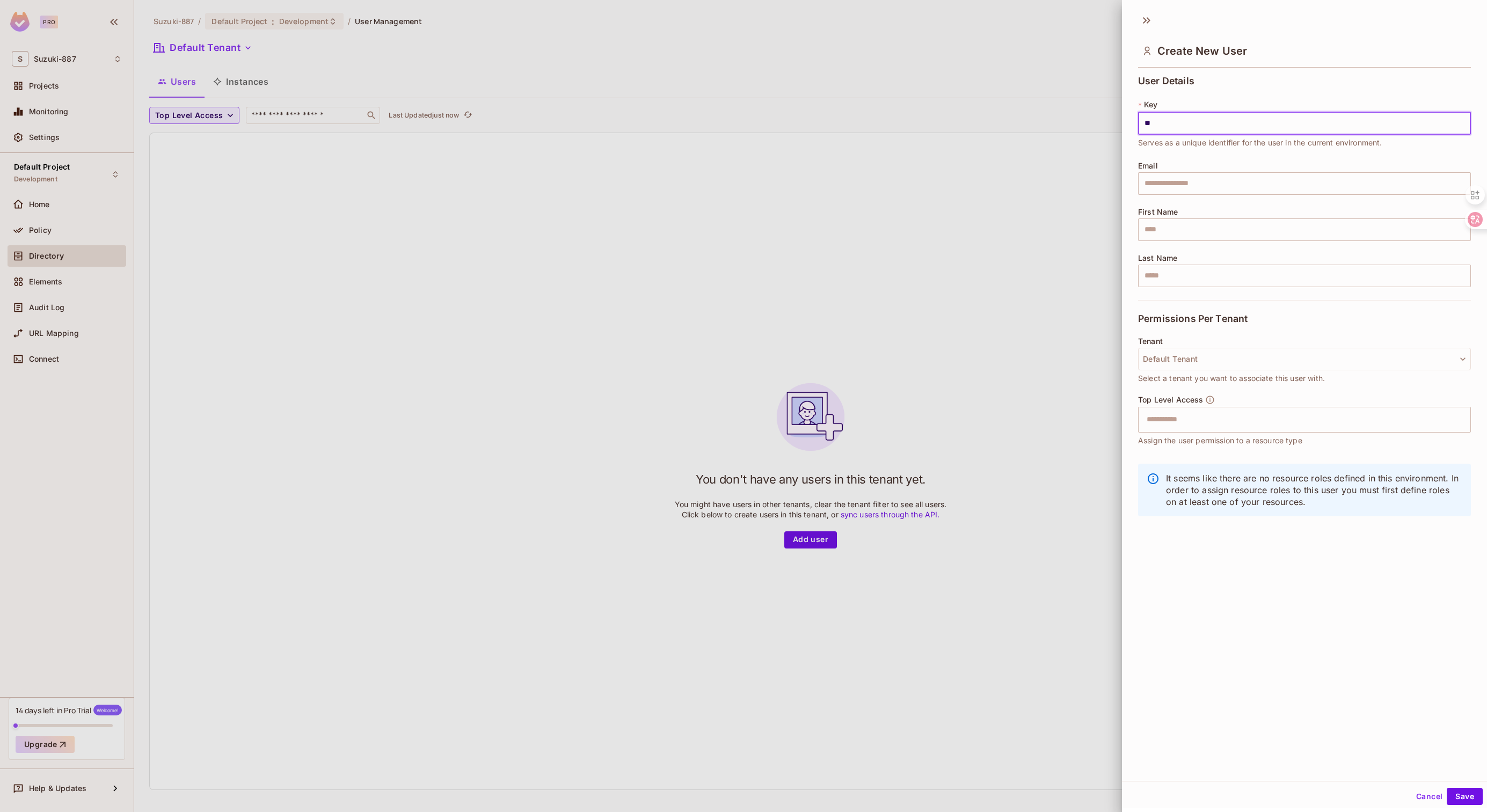
type input "*"
type input "***"
click at [1209, 358] on button "Default Tenant" at bounding box center [1304, 359] width 333 height 23
click at [1189, 432] on span "Default Tenant" at bounding box center [1193, 434] width 94 height 10
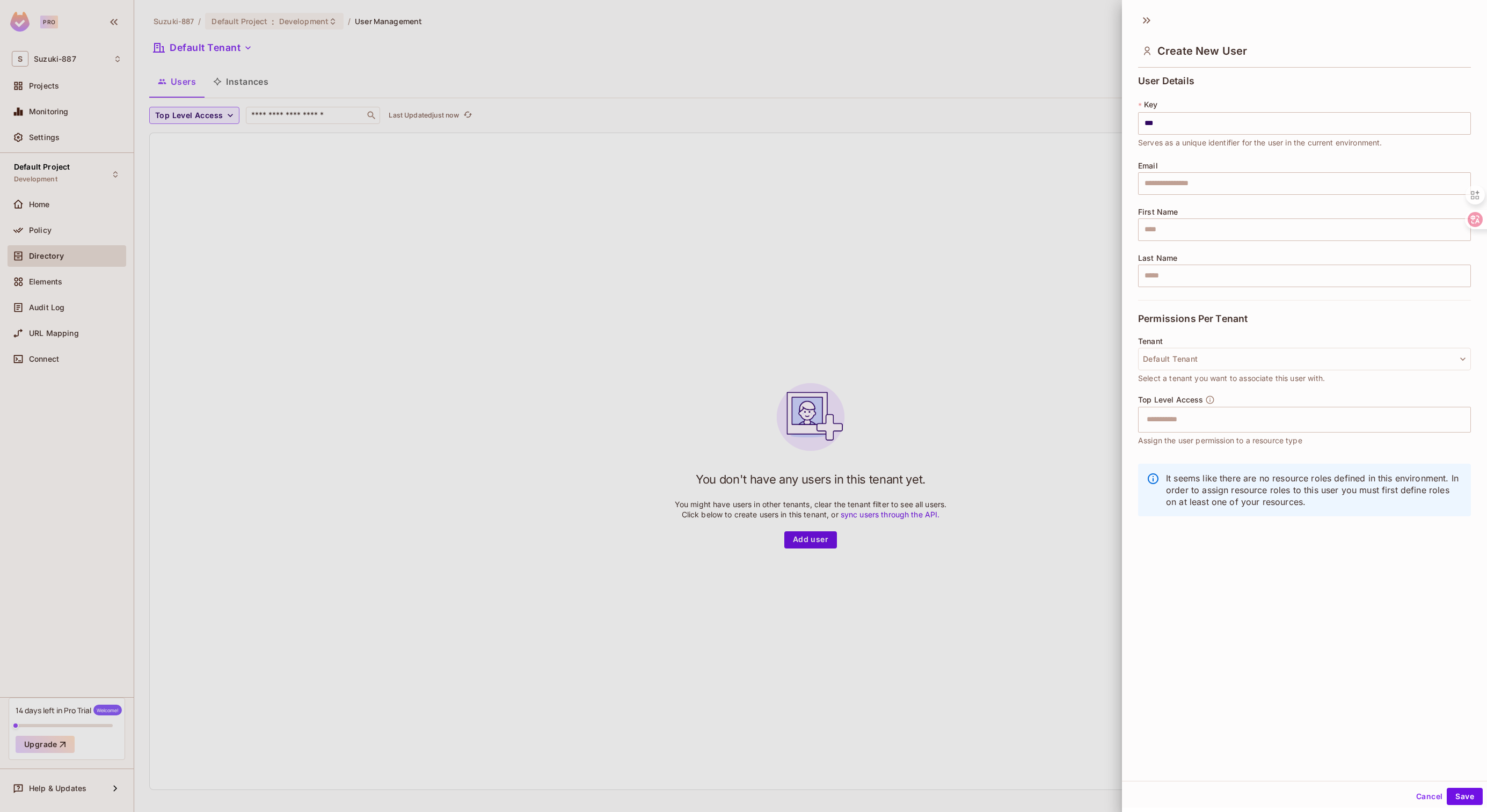
click at [1201, 384] on span "Select a tenant you want to associate this user with." at bounding box center [1231, 378] width 186 height 12
click at [1205, 421] on input "text" at bounding box center [1294, 420] width 310 height 22
click at [1206, 450] on li "admin" at bounding box center [1296, 446] width 316 height 20
drag, startPoint x: 1281, startPoint y: 518, endPoint x: 1228, endPoint y: 485, distance: 62.4
click at [1281, 518] on div "It seems like there are no resource roles defined in this environment. In order…" at bounding box center [1304, 495] width 333 height 76
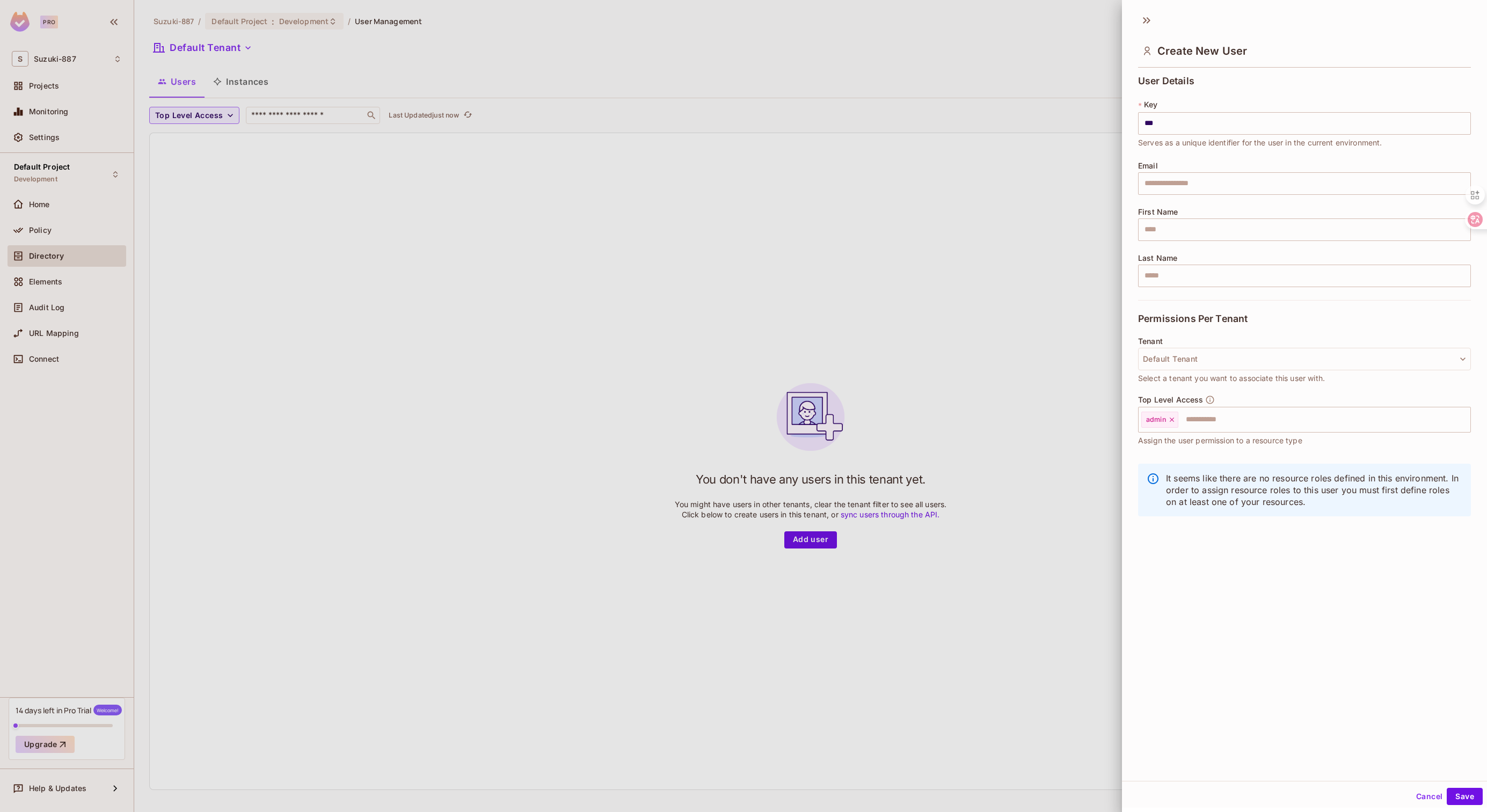
click at [1209, 435] on span "Assign the user permission to a resource type" at bounding box center [1220, 440] width 165 height 12
click at [320, 270] on div at bounding box center [744, 406] width 1487 height 812
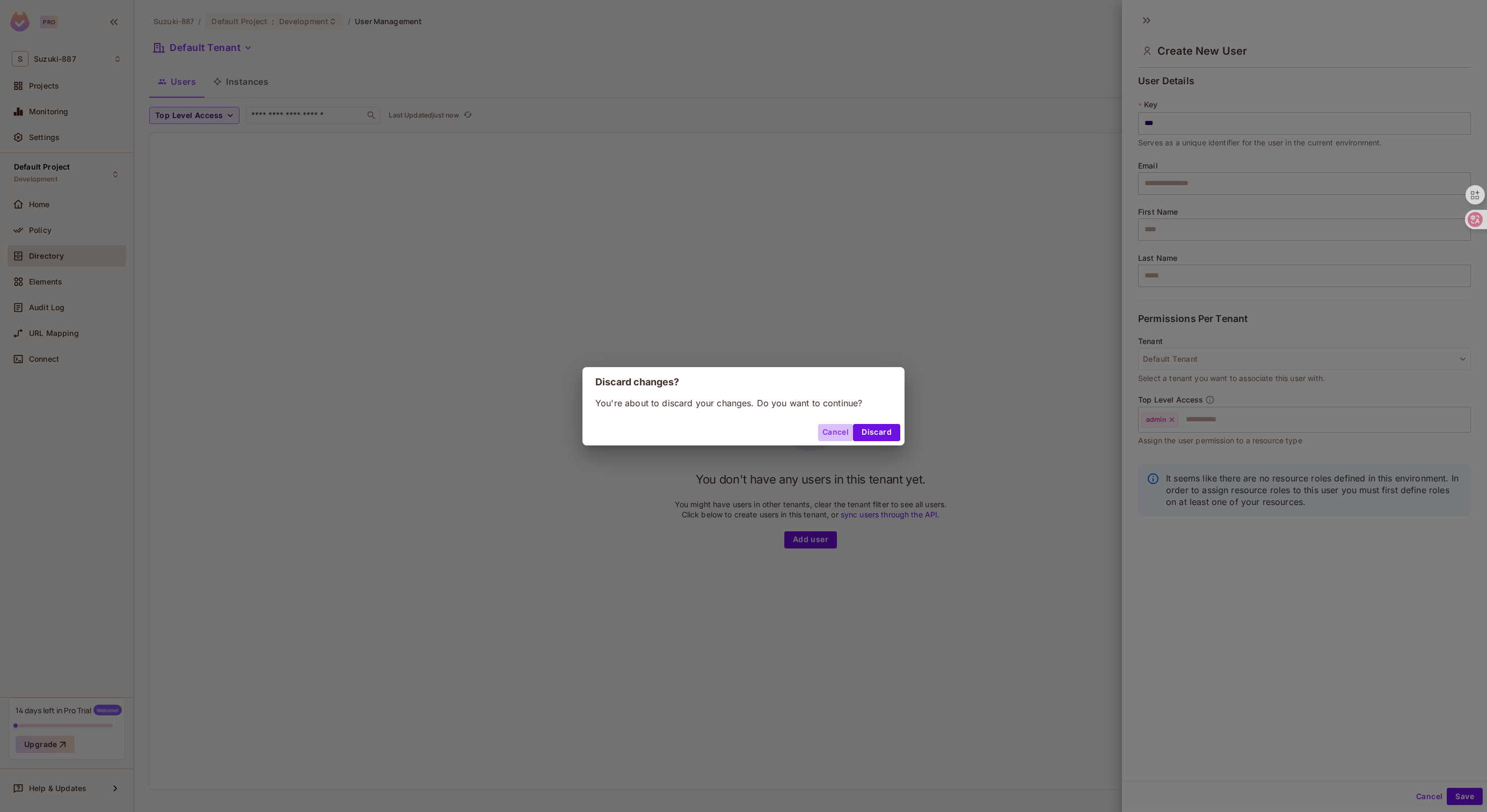
click at [847, 435] on button "Cancel" at bounding box center [835, 433] width 35 height 17
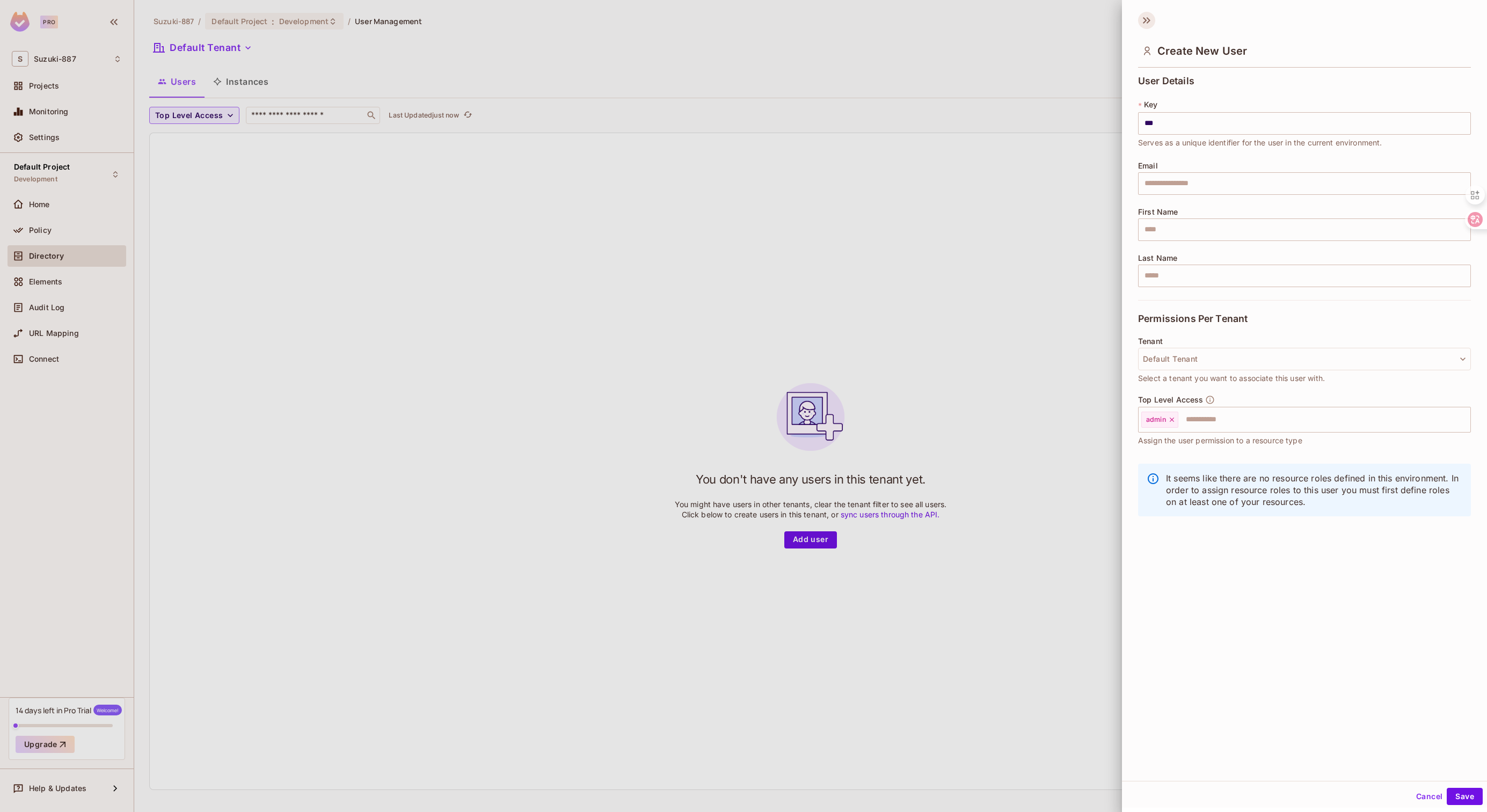
click at [1147, 20] on icon at bounding box center [1146, 21] width 17 height 17
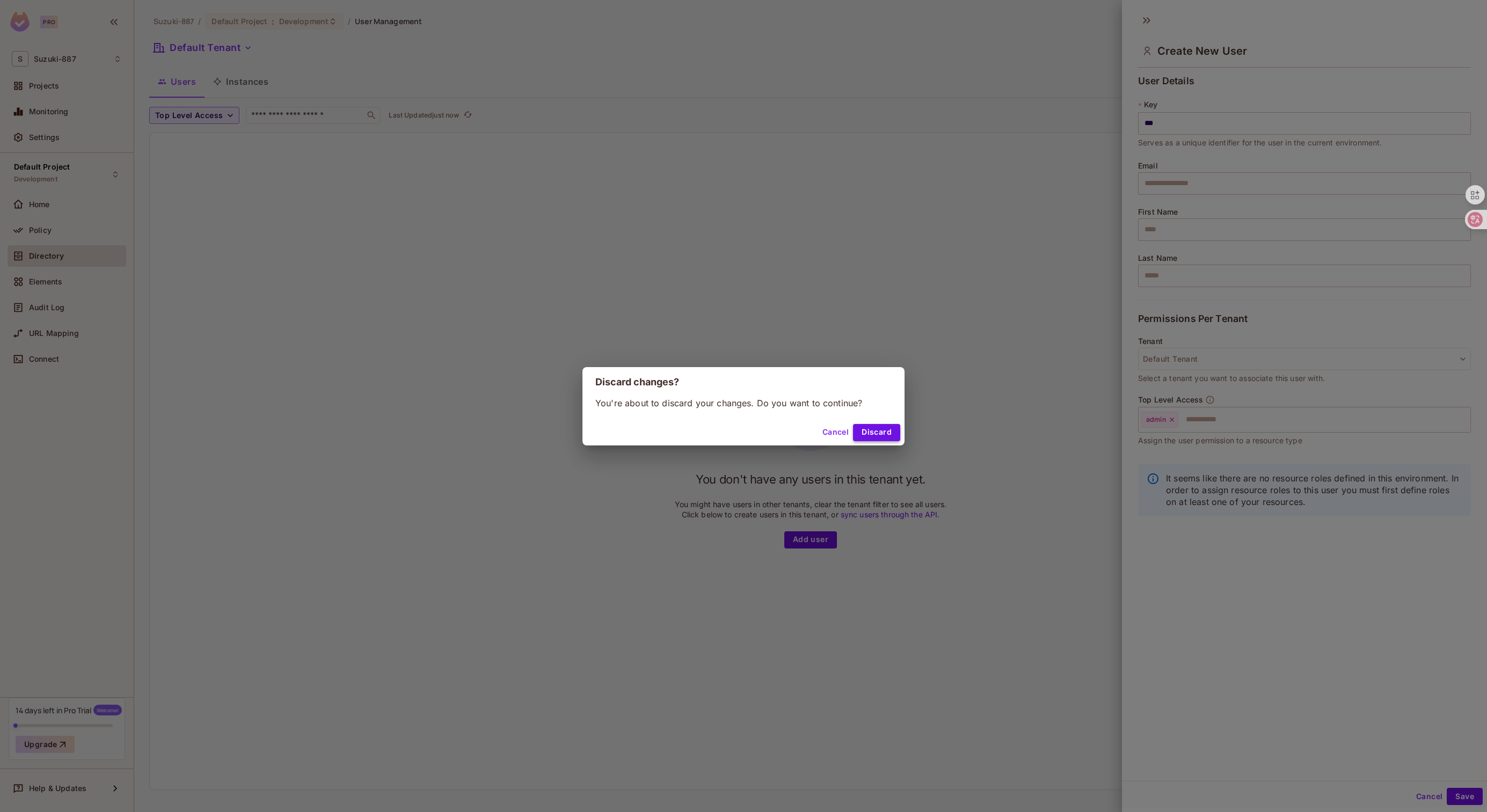
click at [869, 435] on button "Discard" at bounding box center [876, 433] width 47 height 17
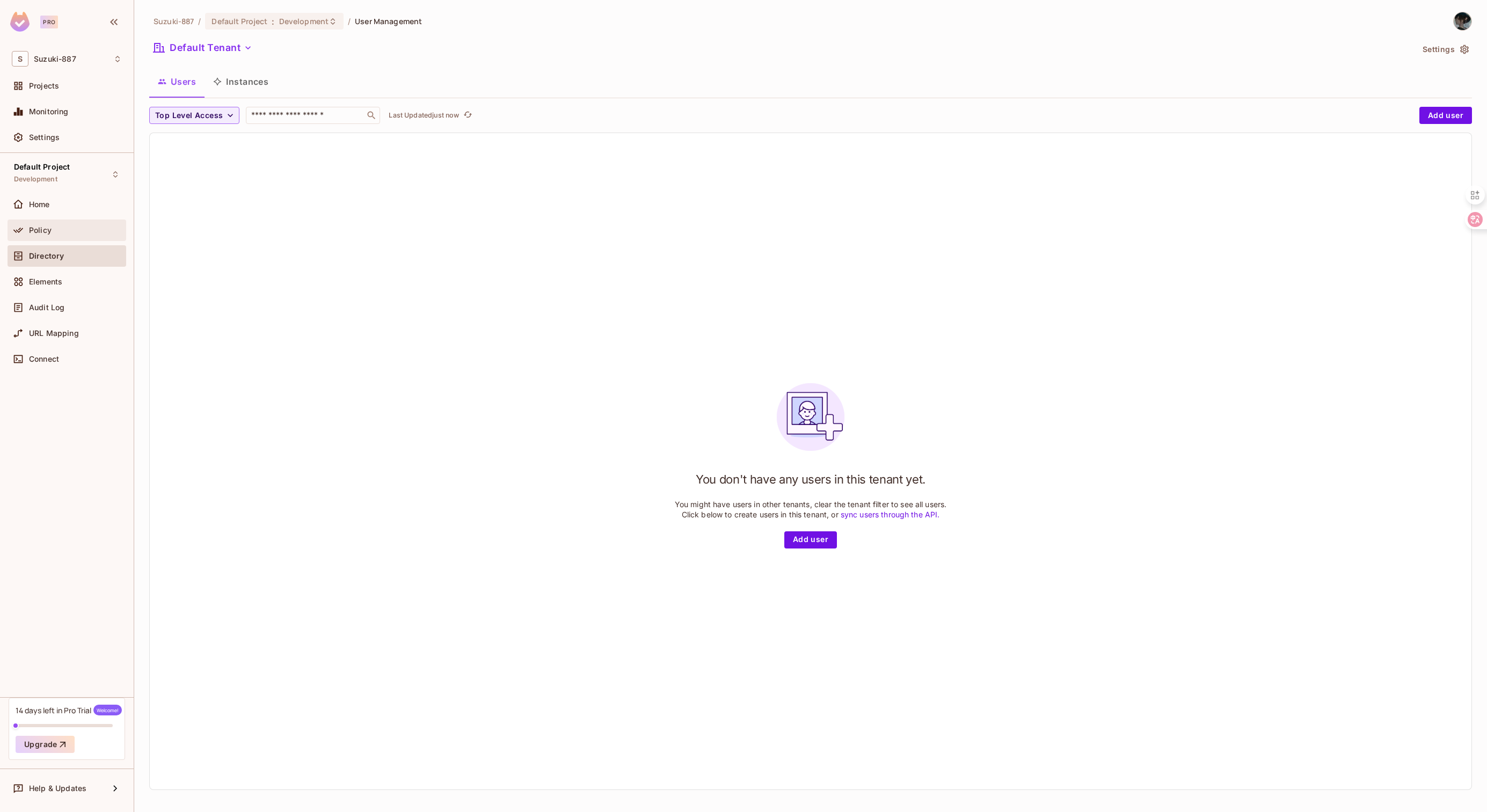
click at [78, 233] on div "Policy" at bounding box center [75, 230] width 93 height 8
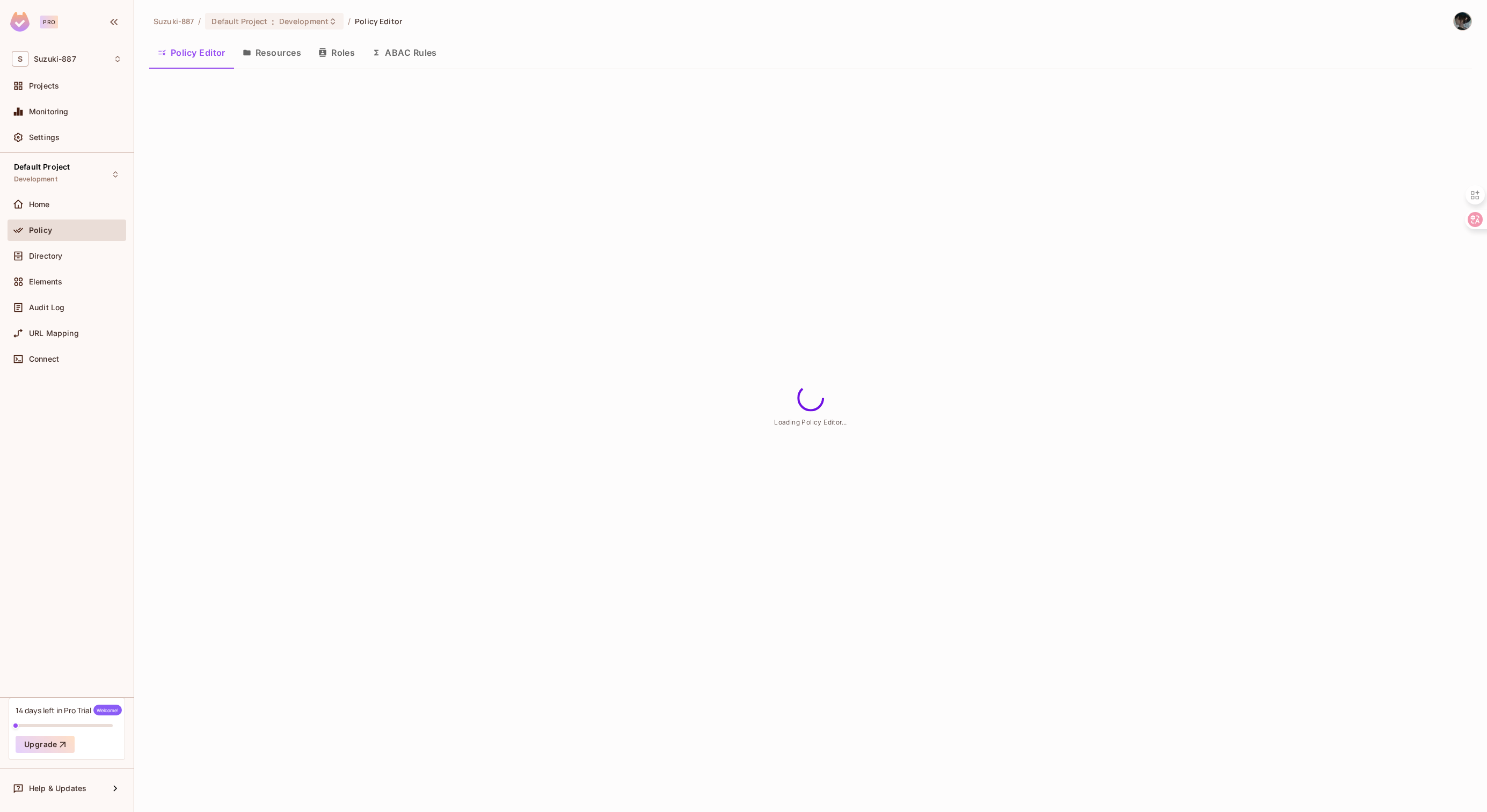
click at [77, 274] on div "Elements" at bounding box center [67, 281] width 119 height 22
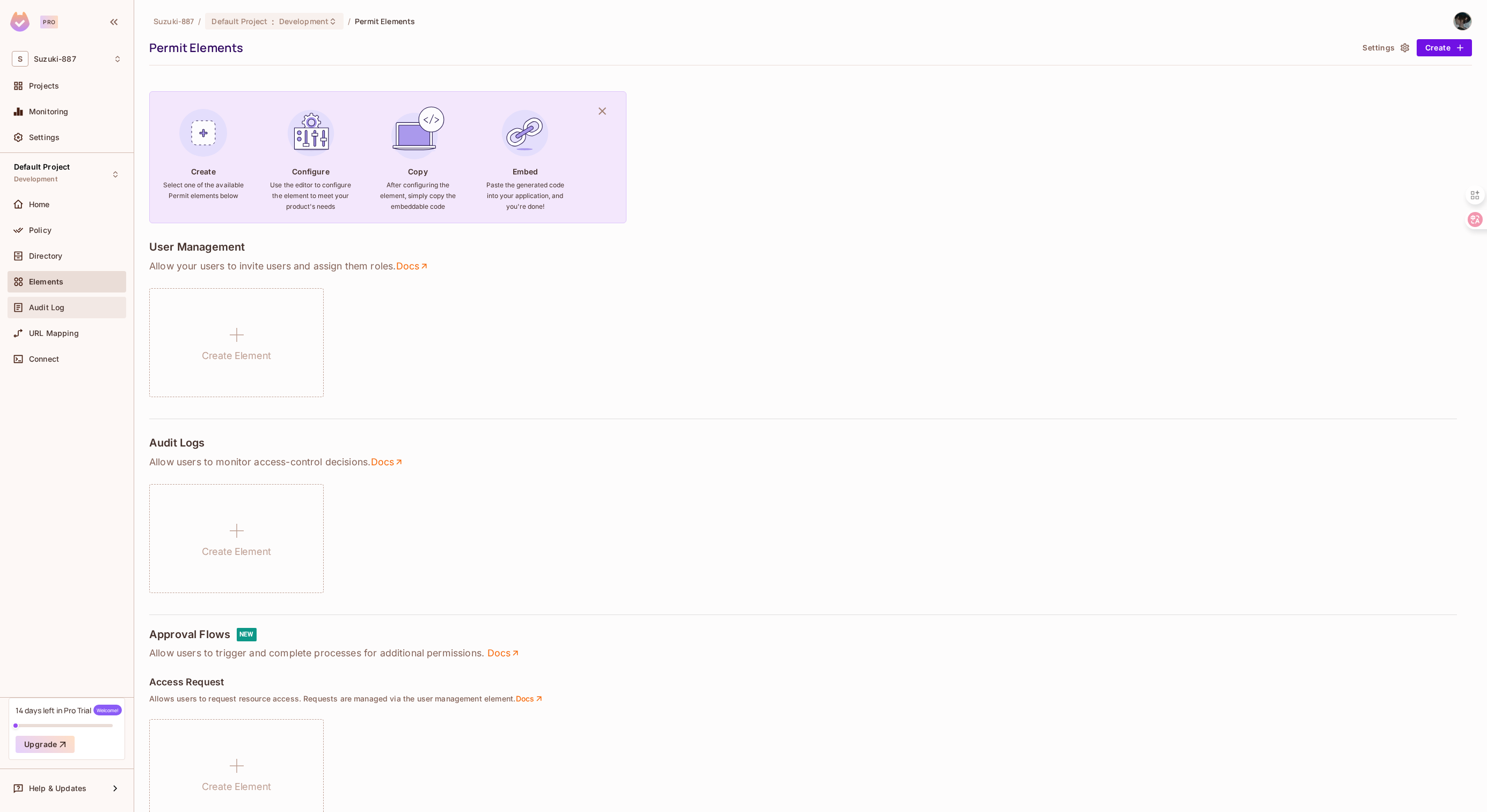
click at [74, 309] on div "Audit Log" at bounding box center [75, 307] width 93 height 8
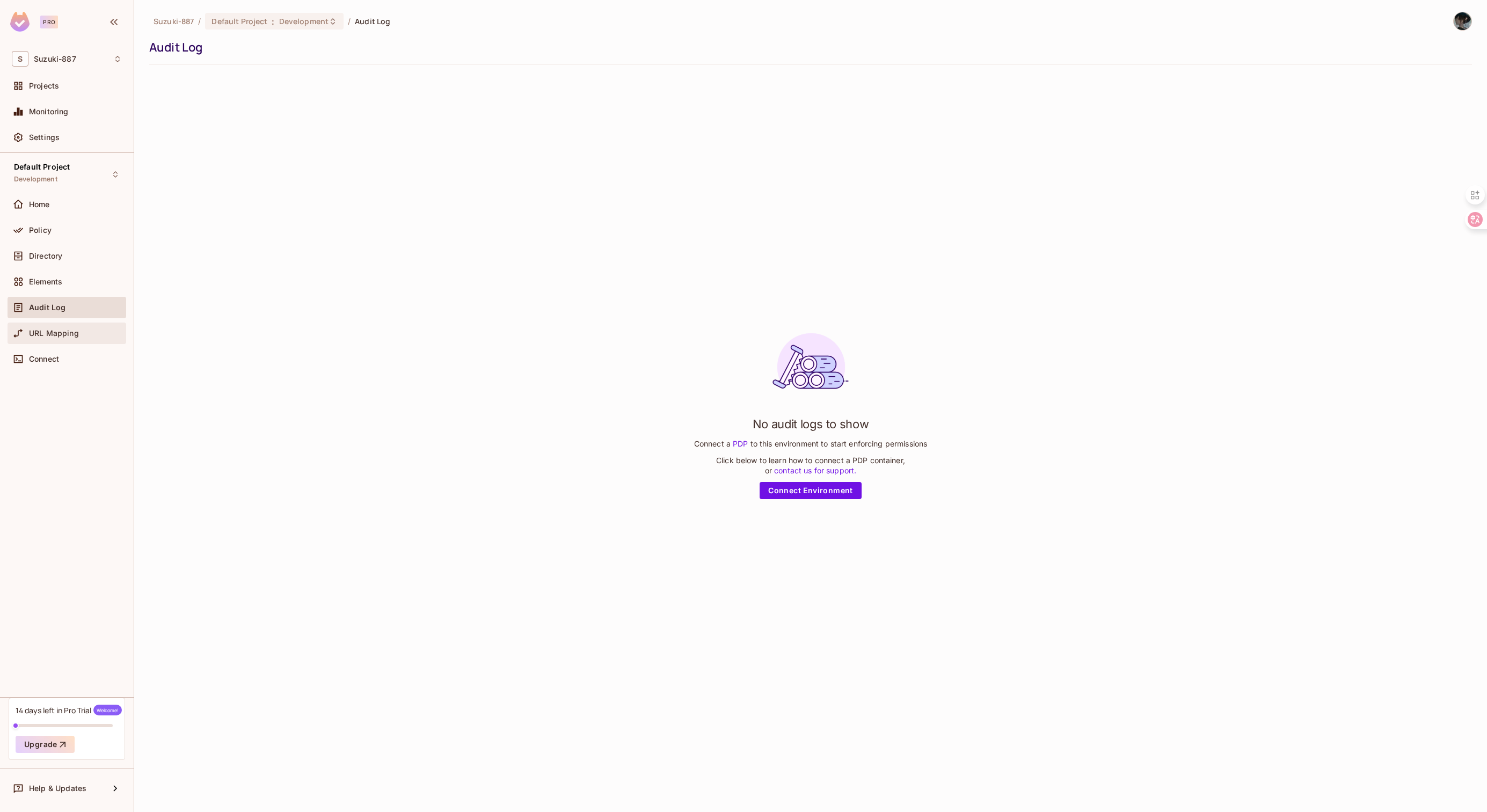
click at [71, 342] on div "URL Mapping" at bounding box center [67, 333] width 119 height 22
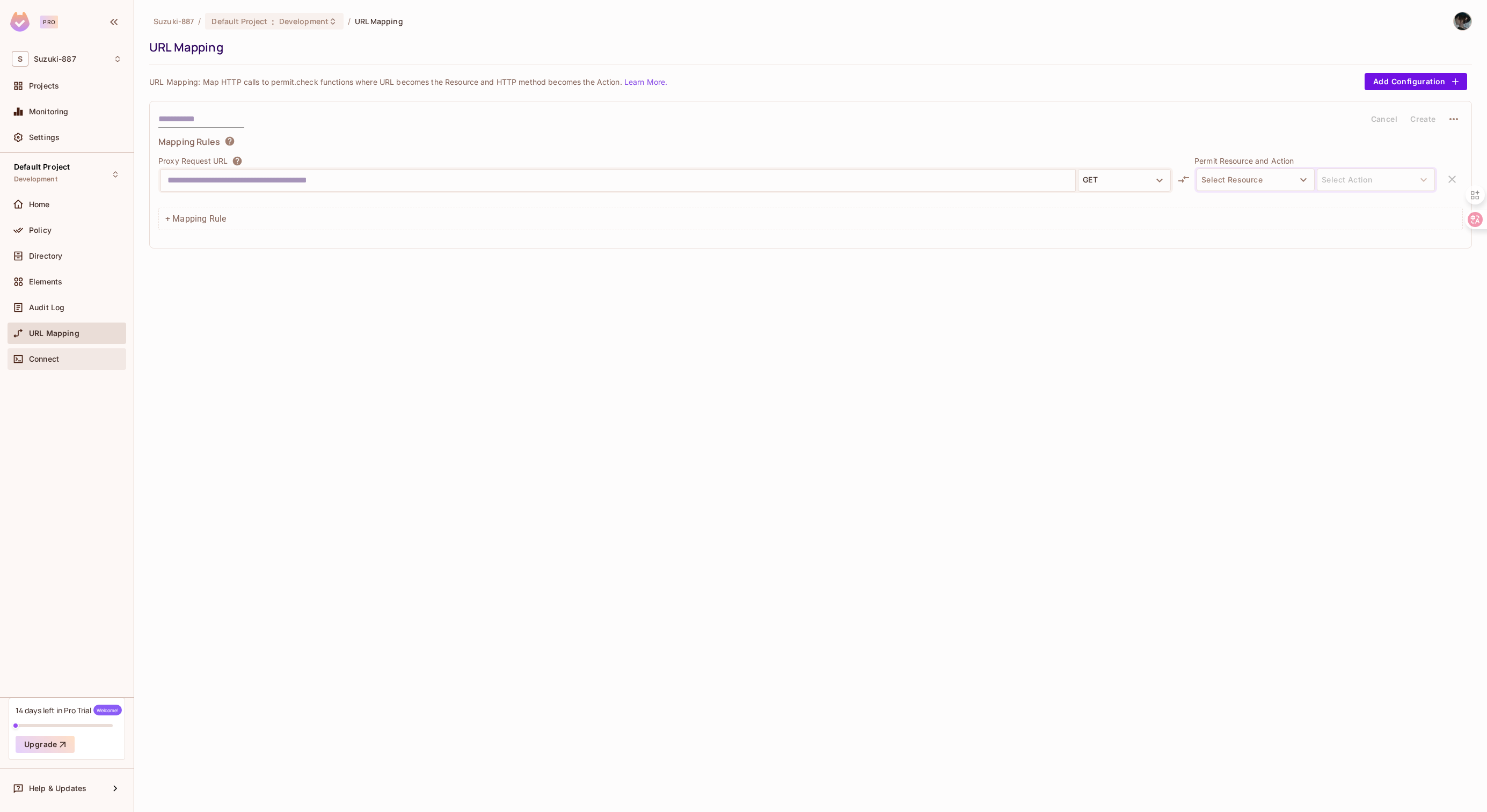
click at [74, 363] on div "Connect" at bounding box center [75, 358] width 93 height 8
